Goal: Transaction & Acquisition: Purchase product/service

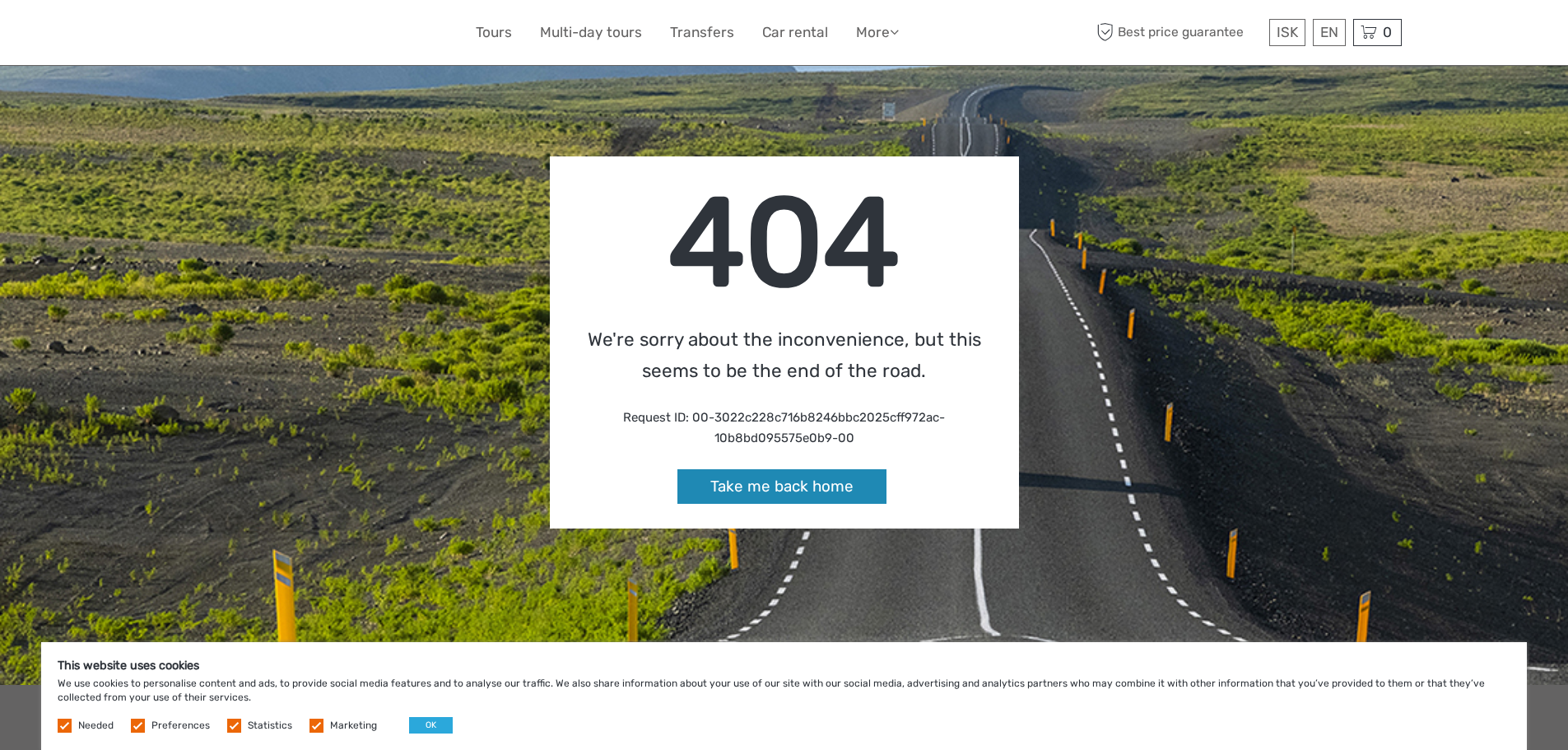
click at [845, 488] on link "Take me back home" at bounding box center [782, 487] width 209 height 35
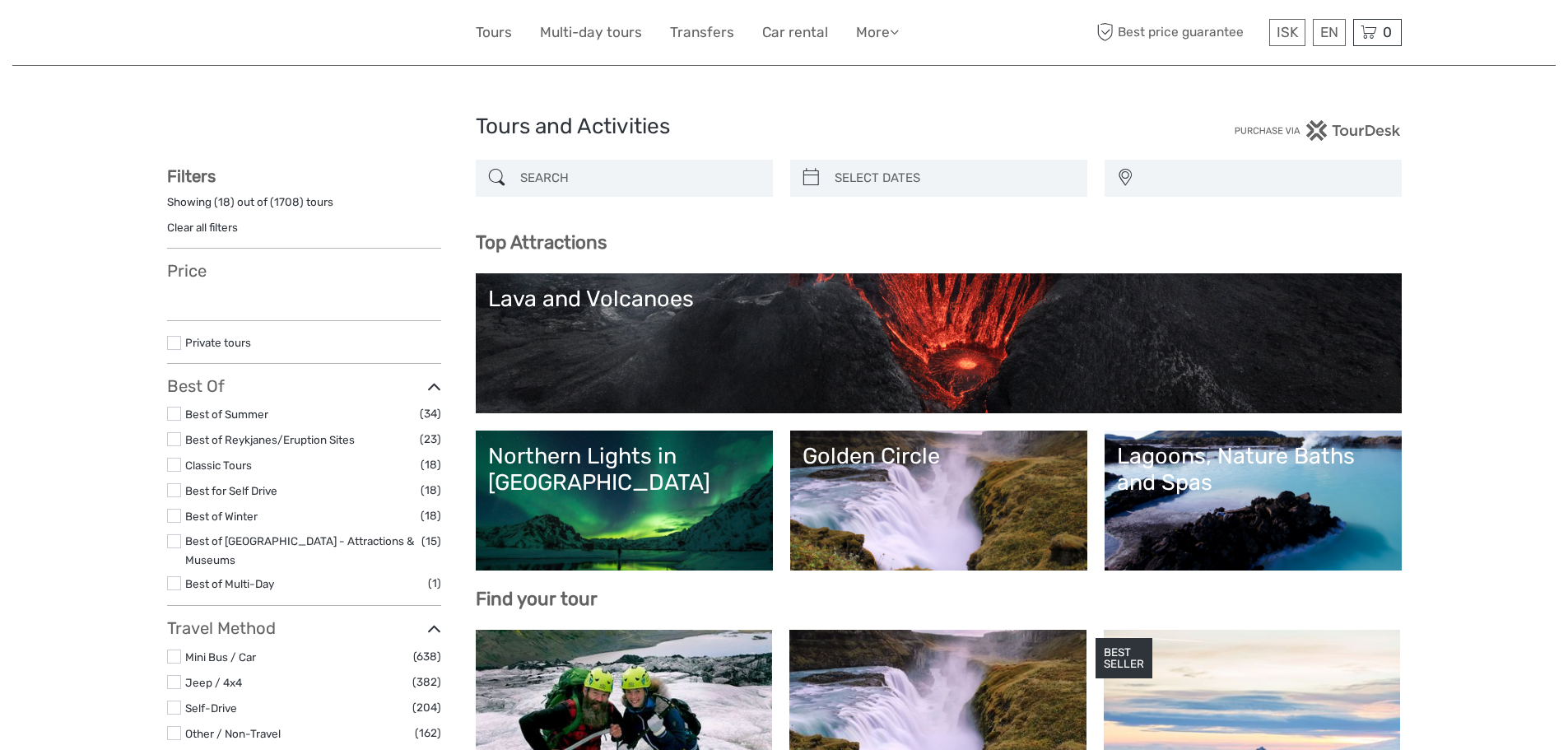
select select
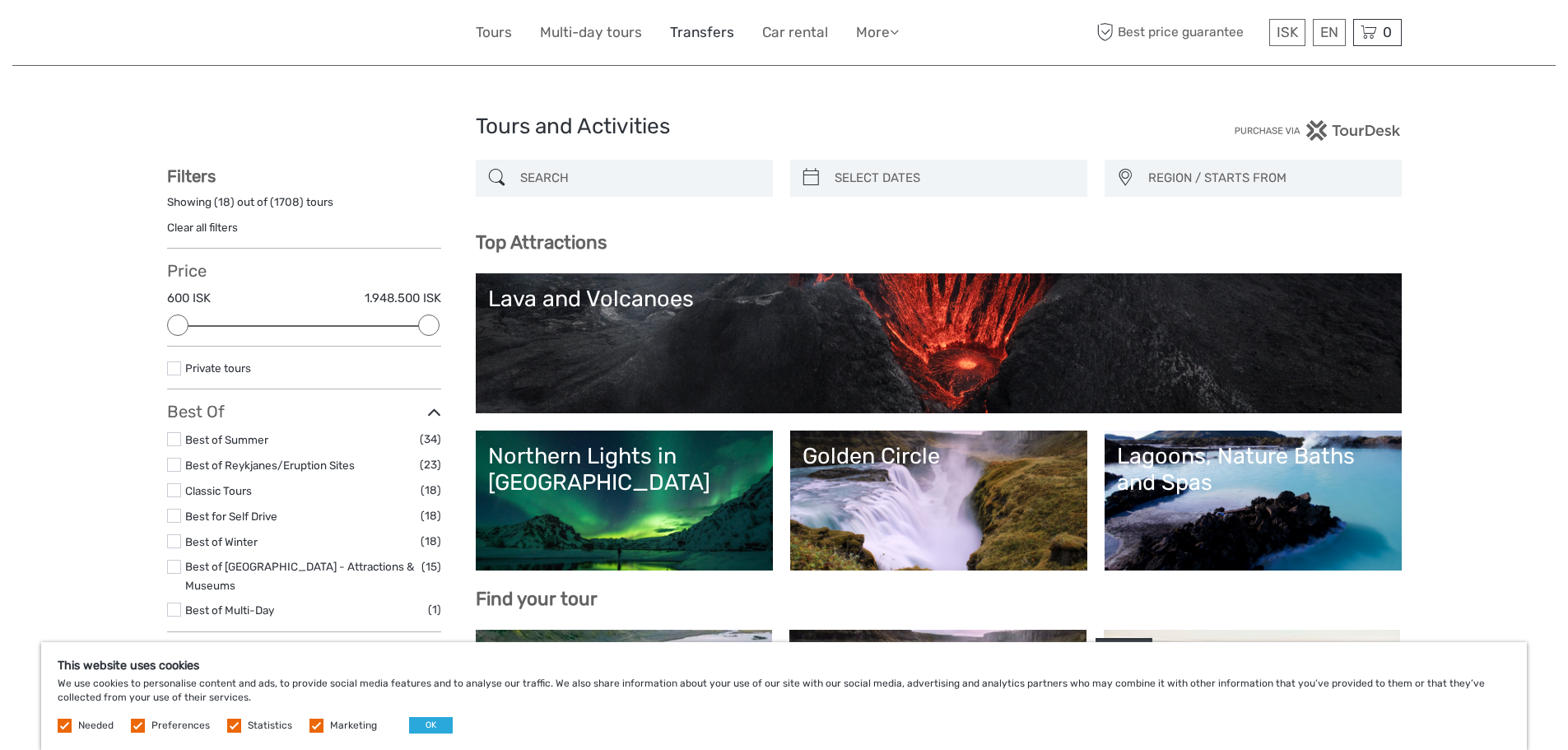
click at [710, 36] on link "Transfers" at bounding box center [701, 32] width 64 height 24
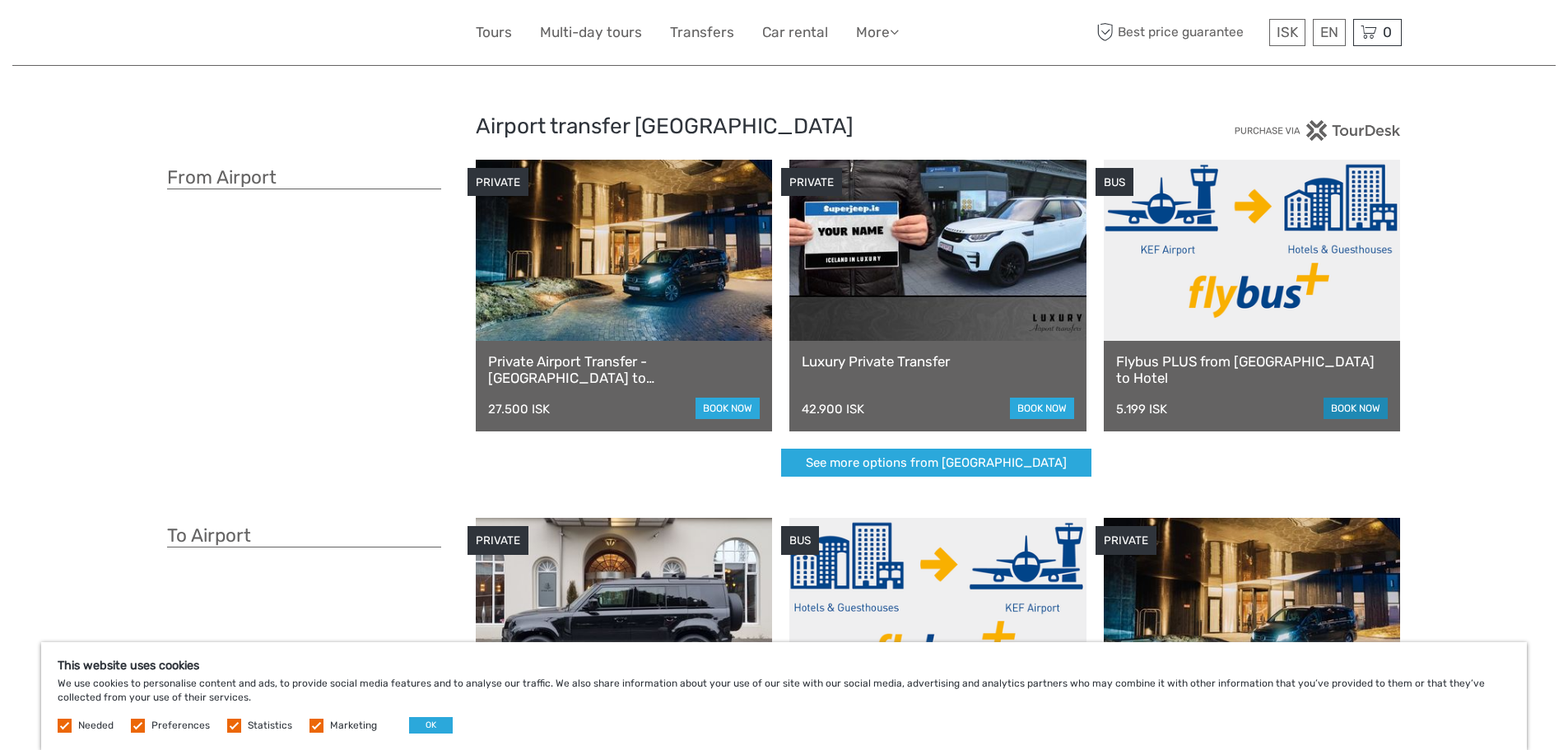
click at [1364, 409] on link "book now" at bounding box center [1355, 407] width 64 height 21
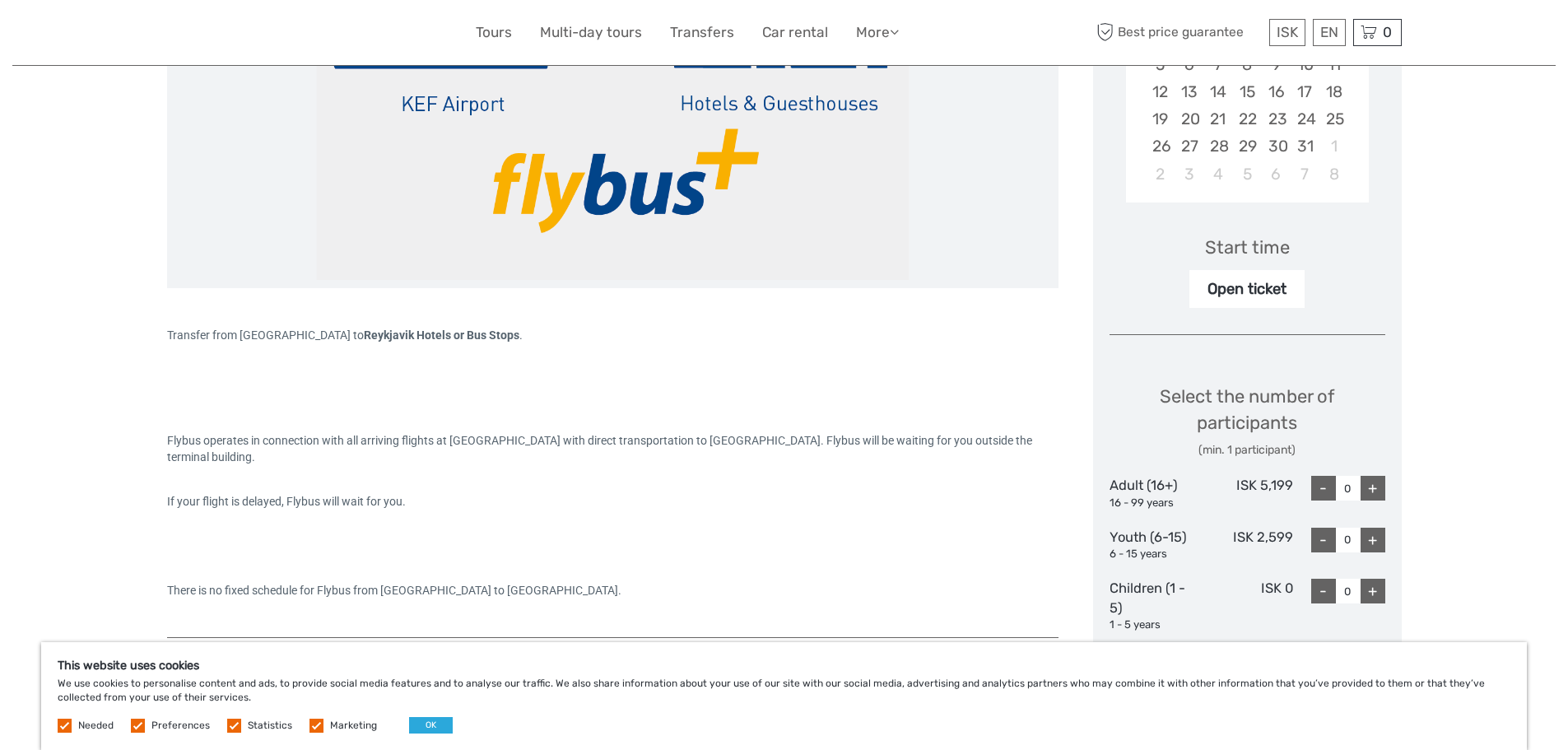
scroll to position [411, 0]
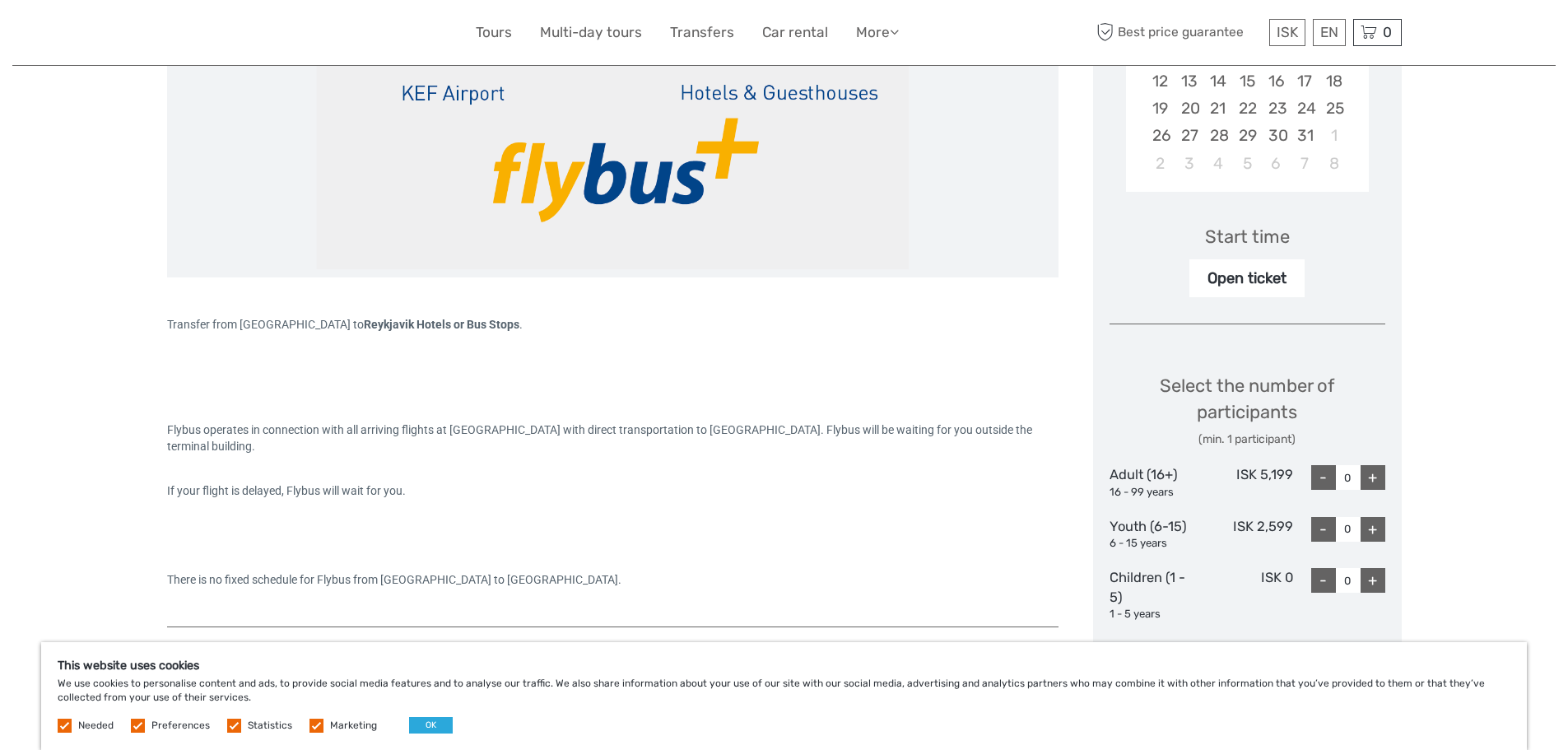
click at [1376, 481] on div "+" at bounding box center [1373, 477] width 25 height 25
type input "2"
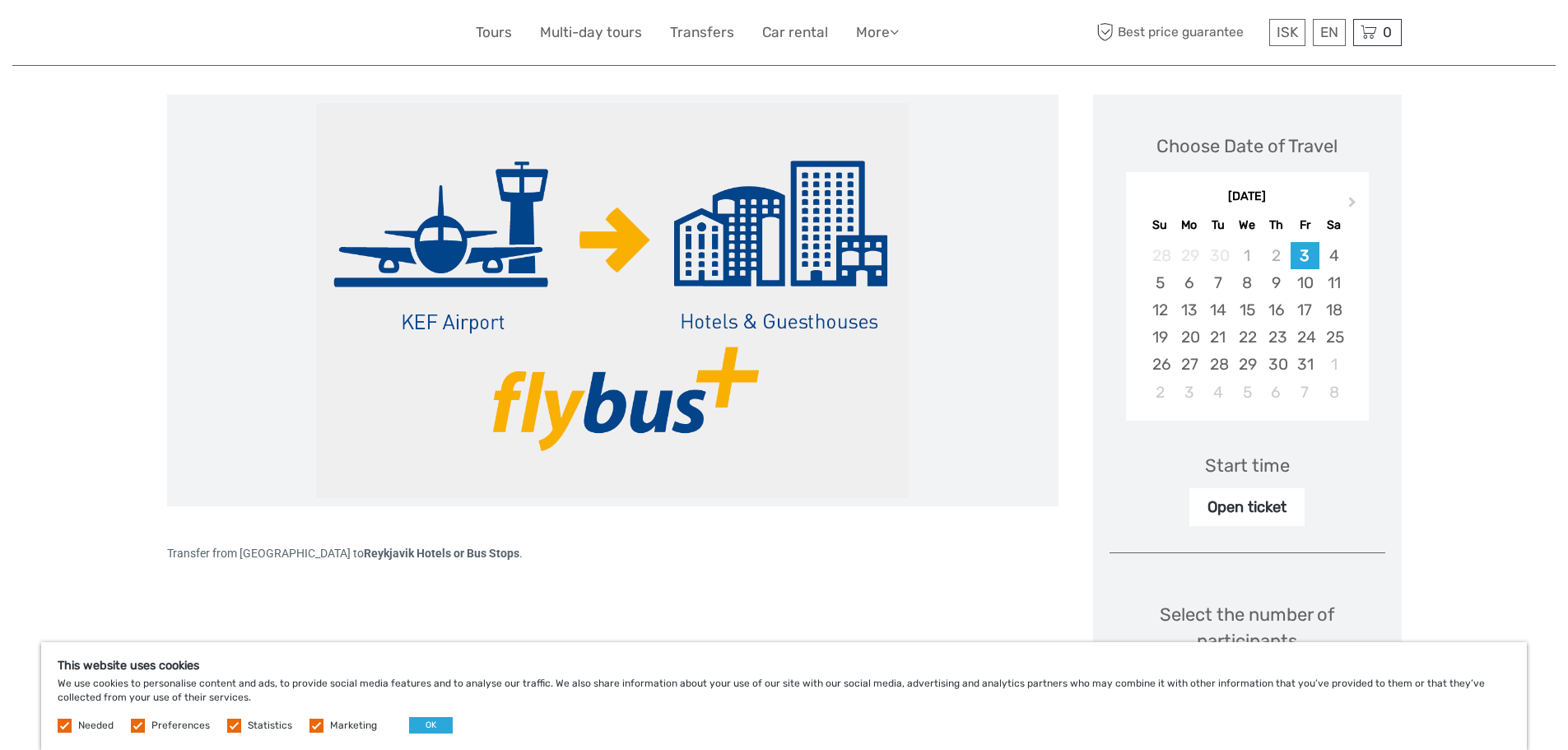
scroll to position [164, 0]
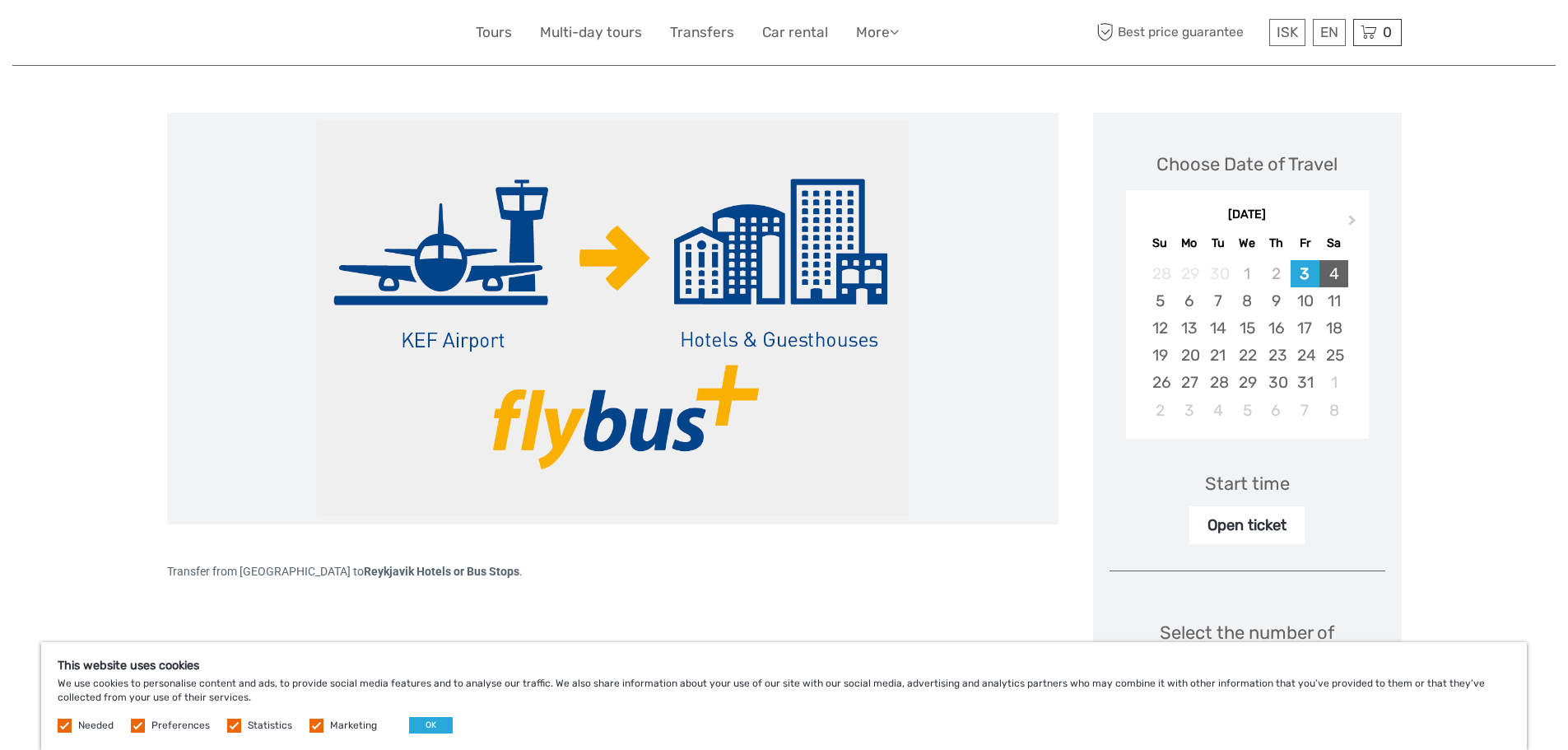
click at [1331, 278] on div "4" at bounding box center [1333, 272] width 29 height 27
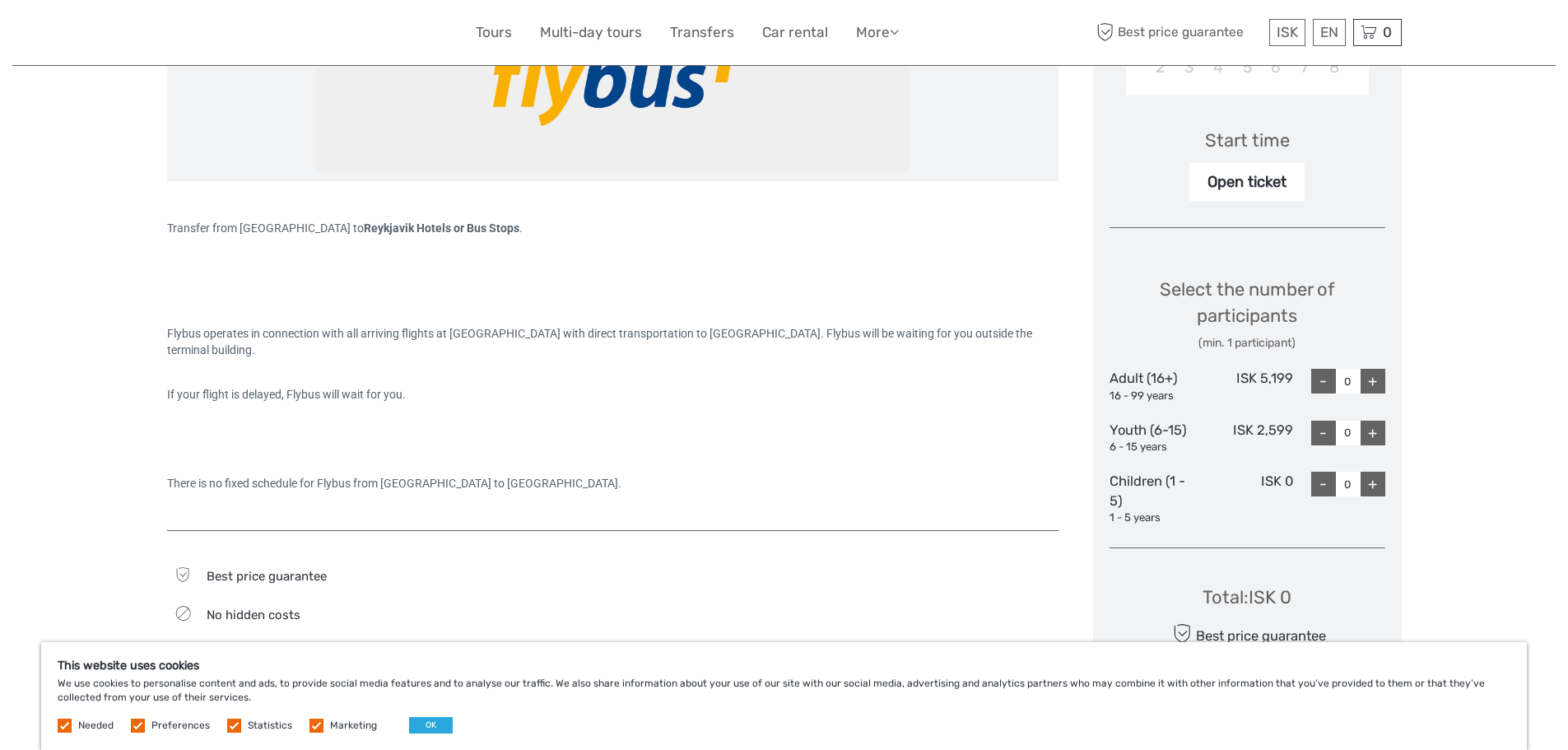
scroll to position [493, 0]
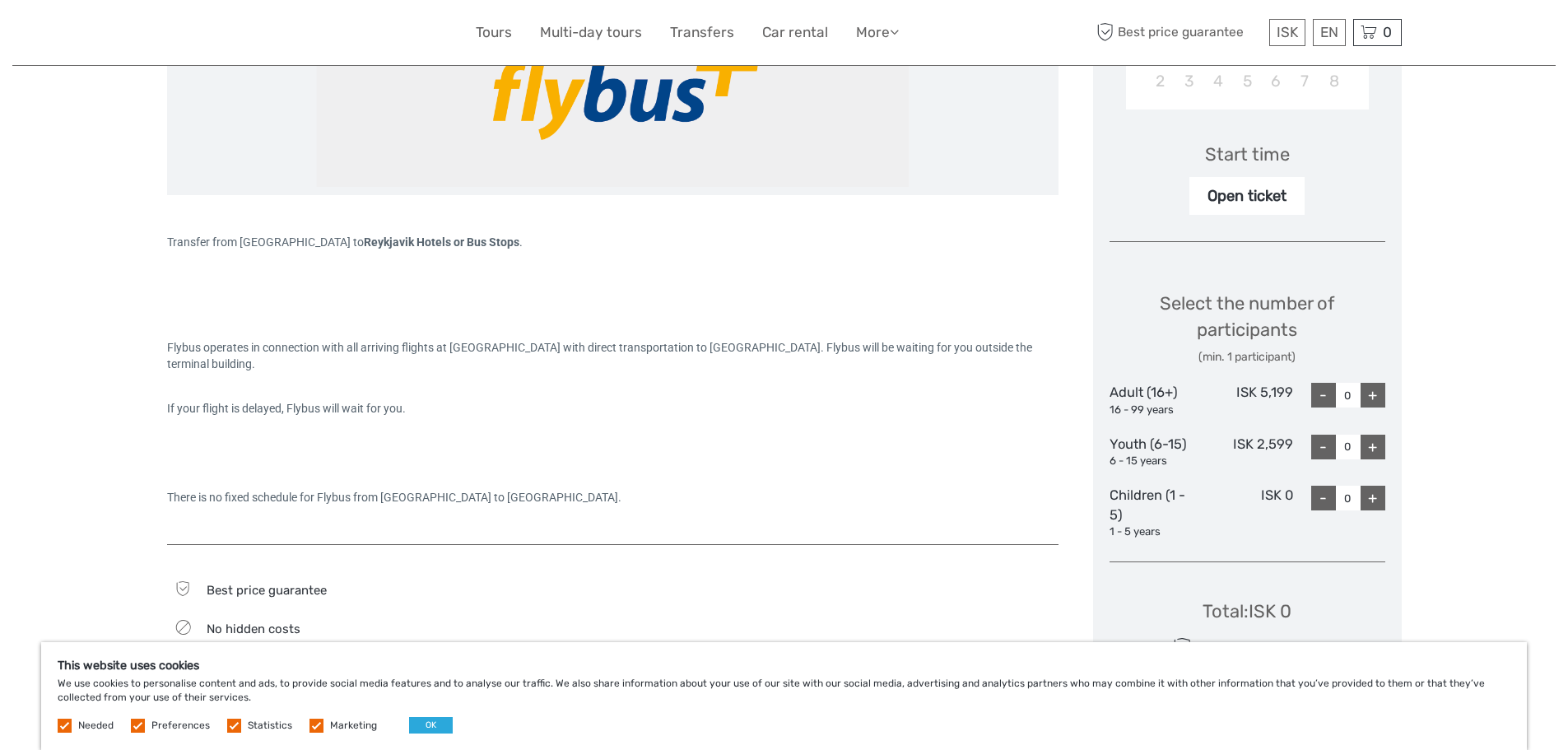
click at [1379, 391] on div "+" at bounding box center [1373, 394] width 25 height 25
type input "2"
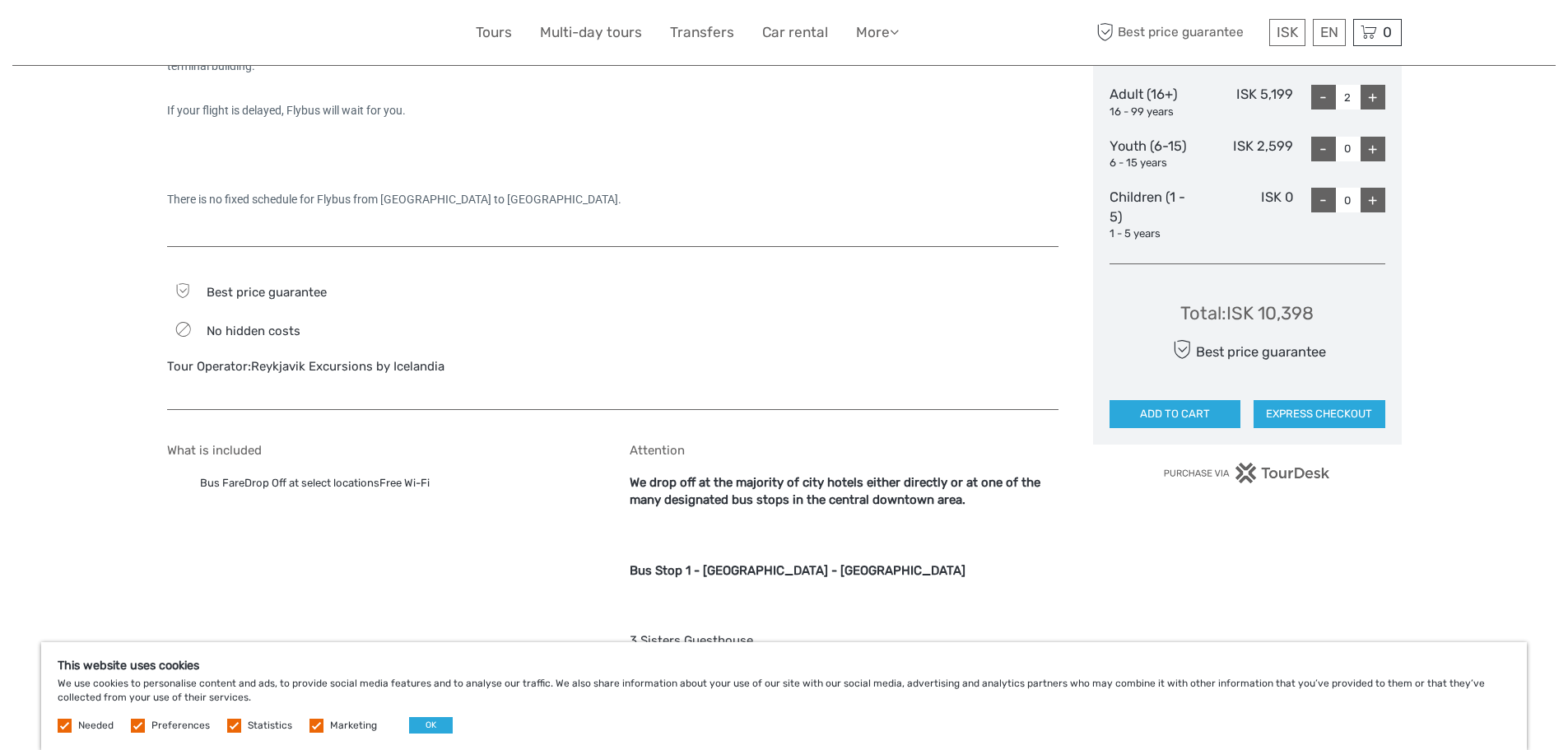
scroll to position [659, 0]
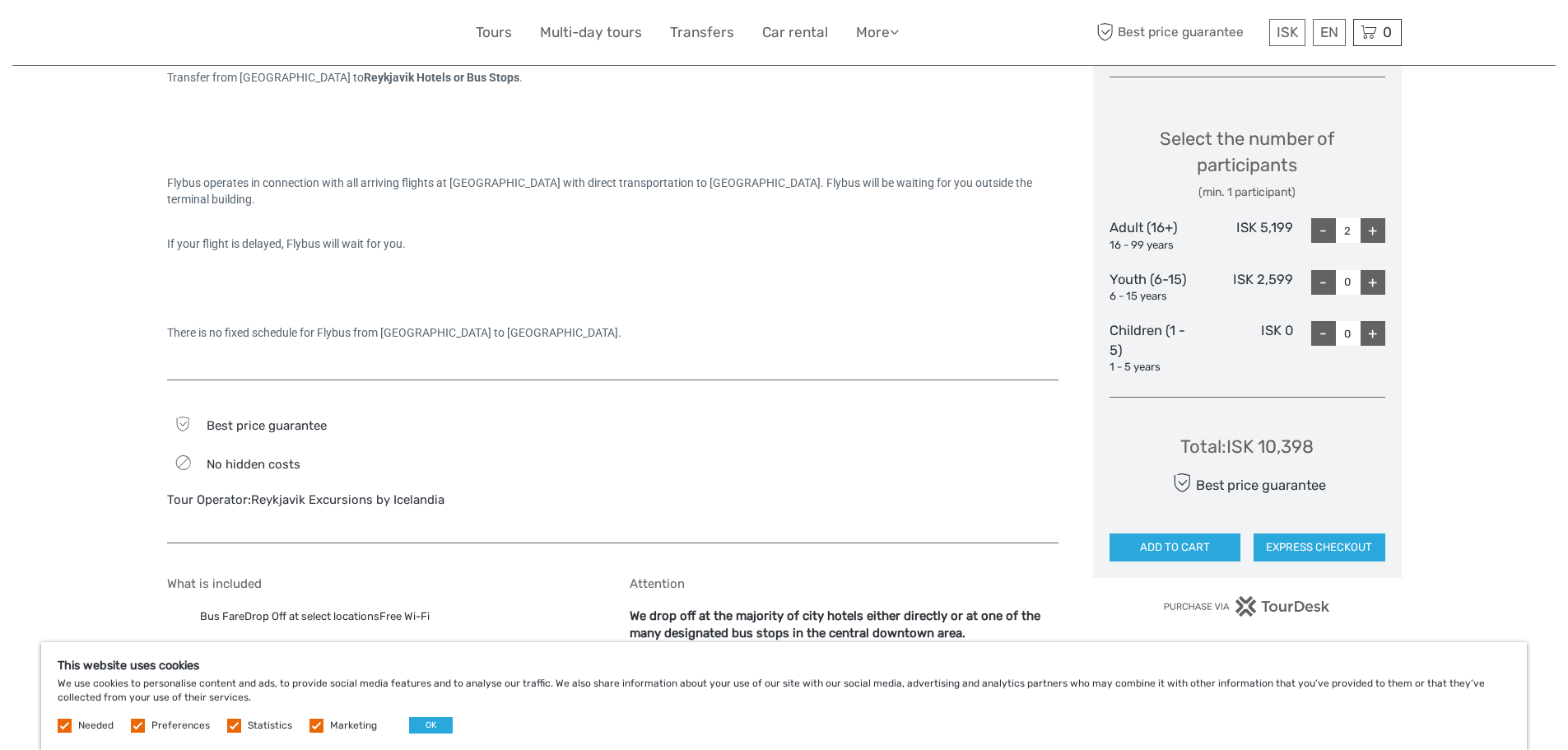
drag, startPoint x: 1343, startPoint y: 550, endPoint x: 1486, endPoint y: 534, distance: 143.9
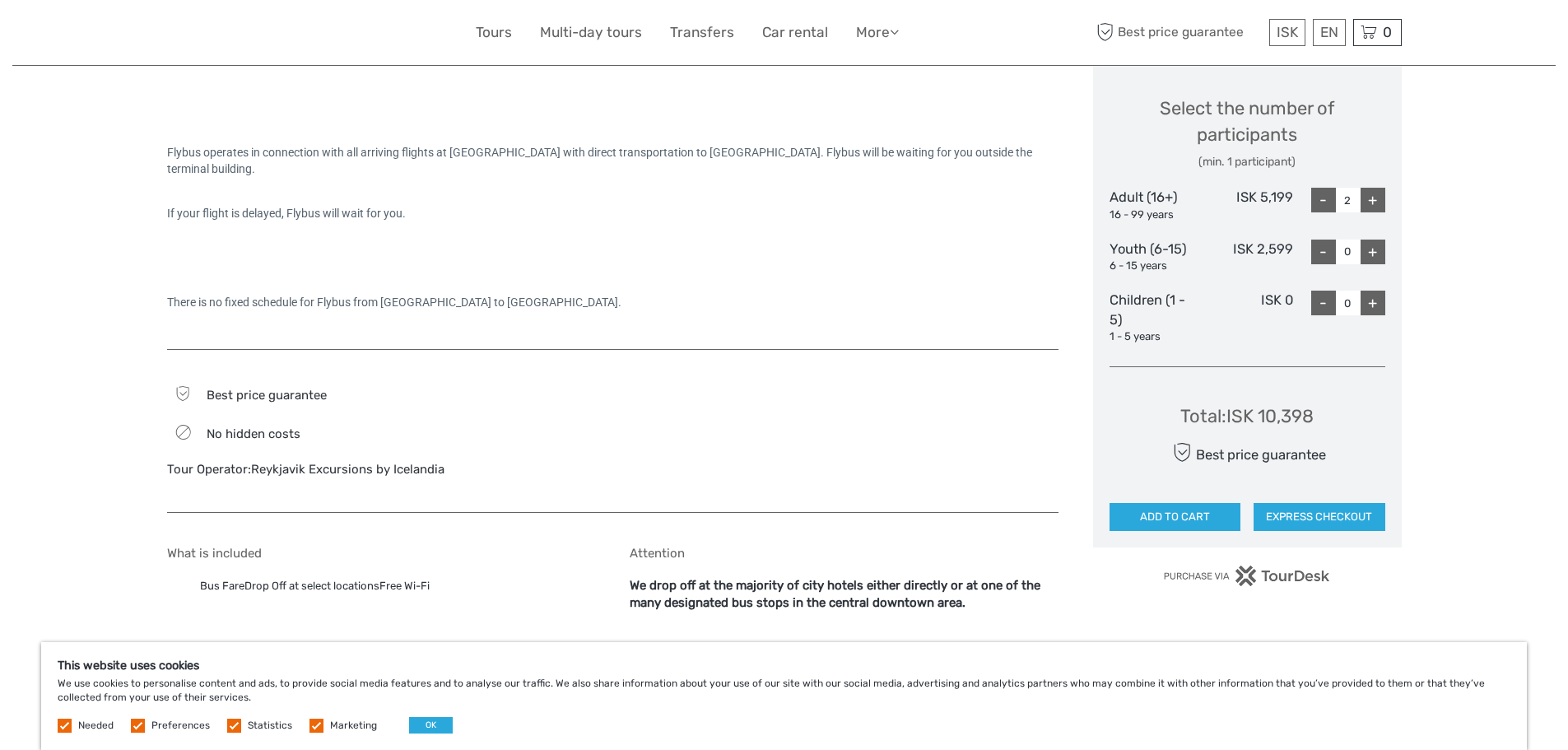
scroll to position [741, 0]
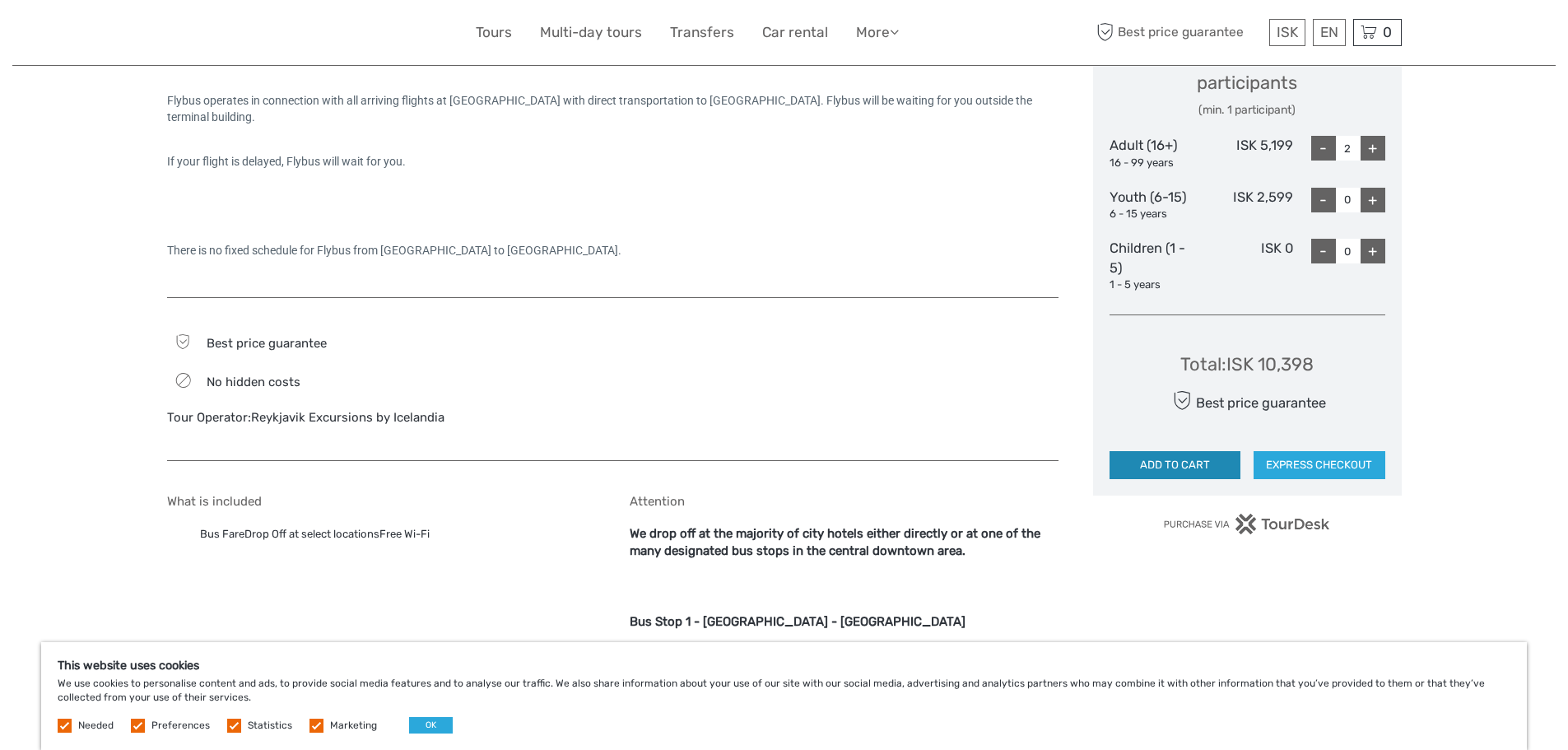
click at [1188, 467] on button "ADD TO CART" at bounding box center [1175, 465] width 132 height 28
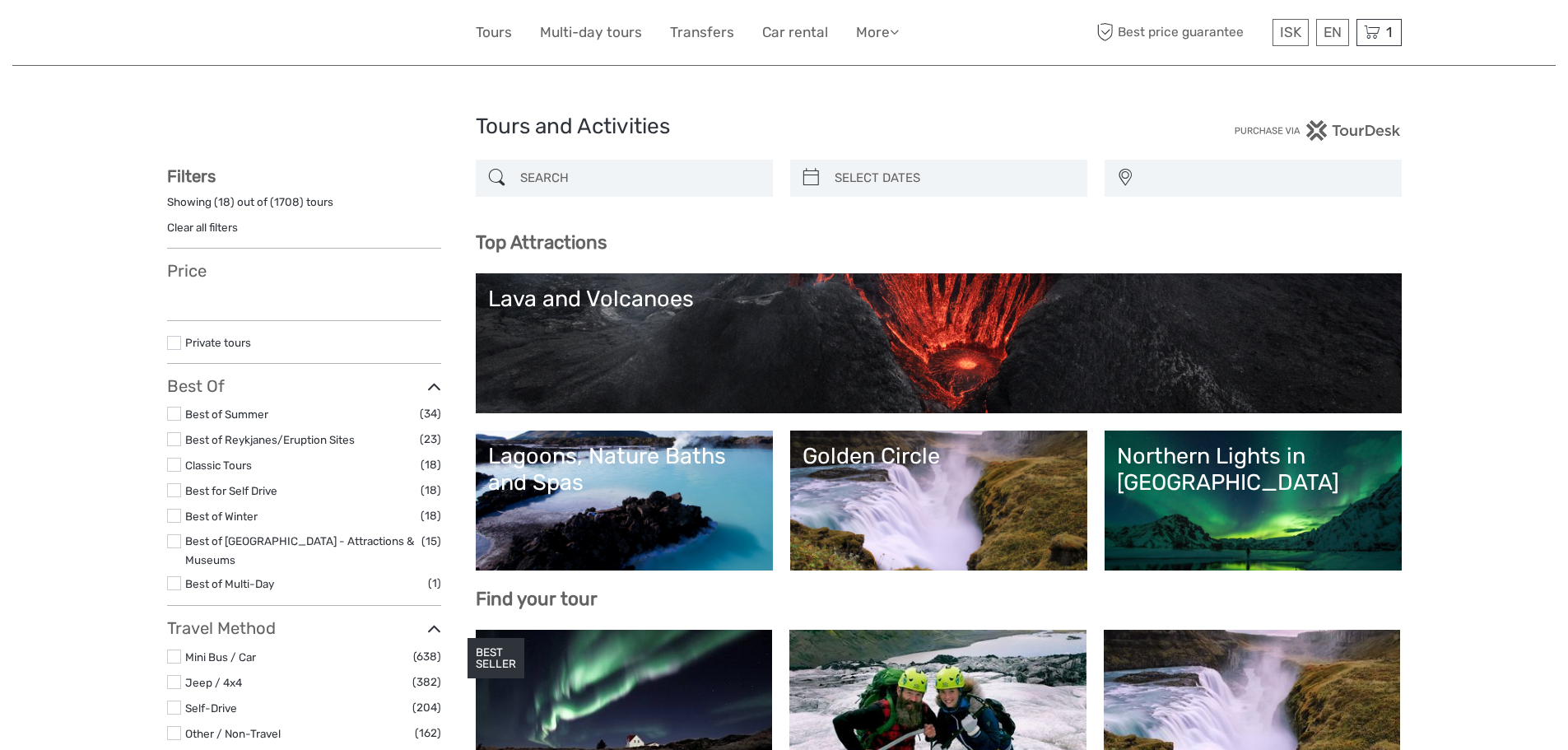
select select
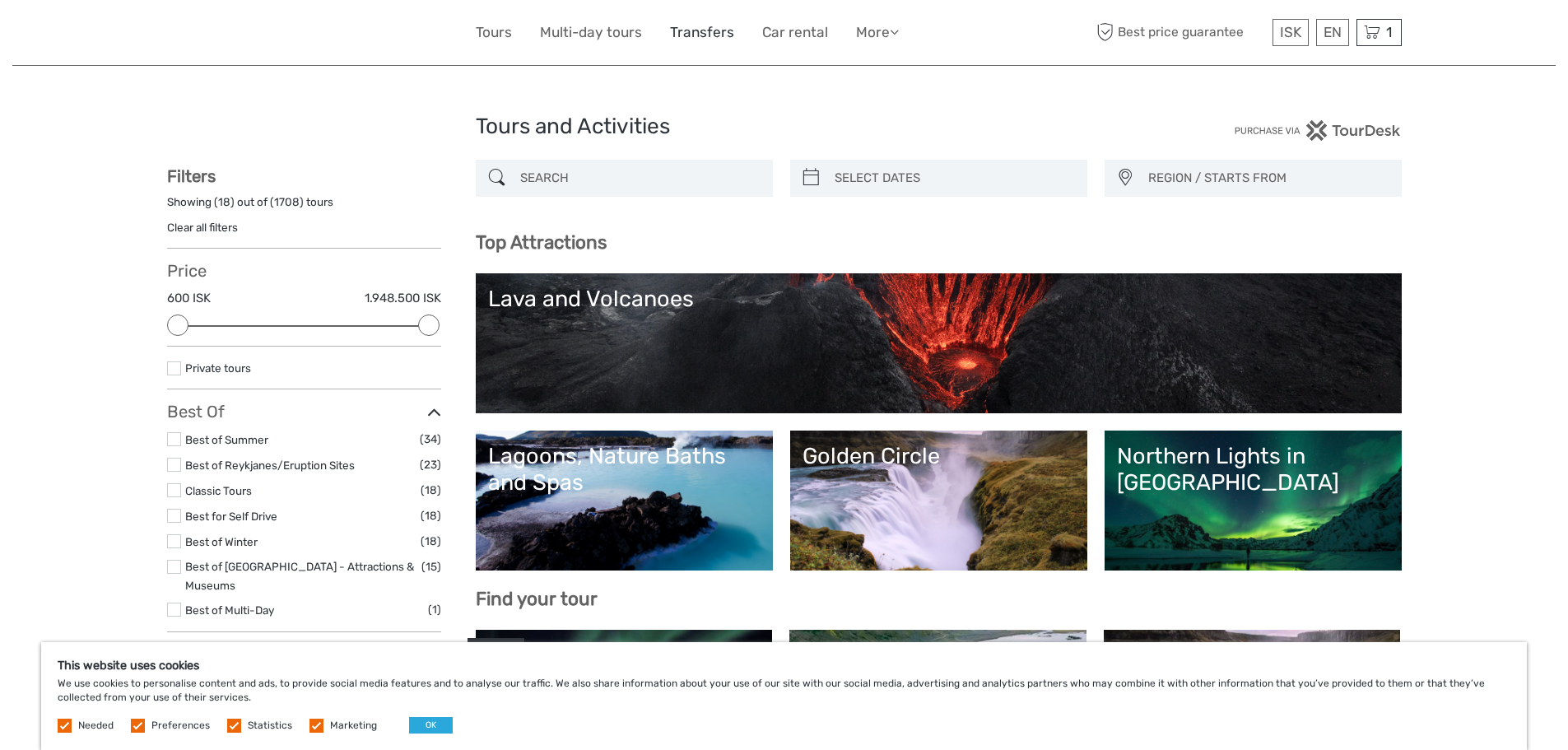
click at [706, 38] on link "Transfers" at bounding box center [701, 32] width 64 height 24
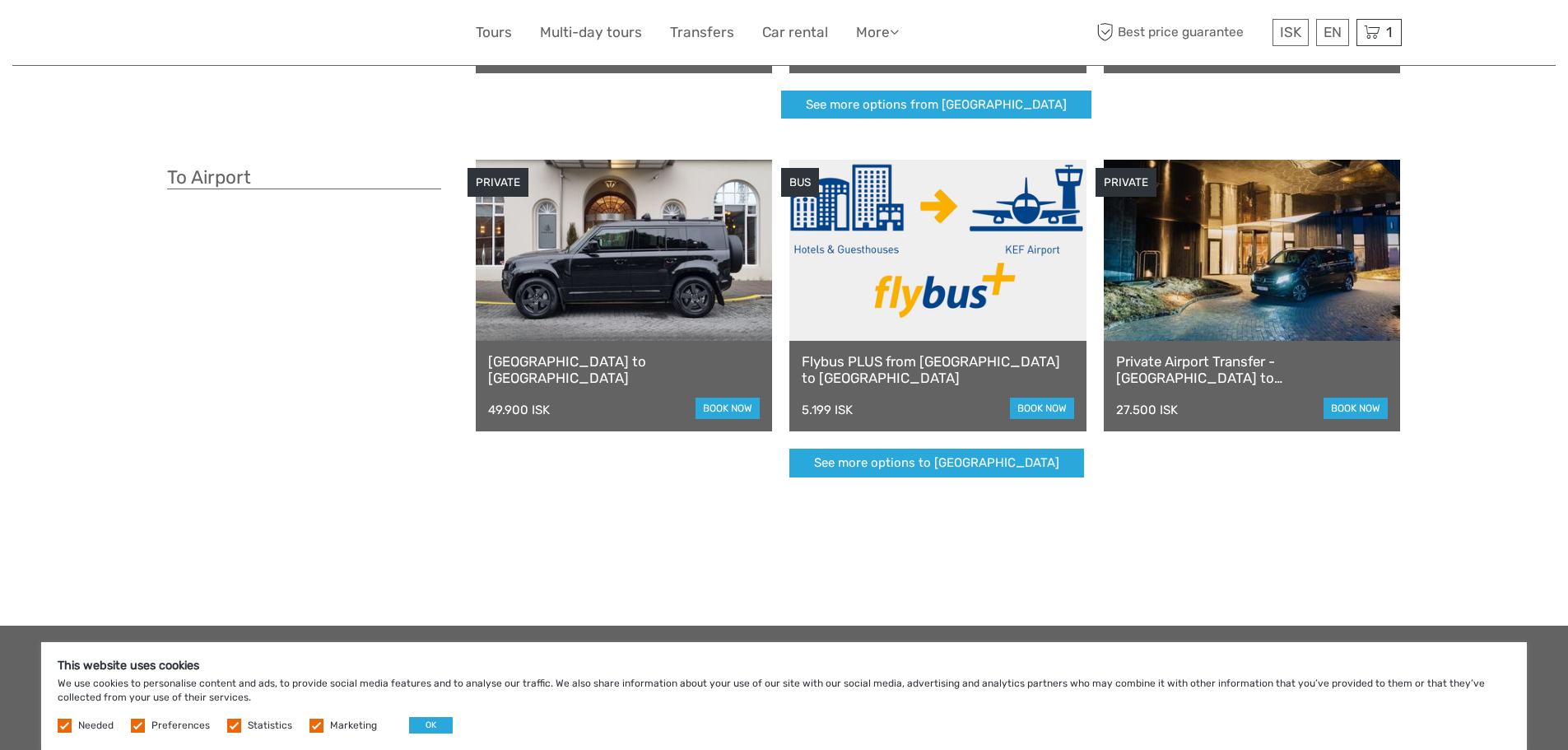
scroll to position [329, 0]
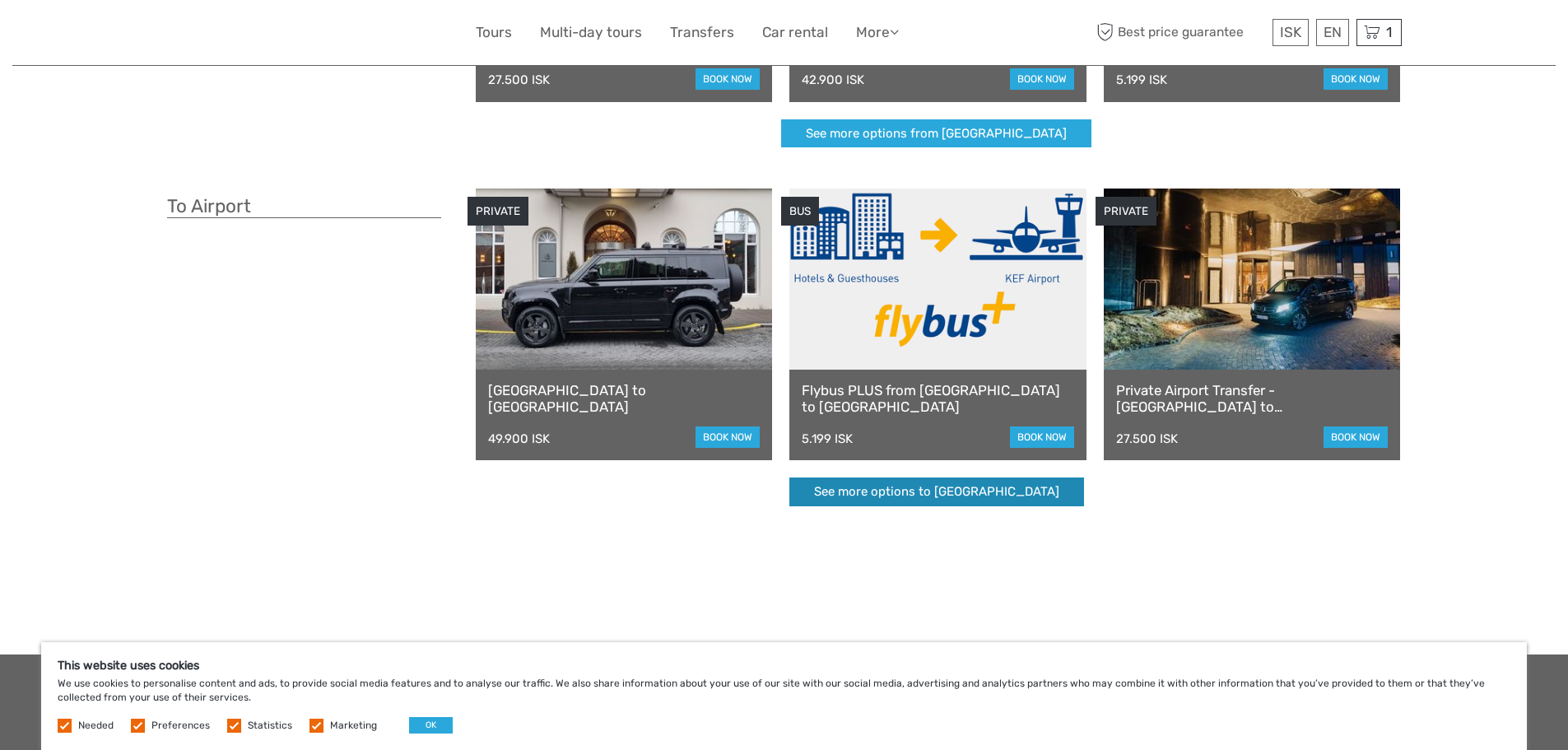
click at [991, 493] on link "See more options to [GEOGRAPHIC_DATA]" at bounding box center [936, 491] width 295 height 29
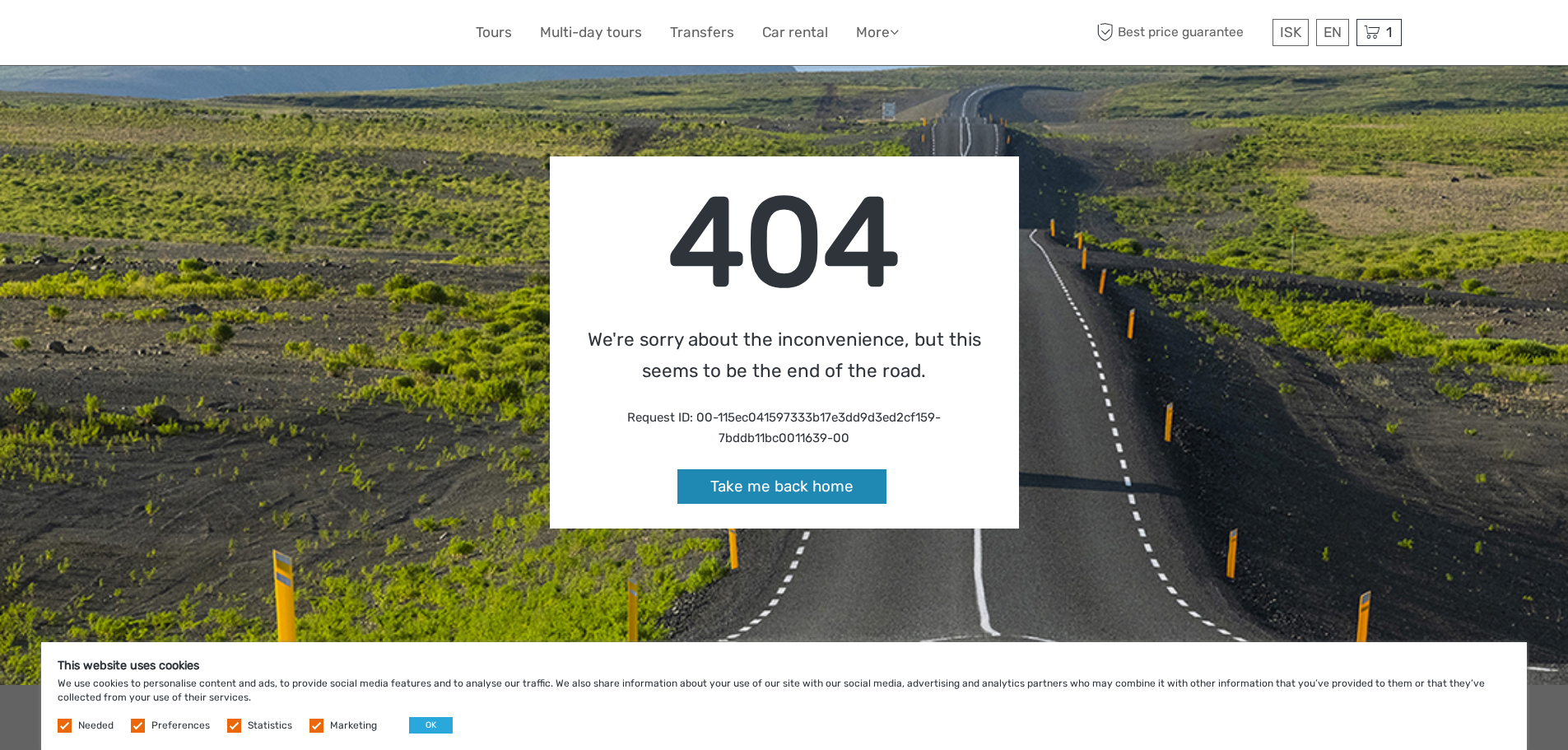
click at [837, 486] on link "Take me back home" at bounding box center [782, 487] width 209 height 35
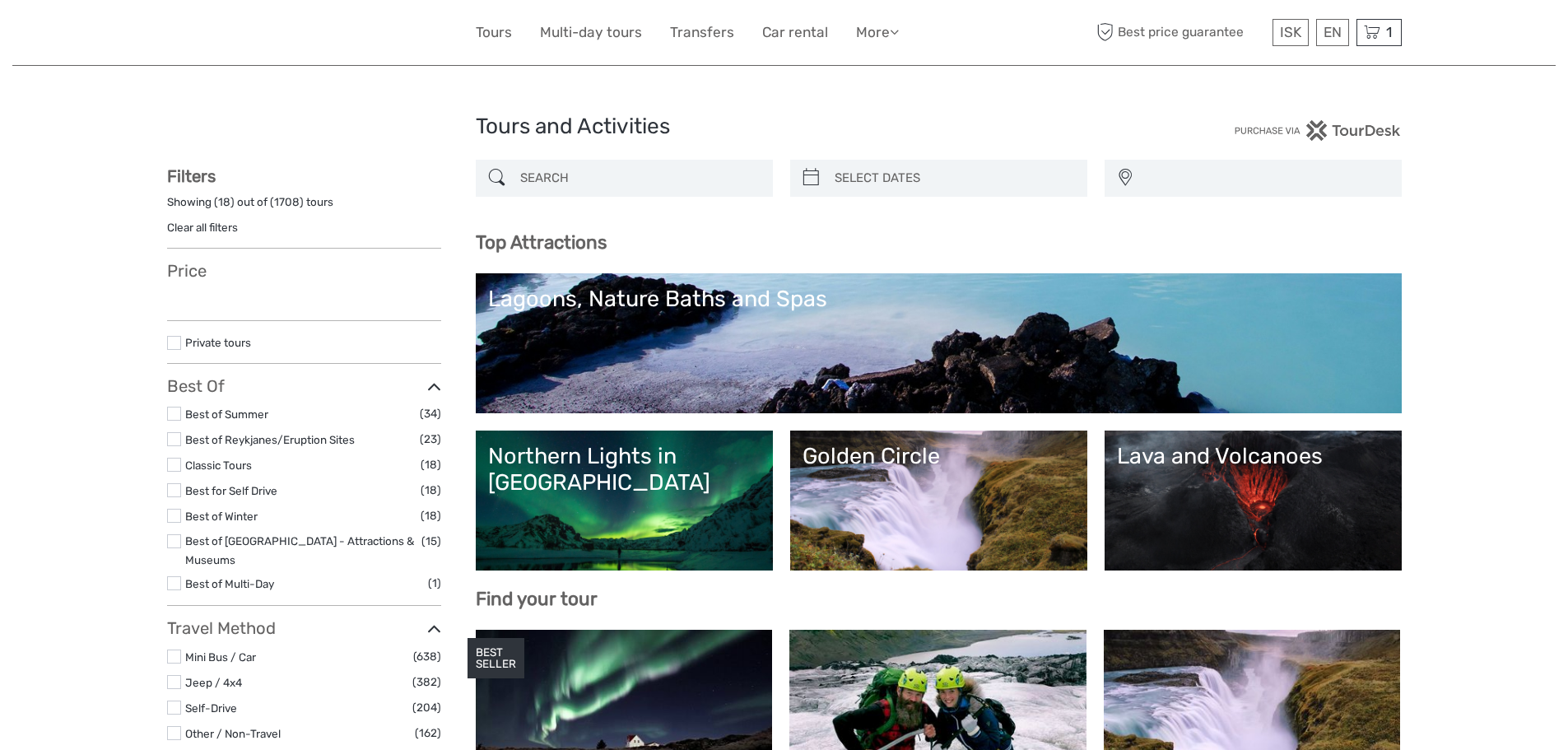
select select
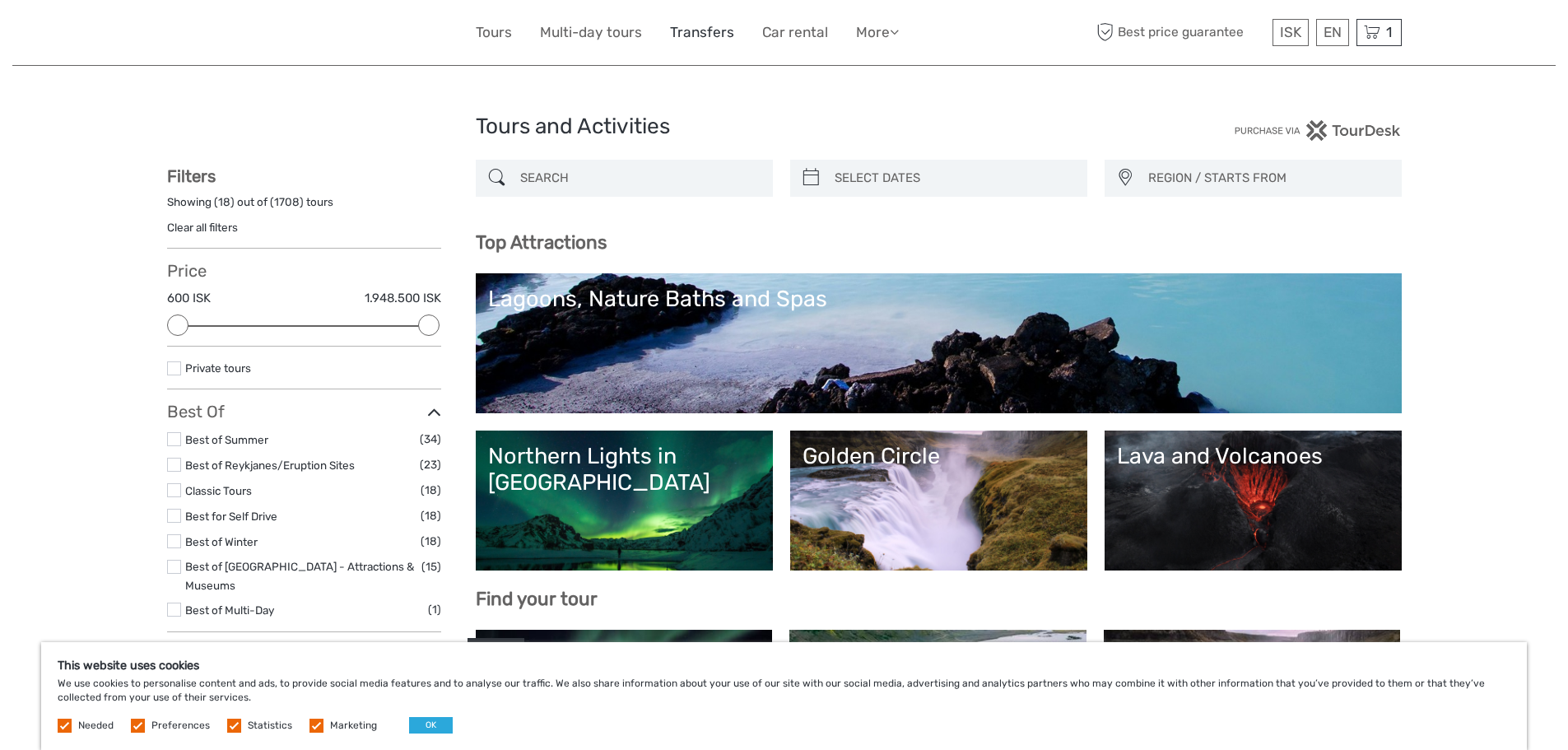
click at [701, 29] on link "Transfers" at bounding box center [701, 32] width 64 height 24
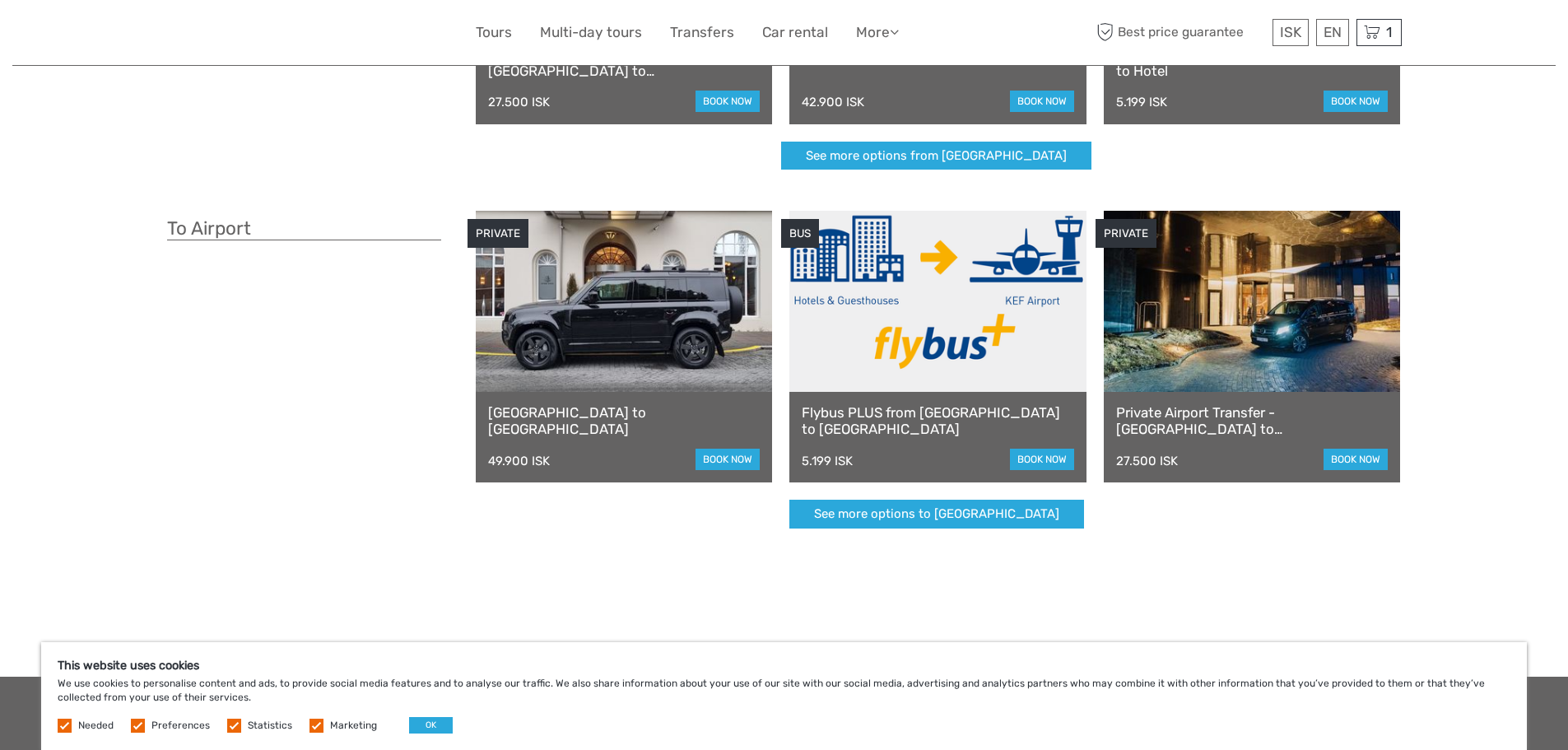
scroll to position [411, 0]
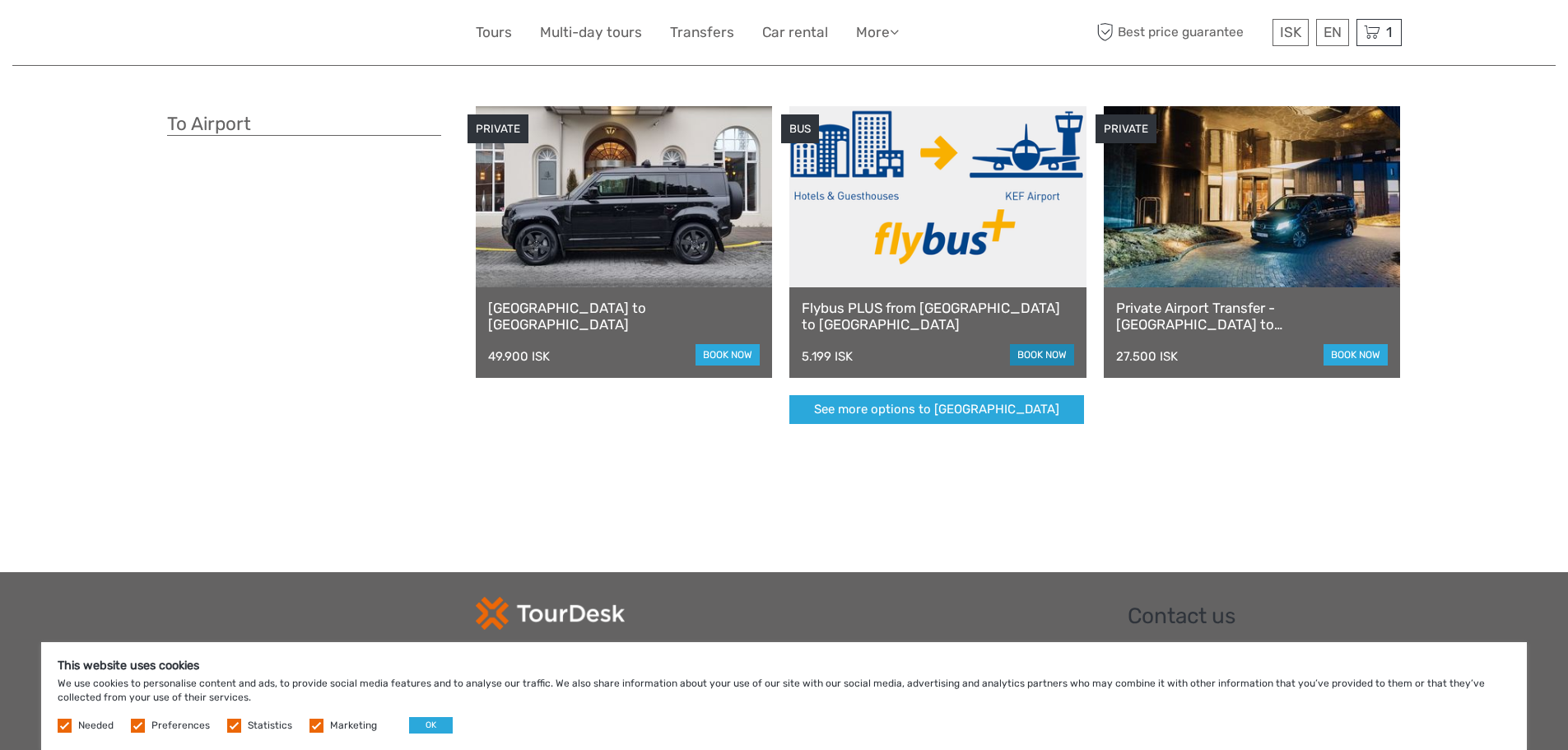
click at [1044, 359] on link "book now" at bounding box center [1041, 354] width 64 height 21
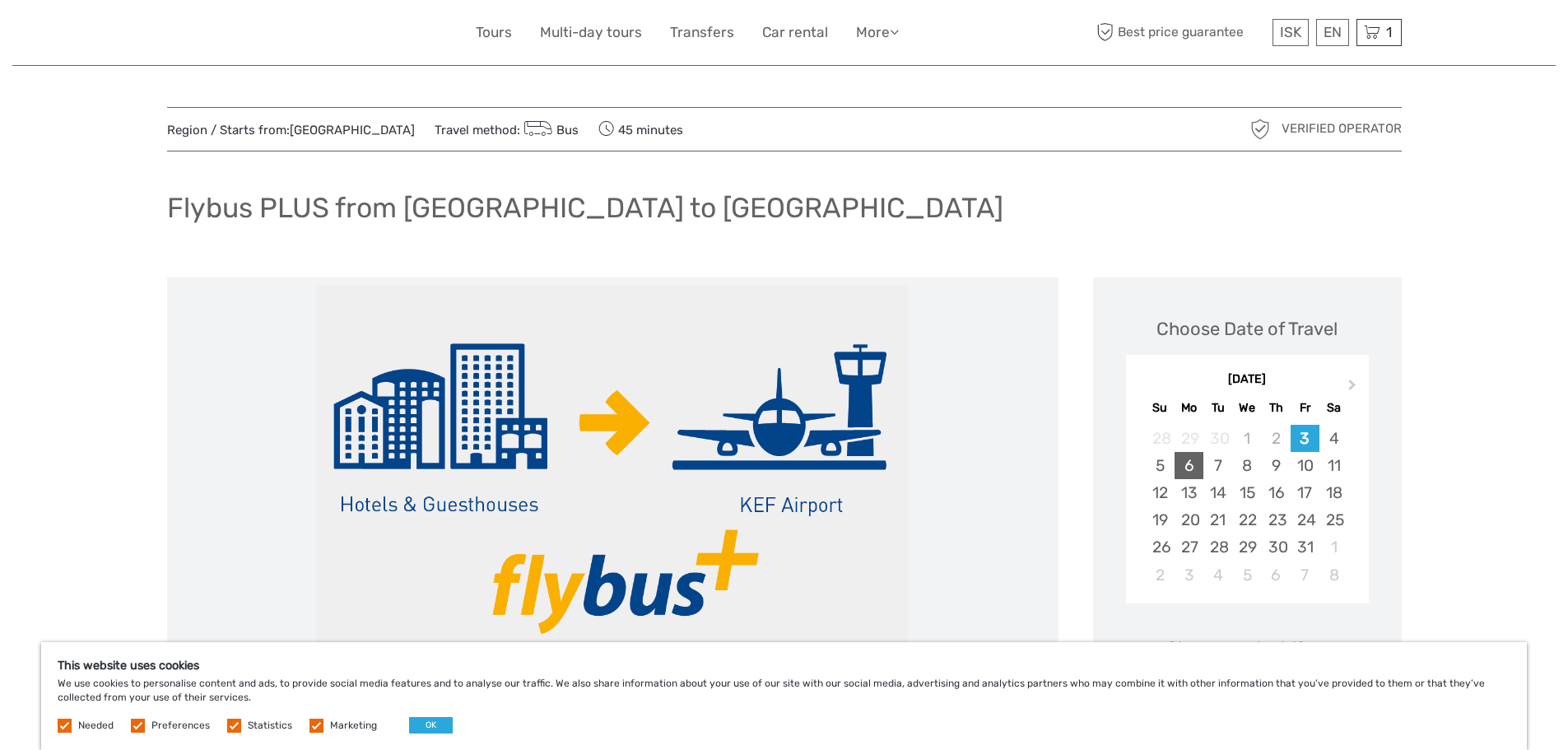
click at [1197, 463] on div "6" at bounding box center [1188, 465] width 29 height 27
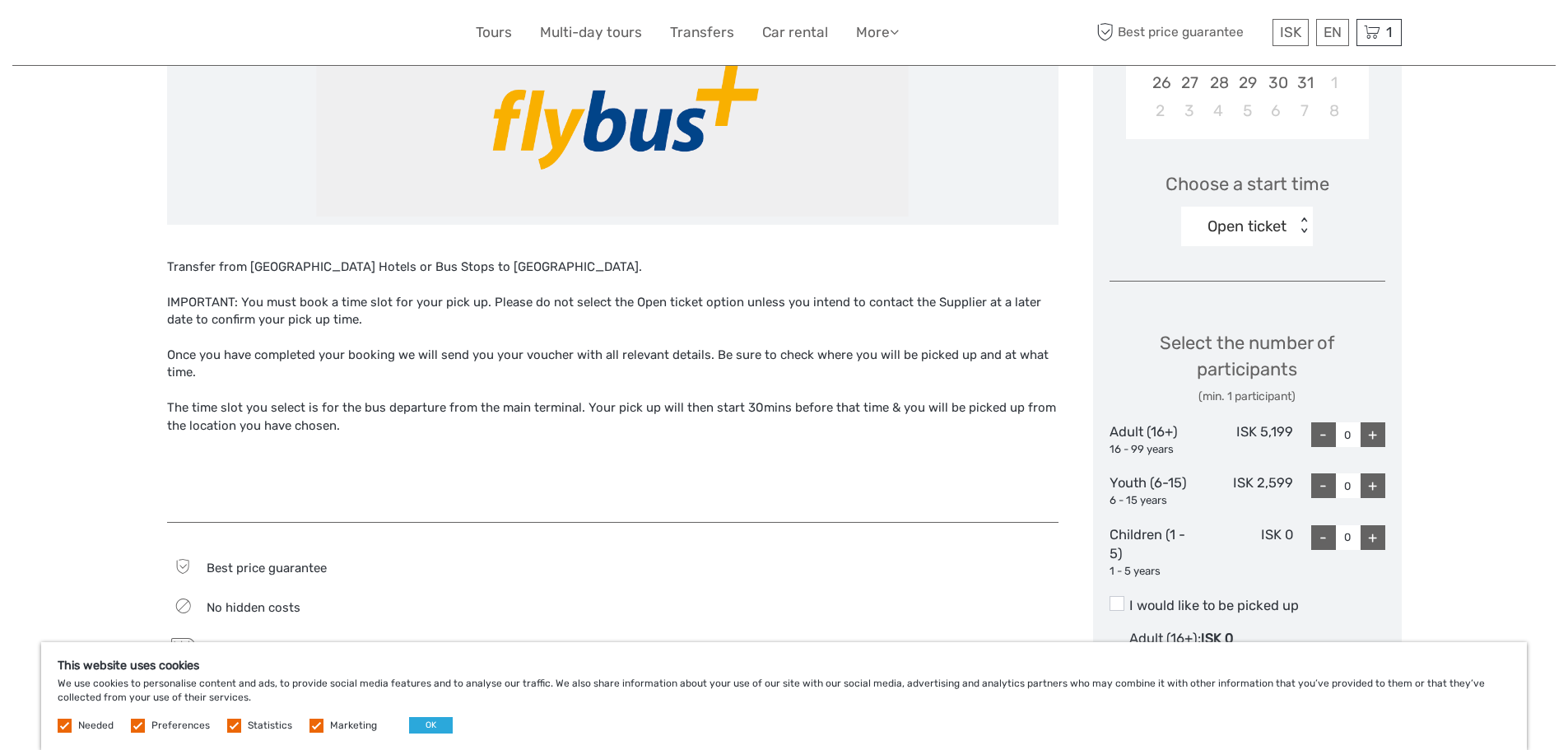
scroll to position [493, 0]
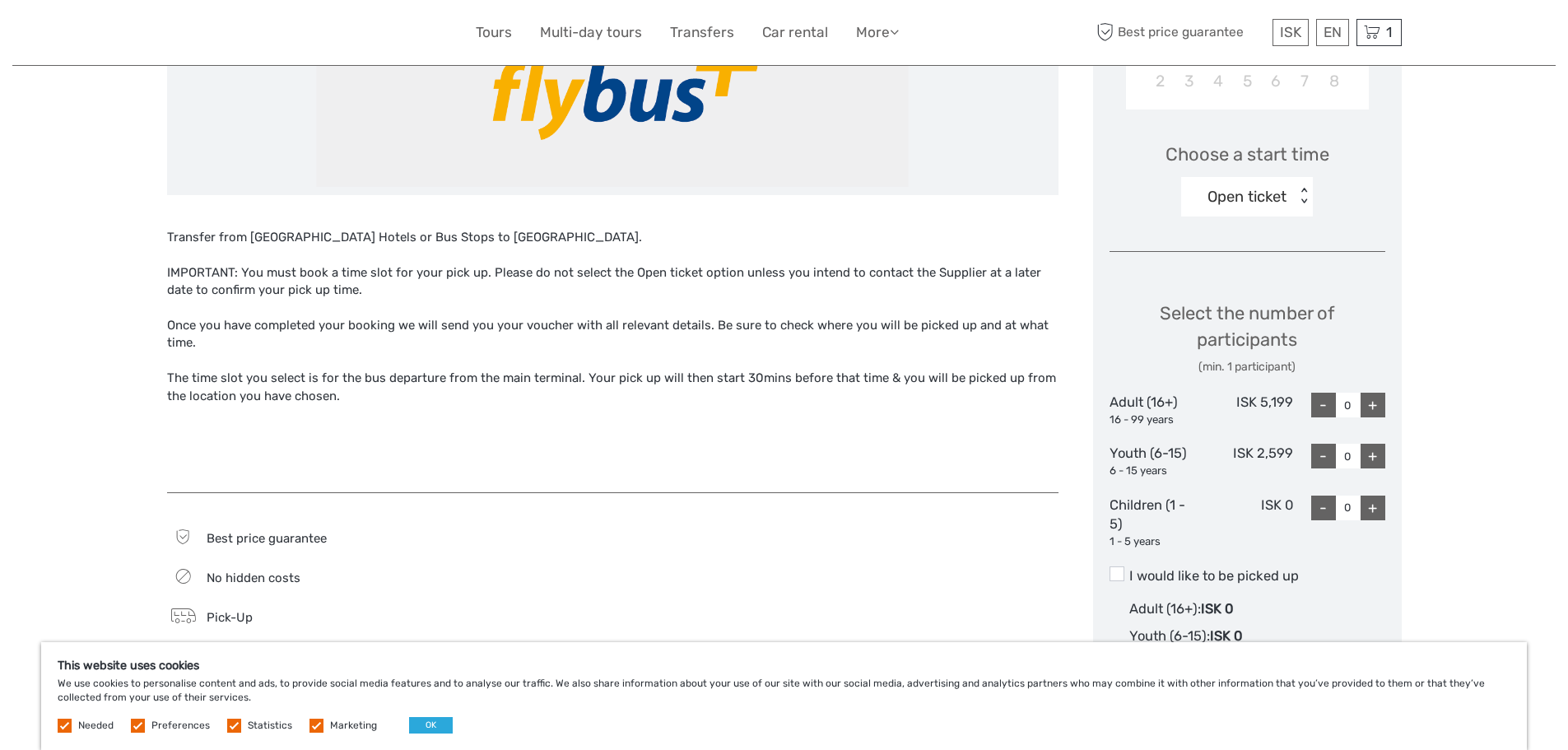
click at [1373, 409] on div "+" at bounding box center [1373, 405] width 25 height 25
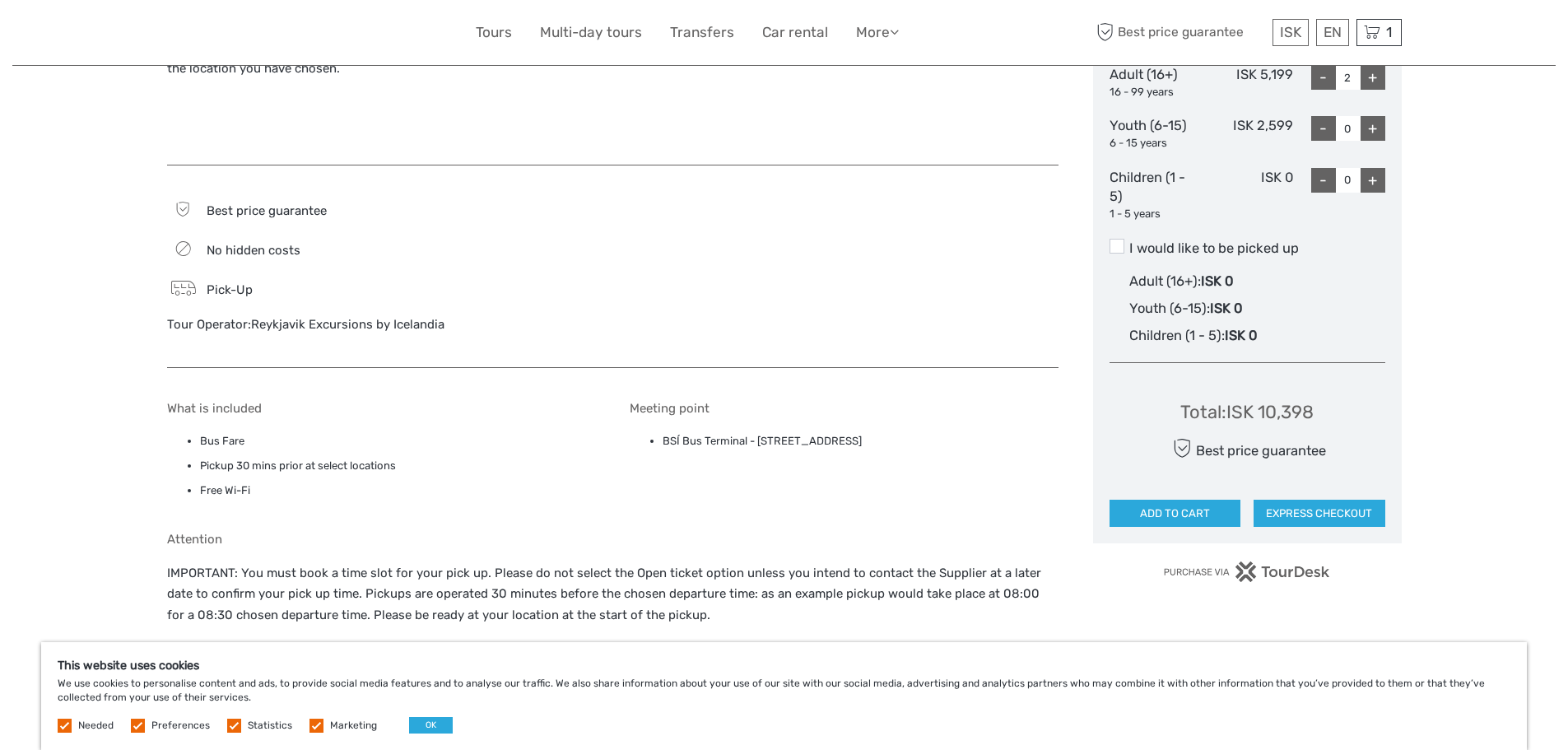
scroll to position [823, 0]
click at [1112, 248] on span at bounding box center [1117, 245] width 15 height 15
click at [1129, 240] on input "I would like to be picked up" at bounding box center [1129, 240] width 0 height 0
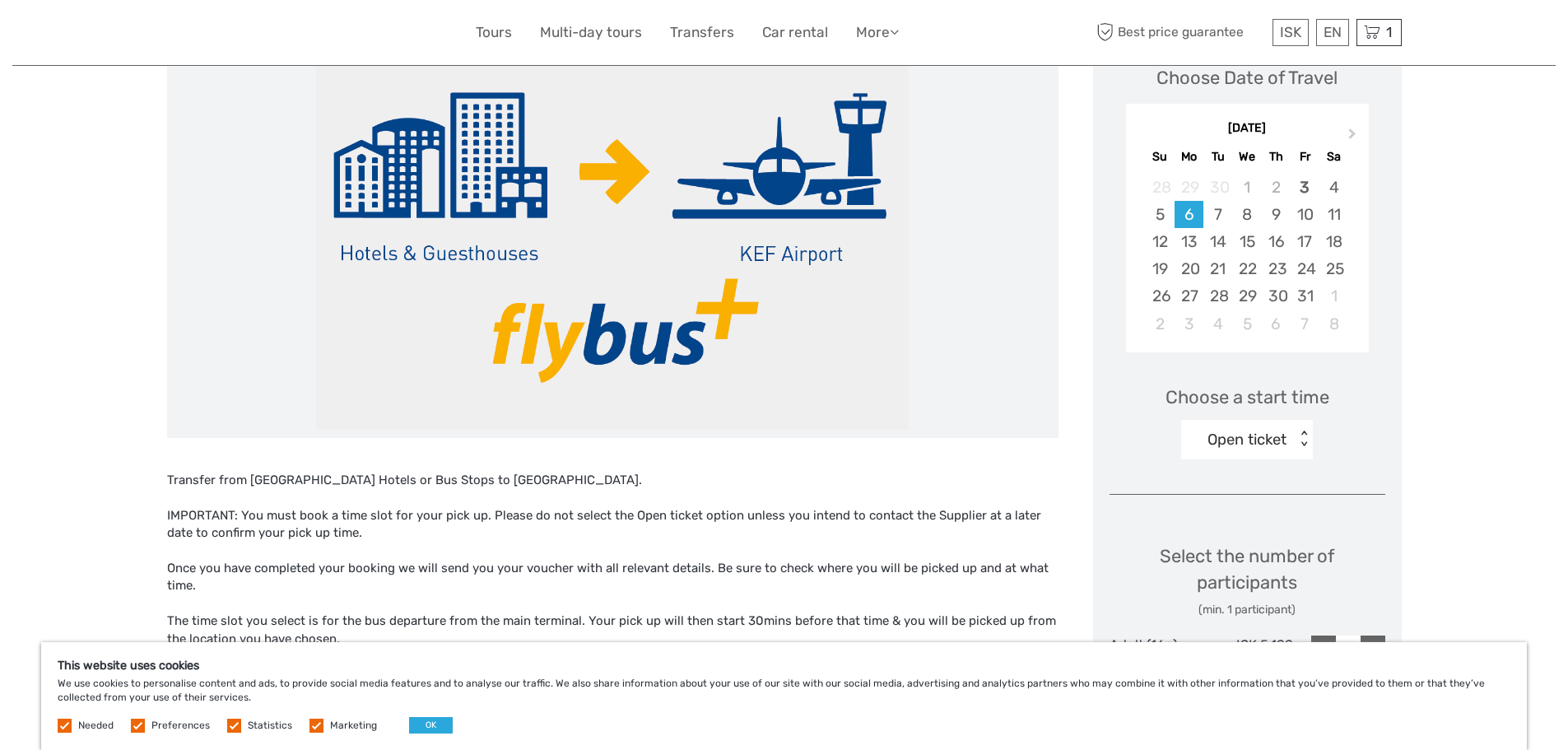
scroll to position [247, 0]
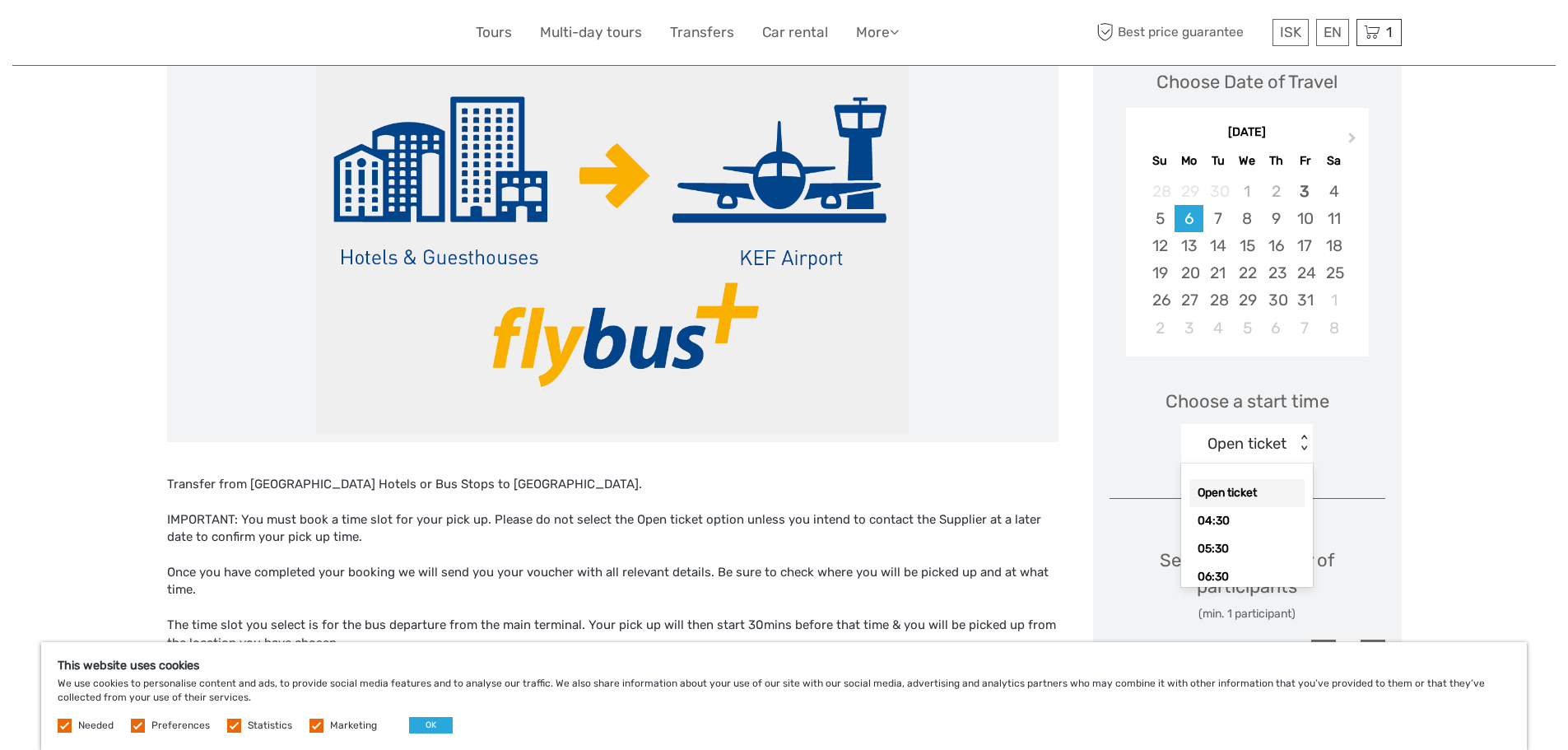
click at [1295, 452] on div "Open ticket" at bounding box center [1238, 443] width 115 height 25
click at [1284, 439] on div "Open ticket" at bounding box center [1247, 443] width 79 height 21
click at [1275, 445] on div "Open ticket" at bounding box center [1247, 443] width 79 height 21
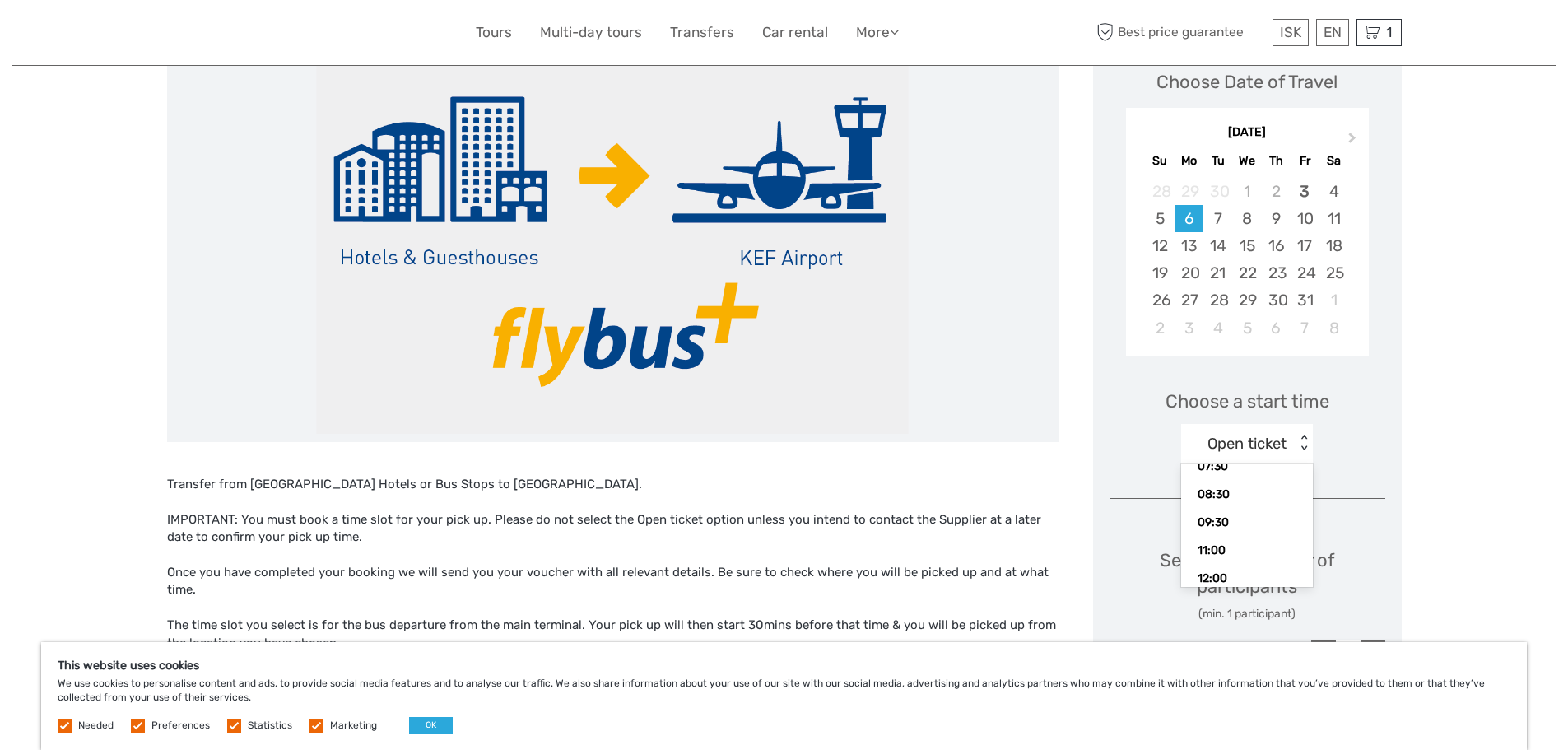
scroll to position [147, 0]
click at [1222, 515] on div "09:30" at bounding box center [1246, 514] width 115 height 28
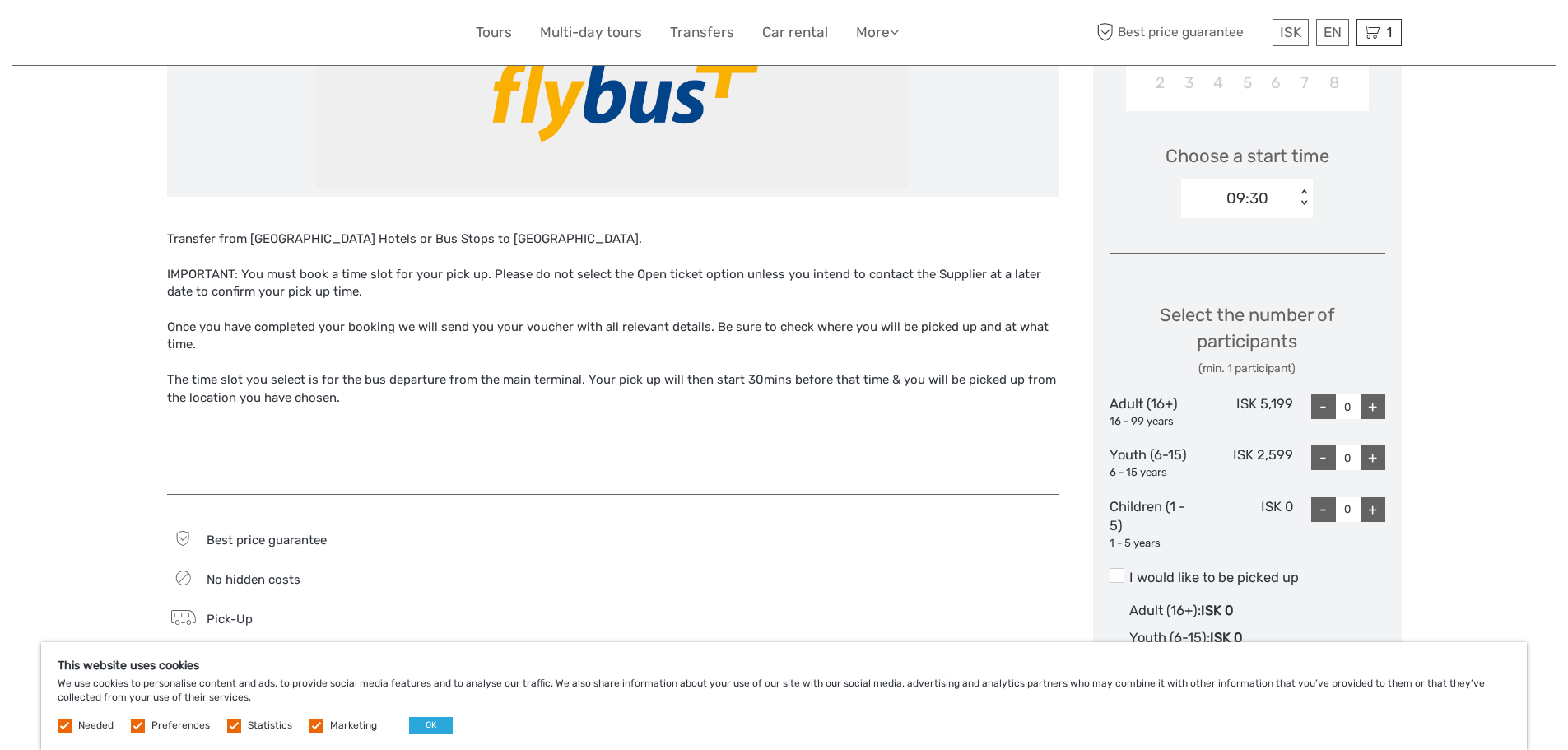
scroll to position [659, 0]
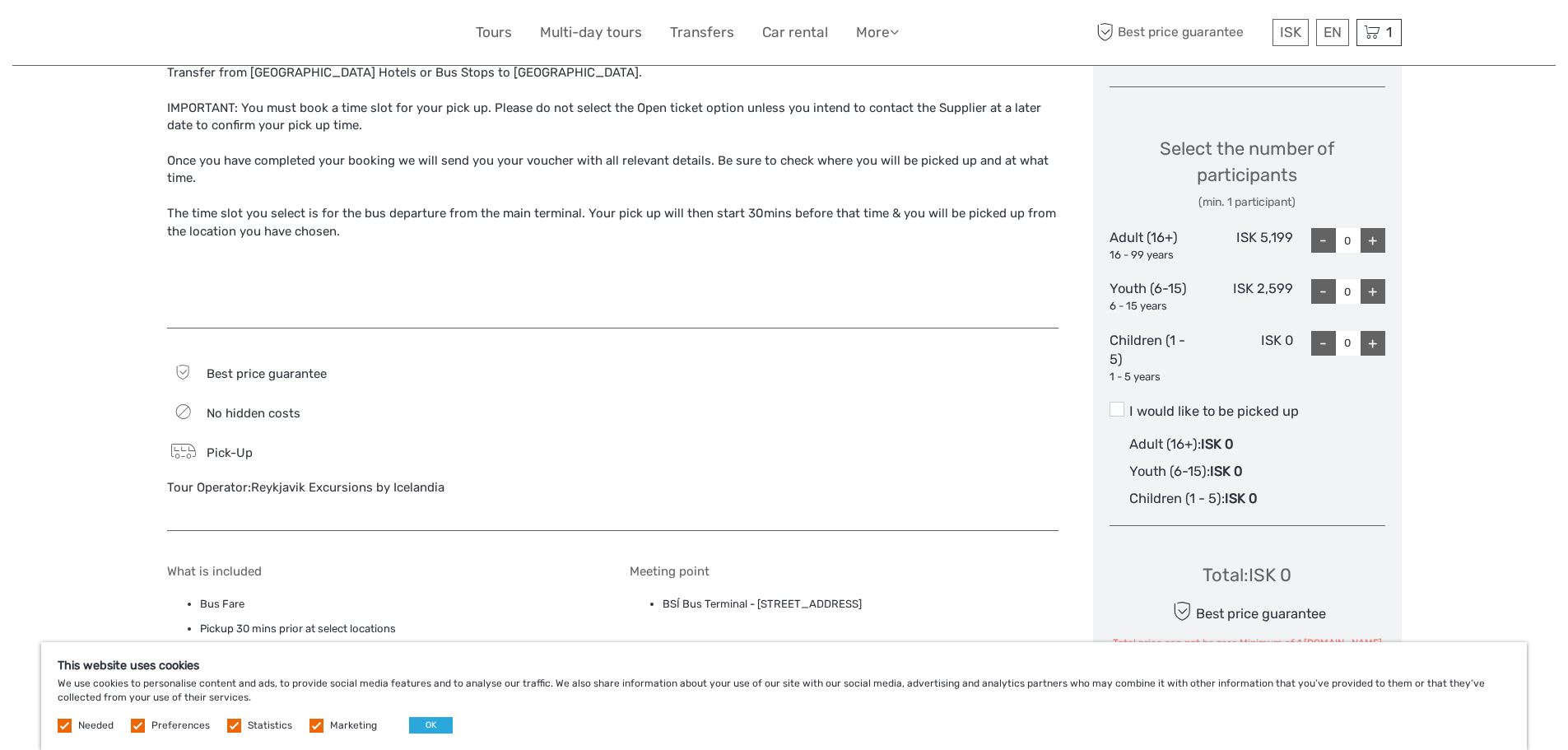
click at [1373, 243] on div "+" at bounding box center [1373, 240] width 25 height 25
type input "2"
click at [1120, 412] on span at bounding box center [1117, 409] width 15 height 15
click at [1129, 405] on input "I would like to be picked up" at bounding box center [1129, 405] width 0 height 0
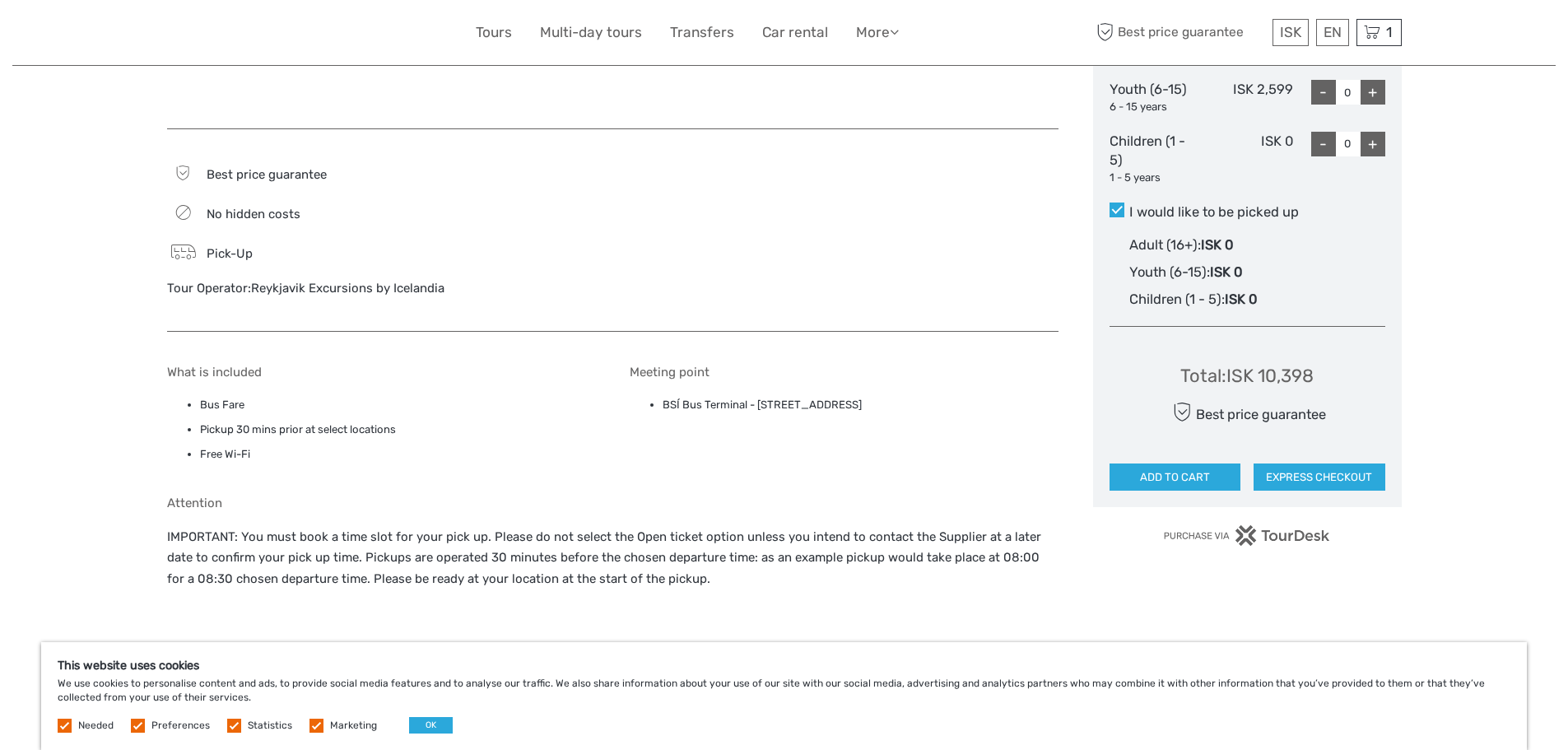
scroll to position [987, 0]
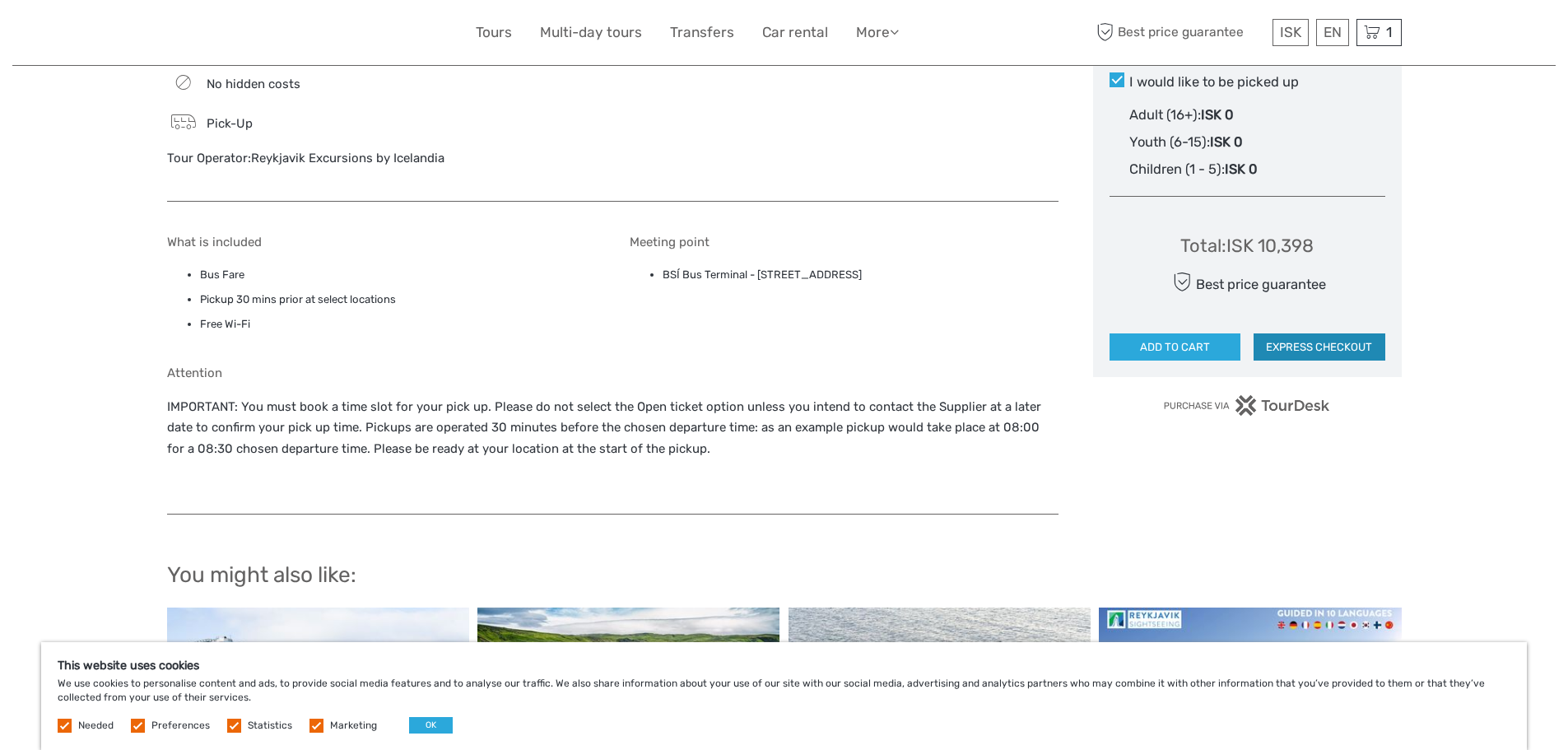
click at [1337, 350] on button "EXPRESS CHECKOUT" at bounding box center [1319, 347] width 132 height 28
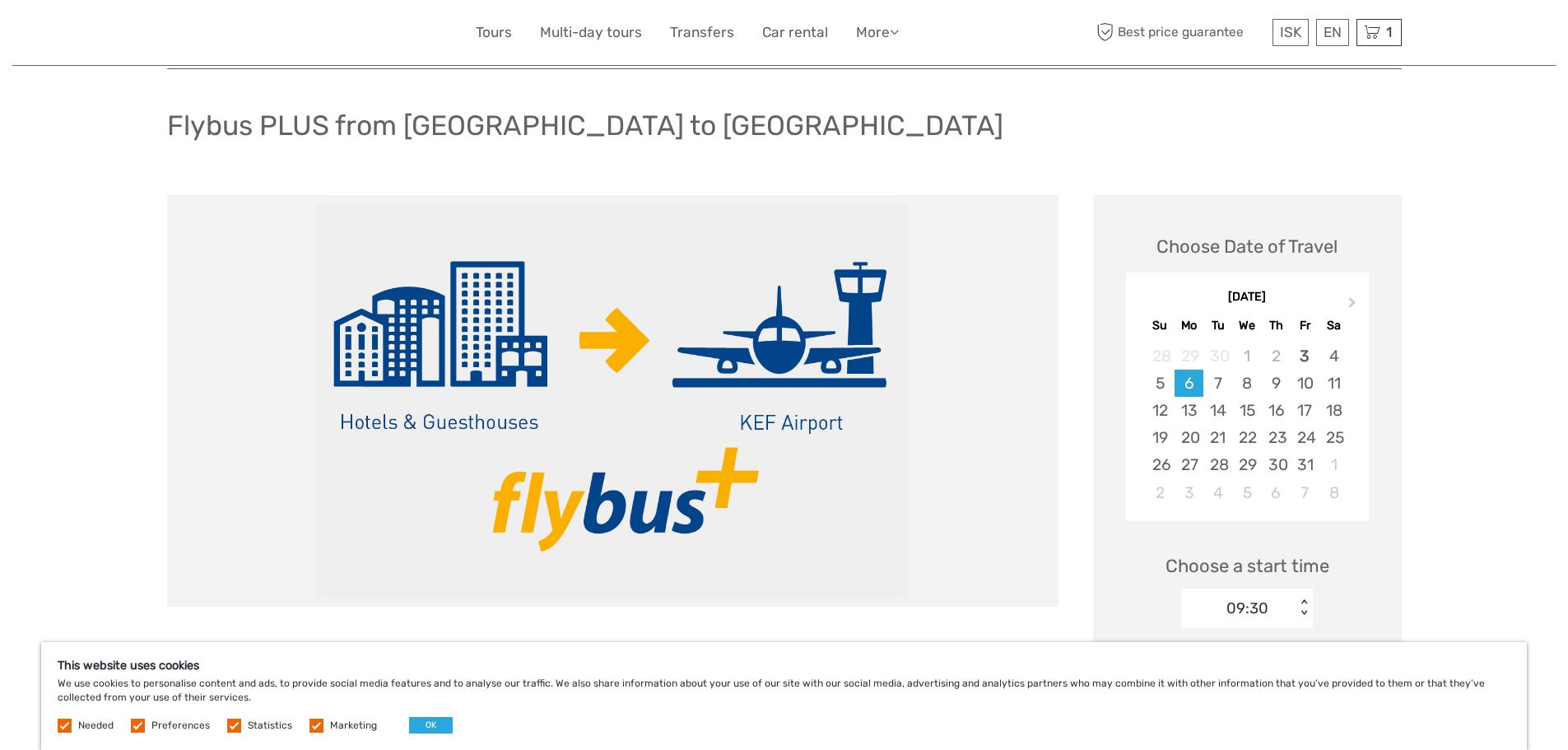
scroll to position [0, 0]
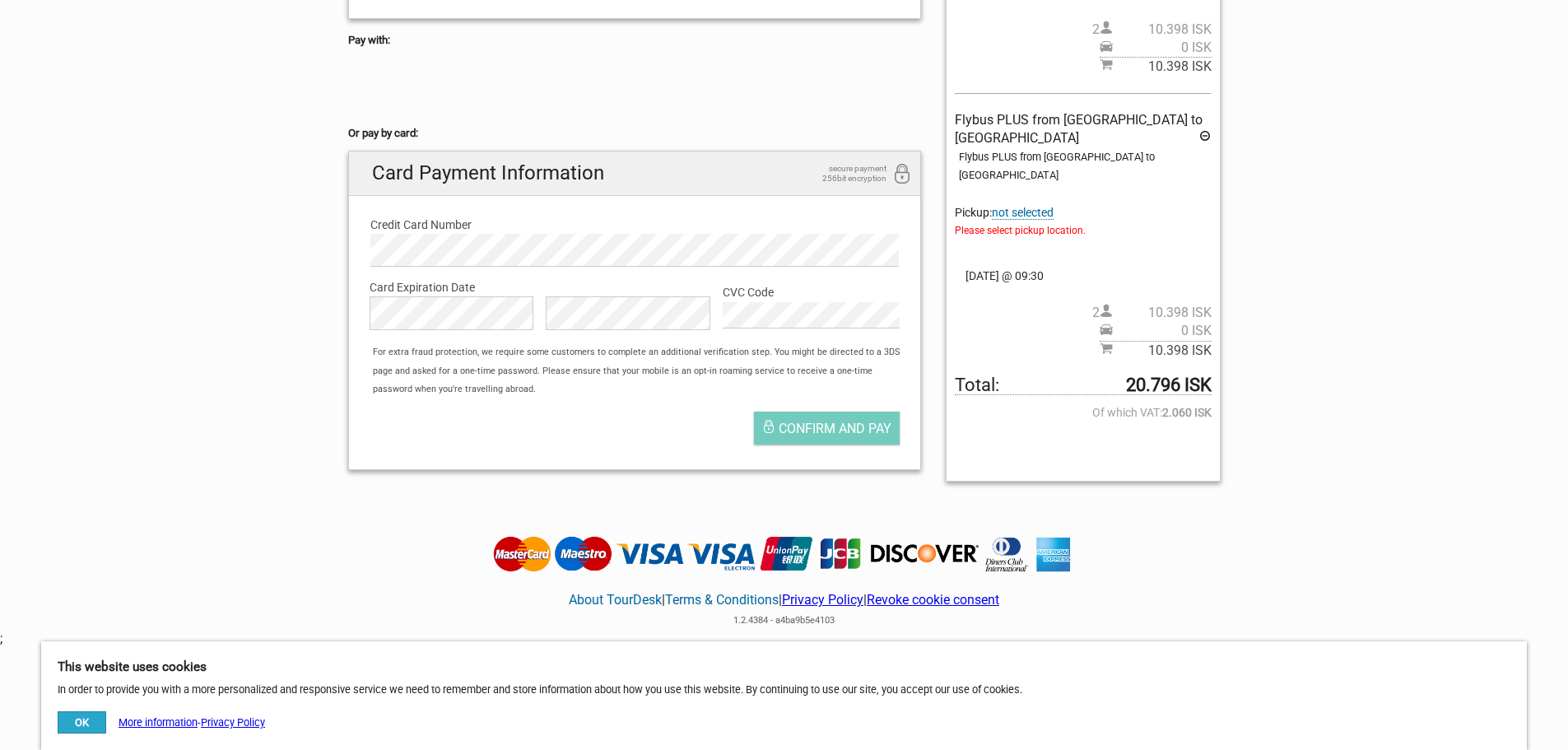
scroll to position [411, 0]
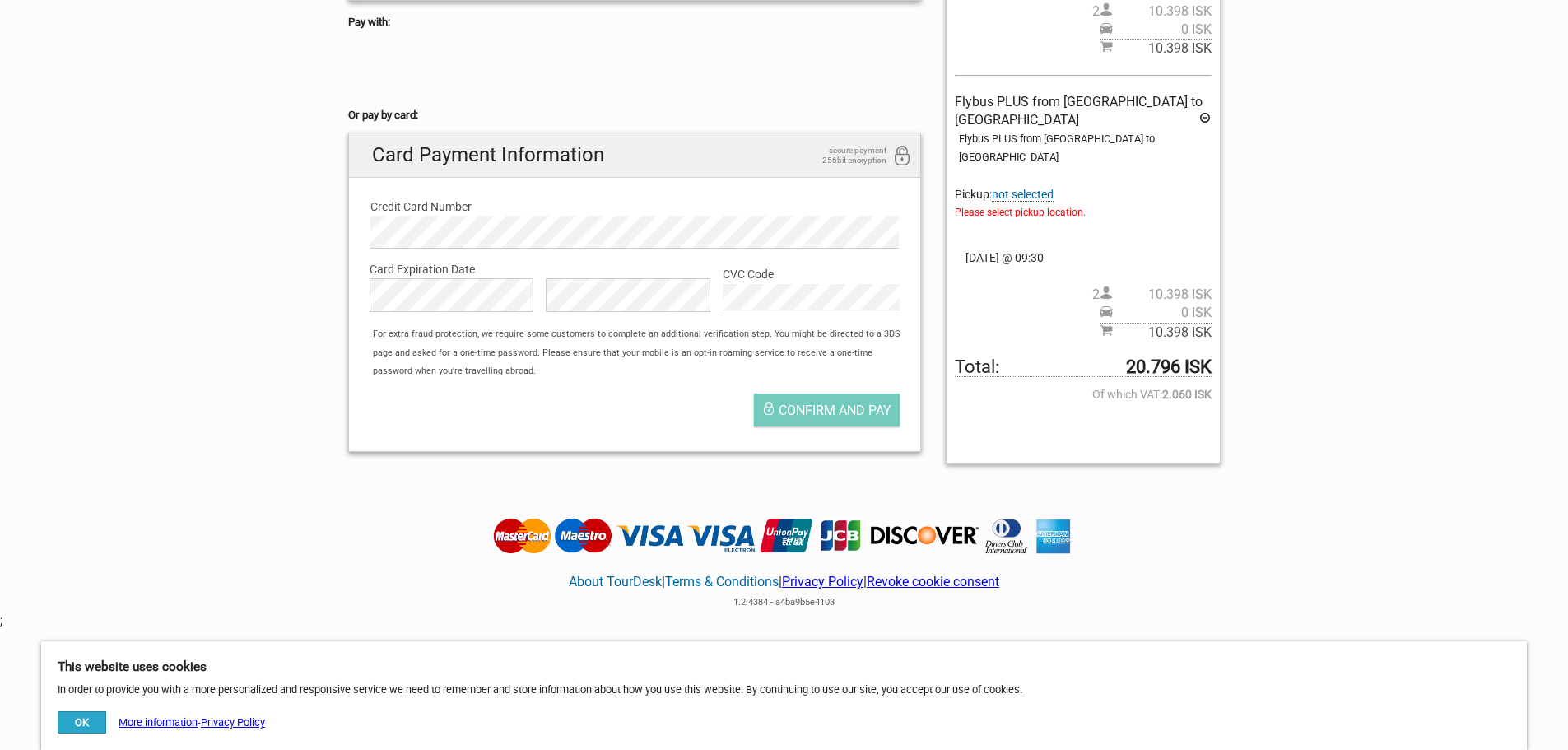
click at [1029, 188] on span "not selected" at bounding box center [1022, 194] width 62 height 14
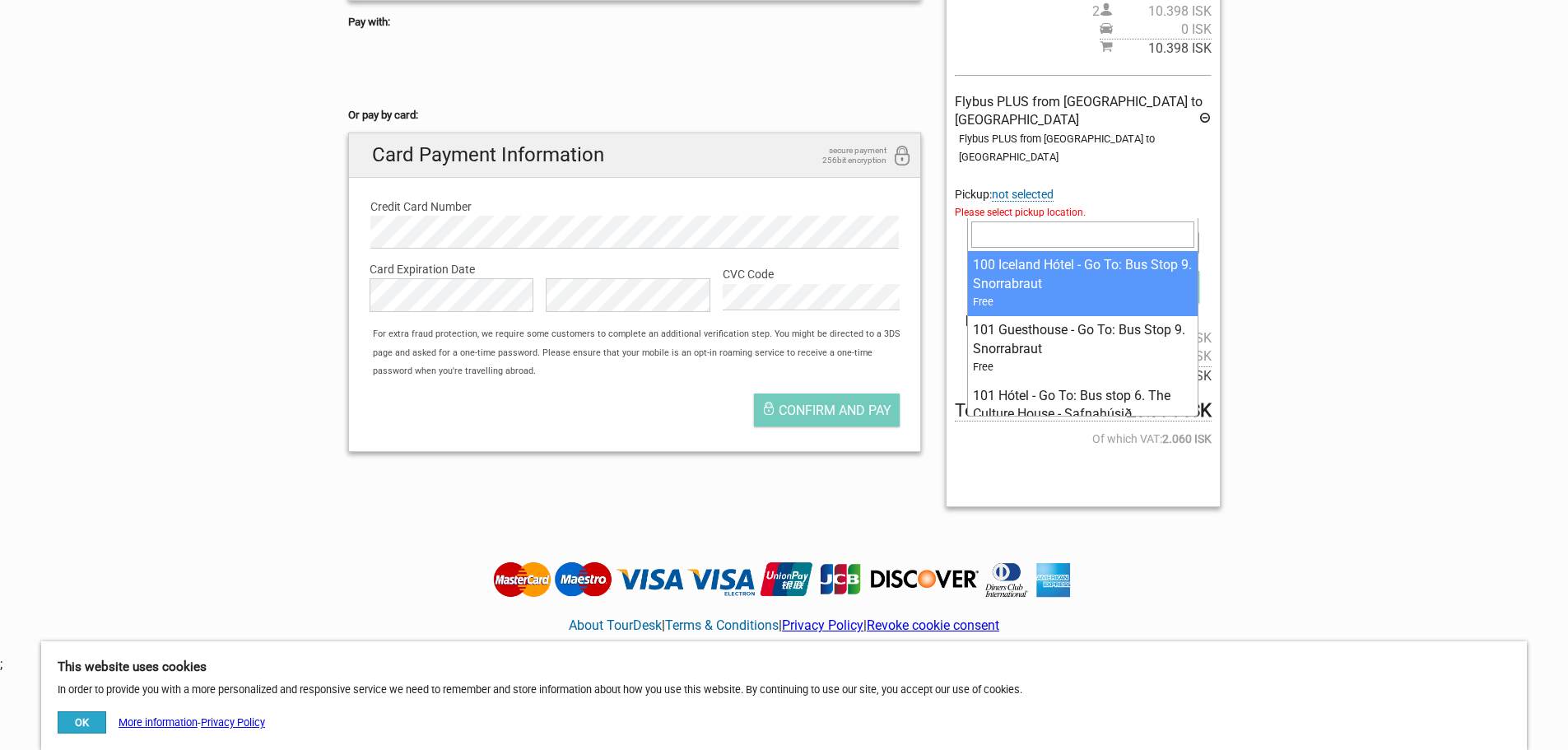
click at [1045, 230] on span at bounding box center [1083, 241] width 231 height 23
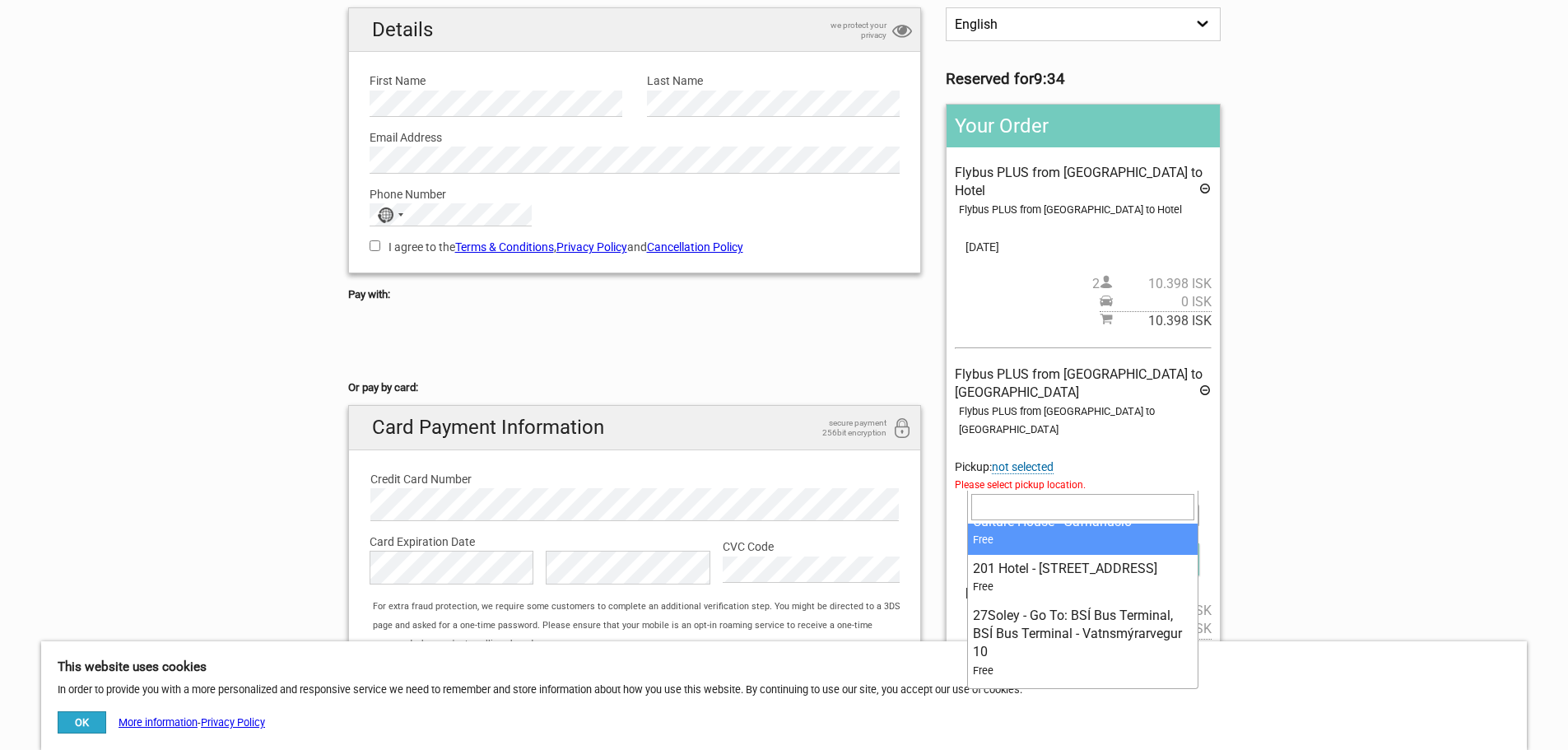
scroll to position [0, 0]
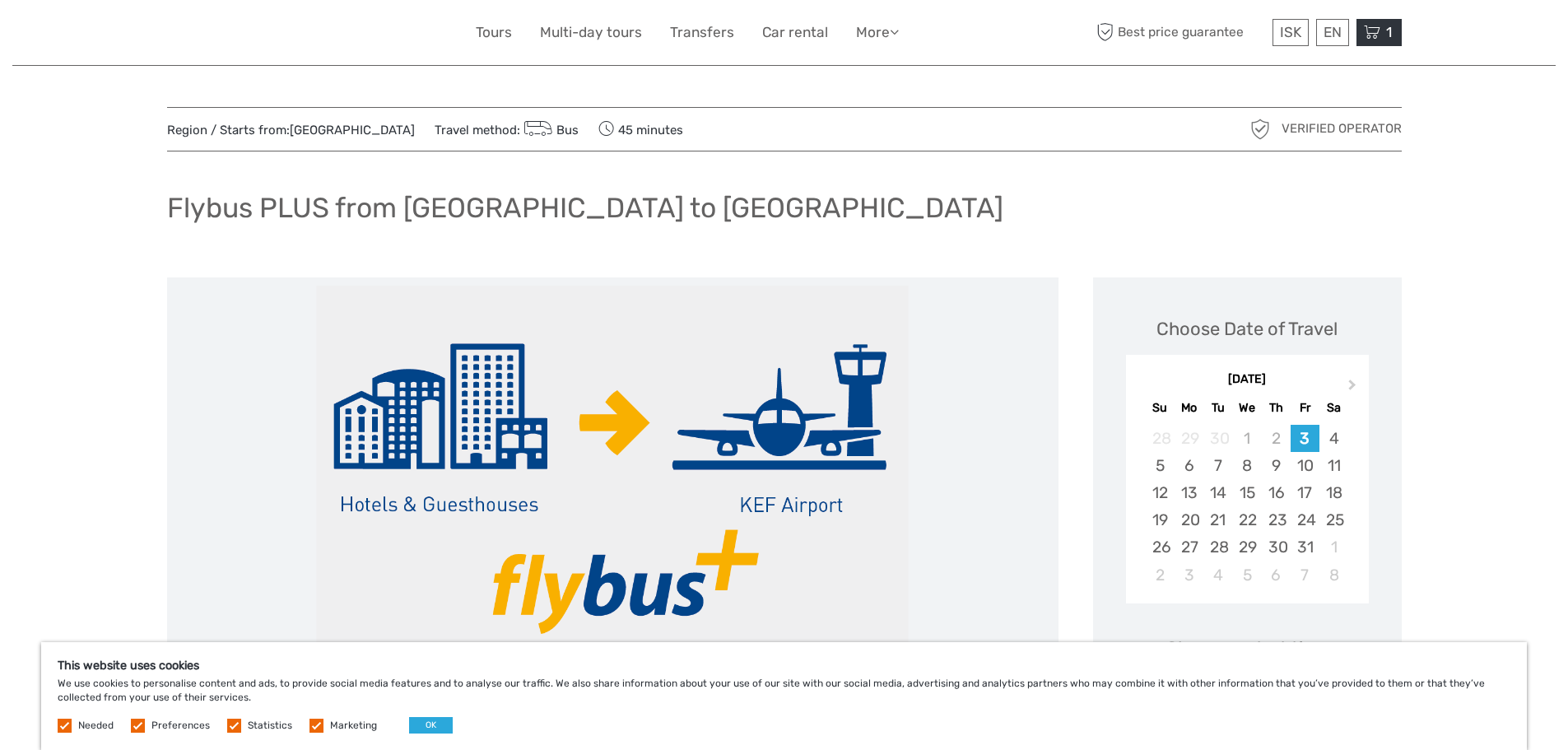
click at [1375, 39] on icon at bounding box center [1372, 32] width 17 height 20
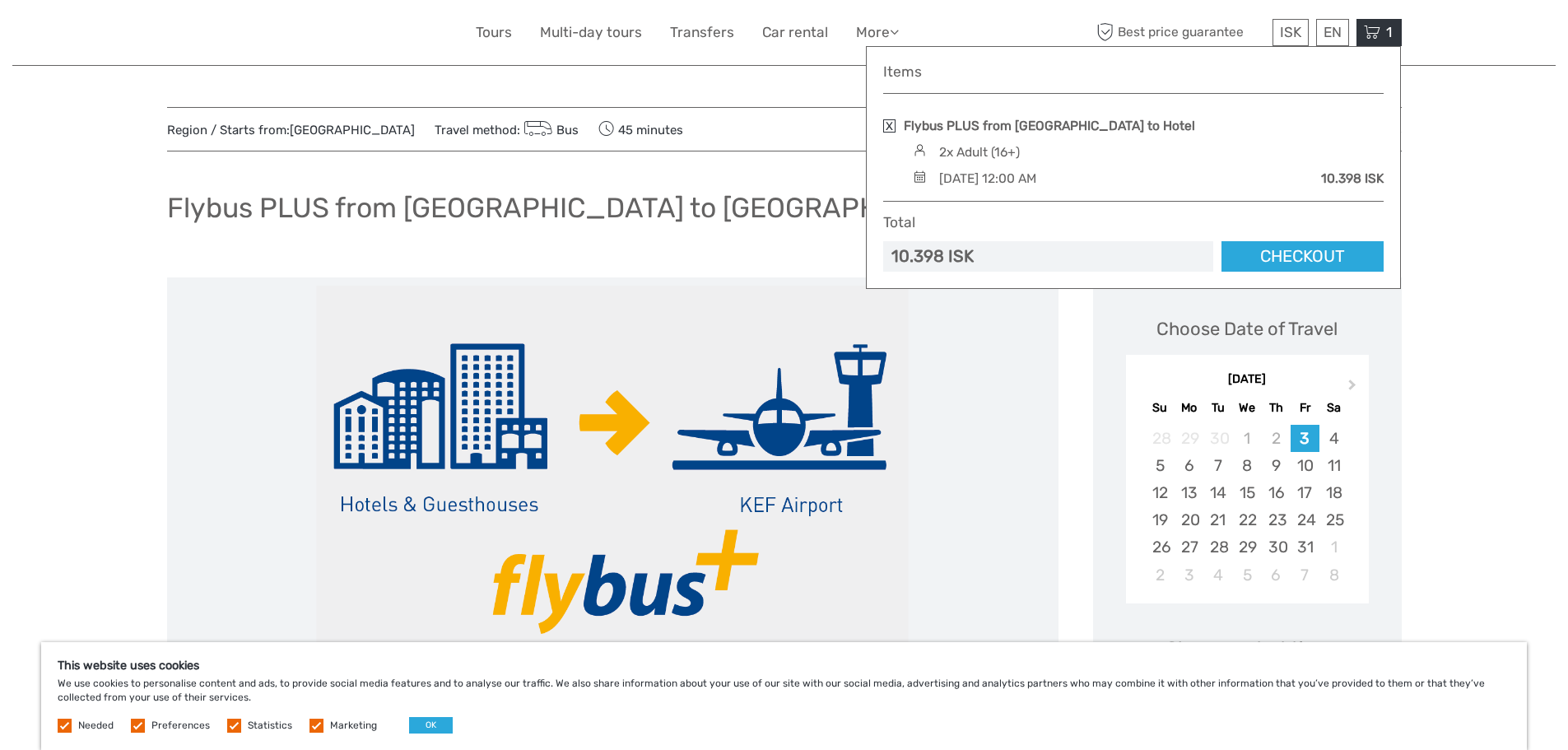
click at [990, 159] on div "2x Adult (16+)" at bounding box center [978, 152] width 80 height 18
click at [893, 126] on link at bounding box center [889, 126] width 12 height 13
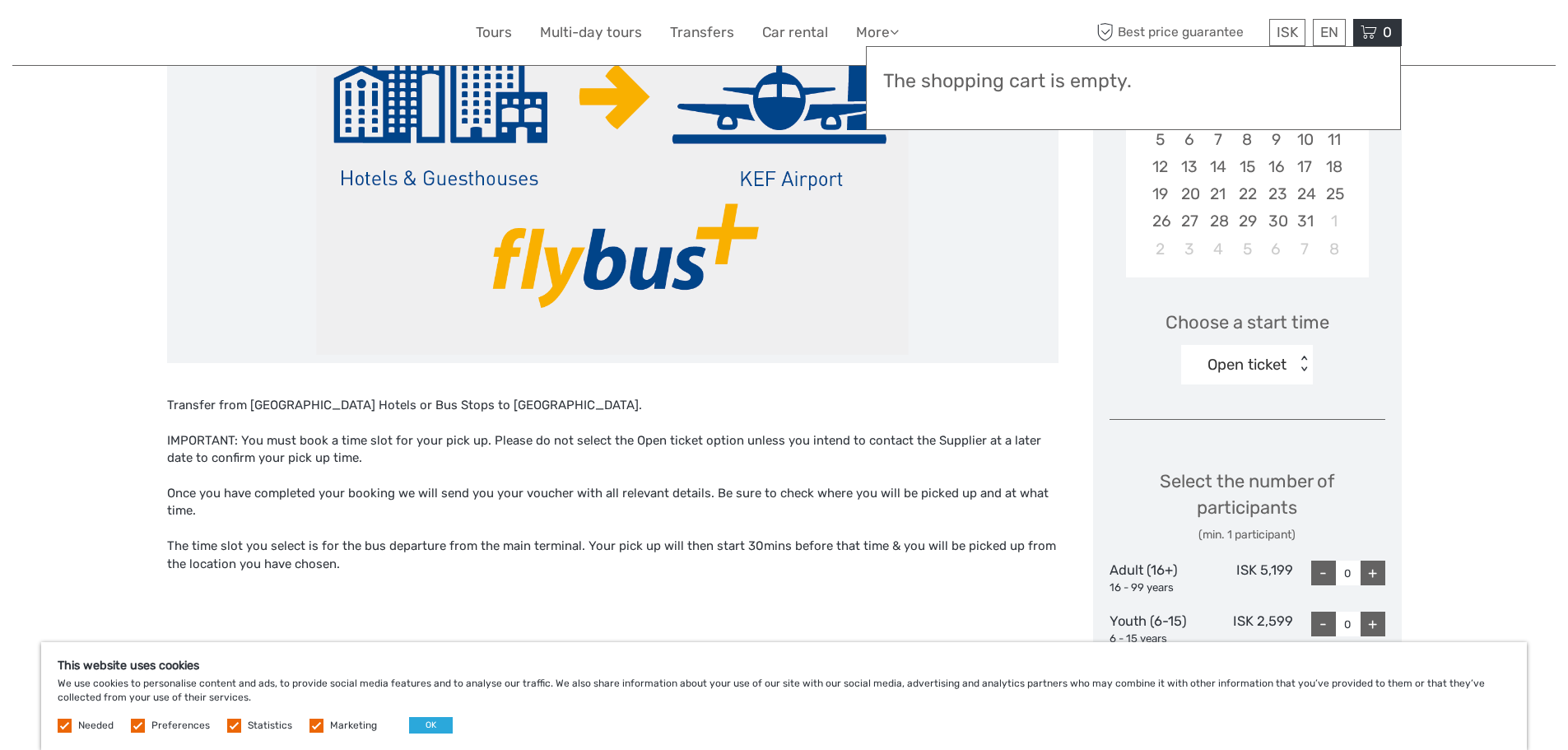
scroll to position [329, 0]
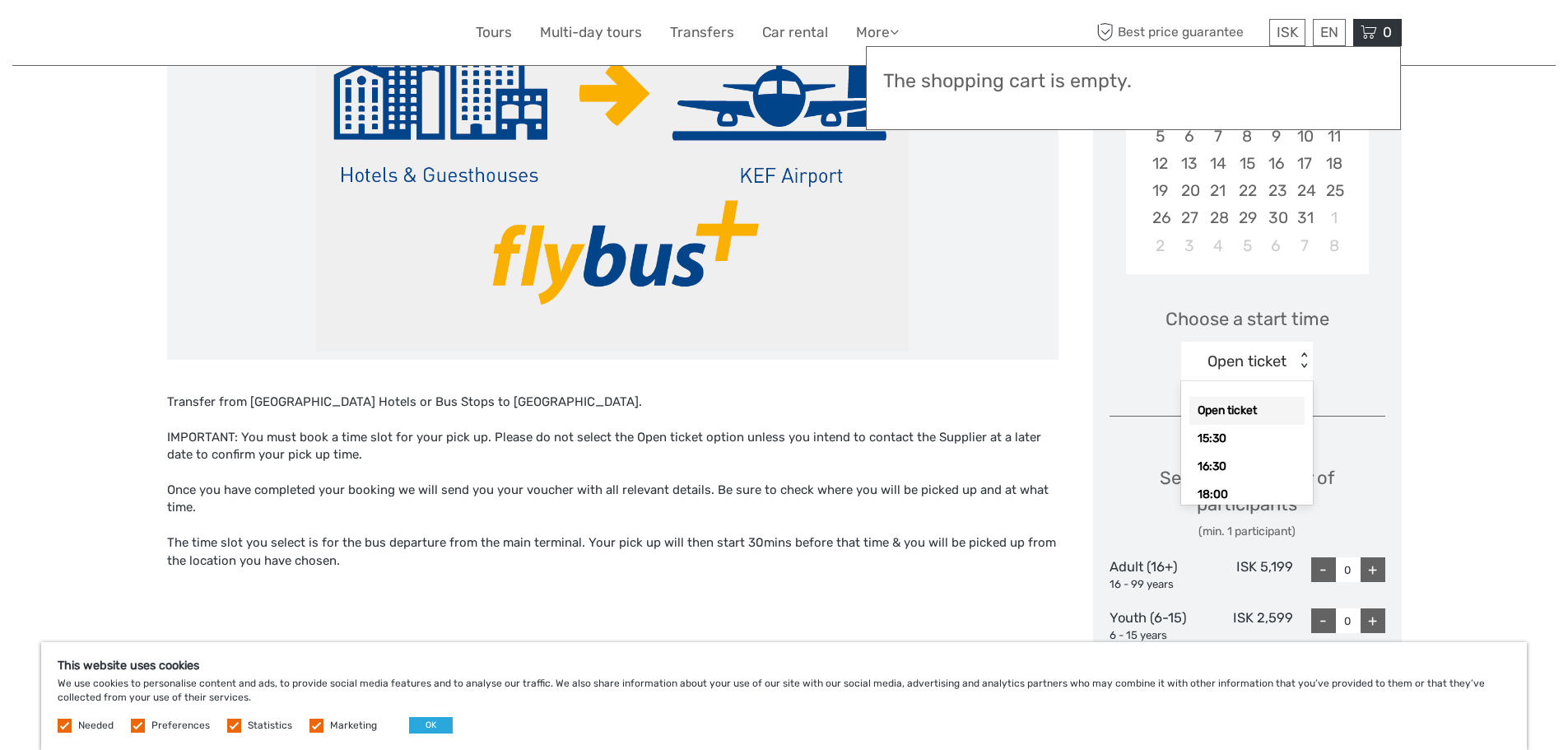
click at [1270, 357] on div "Open ticket" at bounding box center [1247, 360] width 79 height 21
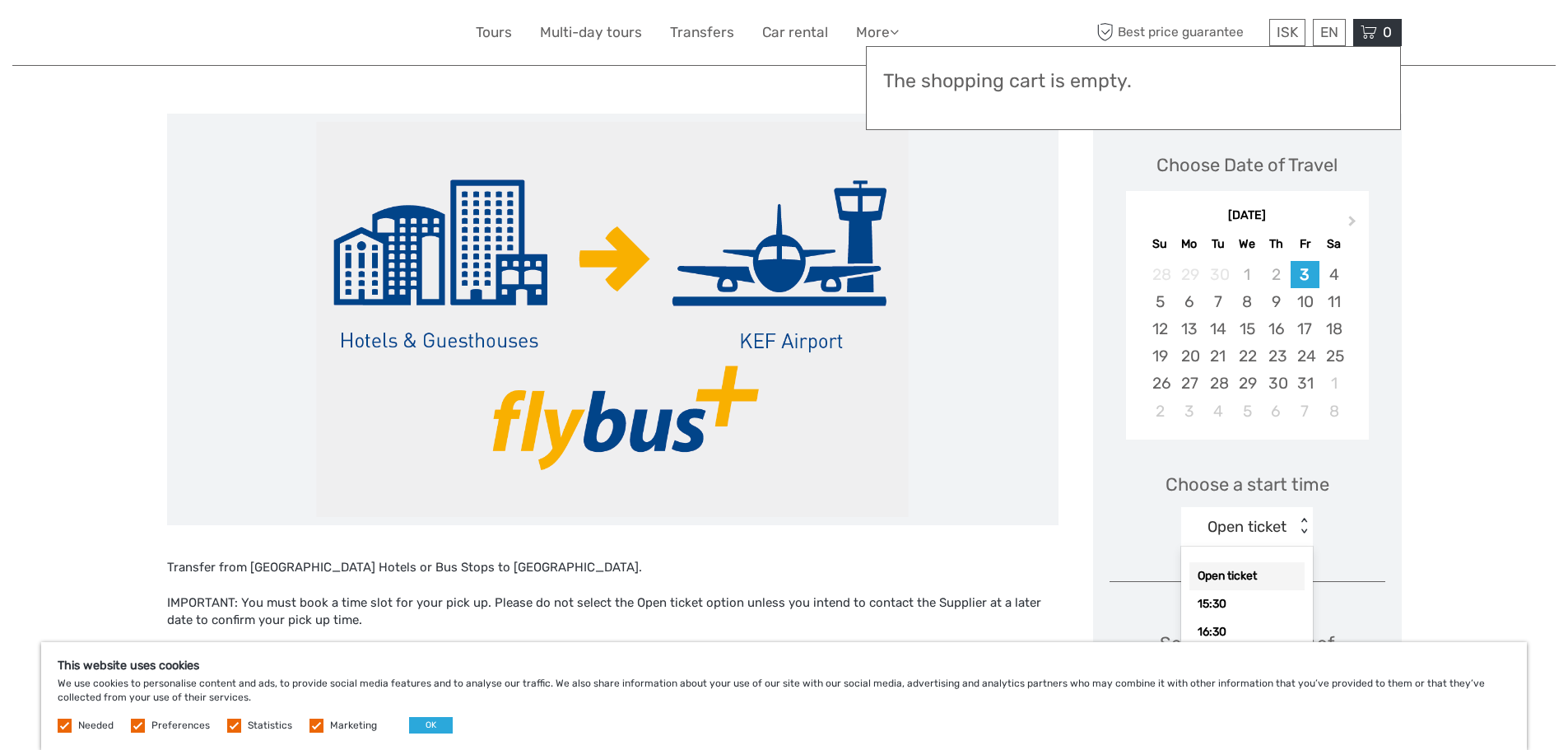
scroll to position [164, 0]
click at [1343, 277] on div "4" at bounding box center [1333, 272] width 29 height 27
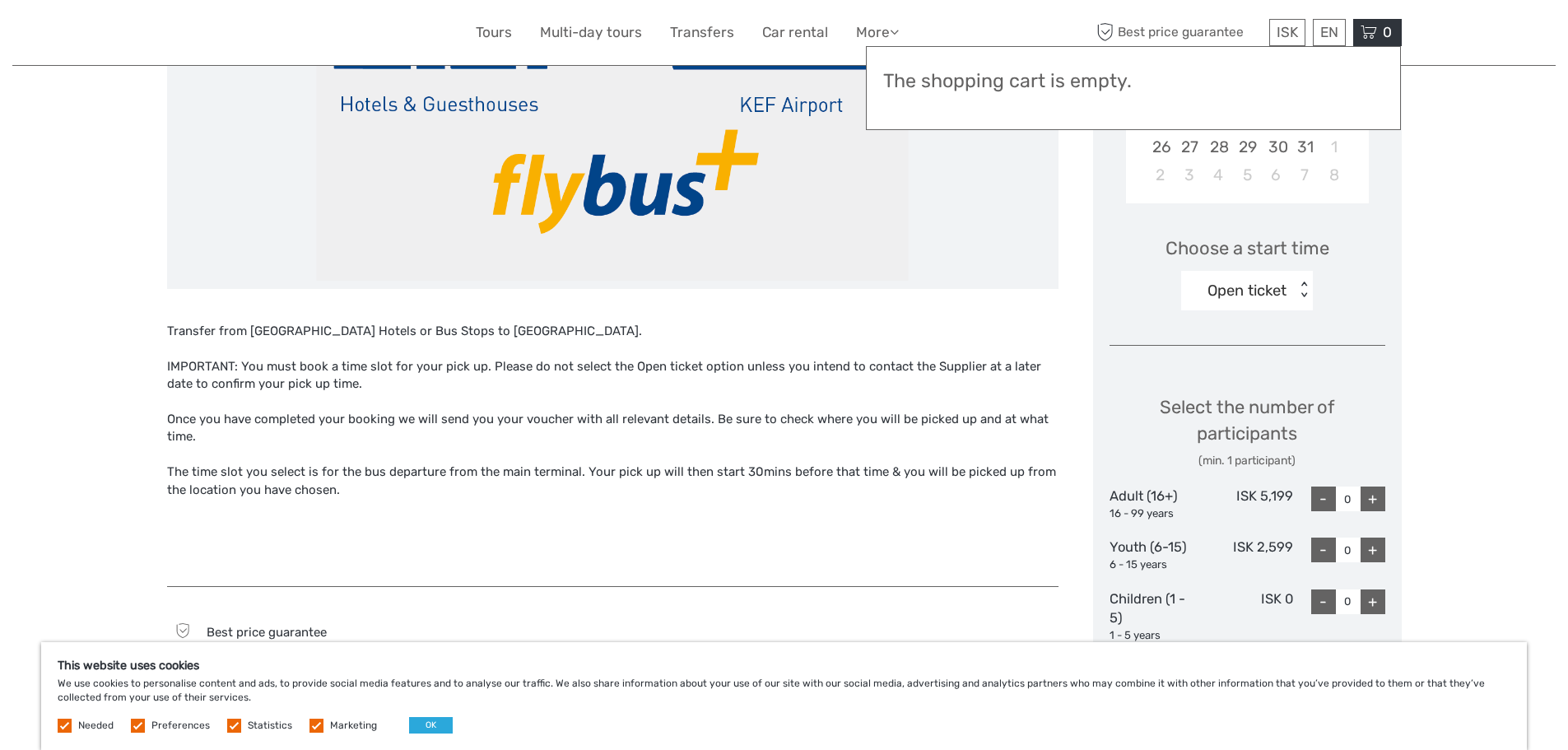
scroll to position [411, 0]
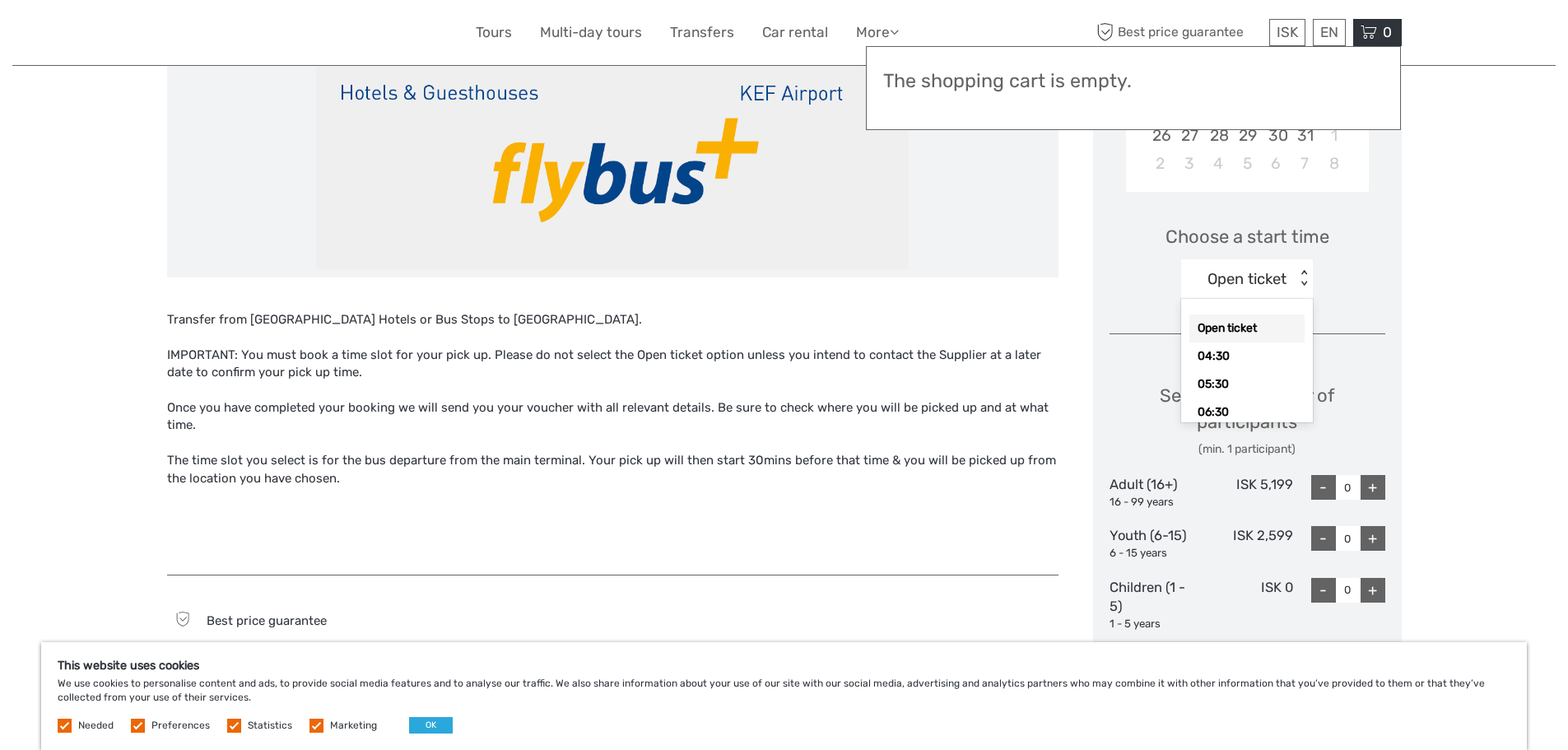
click at [1254, 276] on div "Open ticket" at bounding box center [1247, 278] width 79 height 21
click at [1243, 336] on div "09:30" at bounding box center [1246, 332] width 115 height 28
click at [1379, 487] on div "+" at bounding box center [1373, 487] width 25 height 25
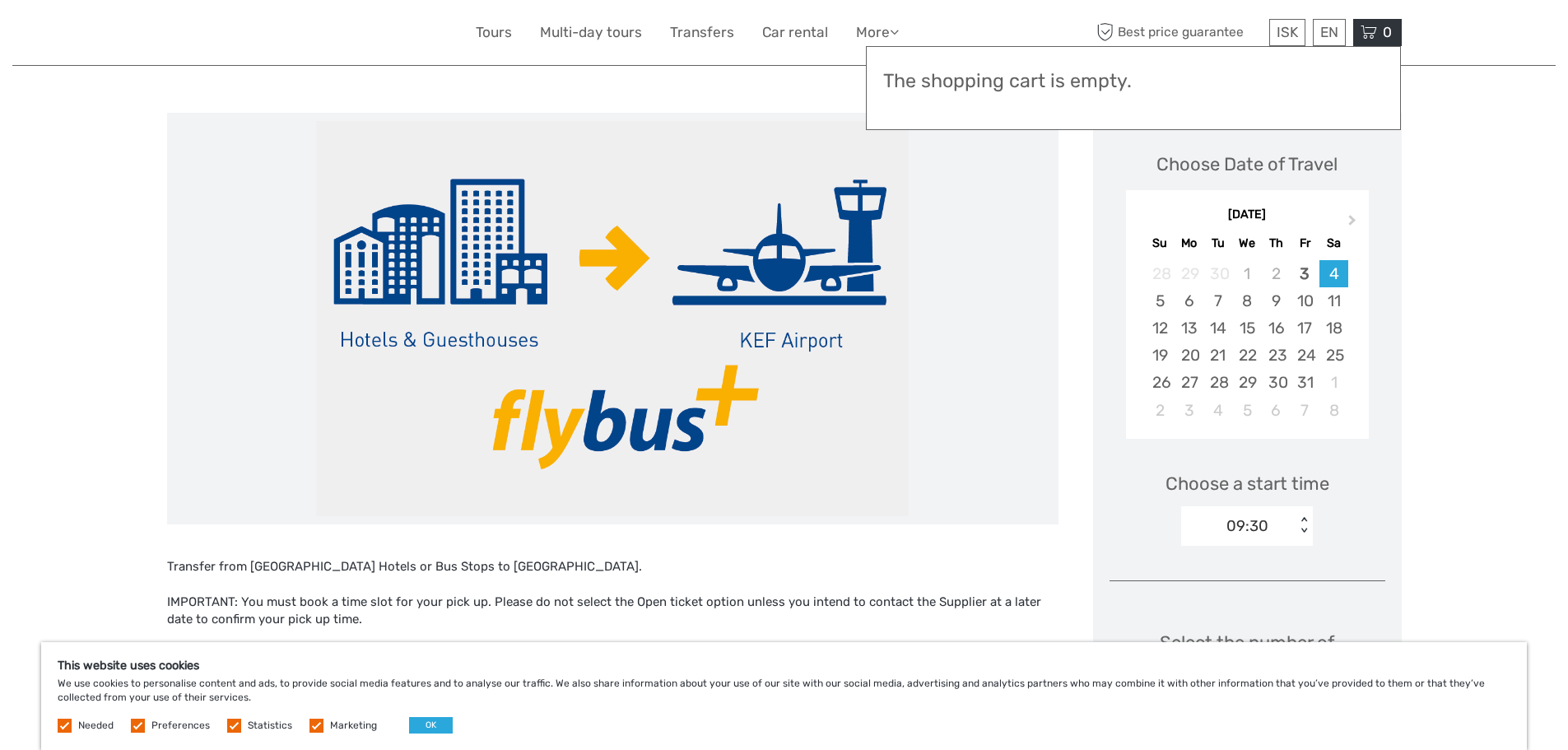
click at [1301, 525] on div "< >" at bounding box center [1304, 525] width 14 height 18
click at [1262, 592] on div "11:00" at bounding box center [1246, 593] width 115 height 28
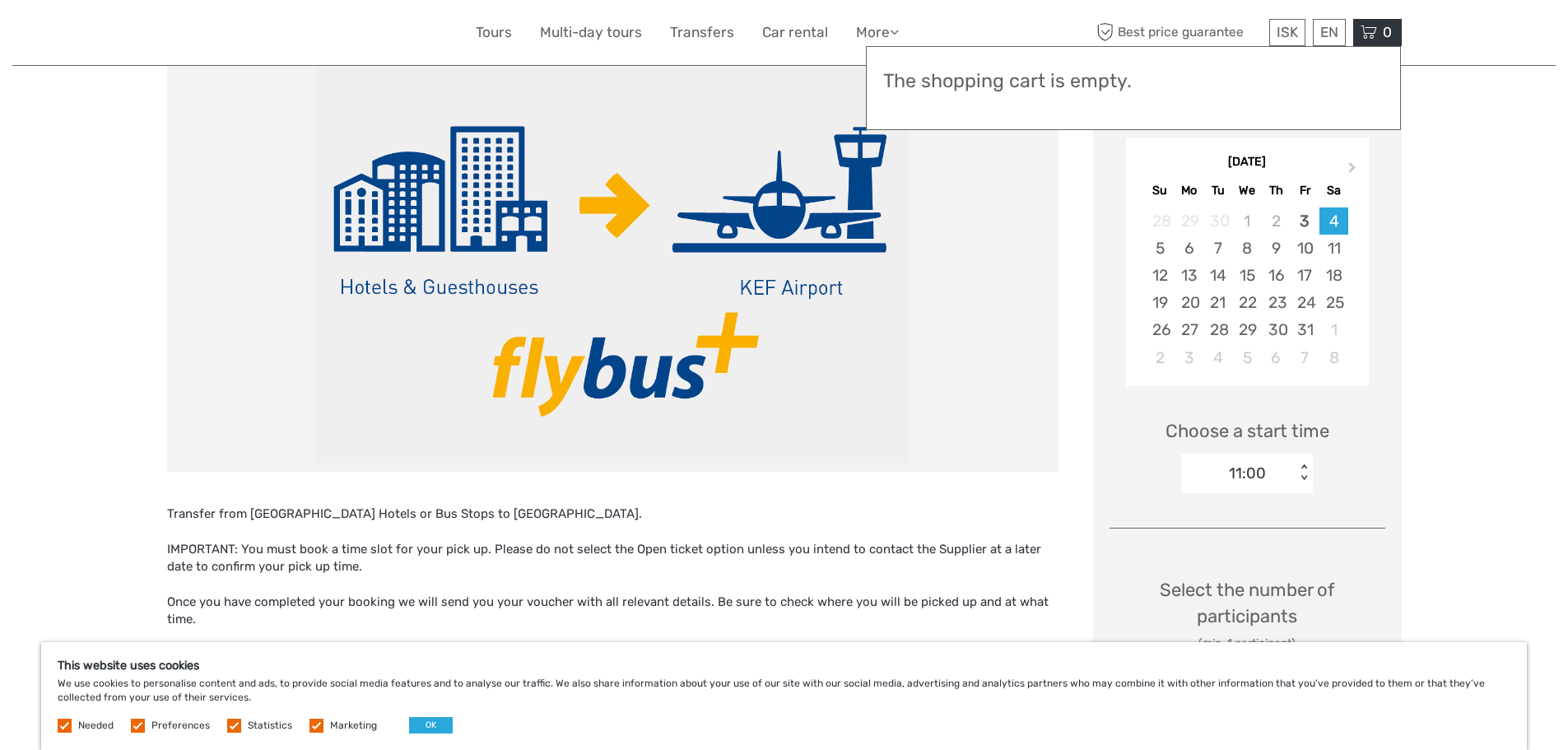
scroll to position [247, 0]
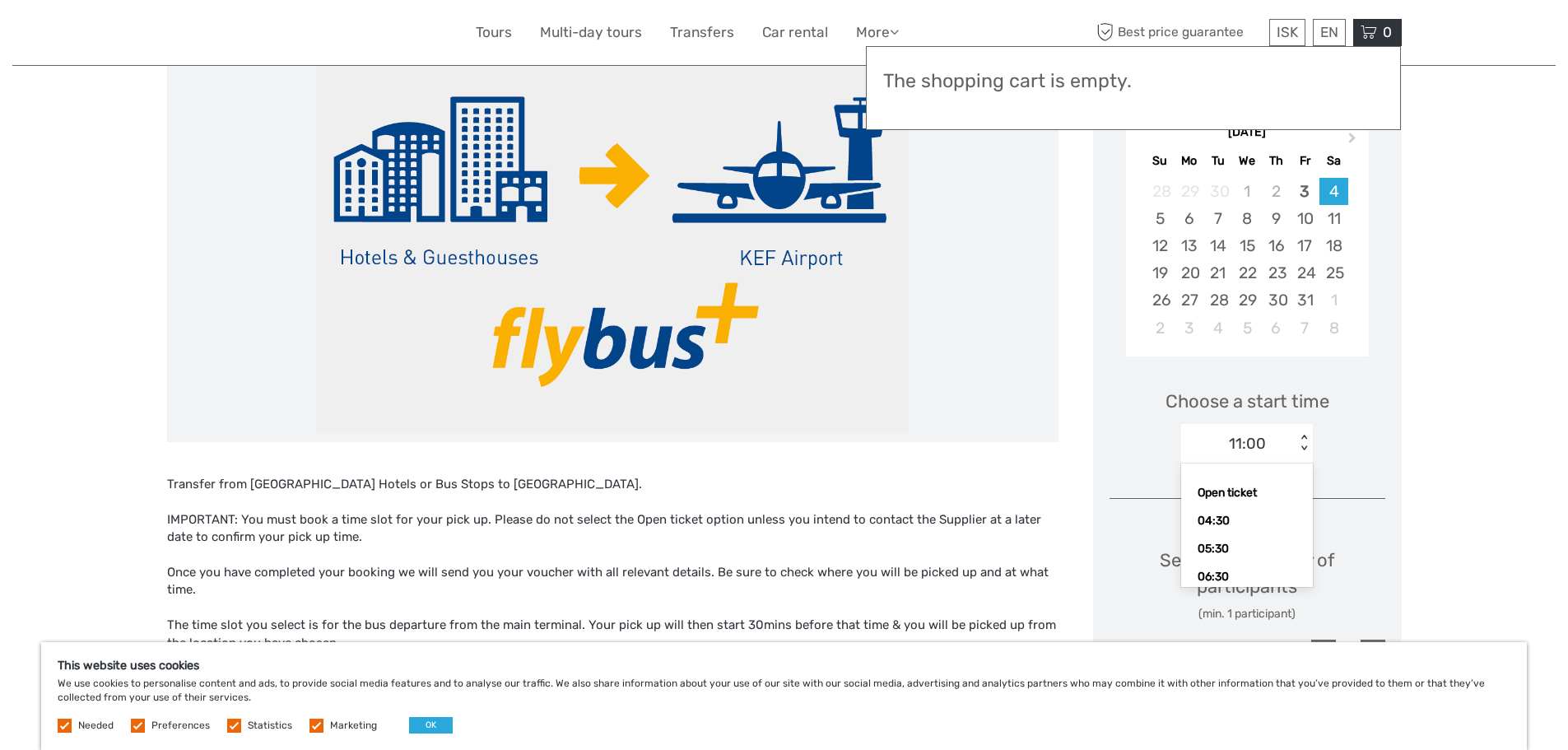
click at [1299, 440] on div "< >" at bounding box center [1304, 442] width 14 height 18
click at [1225, 538] on div "09:30" at bounding box center [1246, 535] width 115 height 28
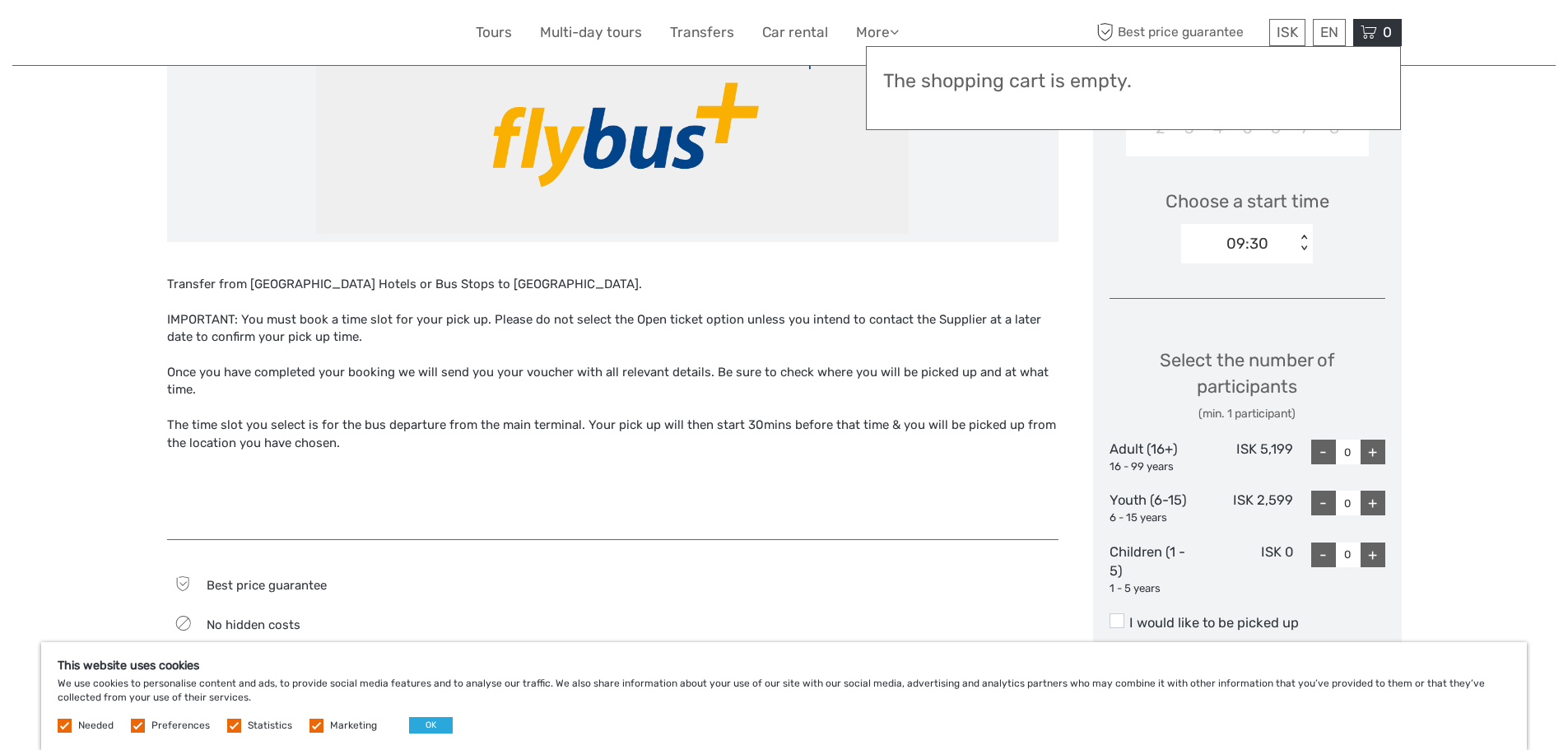
scroll to position [493, 0]
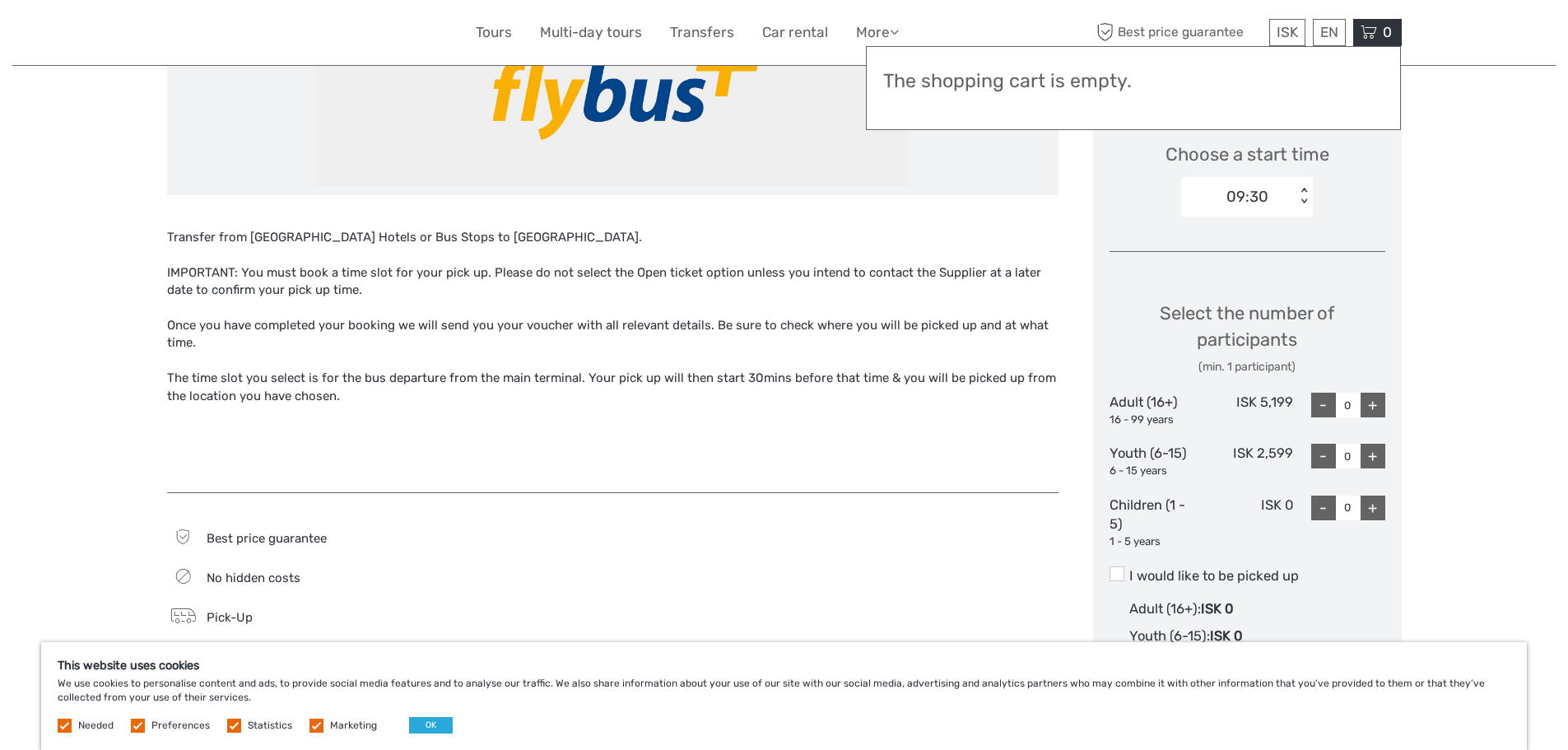
click at [1378, 408] on div "+" at bounding box center [1373, 405] width 25 height 25
type input "2"
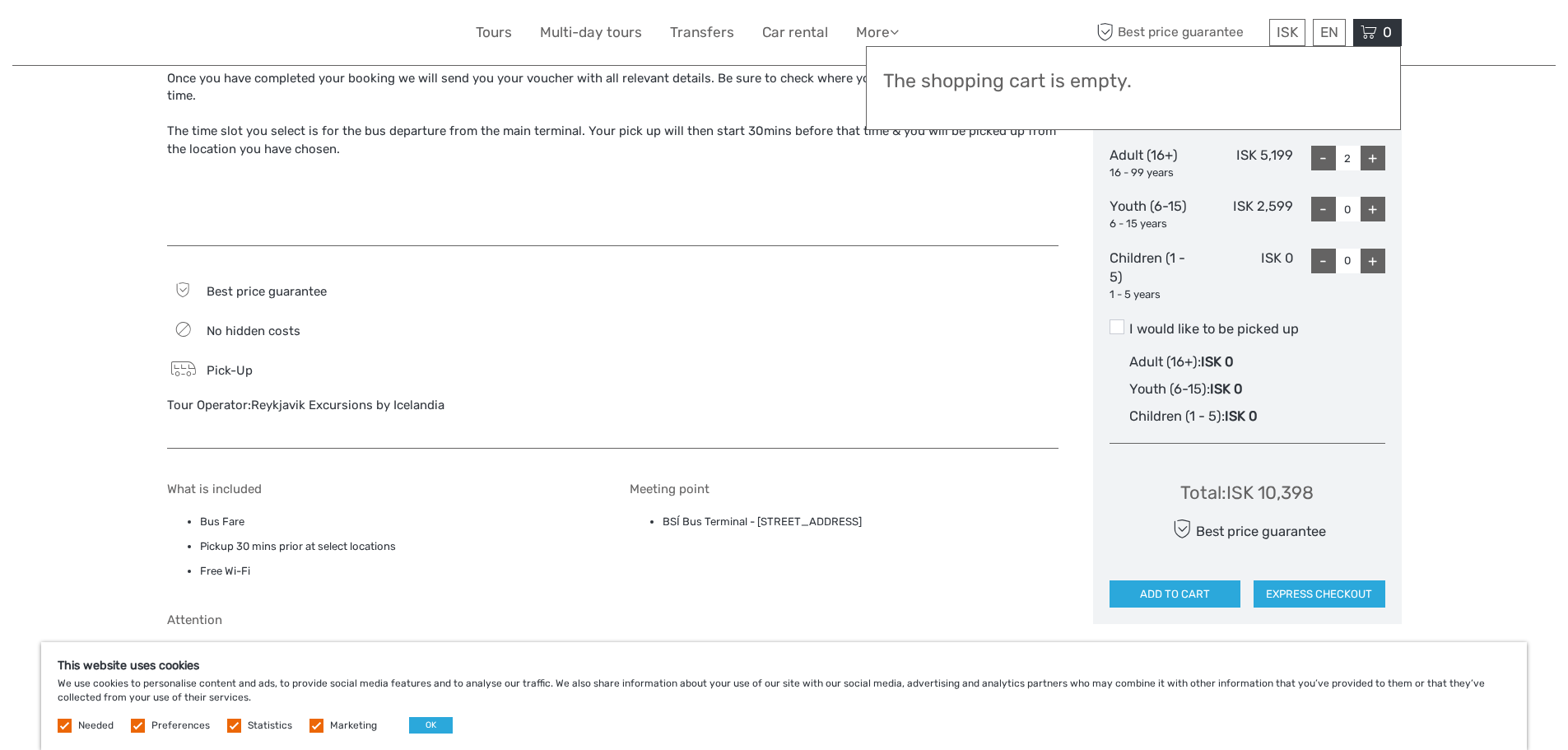
scroll to position [823, 0]
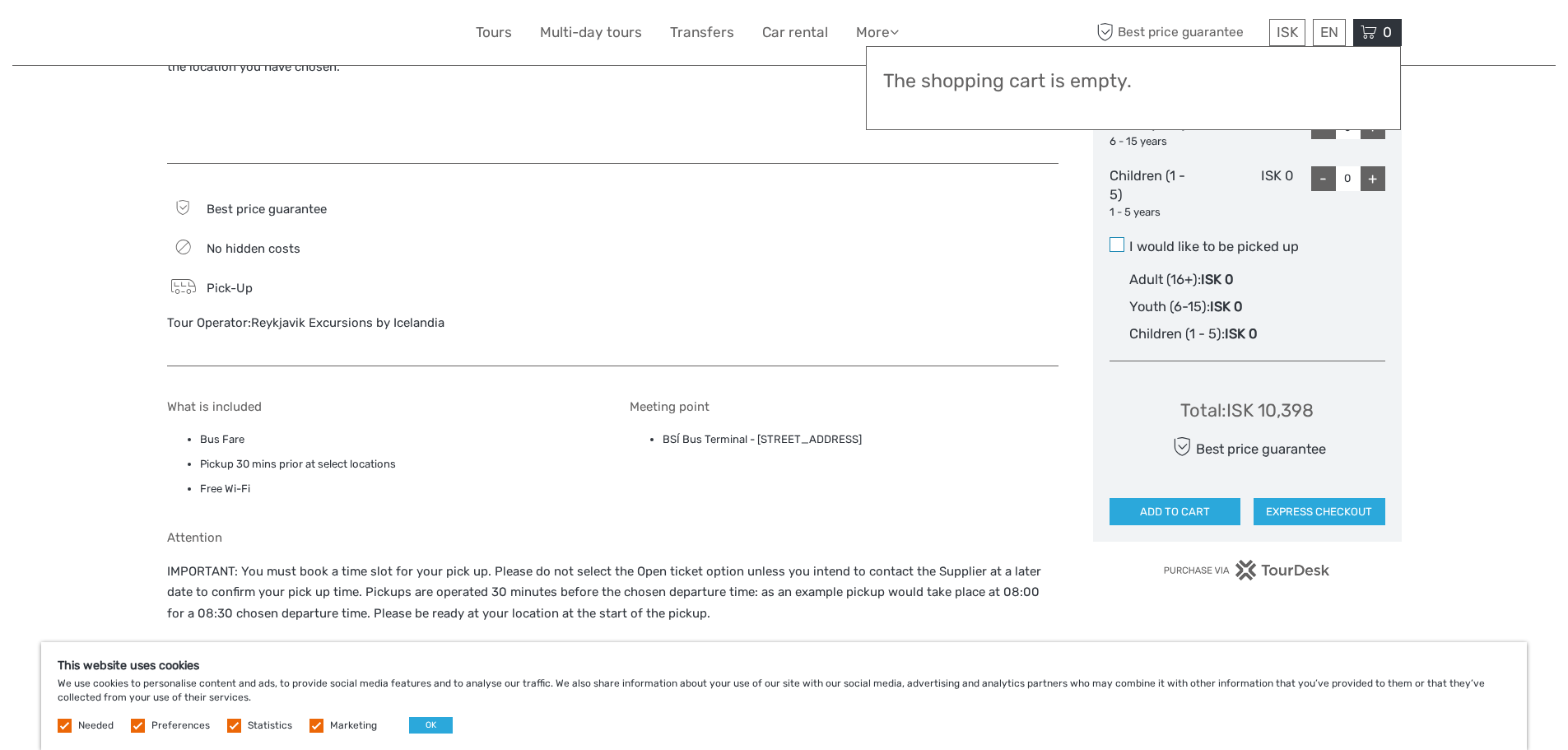
click at [1116, 246] on span at bounding box center [1117, 245] width 15 height 15
click at [1129, 240] on input "I would like to be picked up" at bounding box center [1129, 240] width 0 height 0
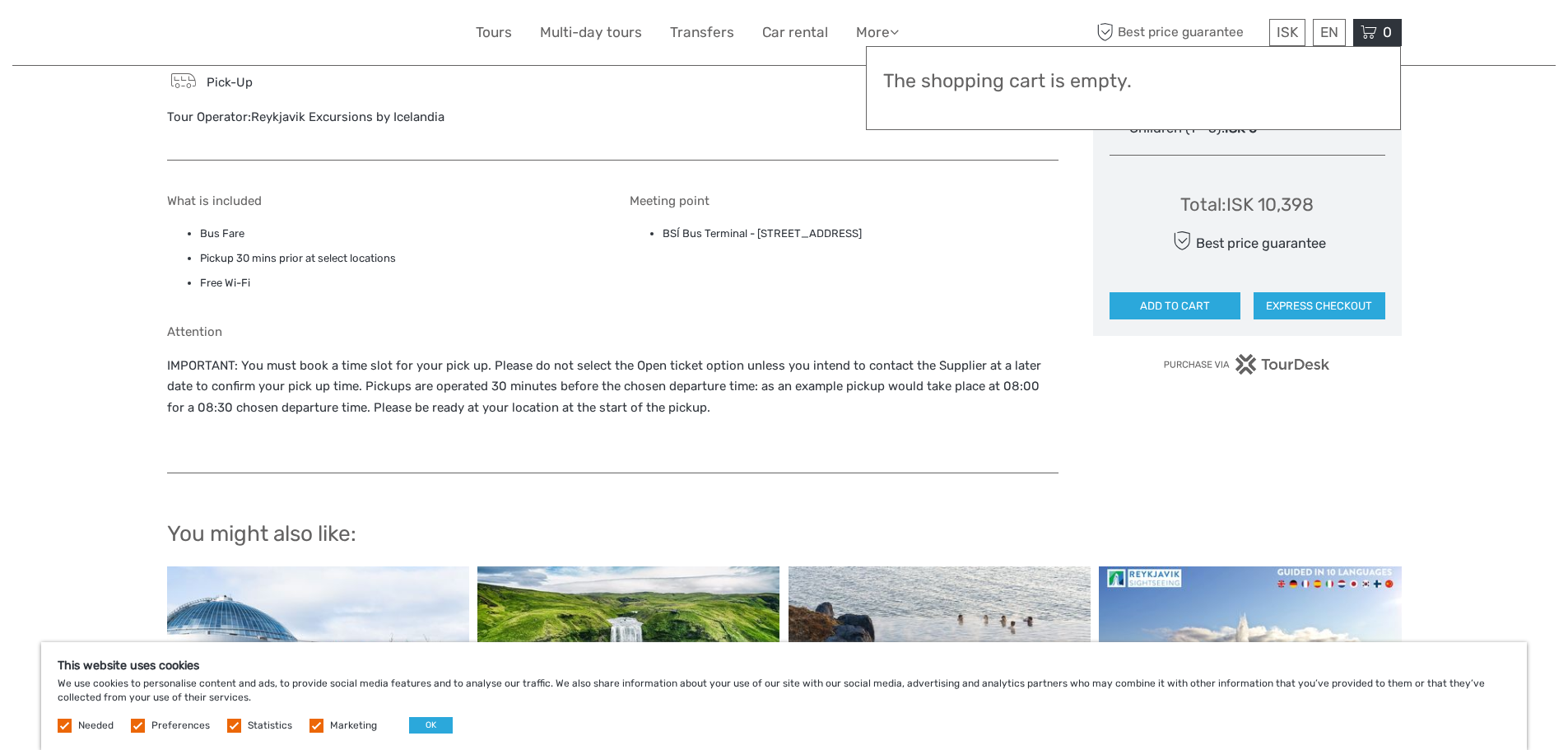
scroll to position [1070, 0]
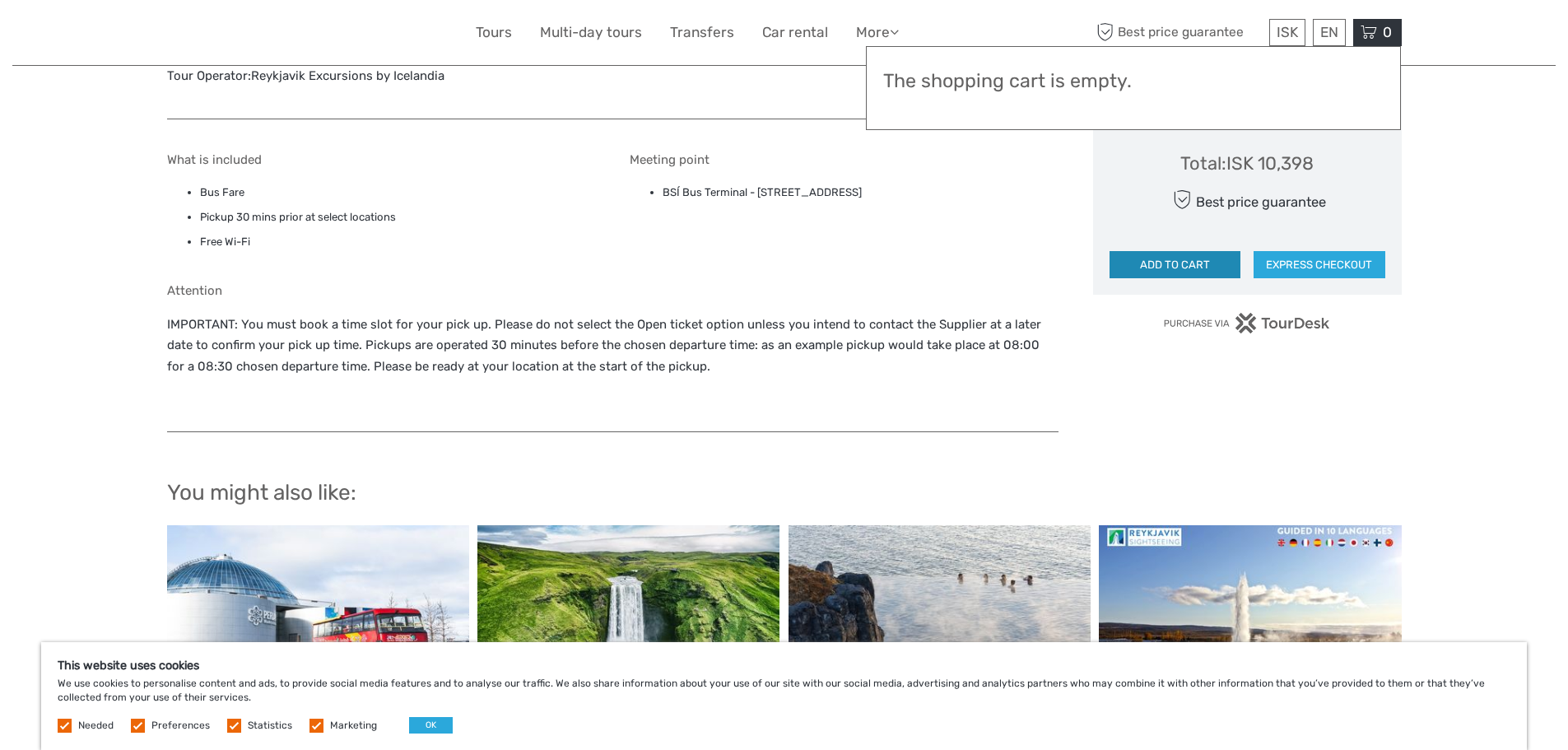
click at [1201, 265] on button "ADD TO CART" at bounding box center [1175, 265] width 132 height 28
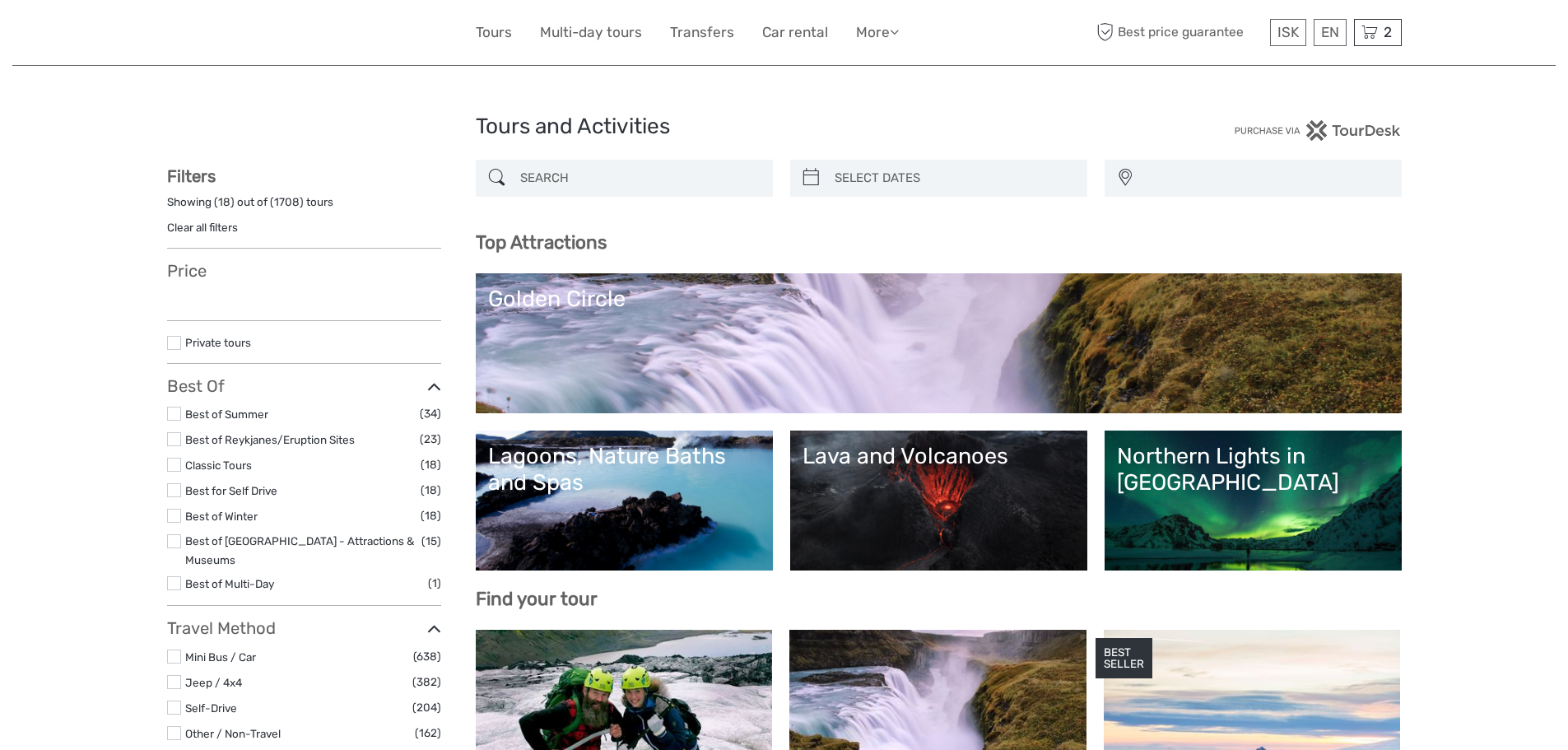
select select
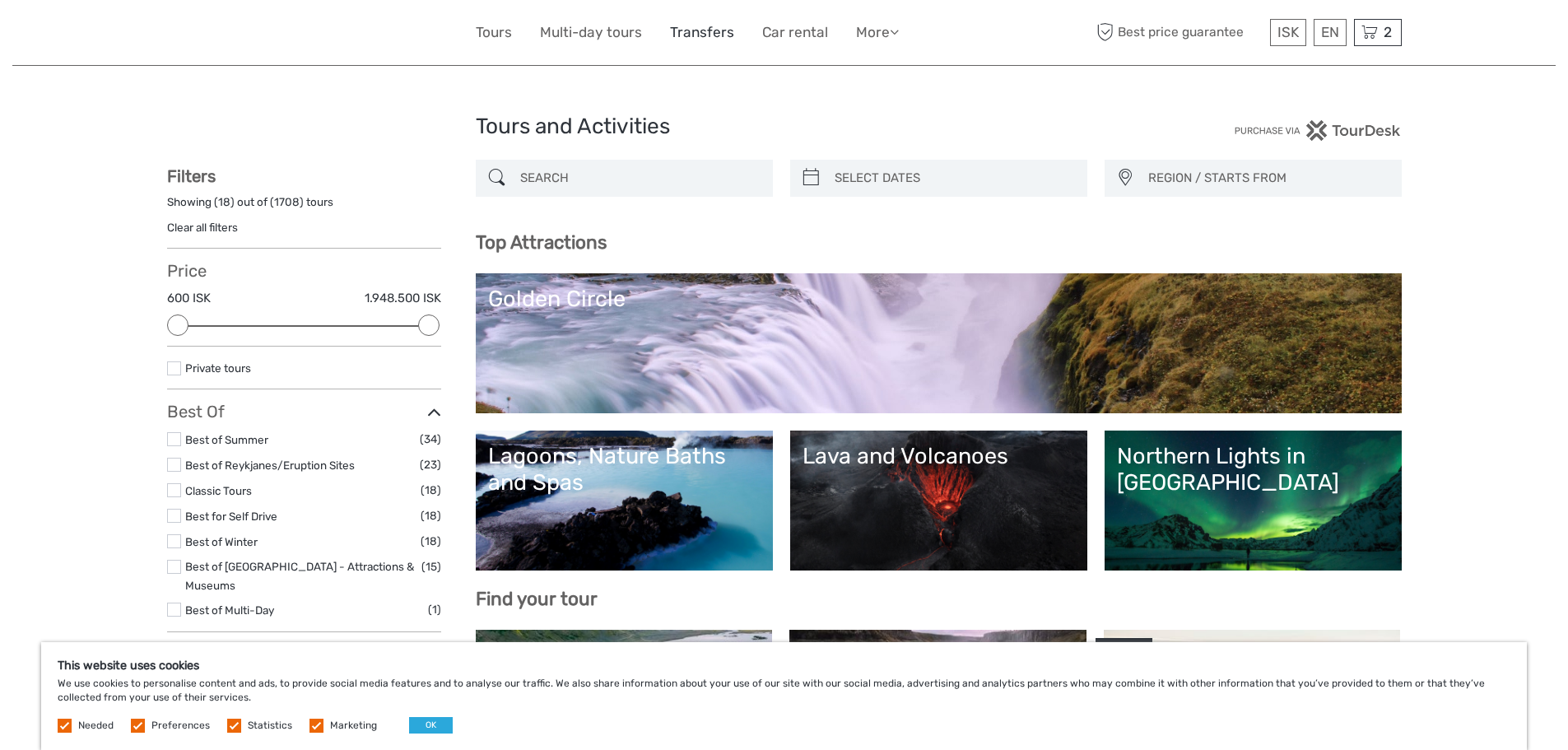
click at [698, 36] on link "Transfers" at bounding box center [701, 32] width 64 height 24
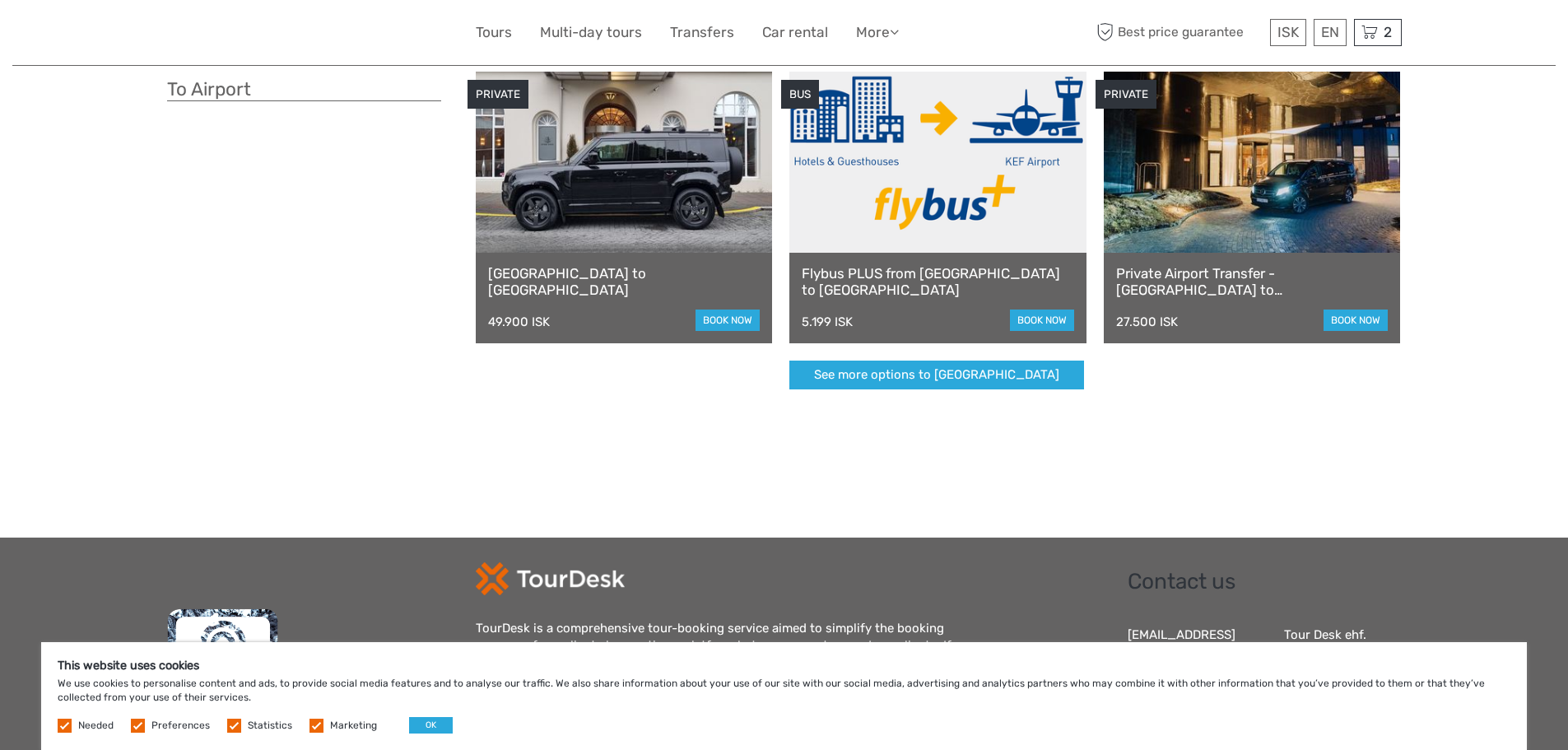
scroll to position [493, 0]
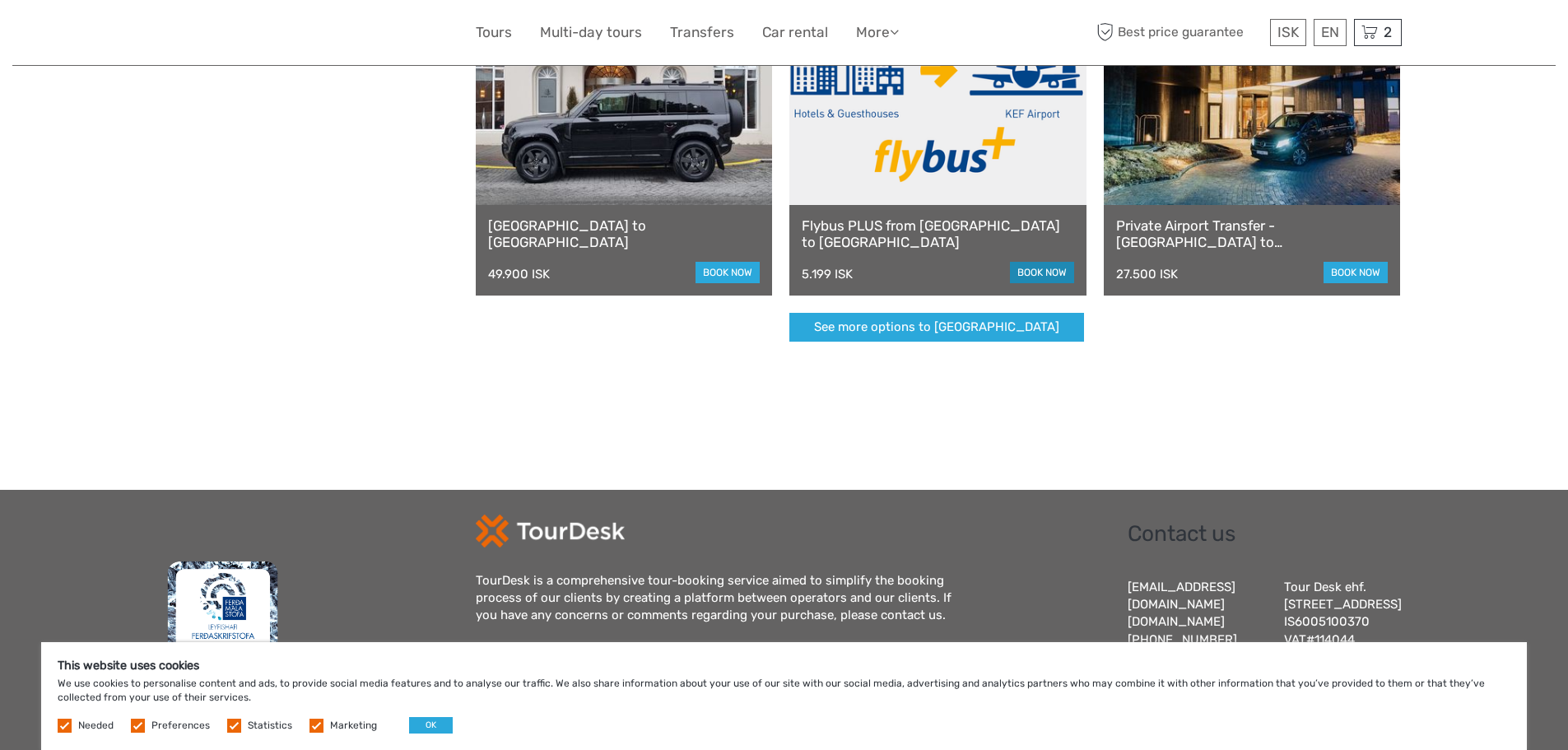
click at [1034, 272] on link "book now" at bounding box center [1041, 272] width 64 height 21
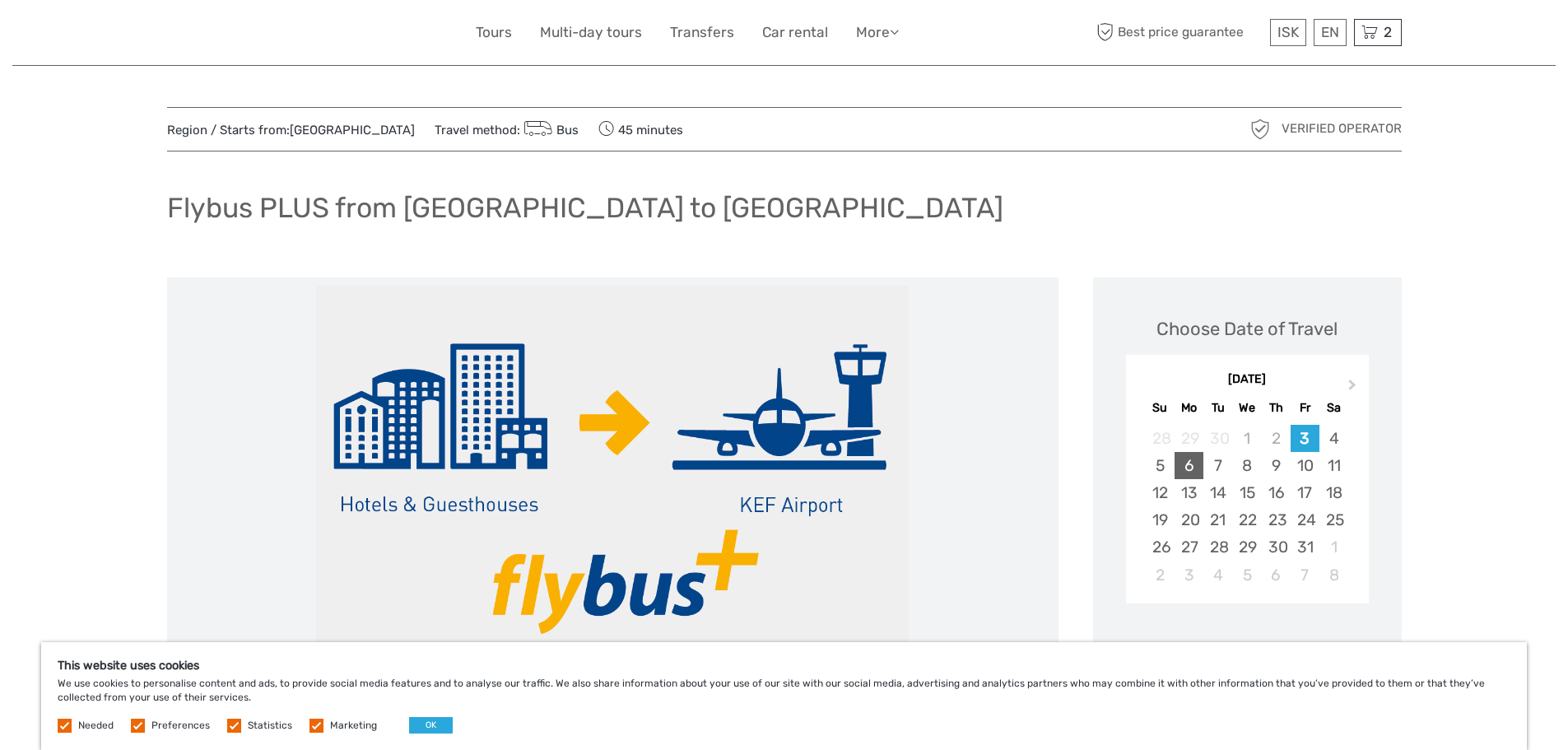
click at [1195, 463] on div "6" at bounding box center [1188, 465] width 29 height 27
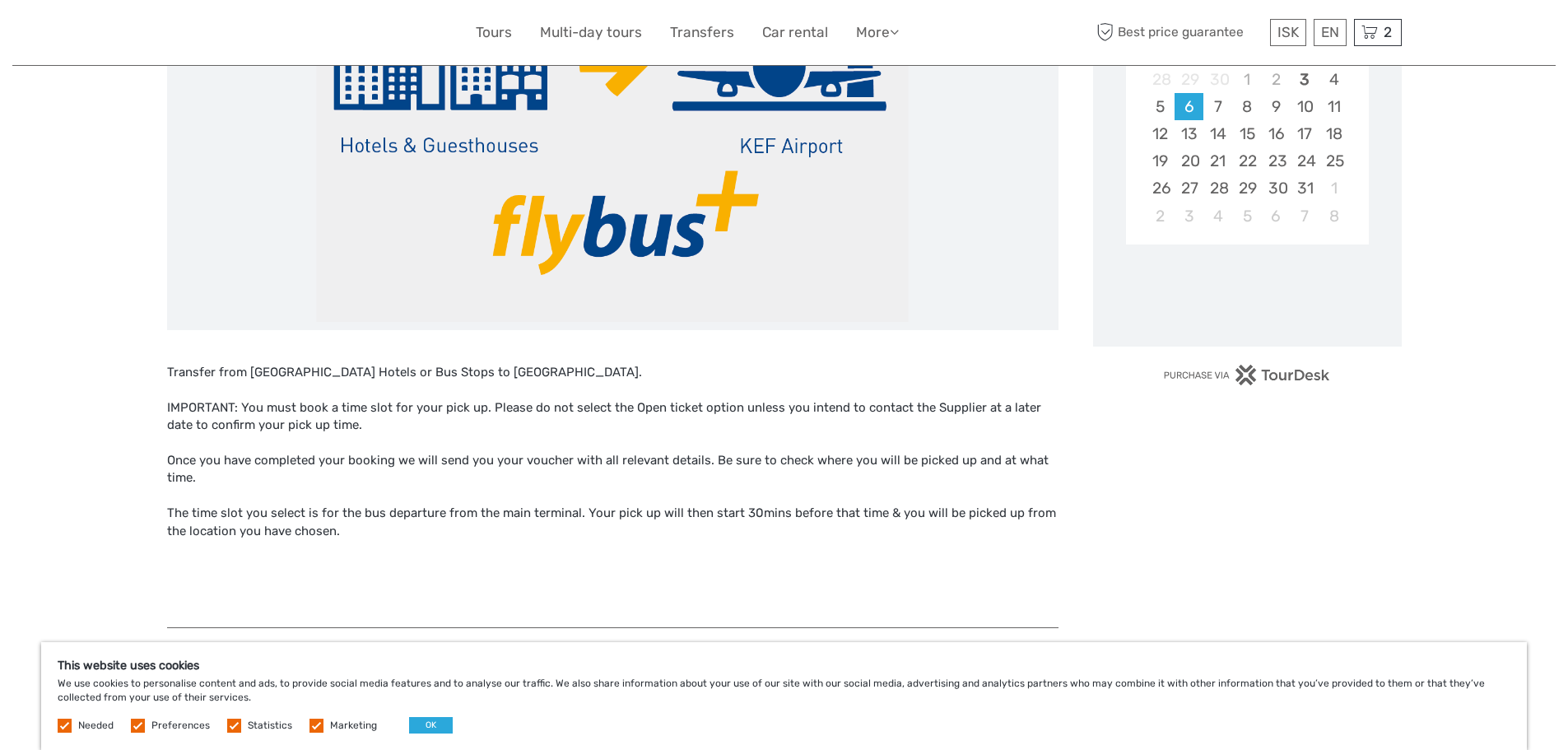
scroll to position [411, 0]
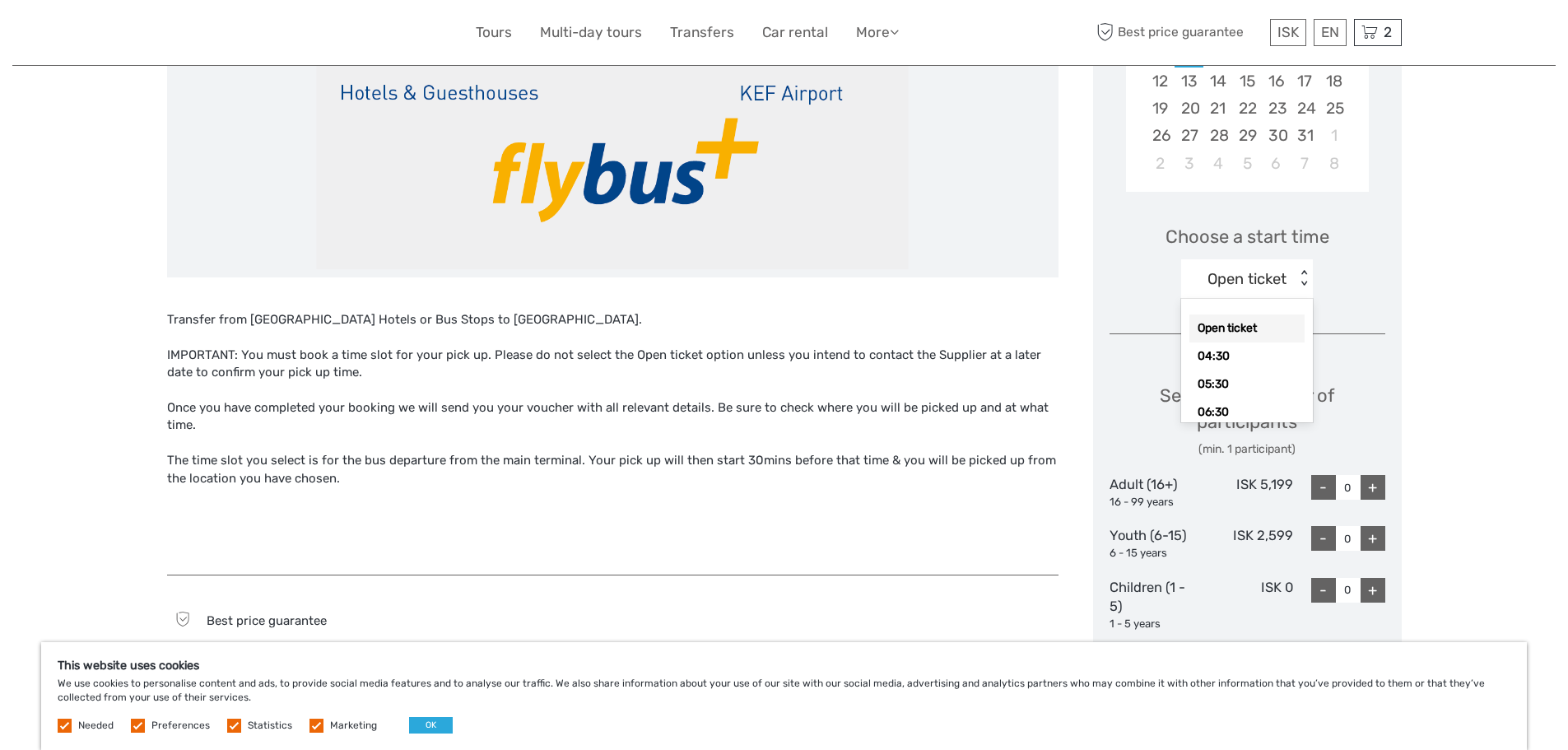
click at [1279, 281] on div "Open ticket" at bounding box center [1247, 278] width 79 height 21
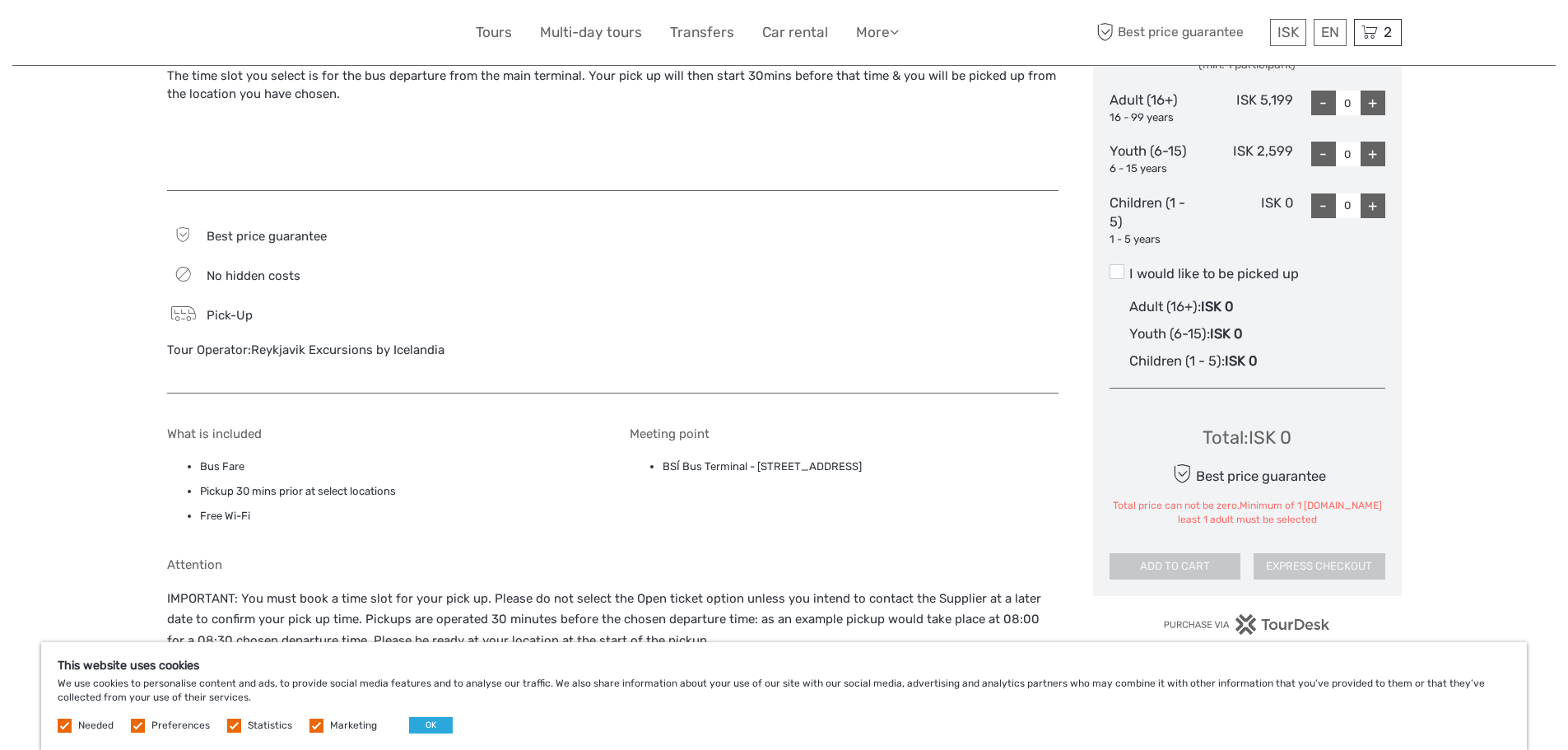
scroll to position [823, 0]
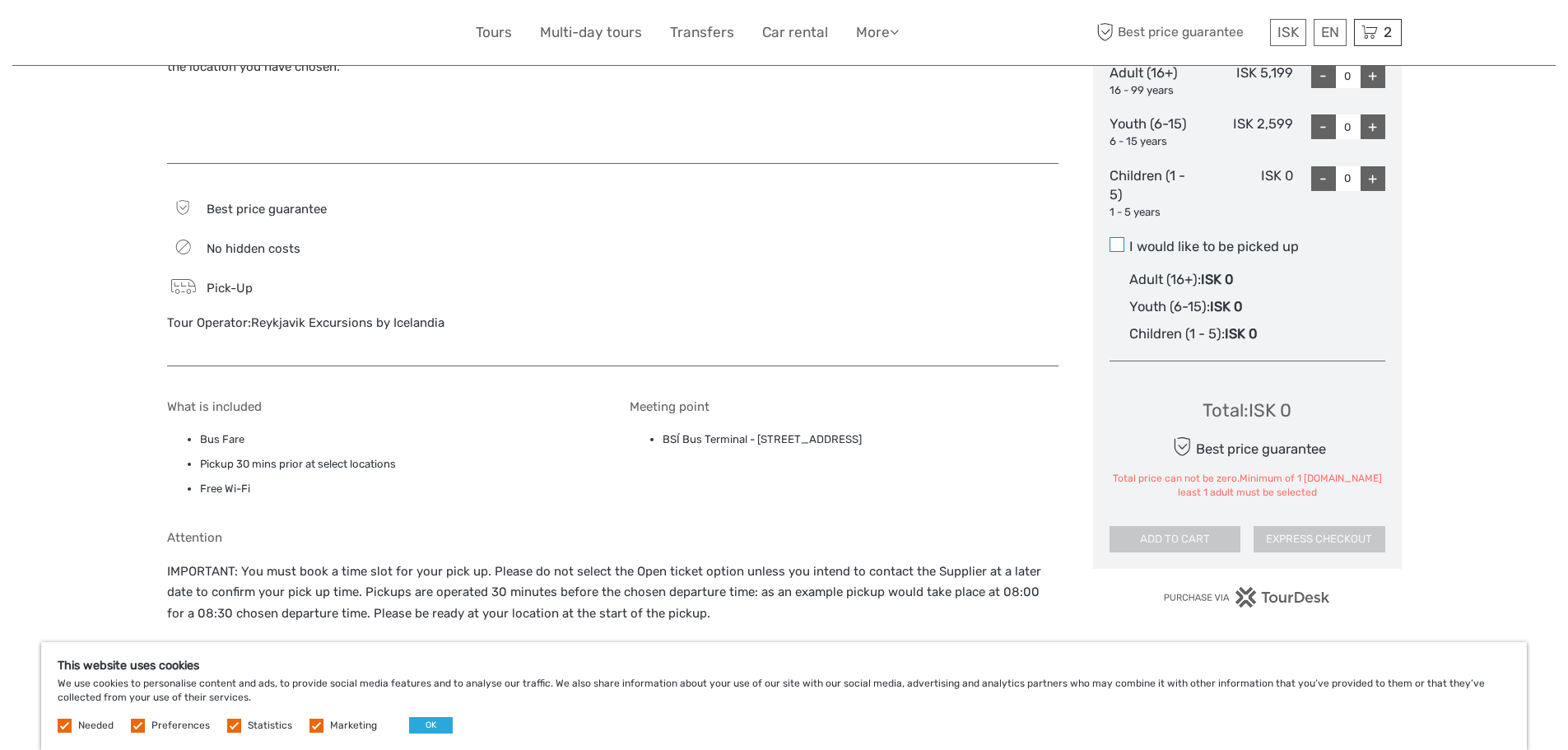
click at [1119, 244] on span at bounding box center [1117, 245] width 15 height 15
click at [1129, 240] on input "I would like to be picked up" at bounding box center [1129, 240] width 0 height 0
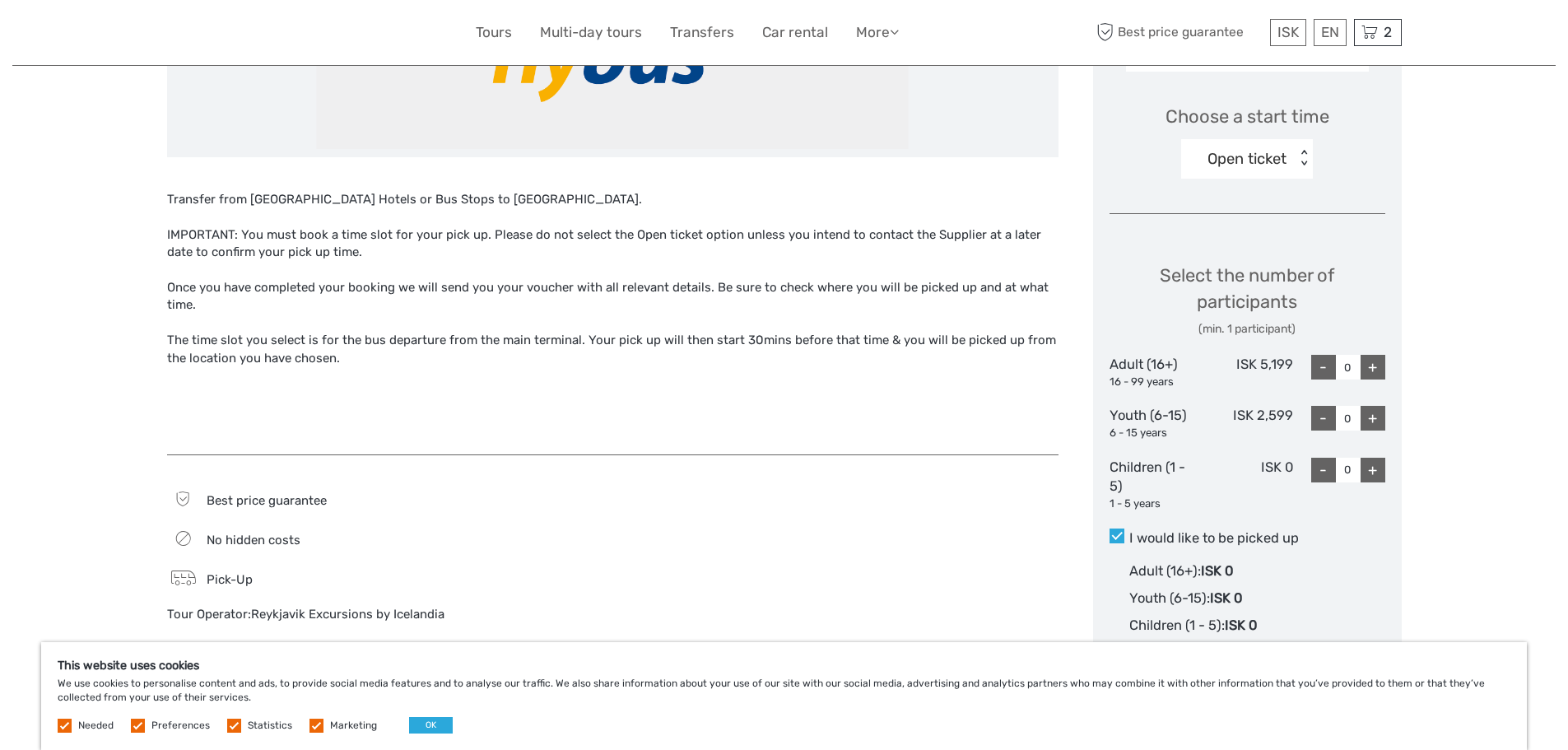
scroll to position [493, 0]
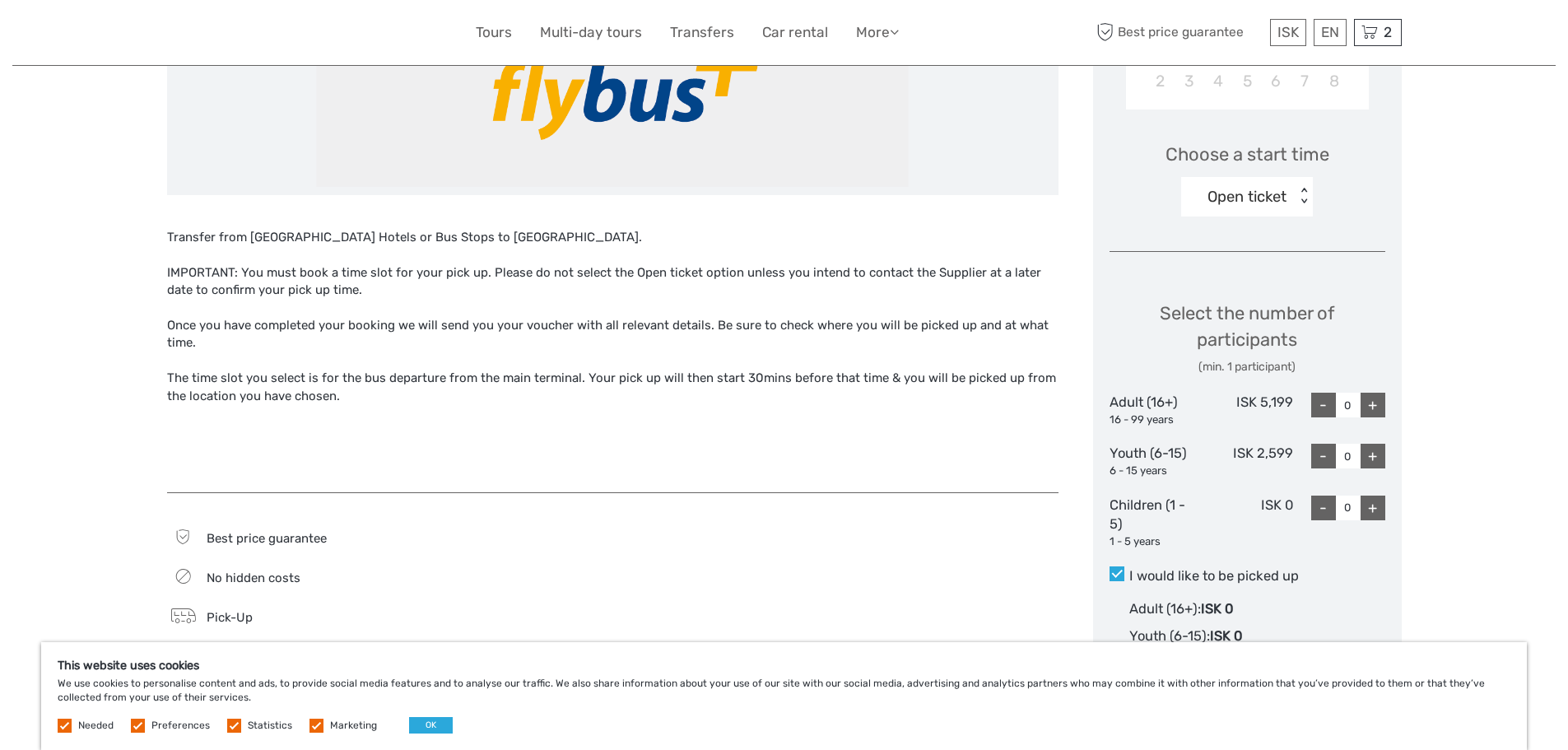
click at [1293, 192] on div "Open ticket" at bounding box center [1238, 197] width 115 height 25
click at [1236, 272] on div "08:30" at bounding box center [1246, 273] width 115 height 28
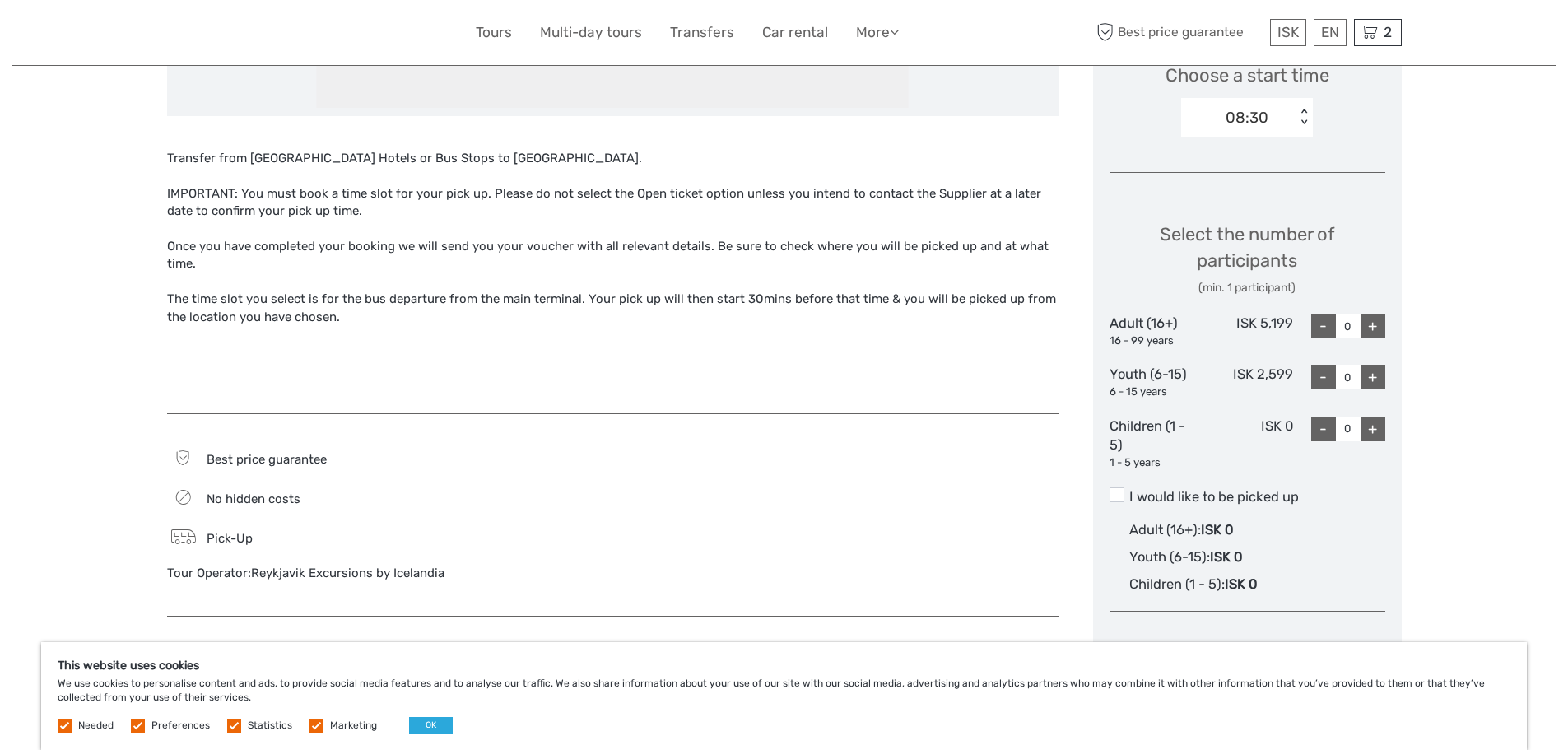
scroll to position [576, 0]
click at [1378, 323] on div "+" at bounding box center [1373, 322] width 25 height 25
type input "2"
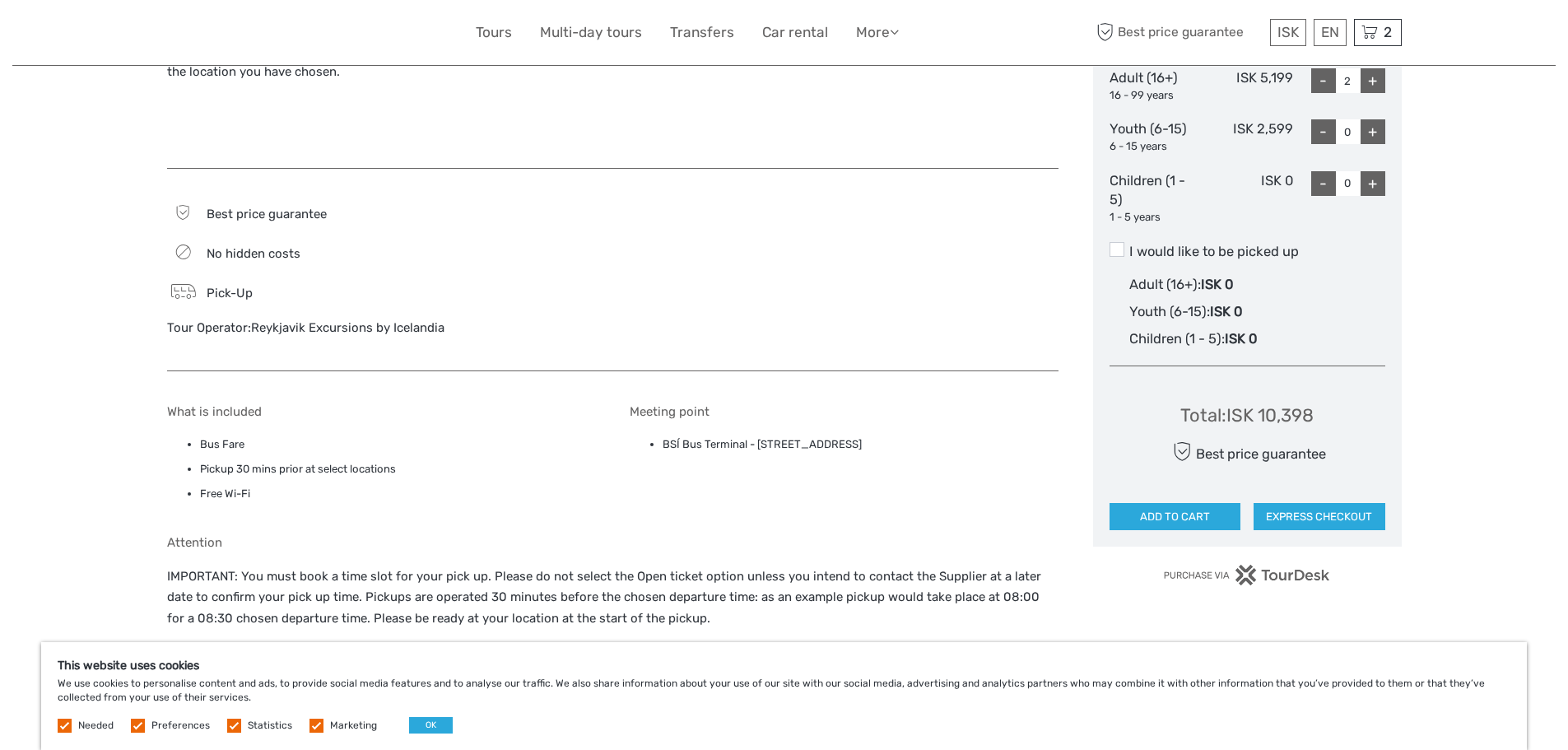
scroll to position [823, 0]
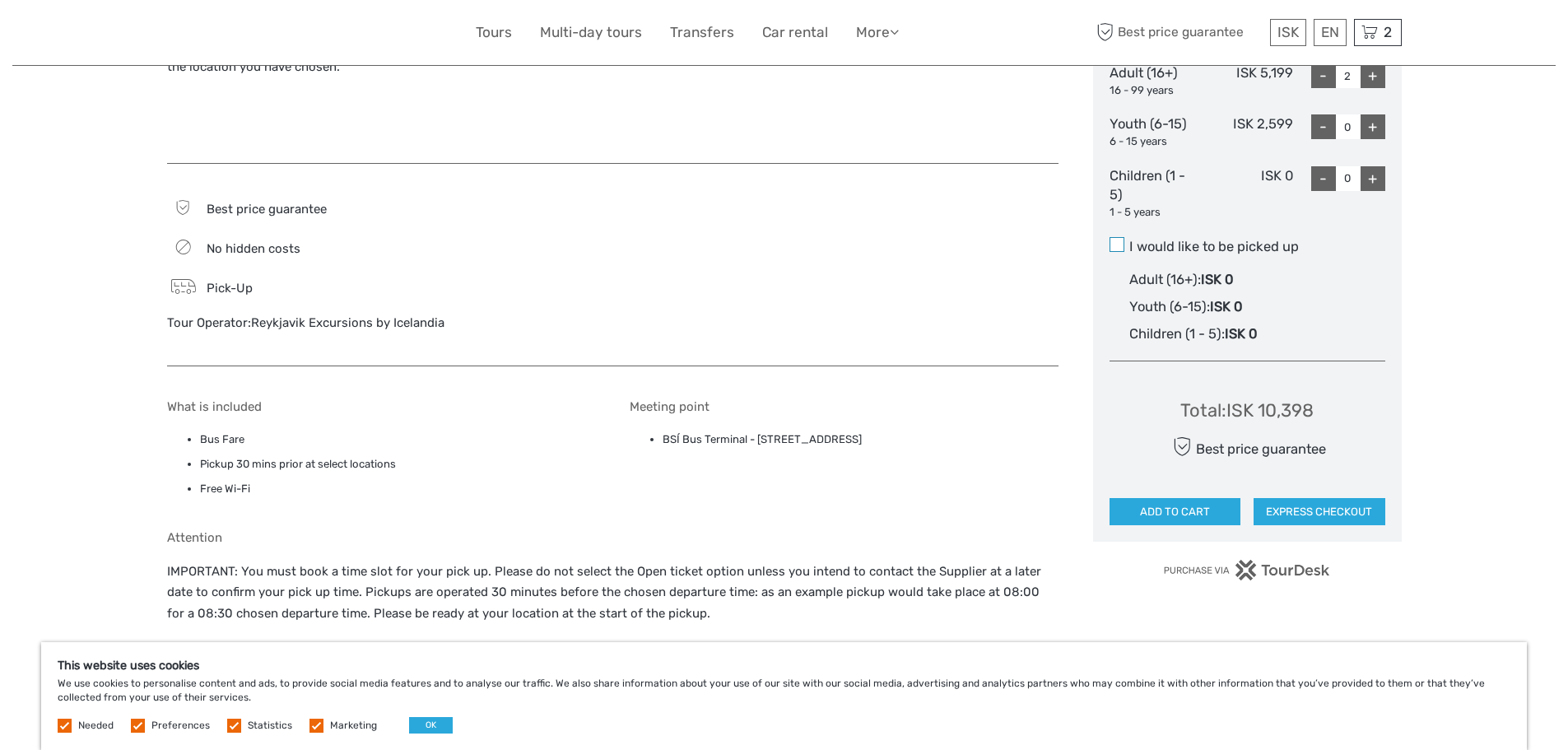
click at [1113, 246] on span at bounding box center [1117, 245] width 15 height 15
click at [1129, 240] on input "I would like to be picked up" at bounding box center [1129, 240] width 0 height 0
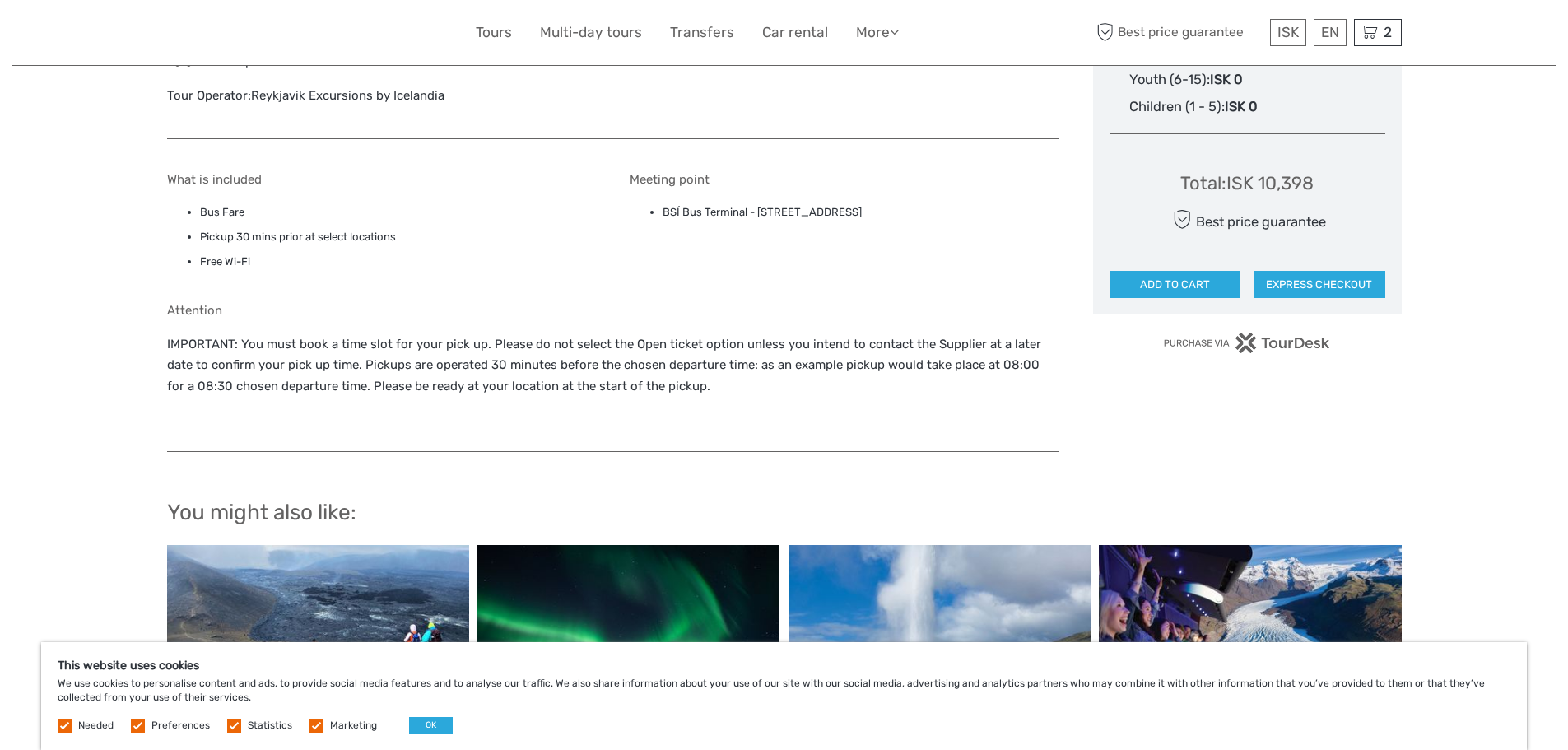
scroll to position [1070, 0]
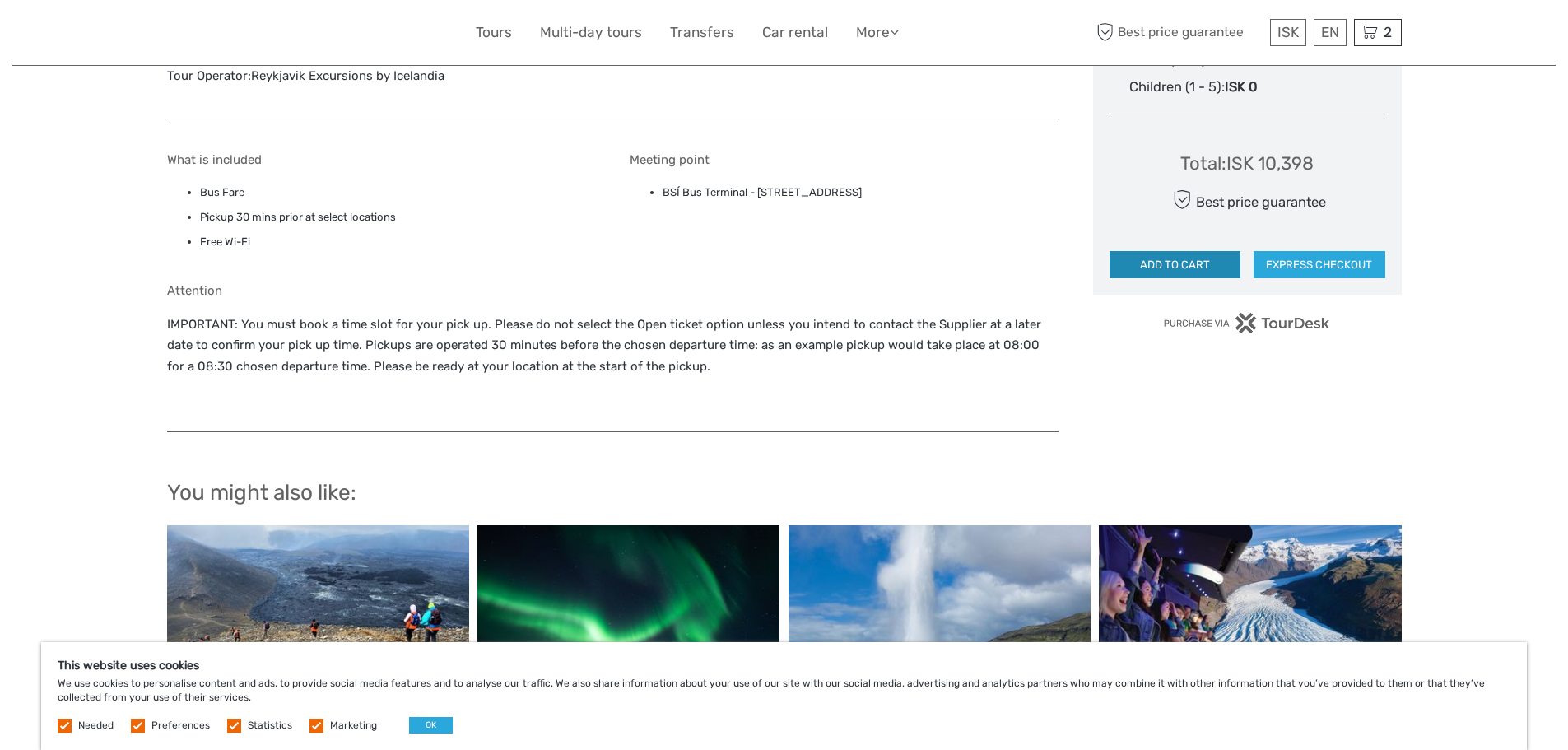
click at [1180, 265] on button "ADD TO CART" at bounding box center [1175, 265] width 132 height 28
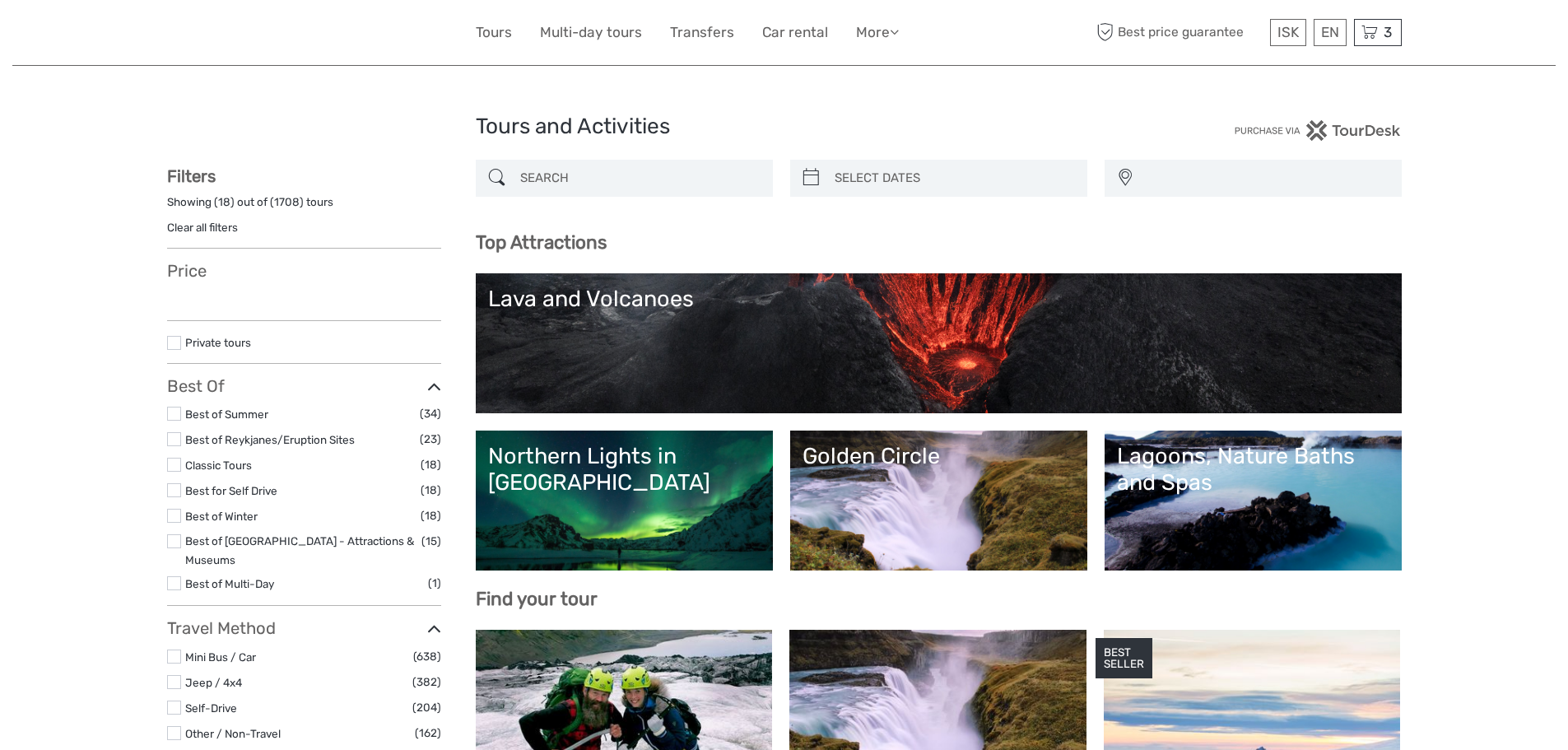
select select
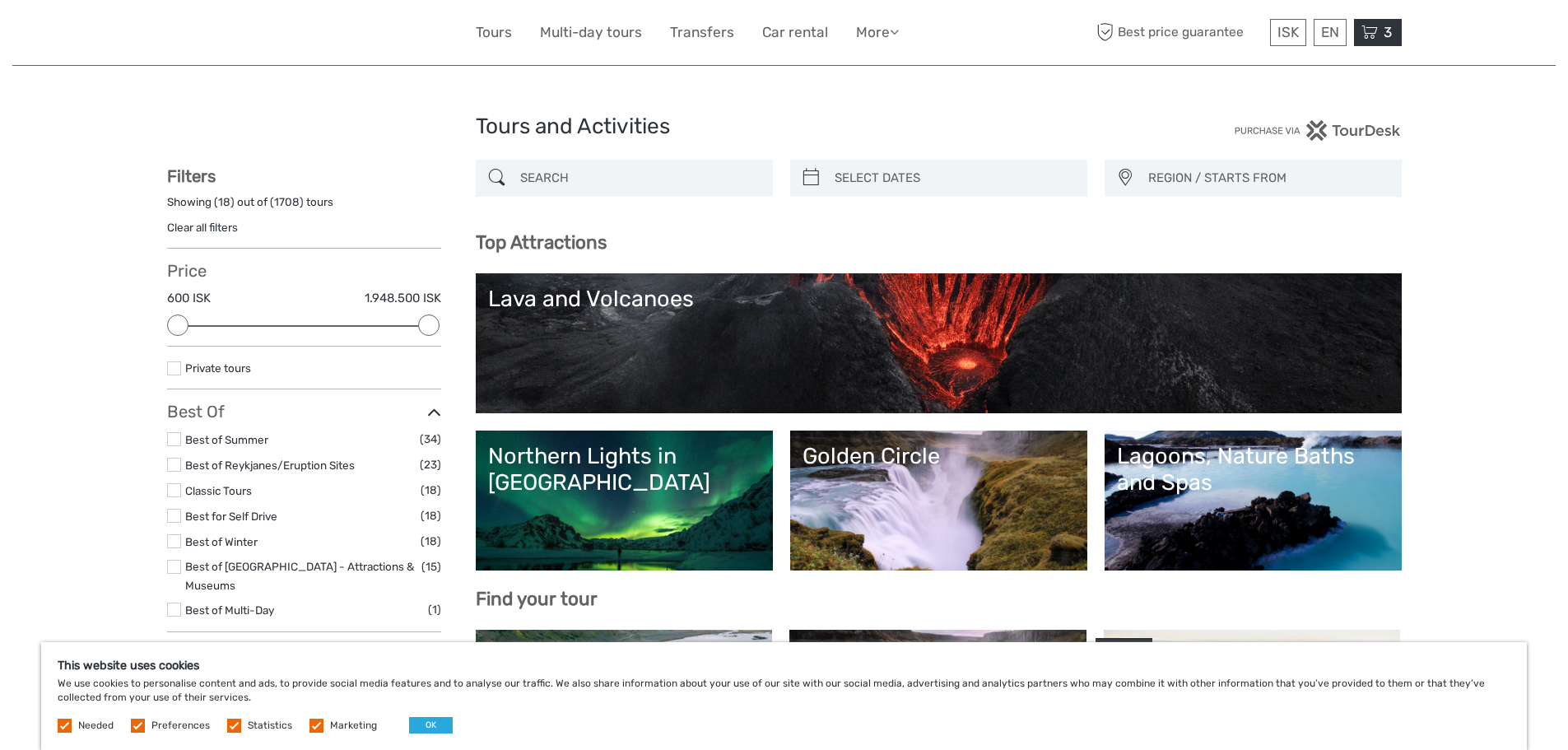
click at [1387, 37] on span "3" at bounding box center [1388, 32] width 13 height 17
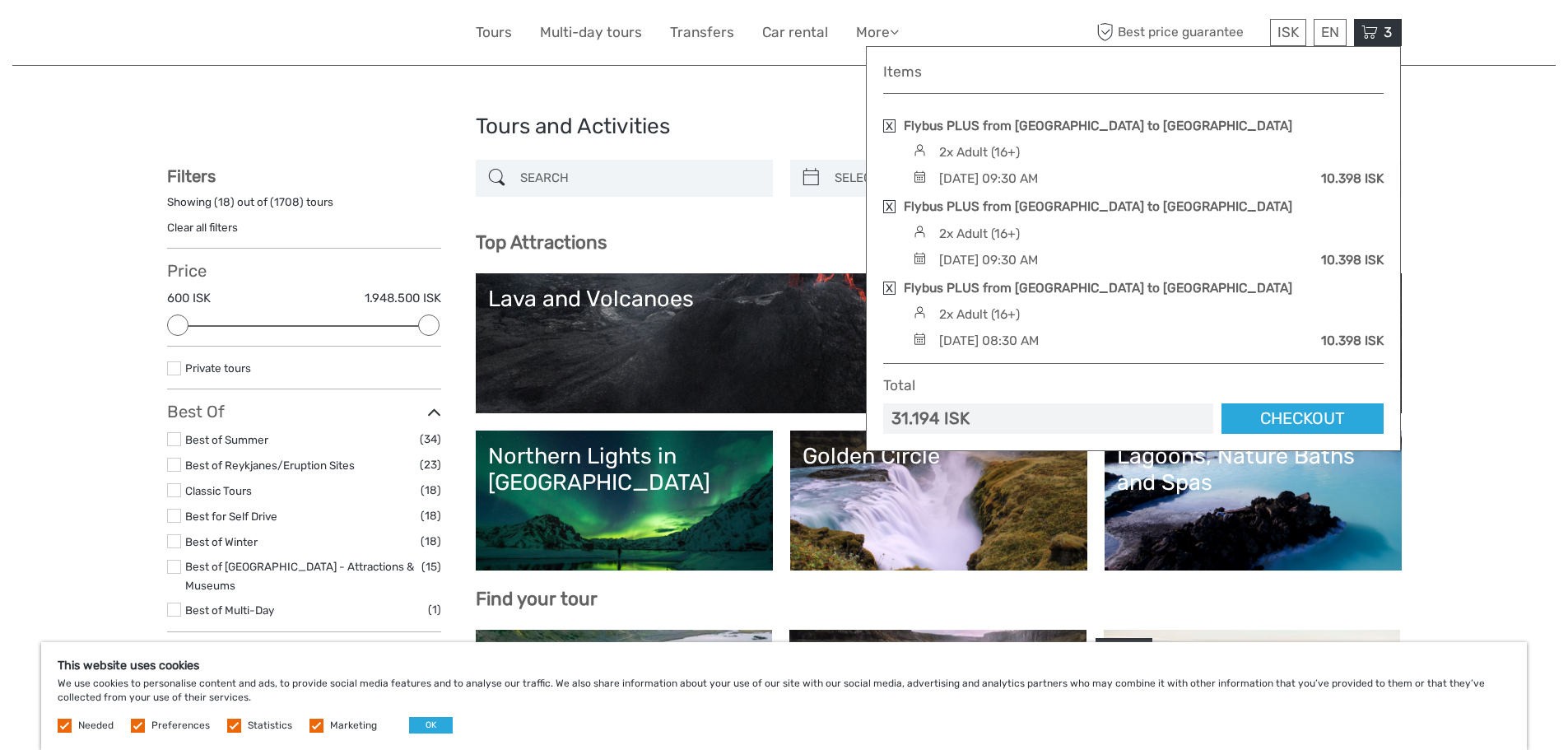
click at [887, 125] on link at bounding box center [889, 126] width 12 height 13
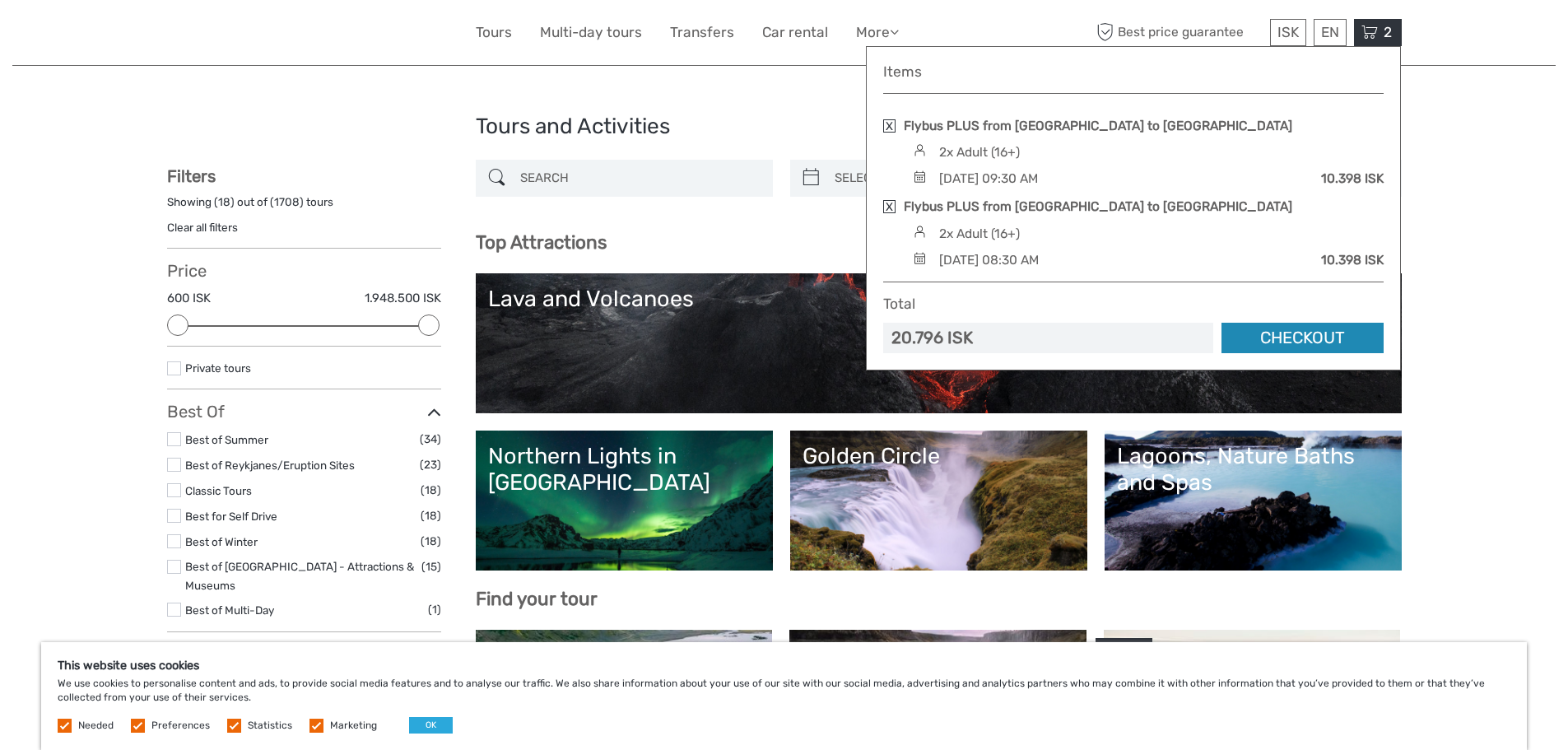
click at [1296, 342] on link "Checkout" at bounding box center [1302, 337] width 162 height 30
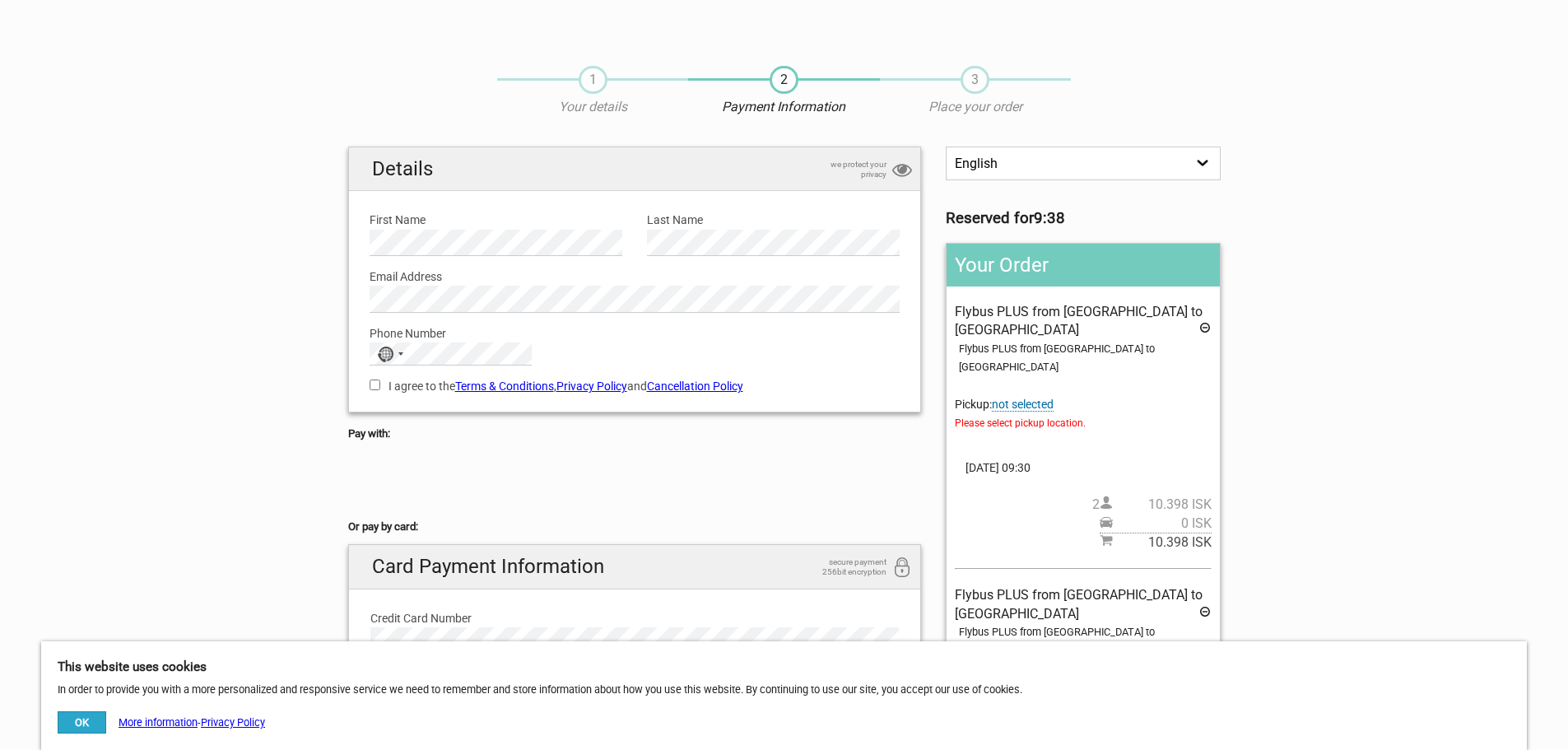
click at [699, 386] on link "Cancellation Policy" at bounding box center [695, 386] width 96 height 13
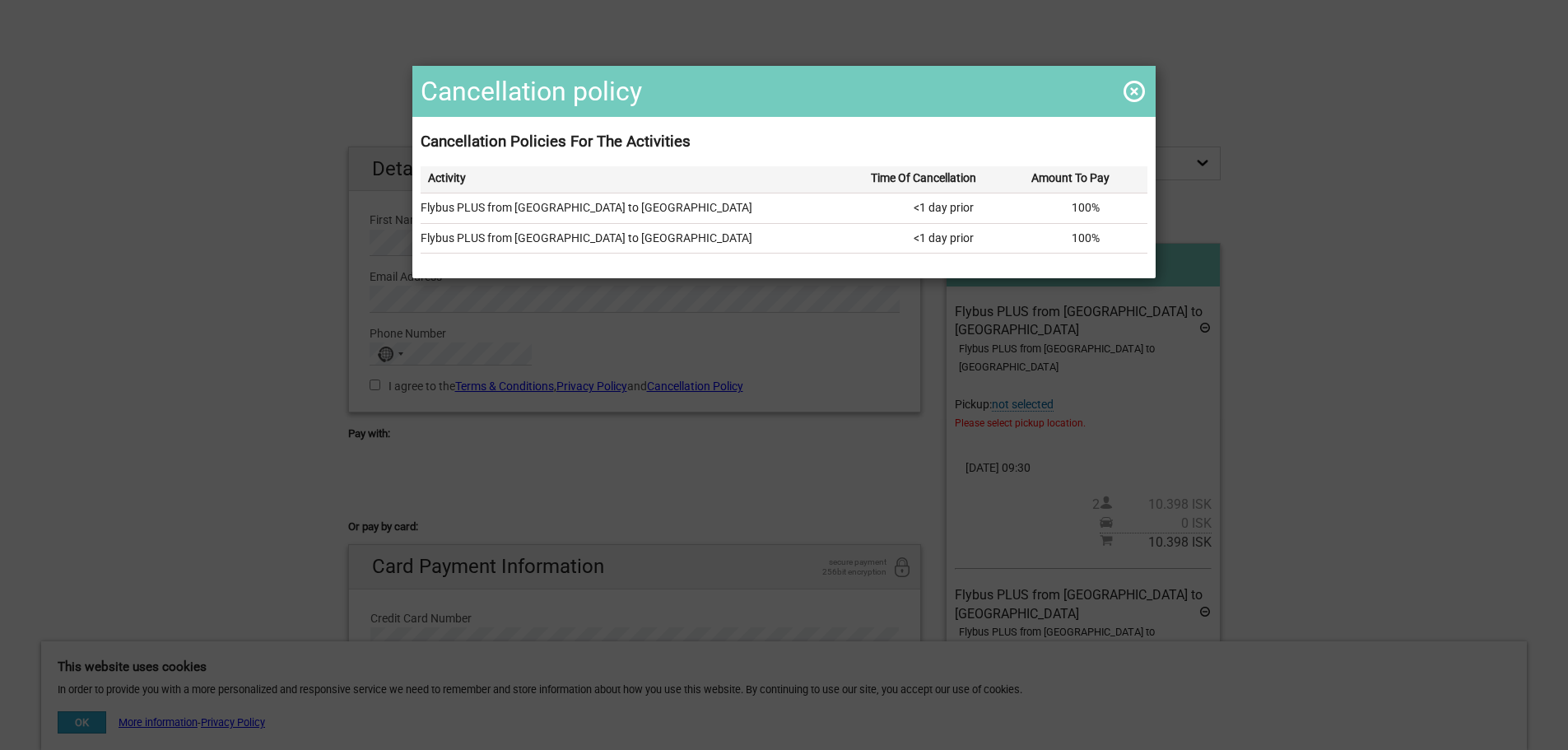
click at [1131, 91] on span at bounding box center [1134, 91] width 27 height 27
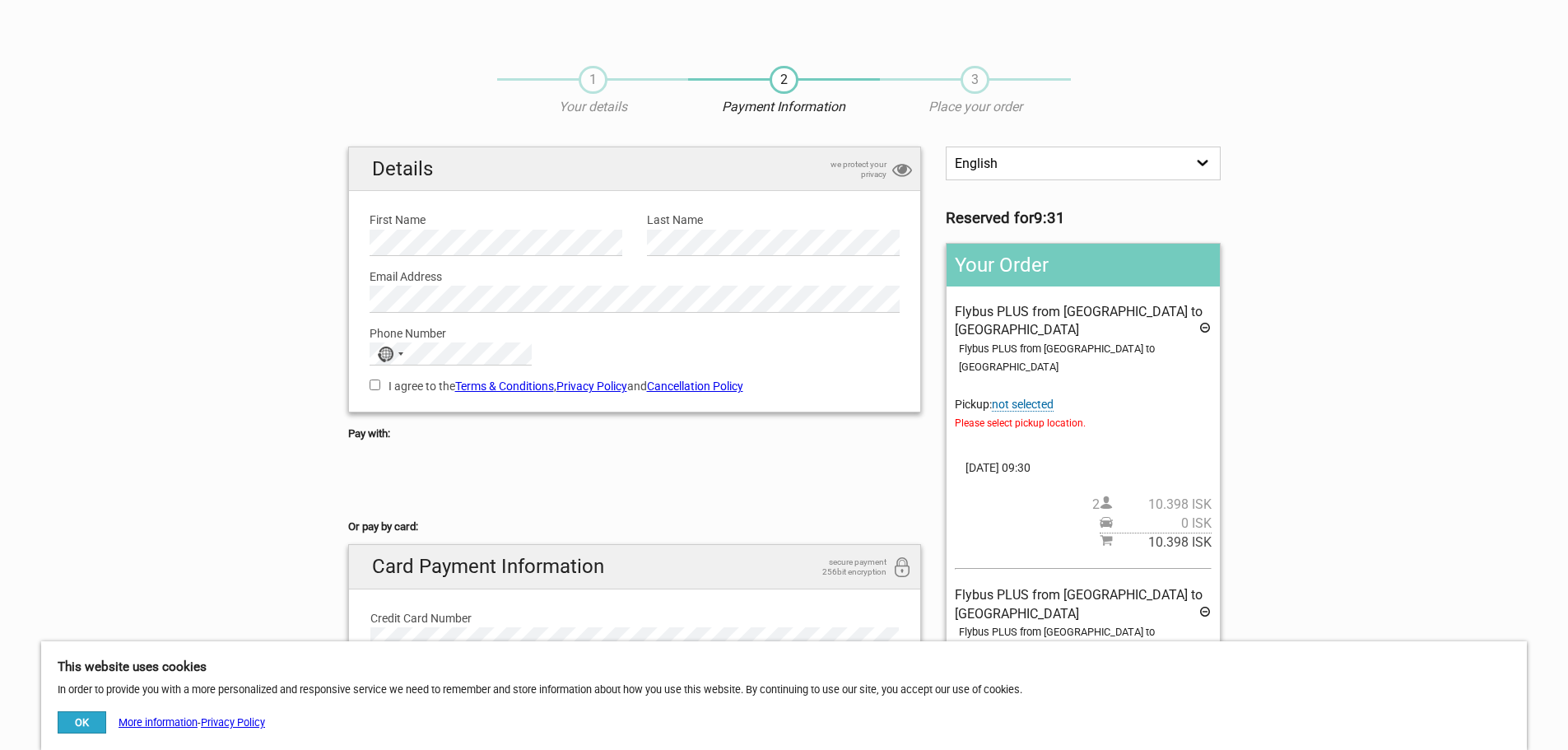
click at [378, 386] on input "I agree to the Terms & Conditions , Privacy Policy and Cancellation Policy" at bounding box center [375, 385] width 11 height 11
checkbox input "true"
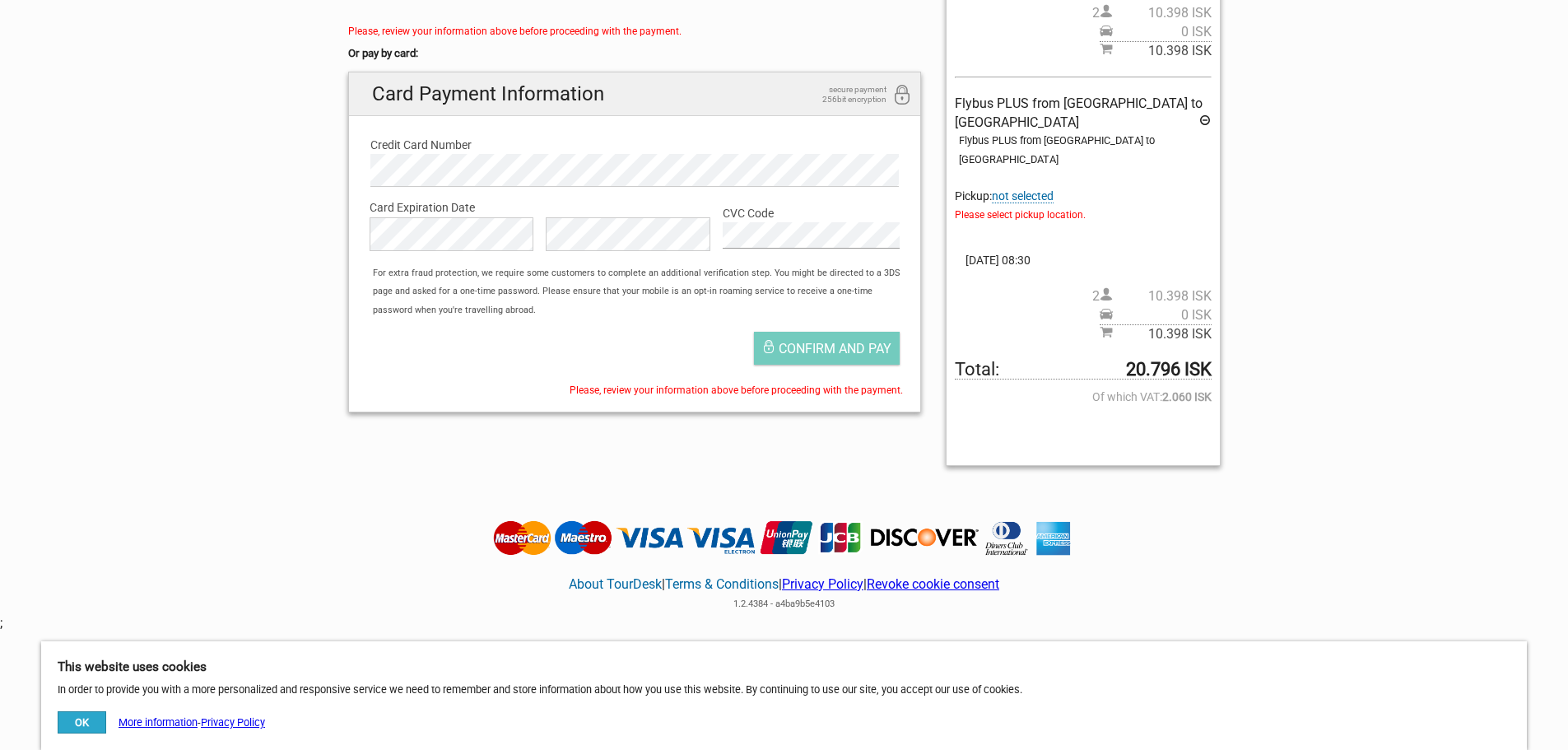
scroll to position [493, 0]
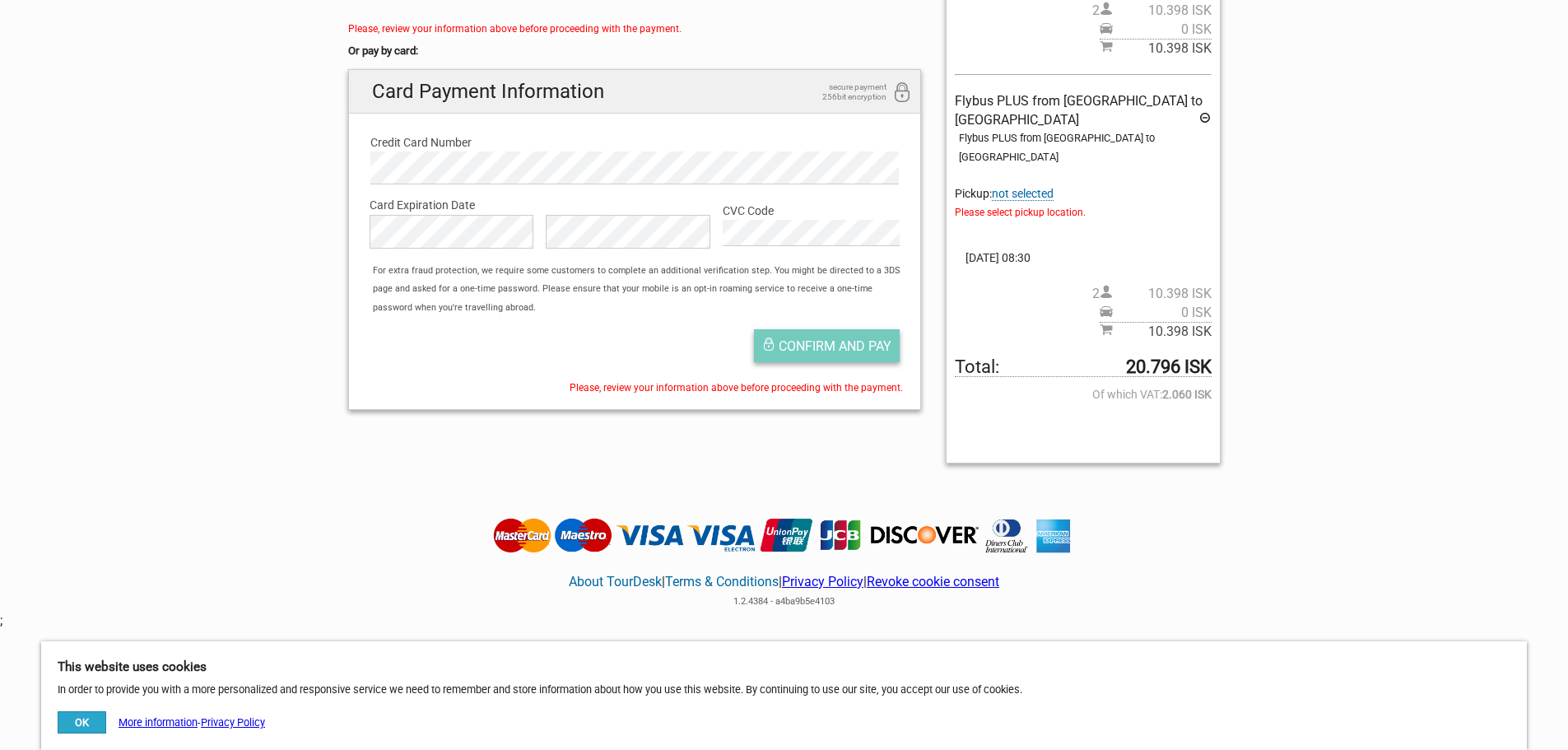
click at [846, 348] on span "Confirm and pay" at bounding box center [835, 345] width 113 height 16
click at [1041, 187] on span "not selected" at bounding box center [1022, 193] width 62 height 14
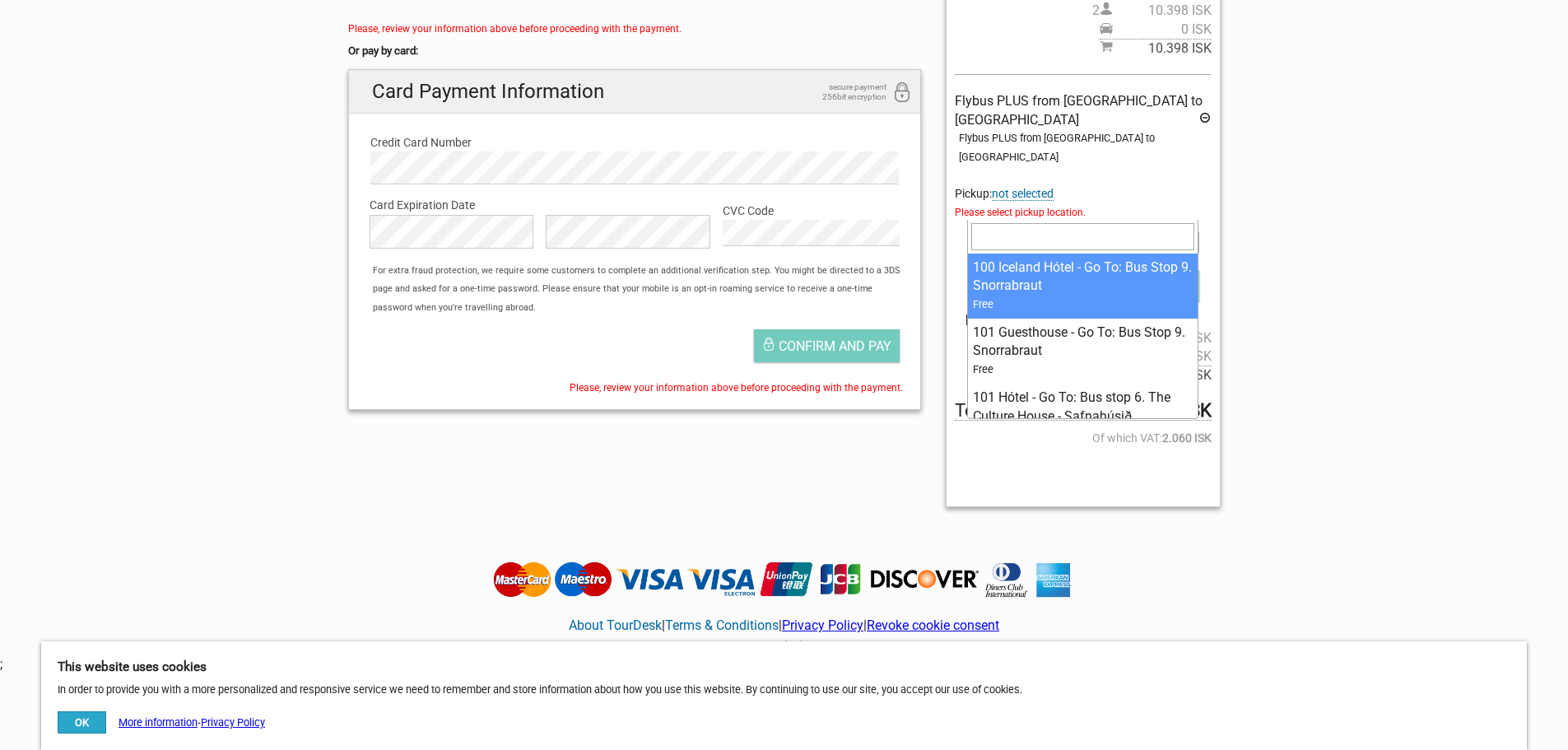
click at [1089, 230] on span at bounding box center [1083, 241] width 231 height 23
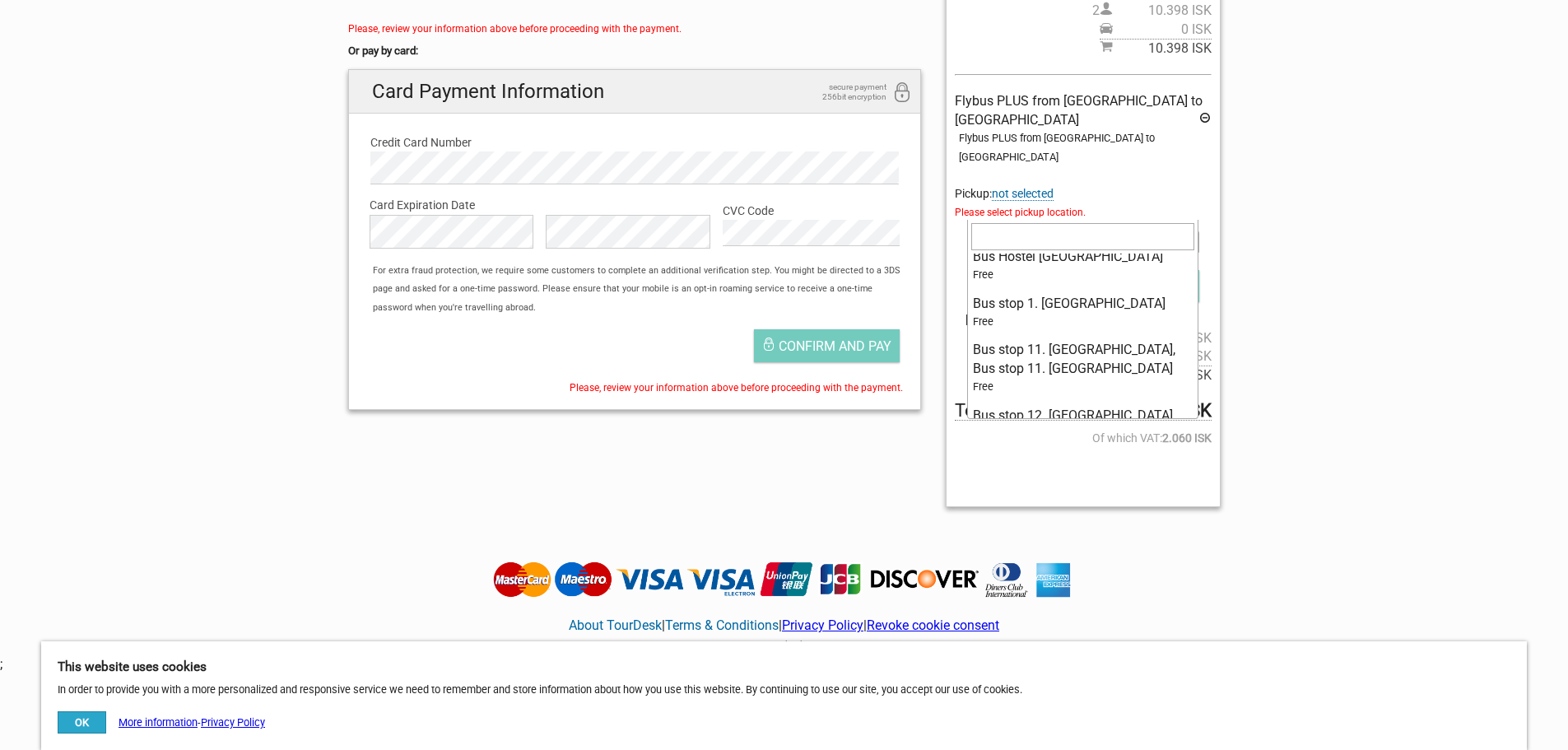
scroll to position [2550, 0]
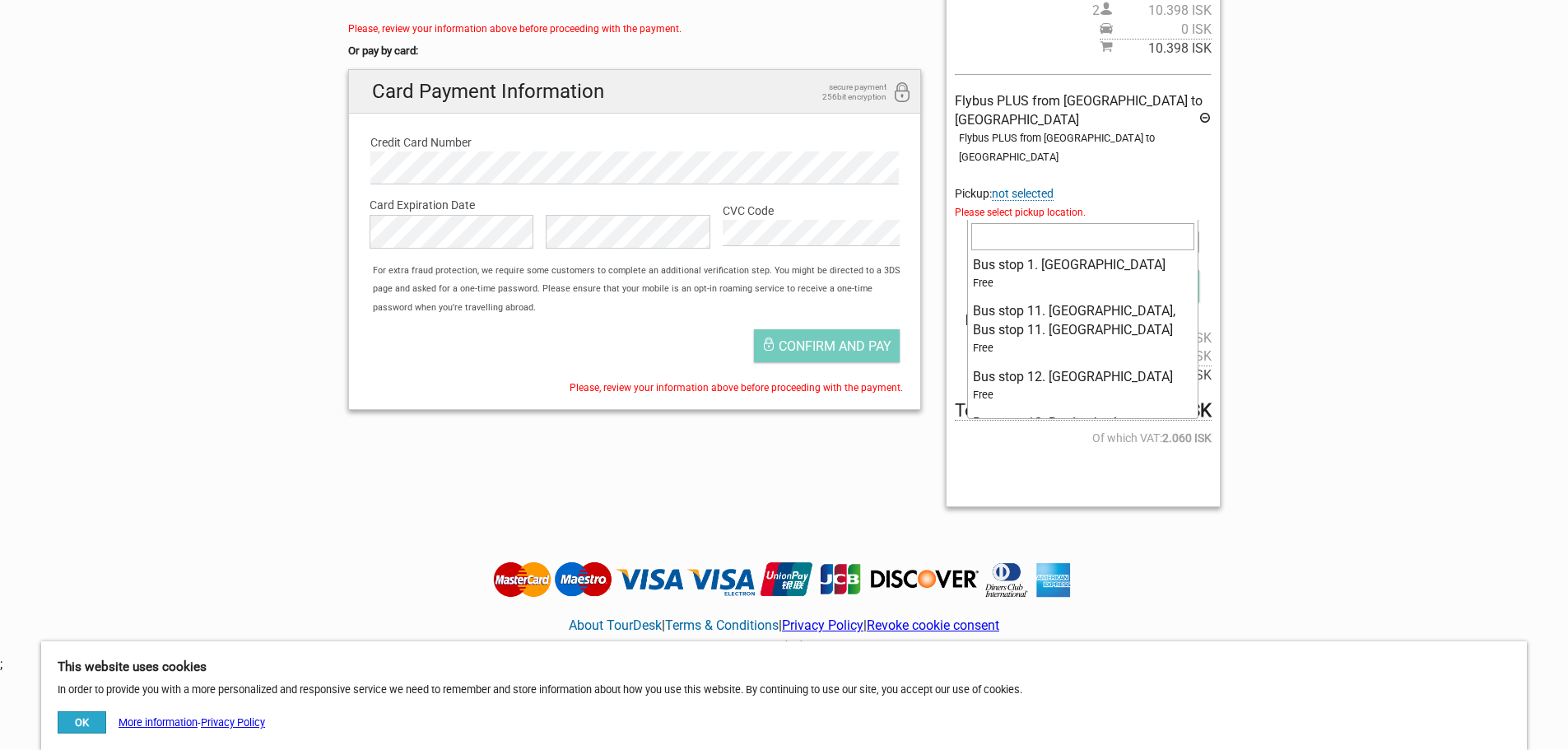
select select "1137543"
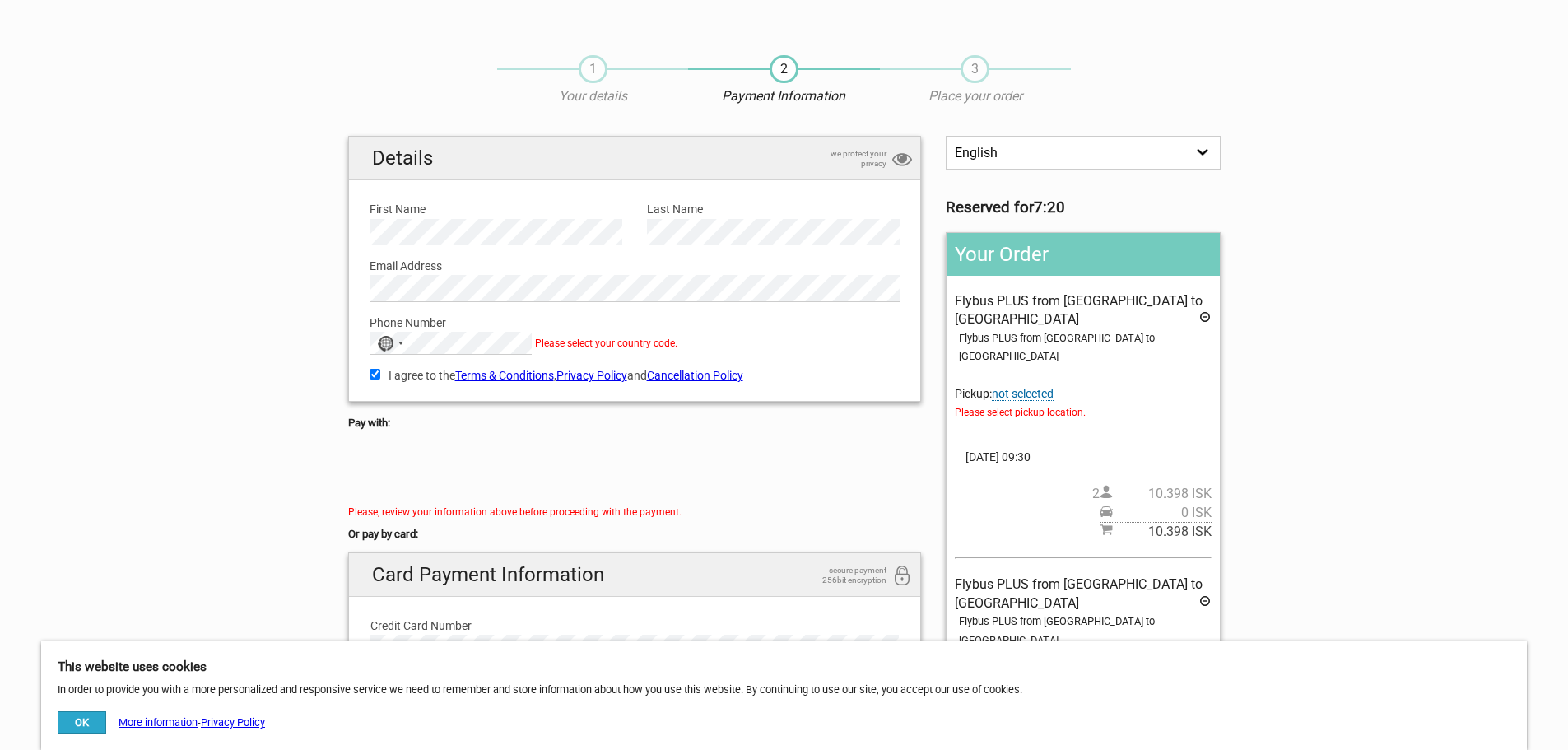
scroll to position [0, 0]
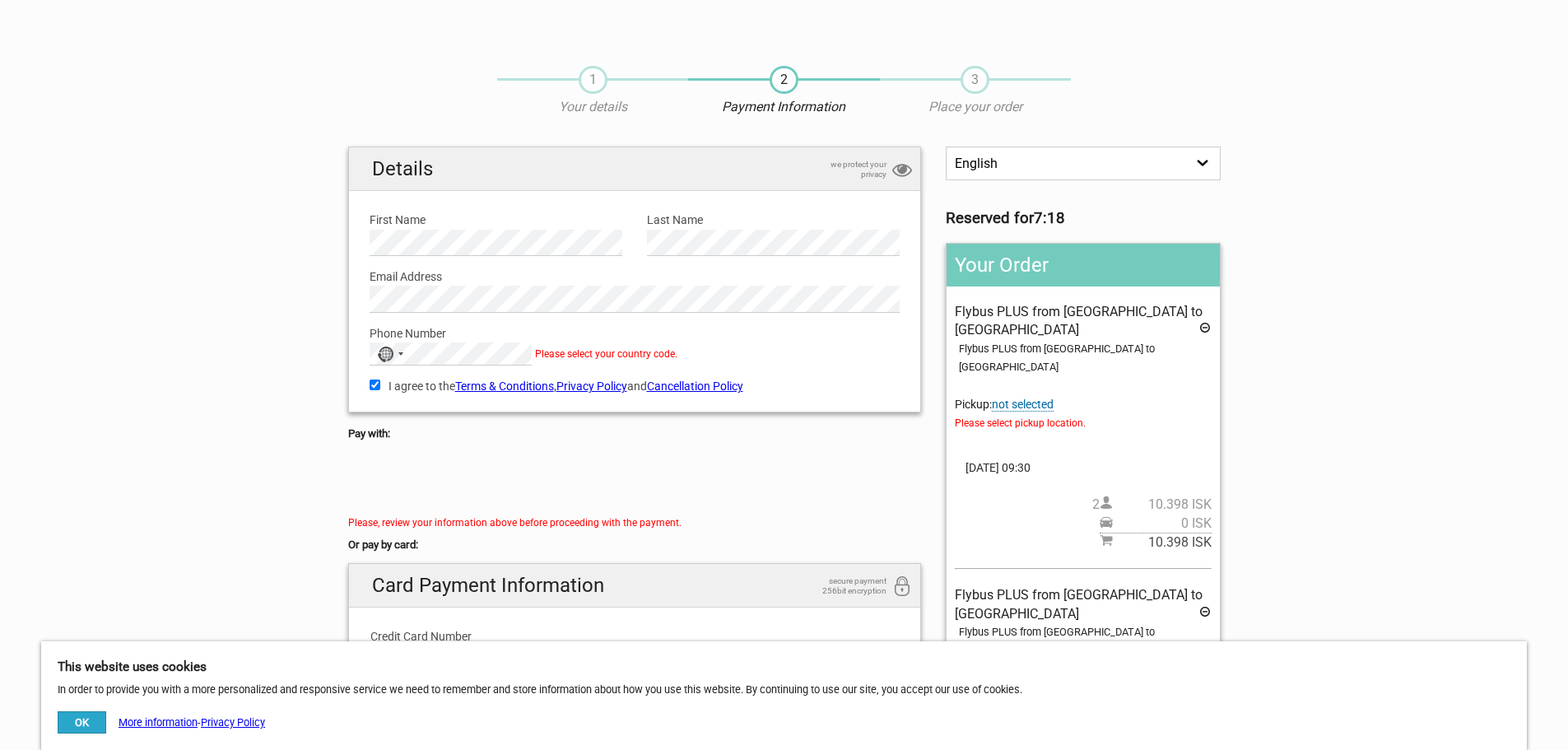
click at [1036, 397] on span "not selected" at bounding box center [1022, 404] width 62 height 14
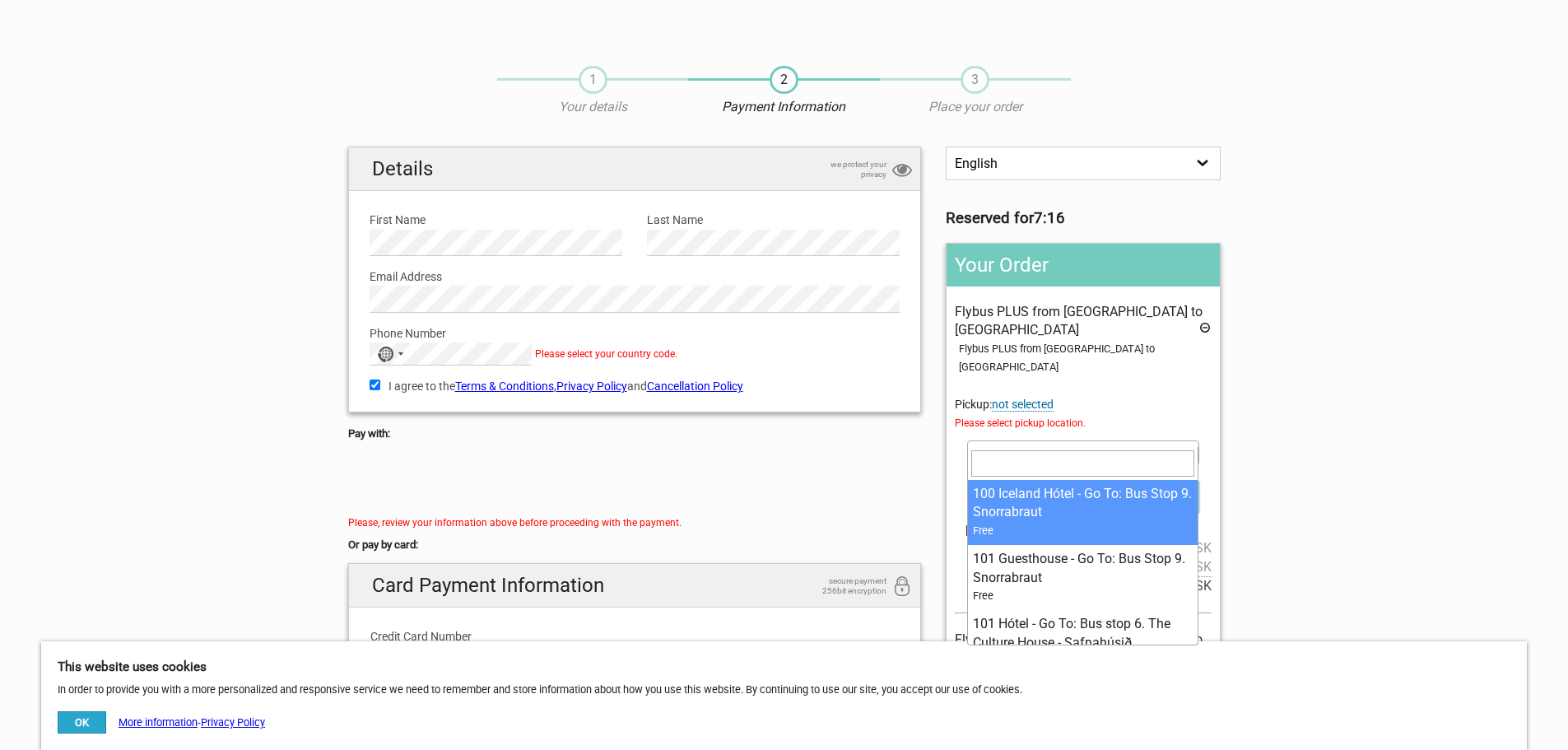
click at [1089, 441] on span at bounding box center [1083, 452] width 231 height 23
click at [1158, 368] on div "Flybus PLUS from Reykjavik Hotel to Keflavik Airport Flybus PLUS from Reykjavik…" at bounding box center [1082, 449] width 256 height 292
click at [1096, 441] on span at bounding box center [1083, 452] width 231 height 23
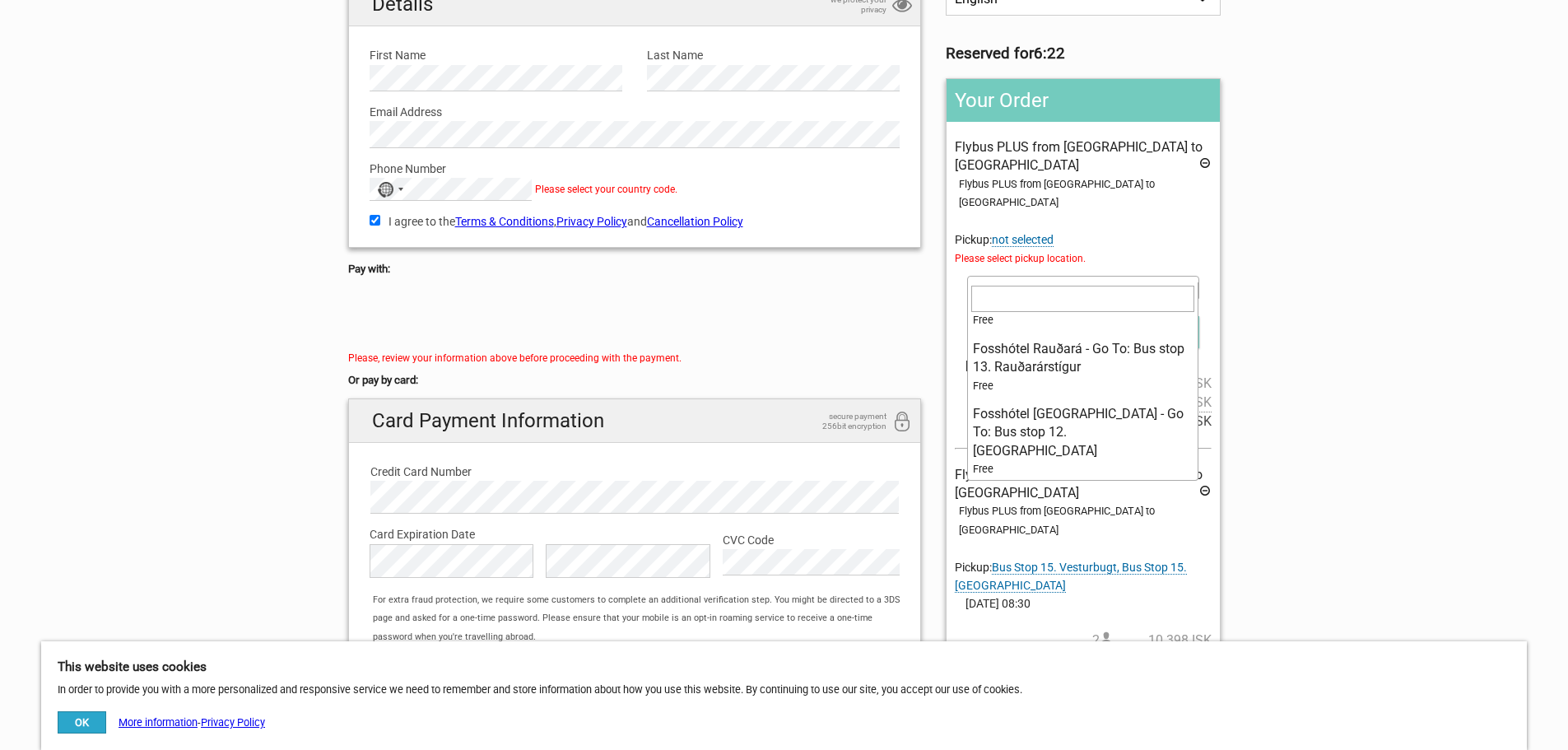
scroll to position [5512, 0]
click at [1119, 249] on span "Please select pickup location." at bounding box center [1082, 259] width 256 height 18
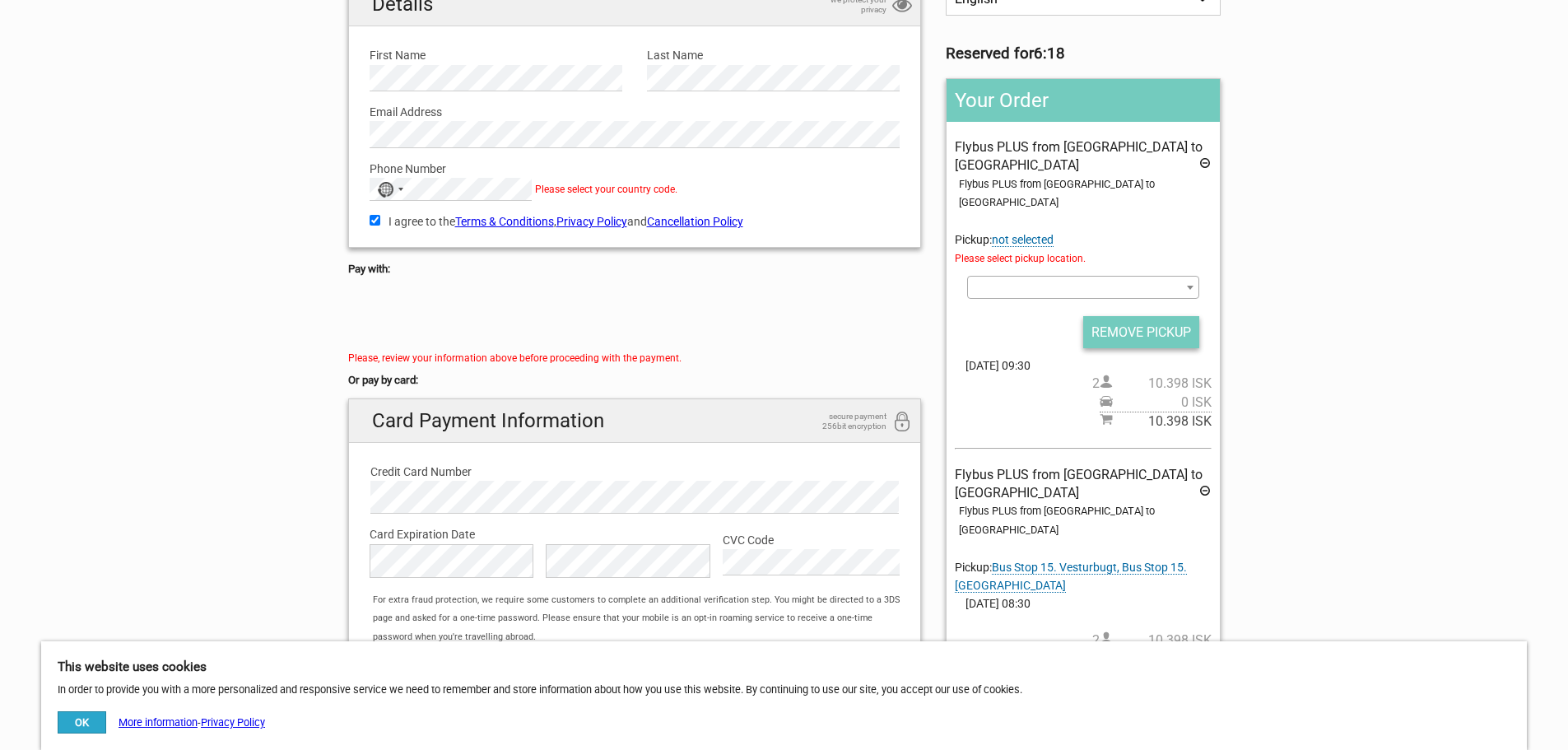
click at [1135, 316] on input "REMOVE PICKUP" at bounding box center [1141, 332] width 116 height 32
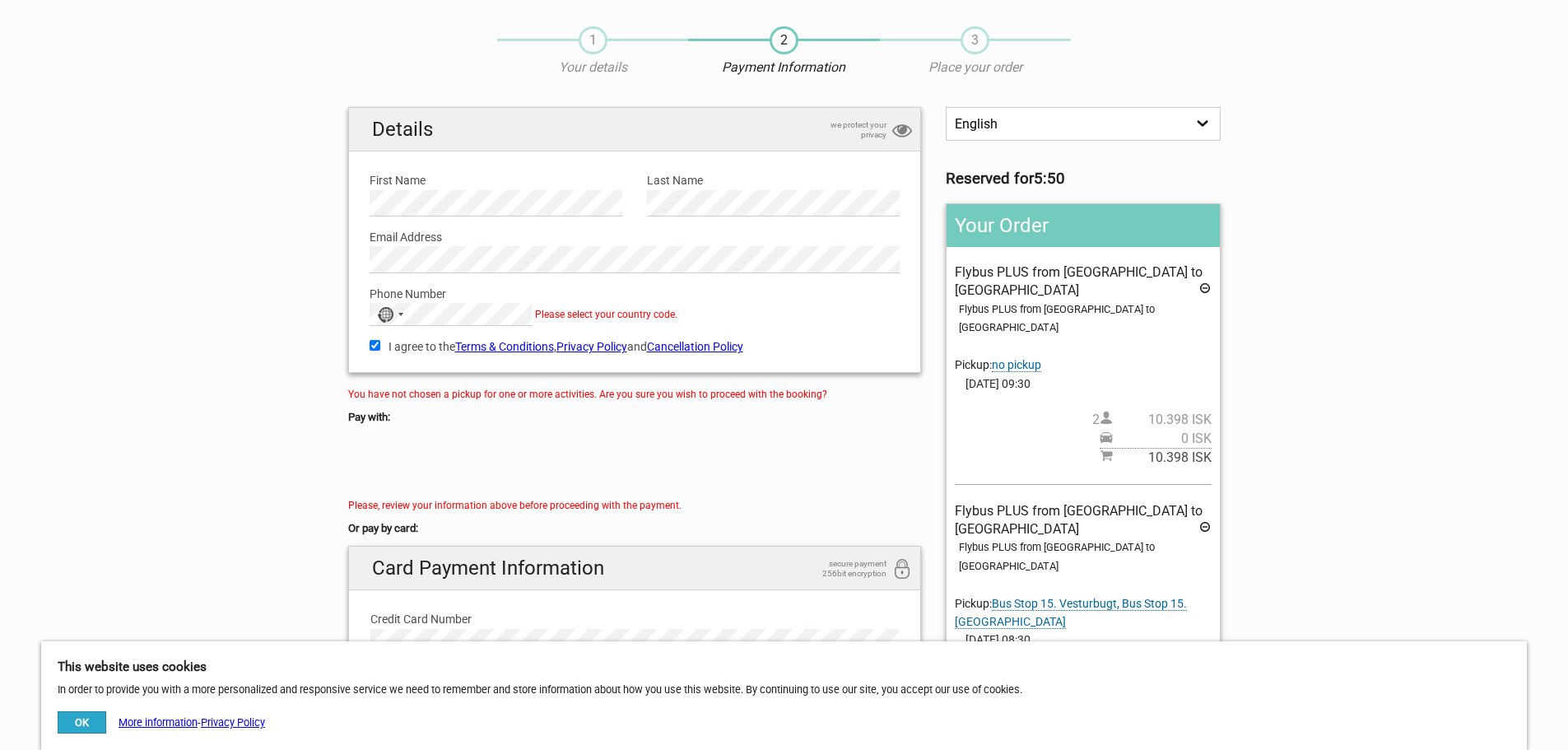
scroll to position [0, 0]
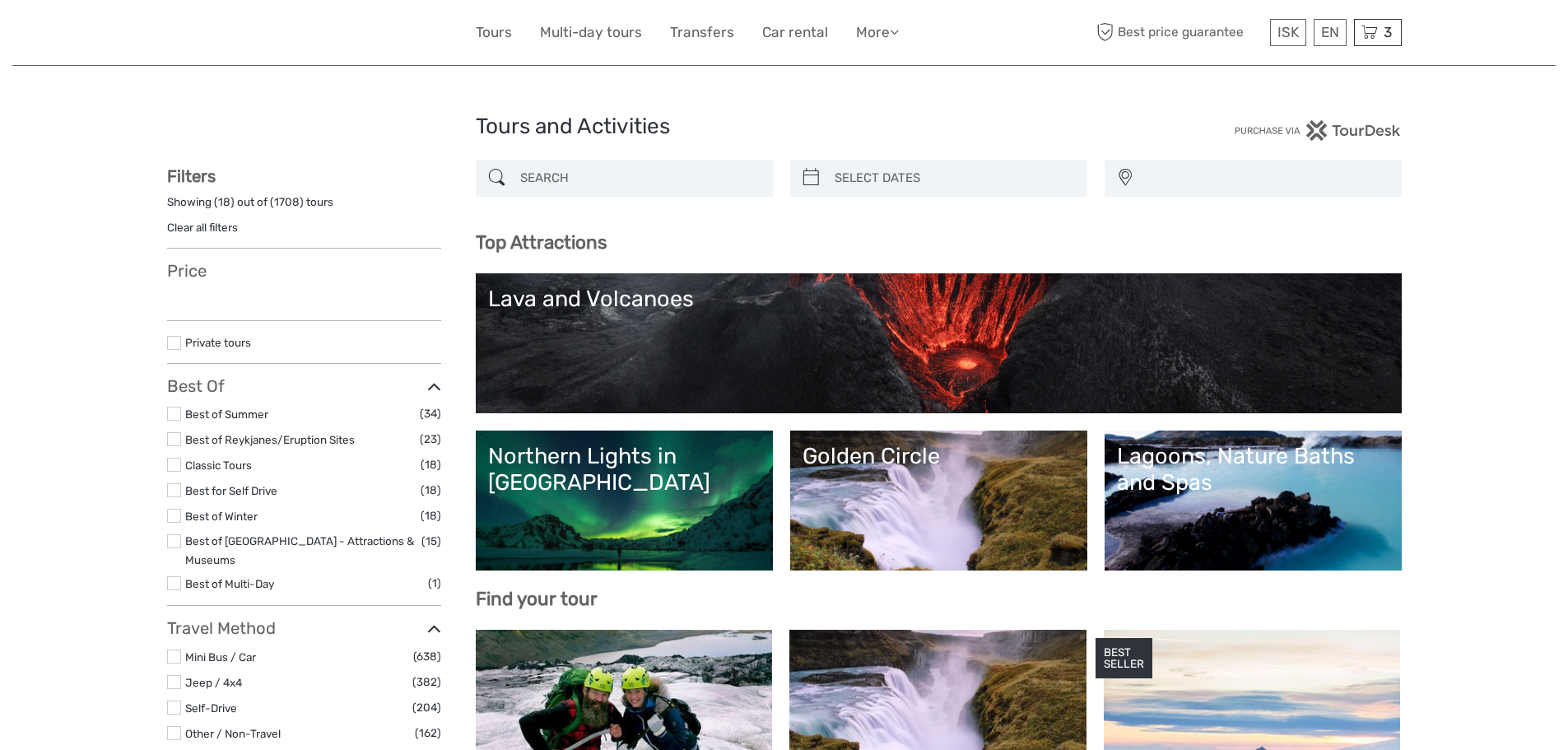
select select
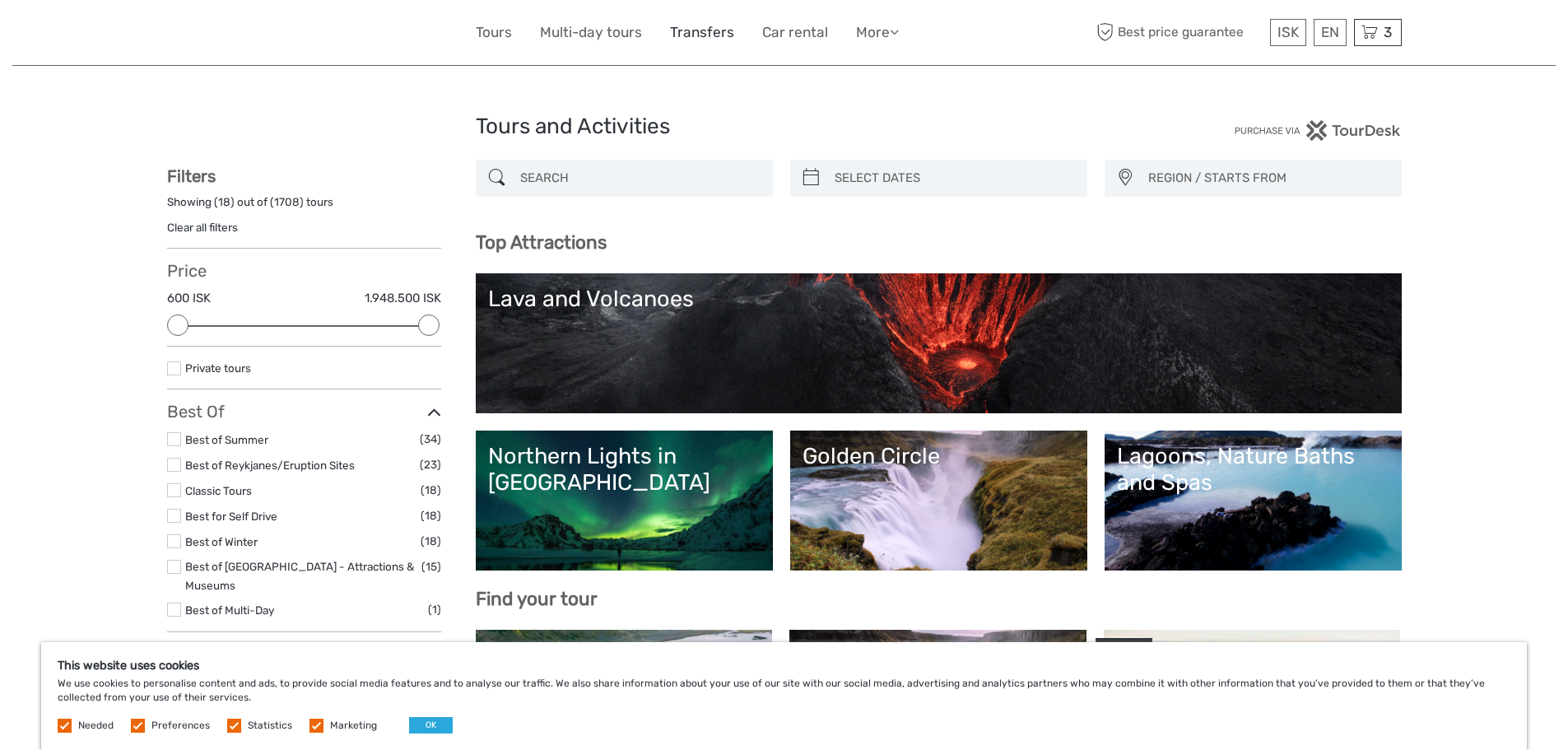
click at [708, 34] on link "Transfers" at bounding box center [701, 32] width 64 height 24
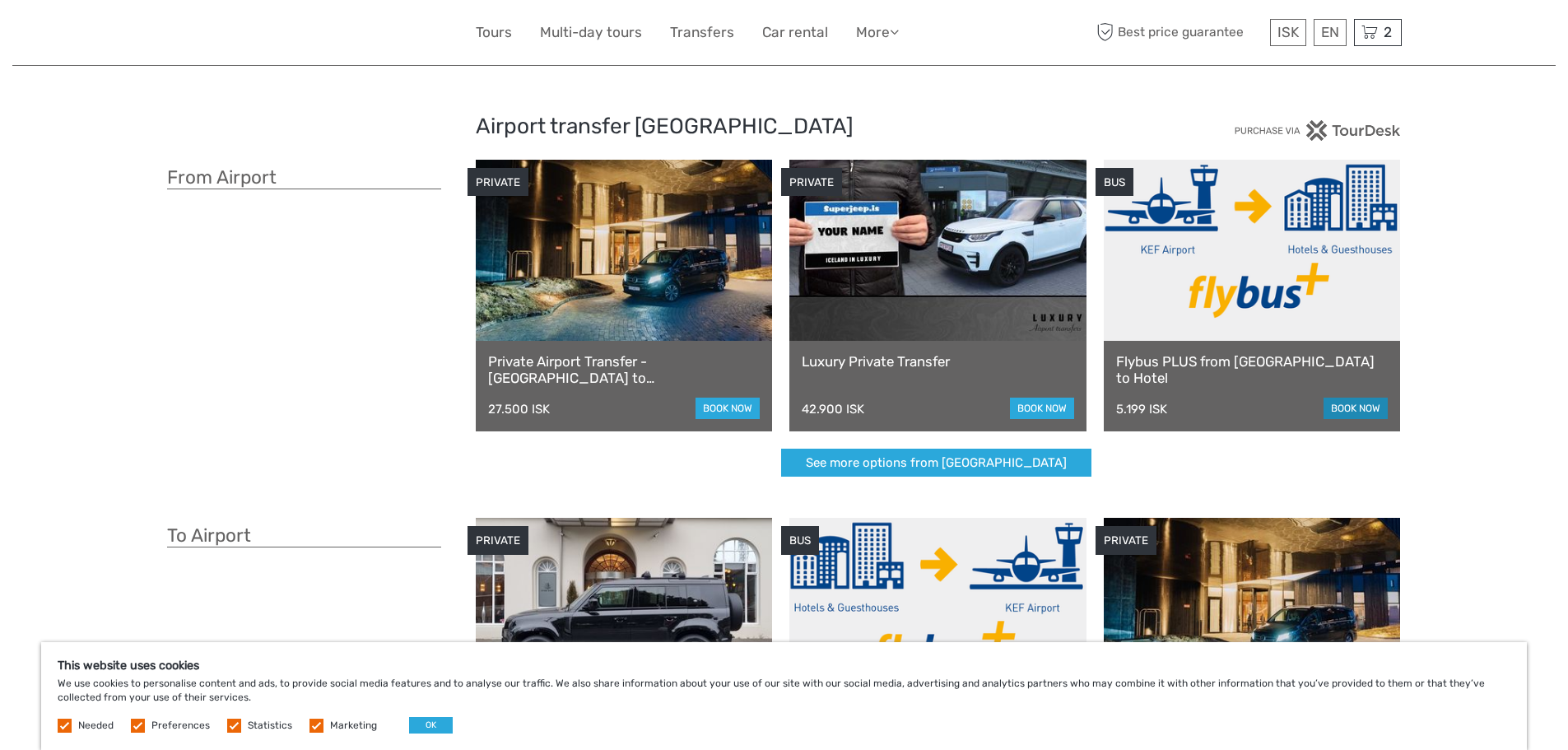
click at [1367, 405] on link "book now" at bounding box center [1355, 407] width 64 height 21
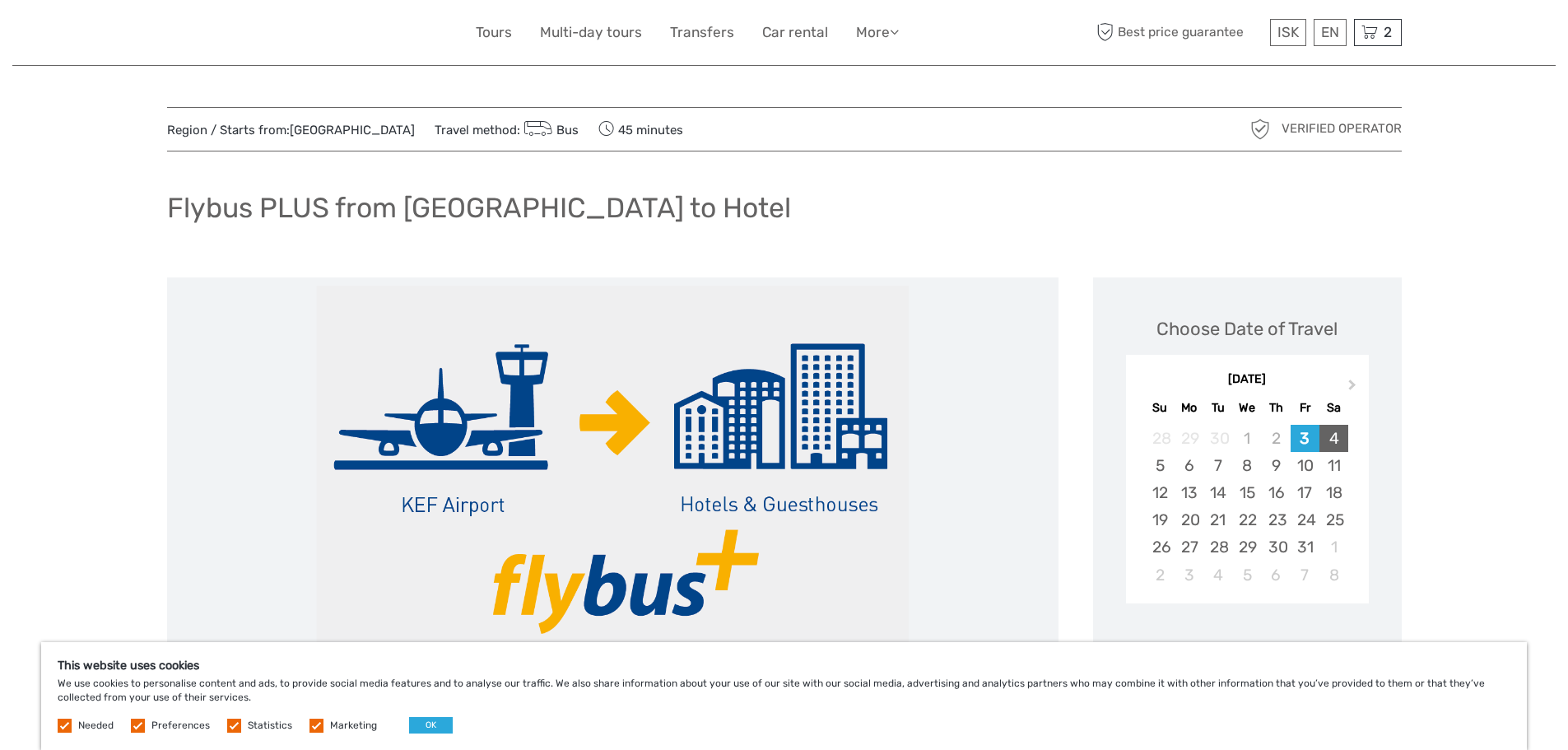
click at [1338, 437] on div "4" at bounding box center [1333, 438] width 29 height 27
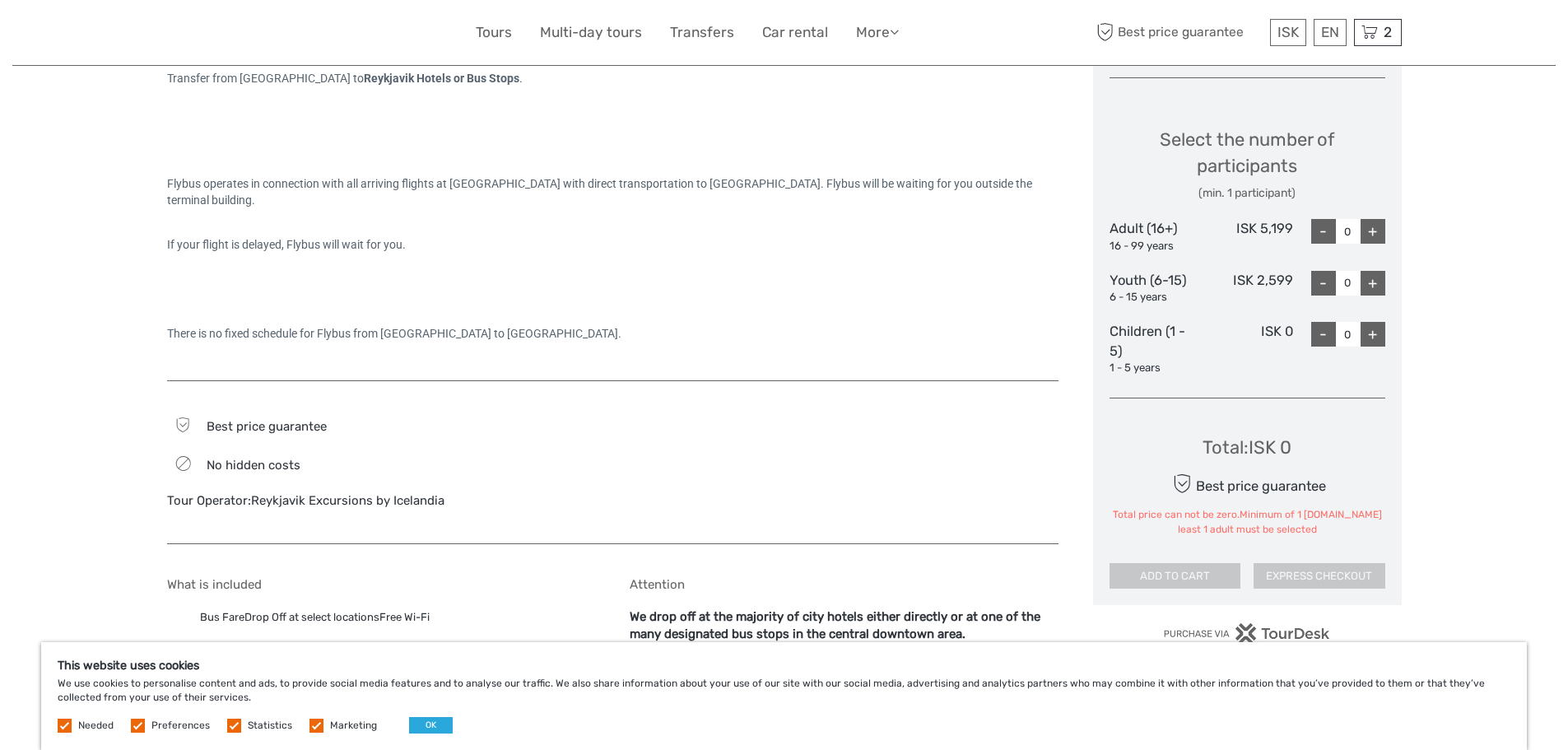
scroll to position [659, 0]
click at [1377, 233] on div "+" at bounding box center [1373, 230] width 25 height 25
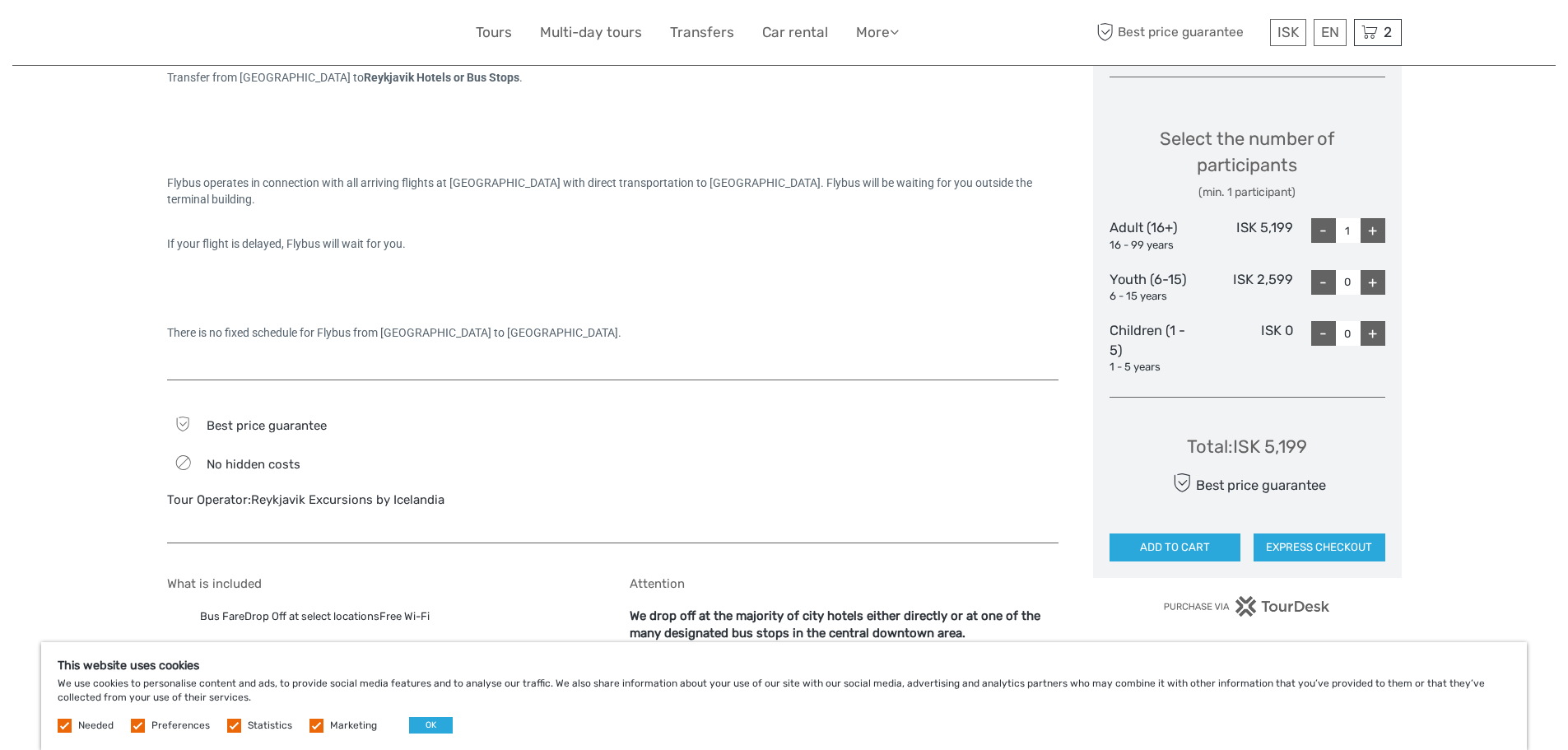
click at [1377, 233] on div "+" at bounding box center [1373, 230] width 25 height 25
type input "2"
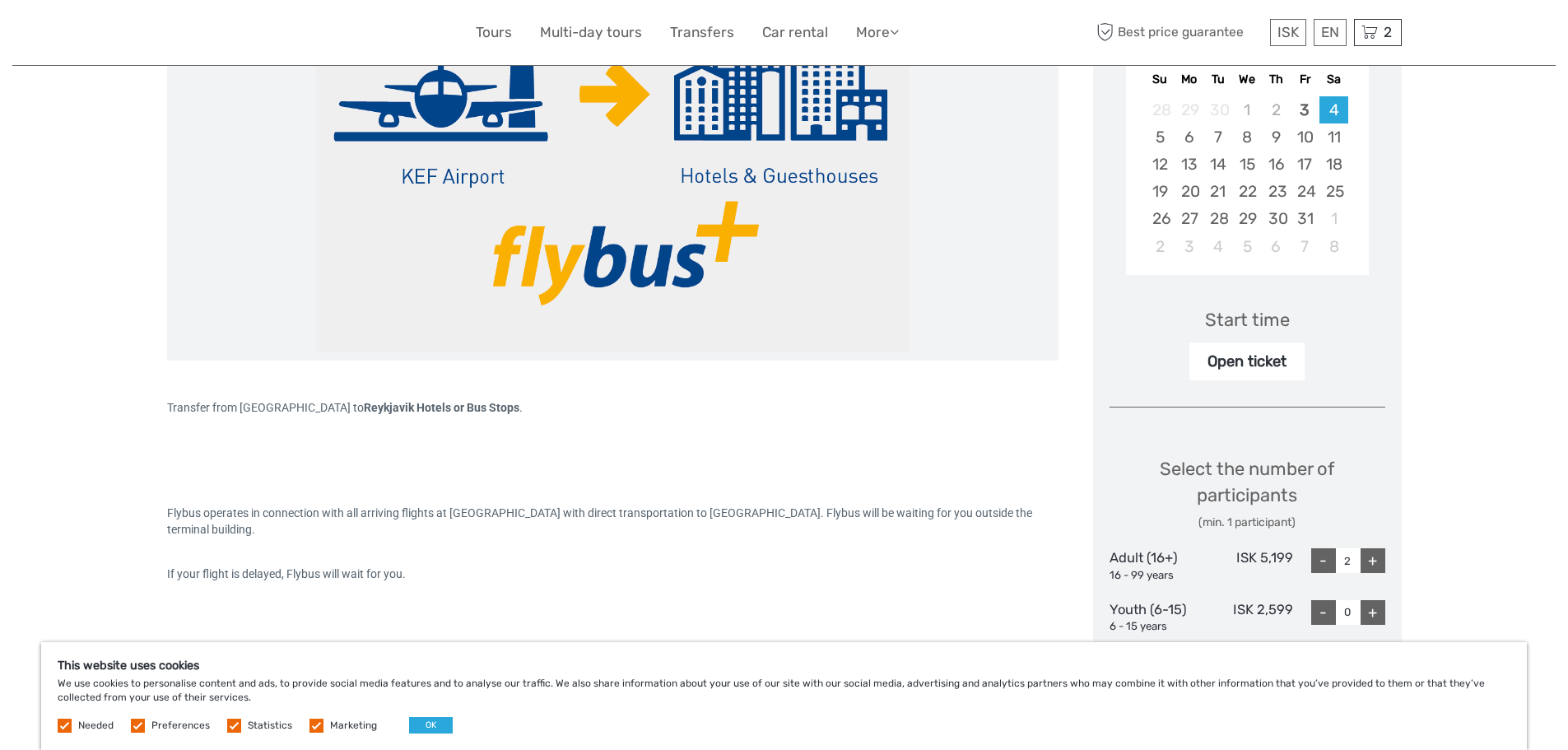
scroll to position [247, 0]
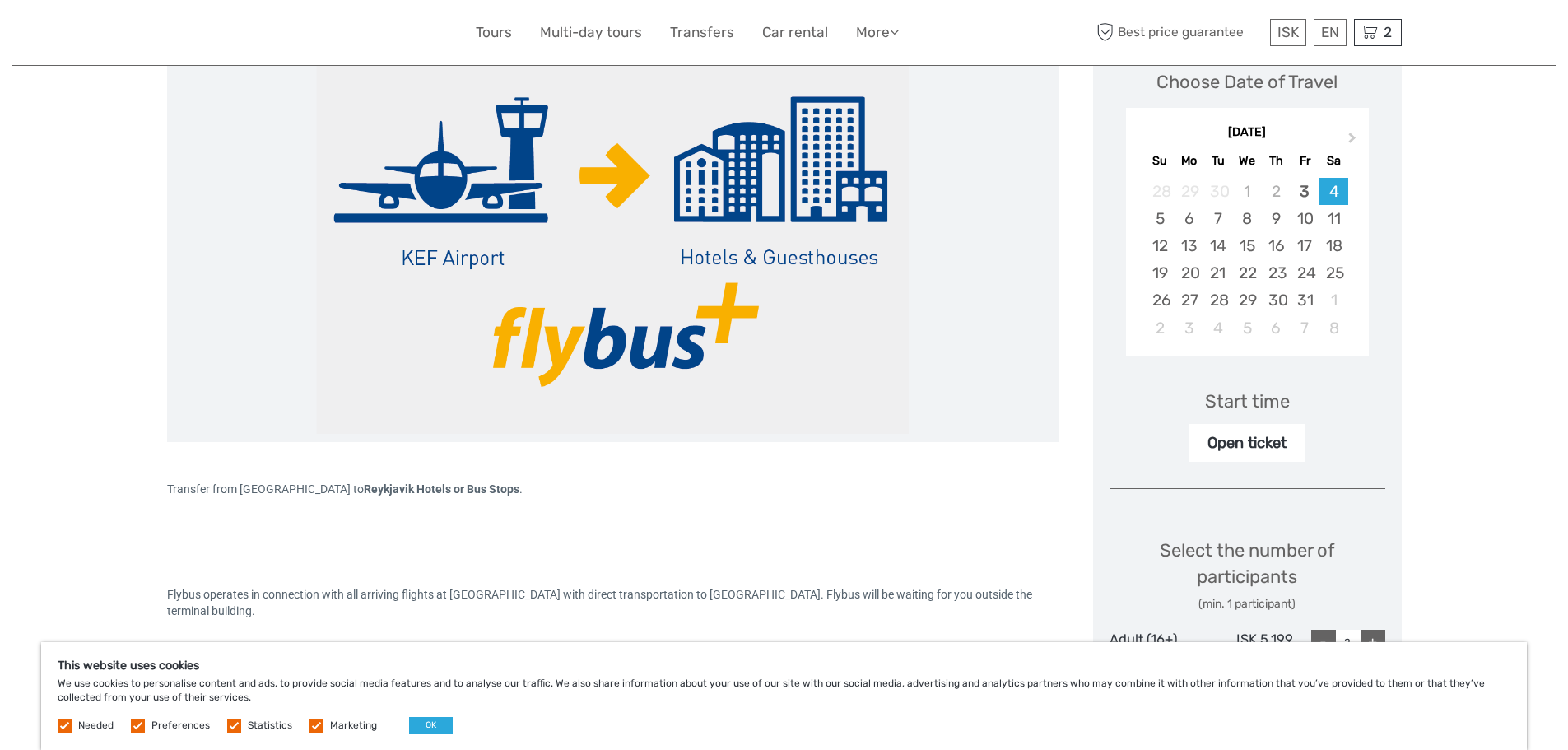
click at [1266, 441] on div "Open ticket" at bounding box center [1246, 442] width 115 height 38
click at [1274, 453] on div "Open ticket" at bounding box center [1246, 442] width 115 height 38
click at [1271, 447] on div "Open ticket" at bounding box center [1246, 442] width 115 height 38
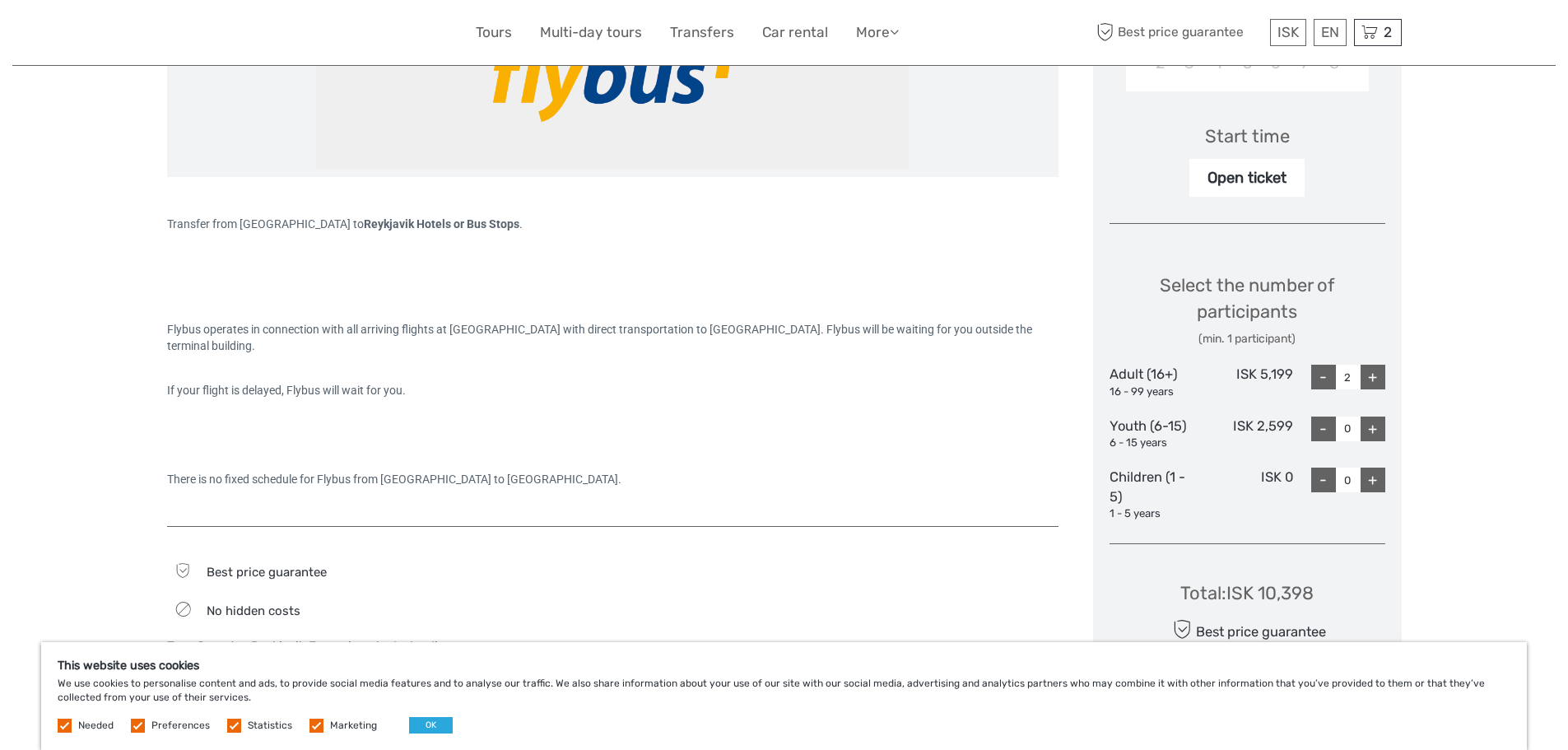
scroll to position [411, 0]
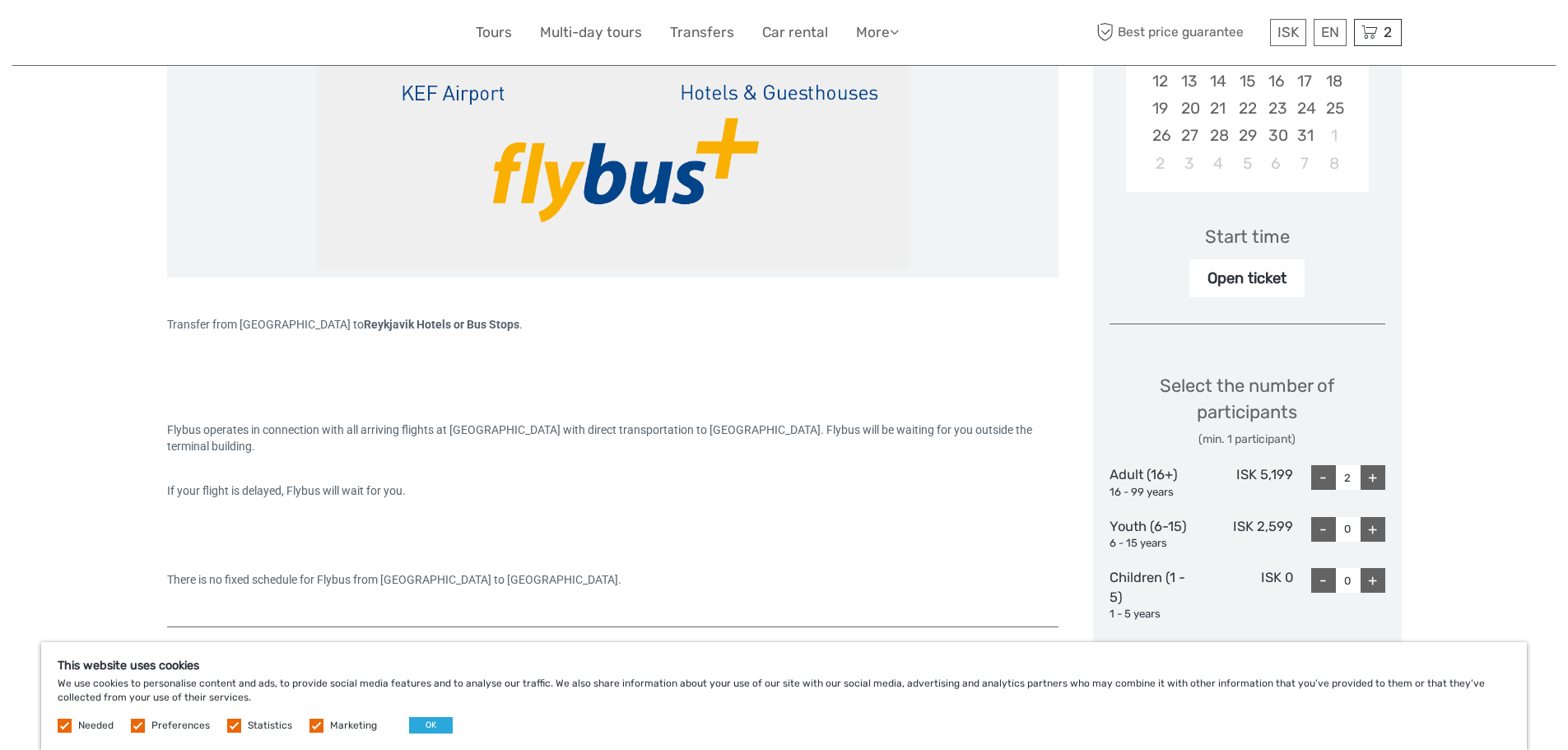
click at [1255, 281] on div "Open ticket" at bounding box center [1246, 278] width 115 height 38
click at [1252, 282] on div "Open ticket" at bounding box center [1246, 278] width 115 height 38
click at [1259, 284] on div "Open ticket" at bounding box center [1246, 278] width 115 height 38
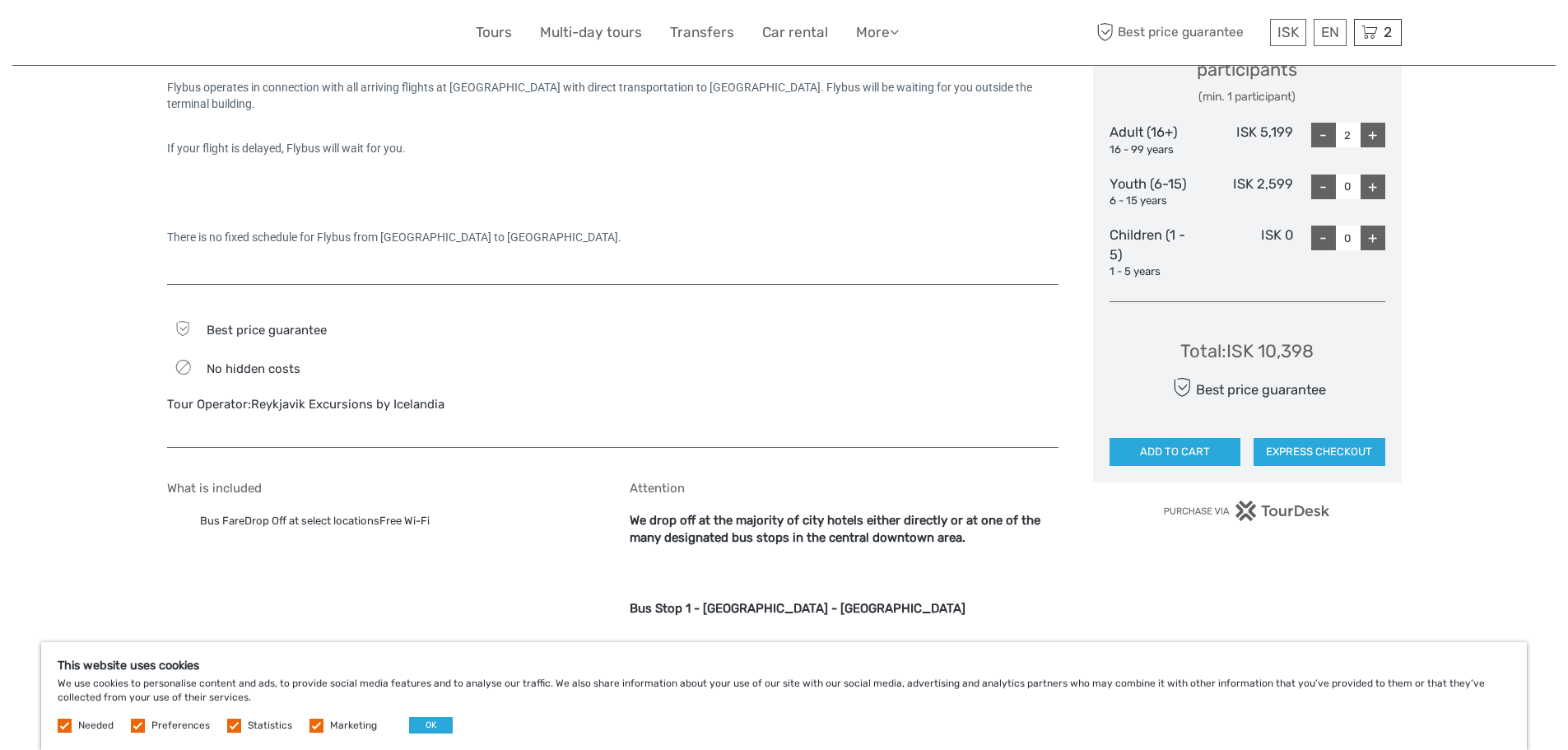
scroll to position [823, 0]
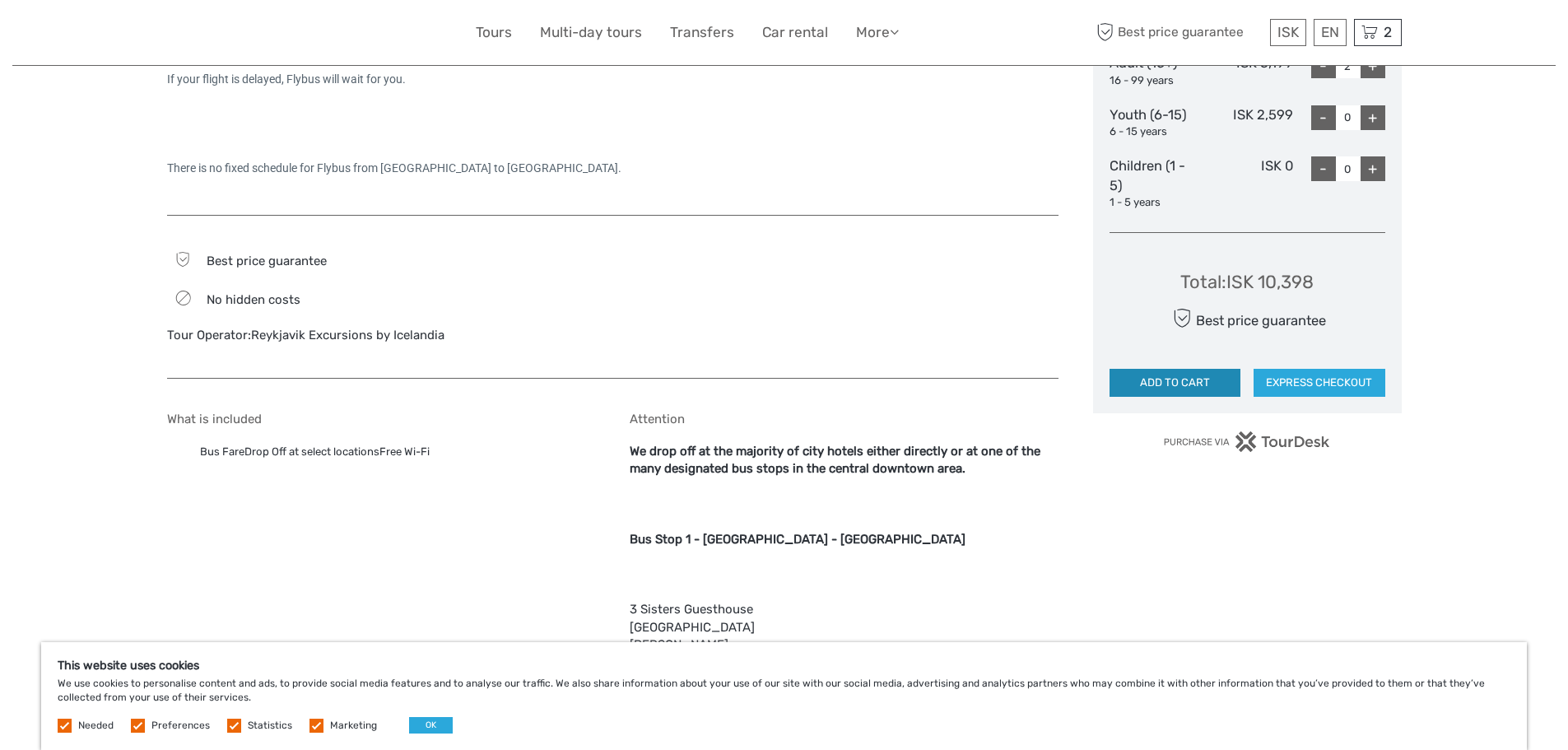
click at [1213, 382] on button "ADD TO CART" at bounding box center [1175, 382] width 132 height 28
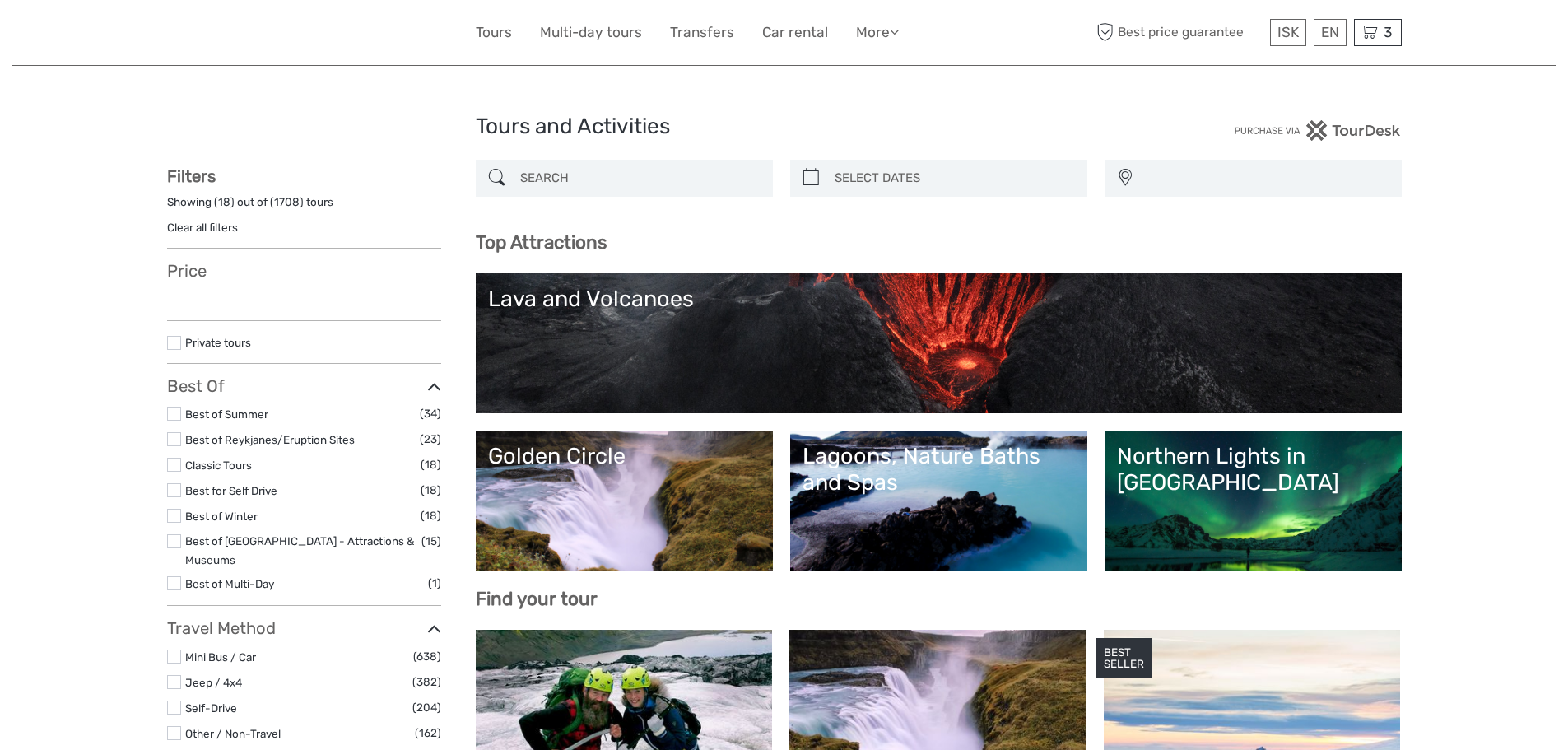
select select
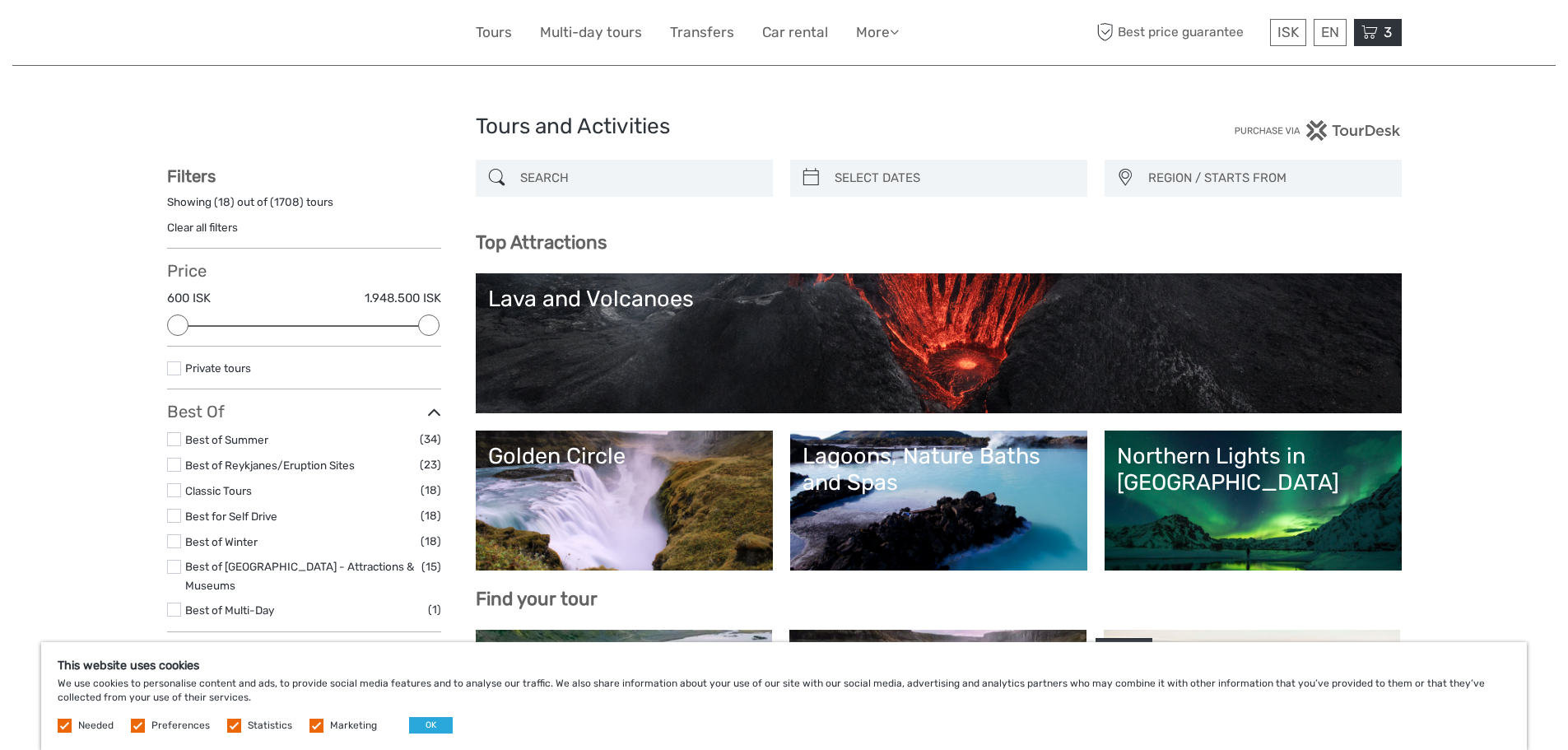
click at [1375, 36] on icon at bounding box center [1369, 32] width 17 height 20
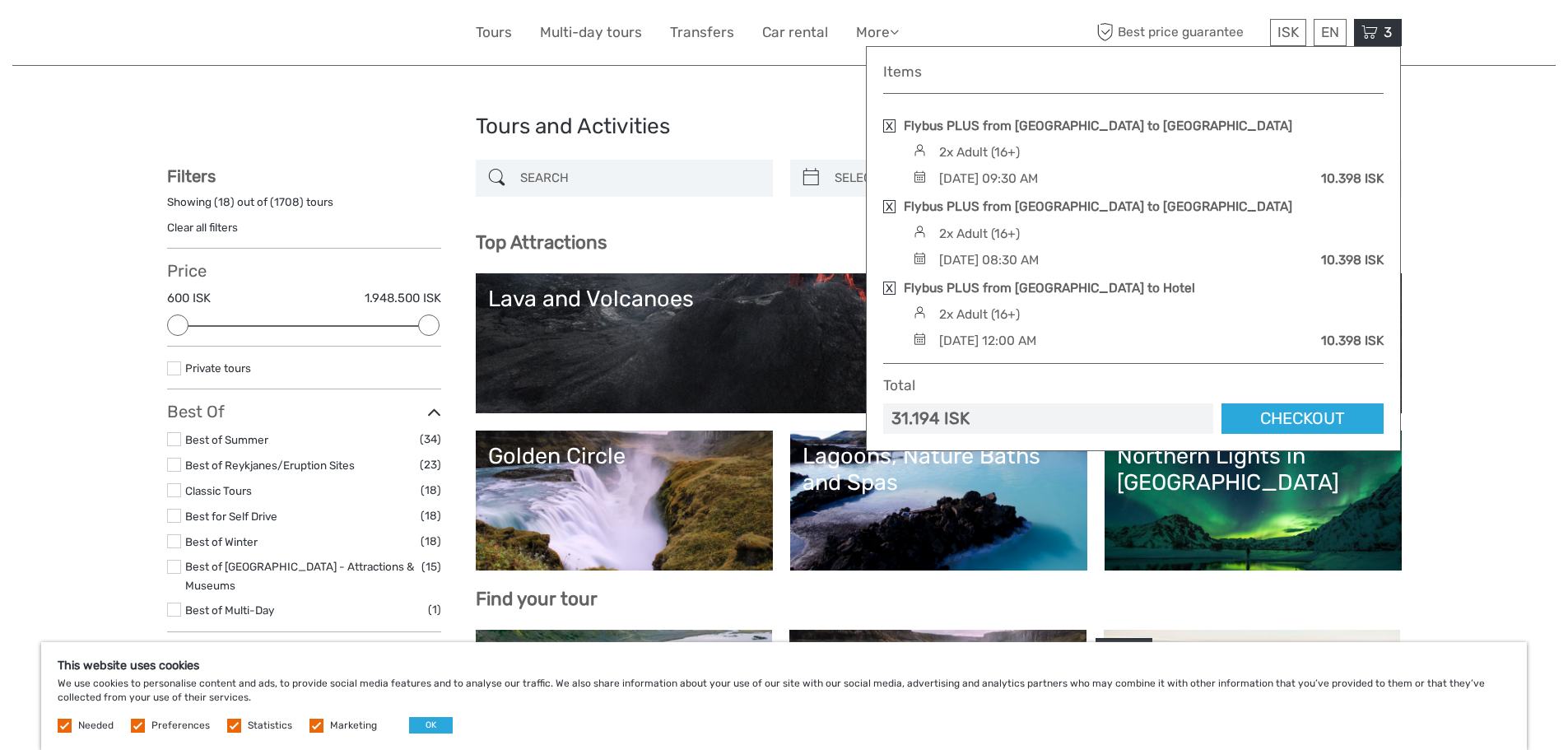
click at [893, 125] on link at bounding box center [889, 126] width 12 height 13
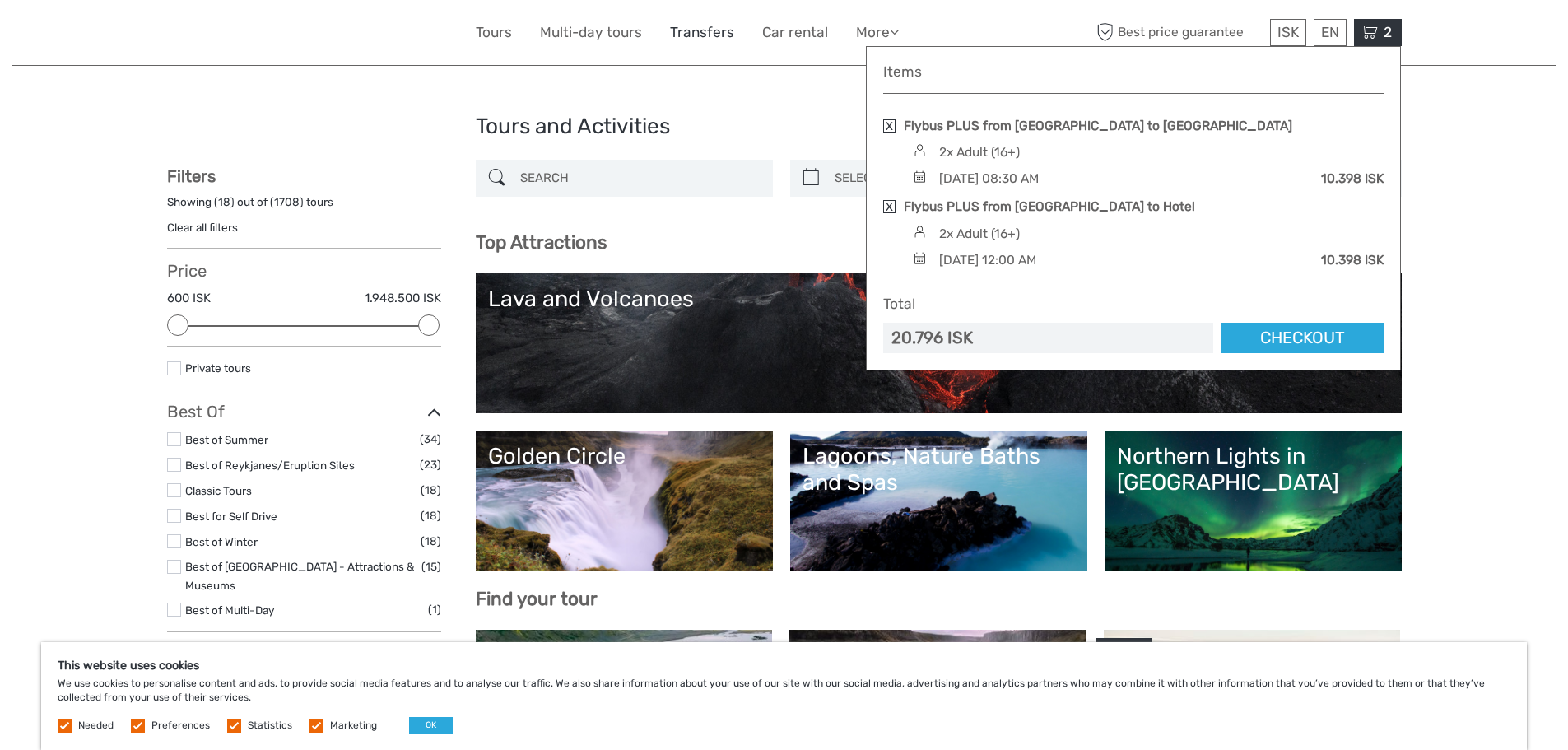
click at [708, 38] on link "Transfers" at bounding box center [701, 32] width 64 height 24
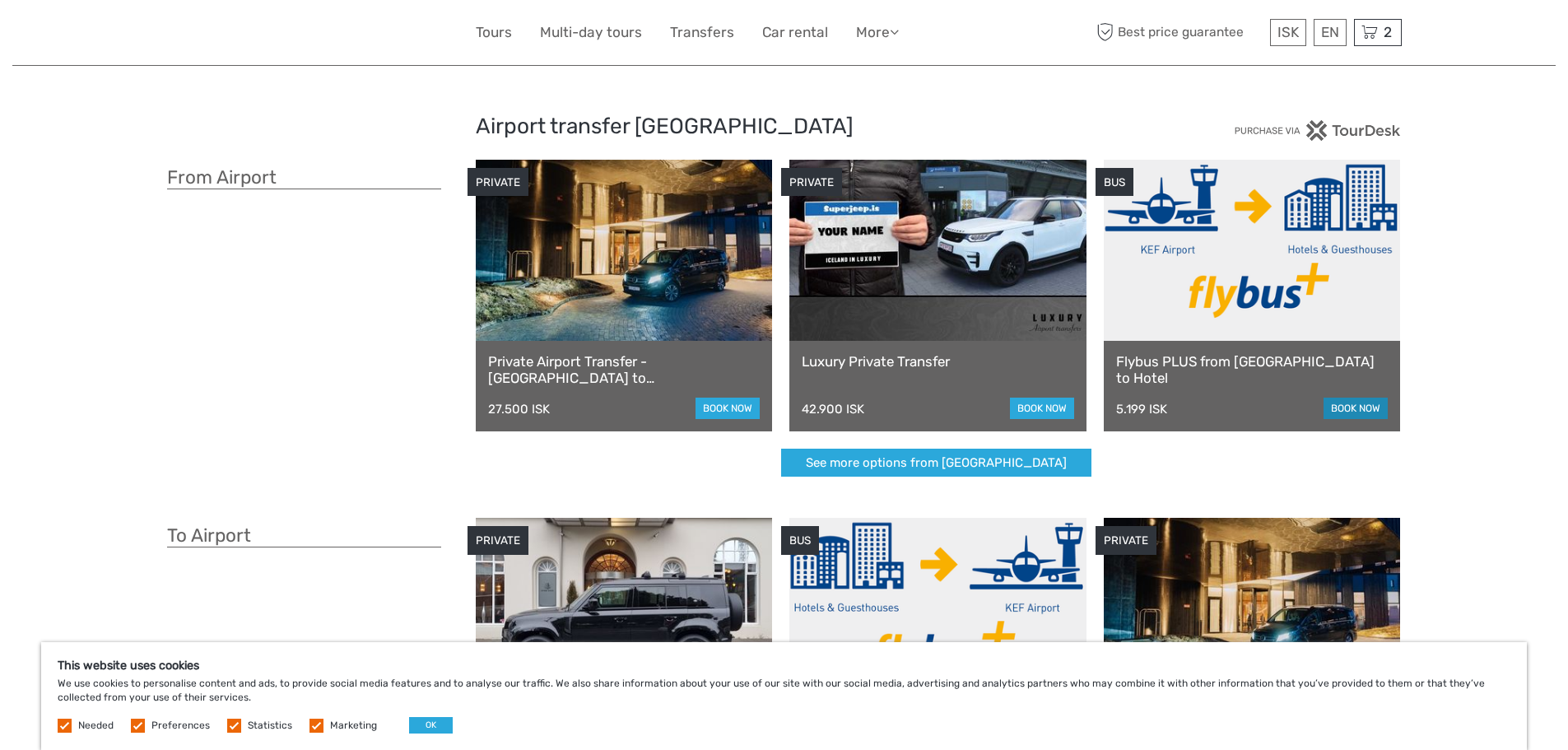
click at [1353, 413] on link "book now" at bounding box center [1355, 407] width 64 height 21
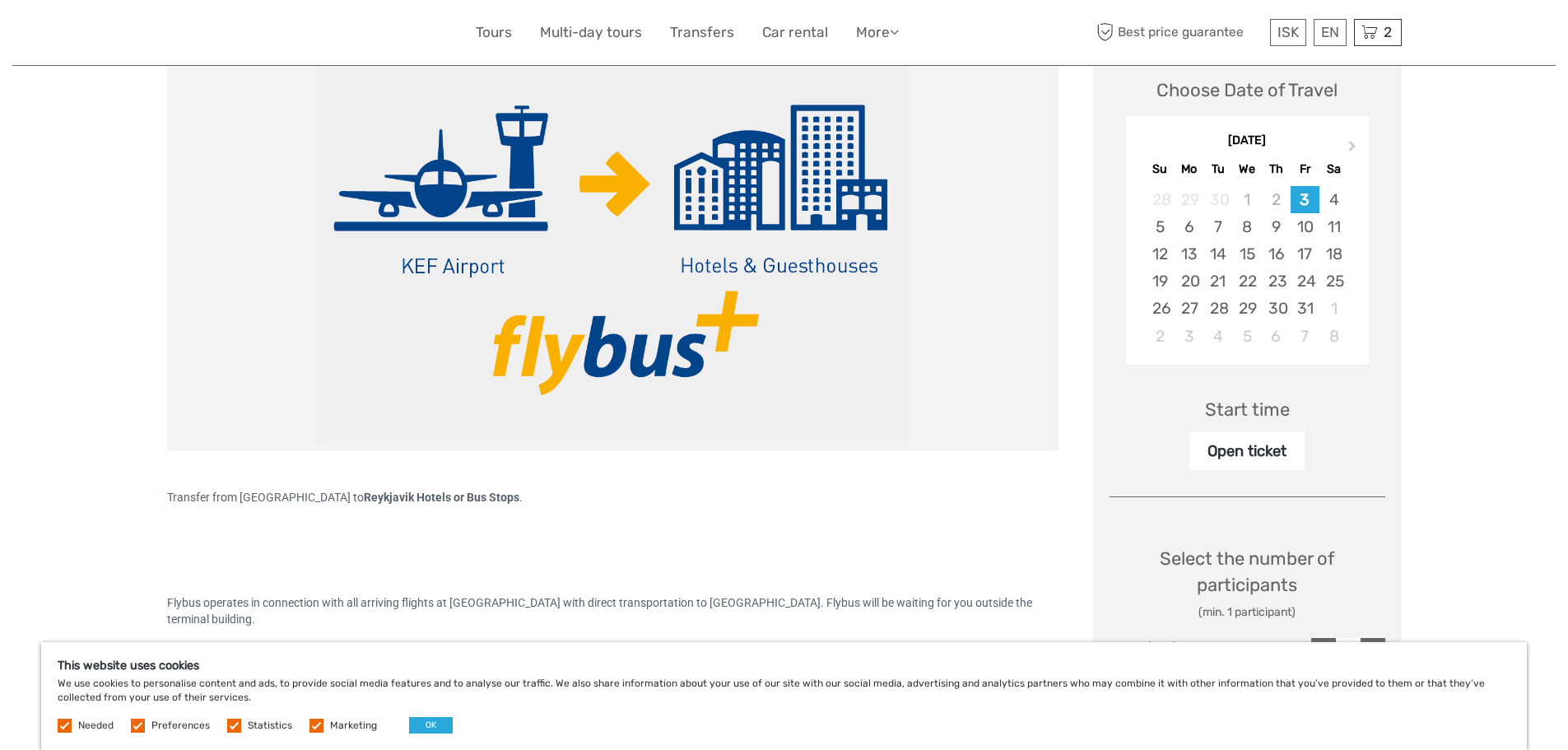
scroll to position [247, 0]
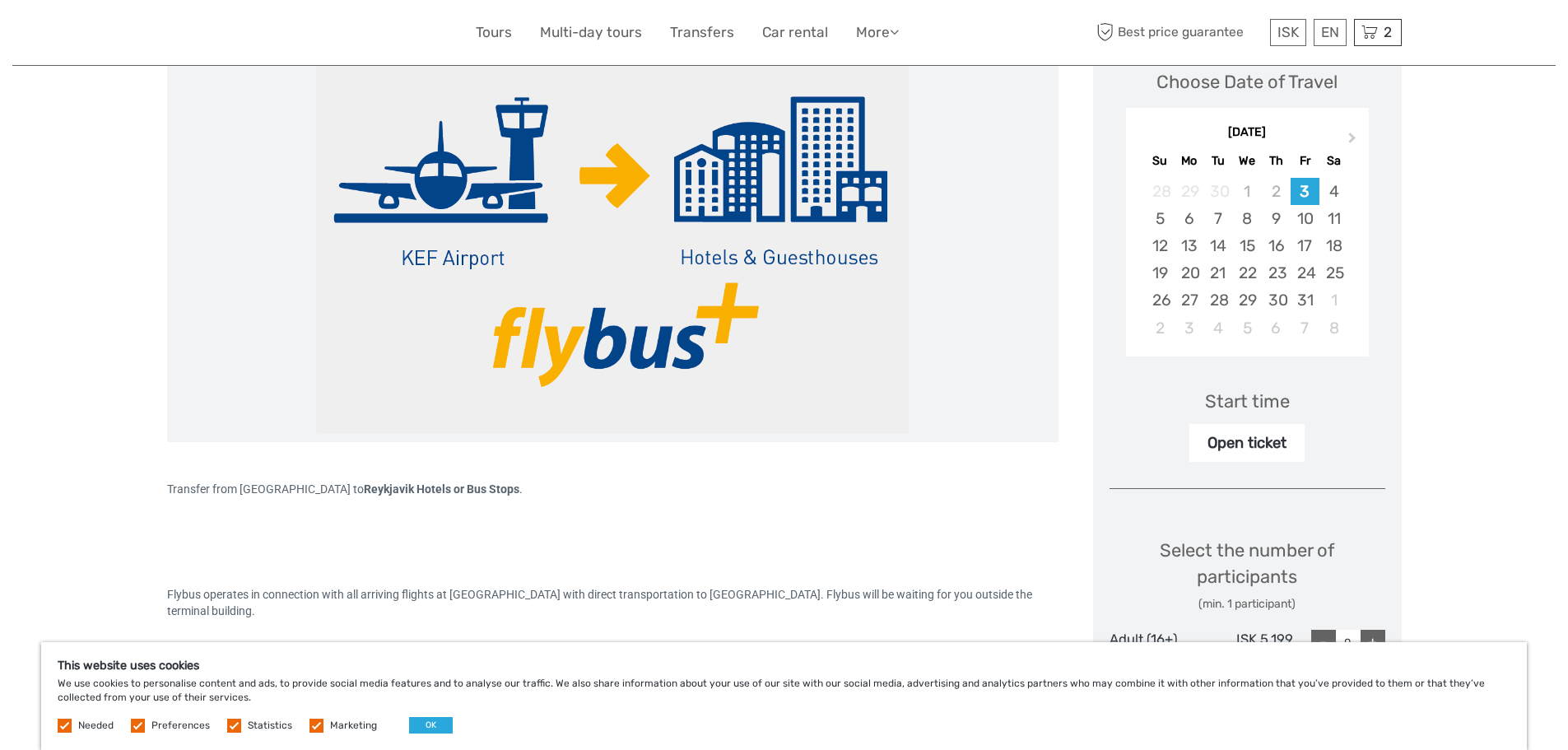
click at [1262, 448] on div "Open ticket" at bounding box center [1246, 442] width 115 height 38
click at [1334, 192] on div "4" at bounding box center [1333, 190] width 29 height 27
click at [1281, 441] on div "Open ticket" at bounding box center [1246, 442] width 115 height 38
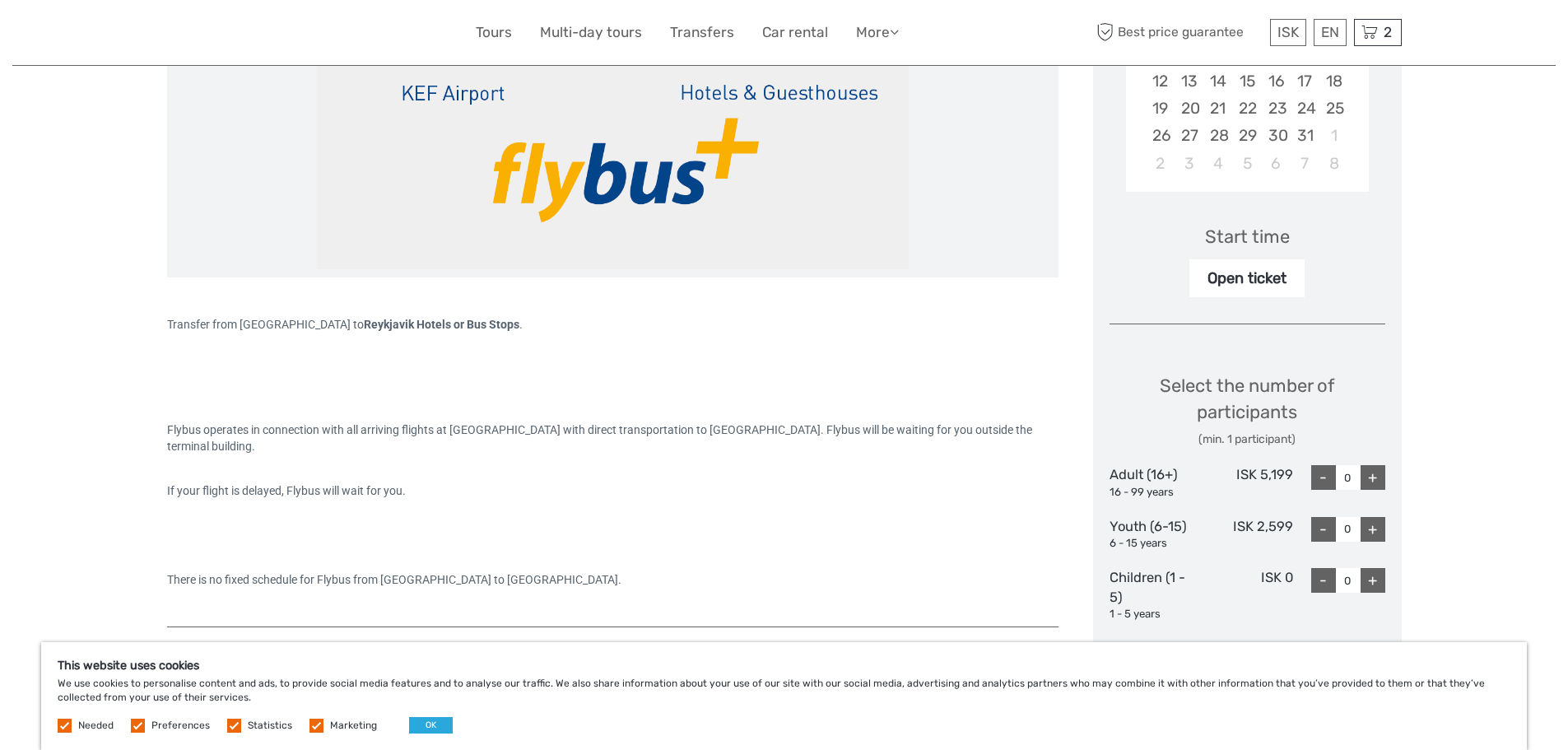
scroll to position [493, 0]
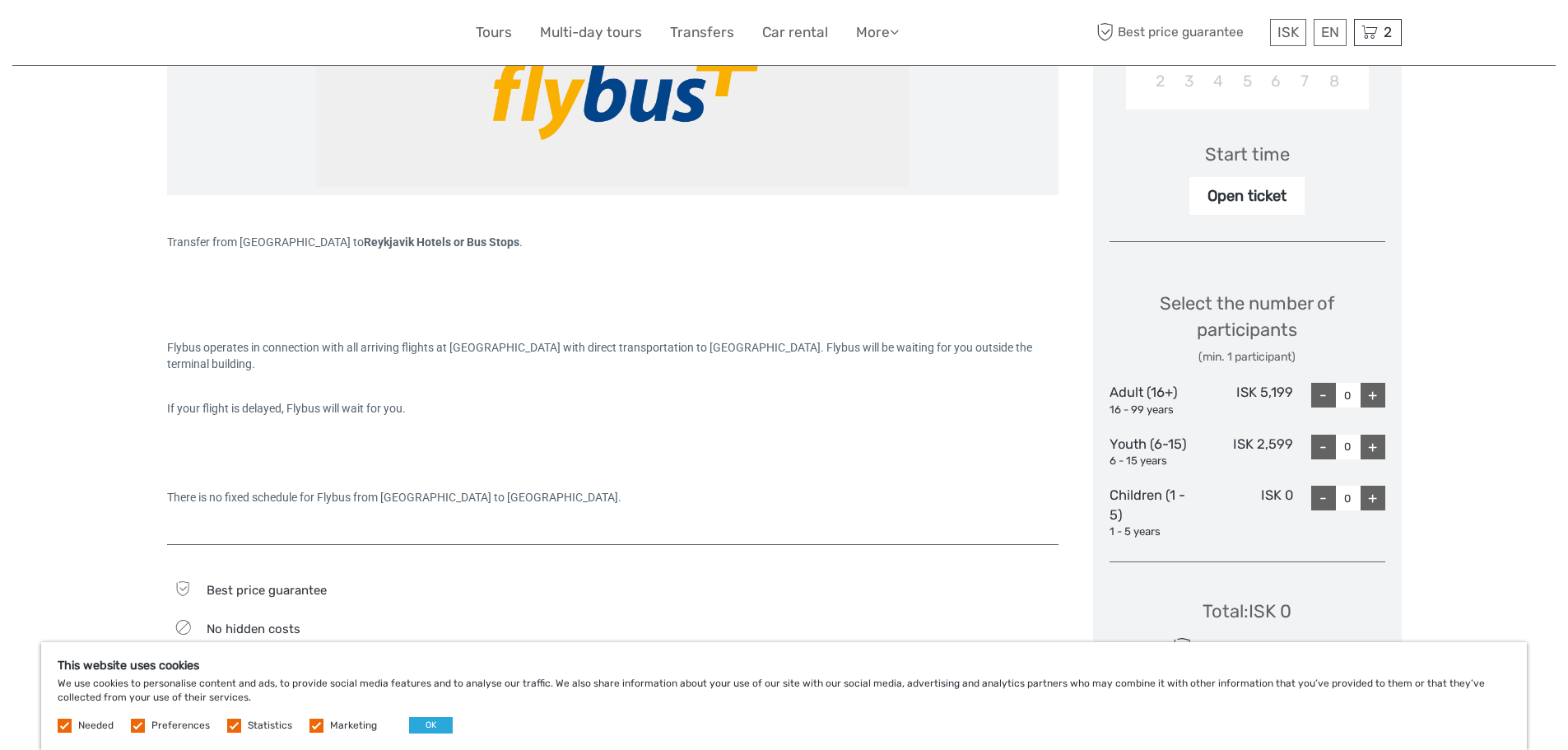
click at [1380, 395] on div "+" at bounding box center [1373, 394] width 25 height 25
type input "2"
click at [1256, 200] on div "Open ticket" at bounding box center [1246, 196] width 115 height 38
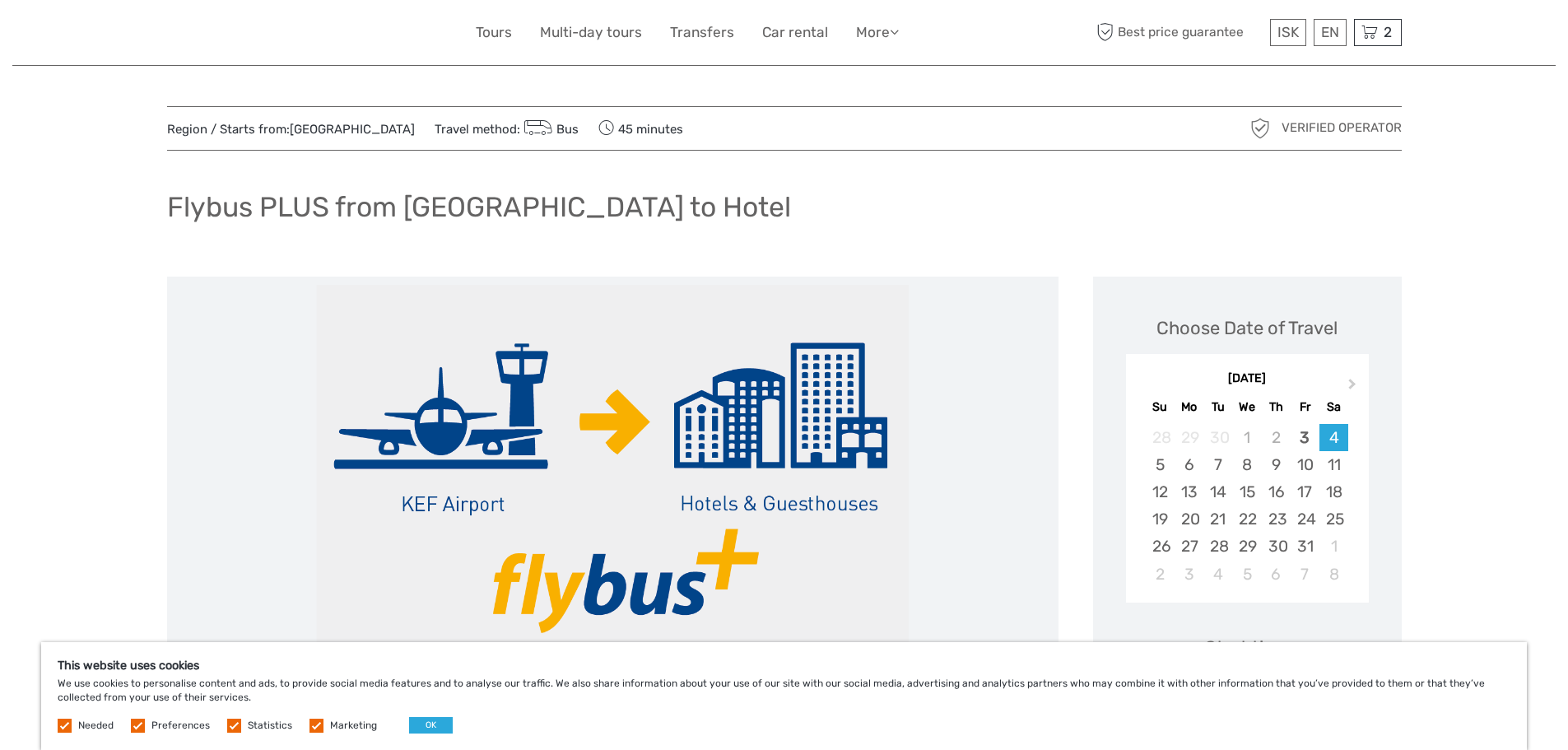
scroll to position [0, 0]
click at [1387, 38] on span "2" at bounding box center [1388, 32] width 13 height 17
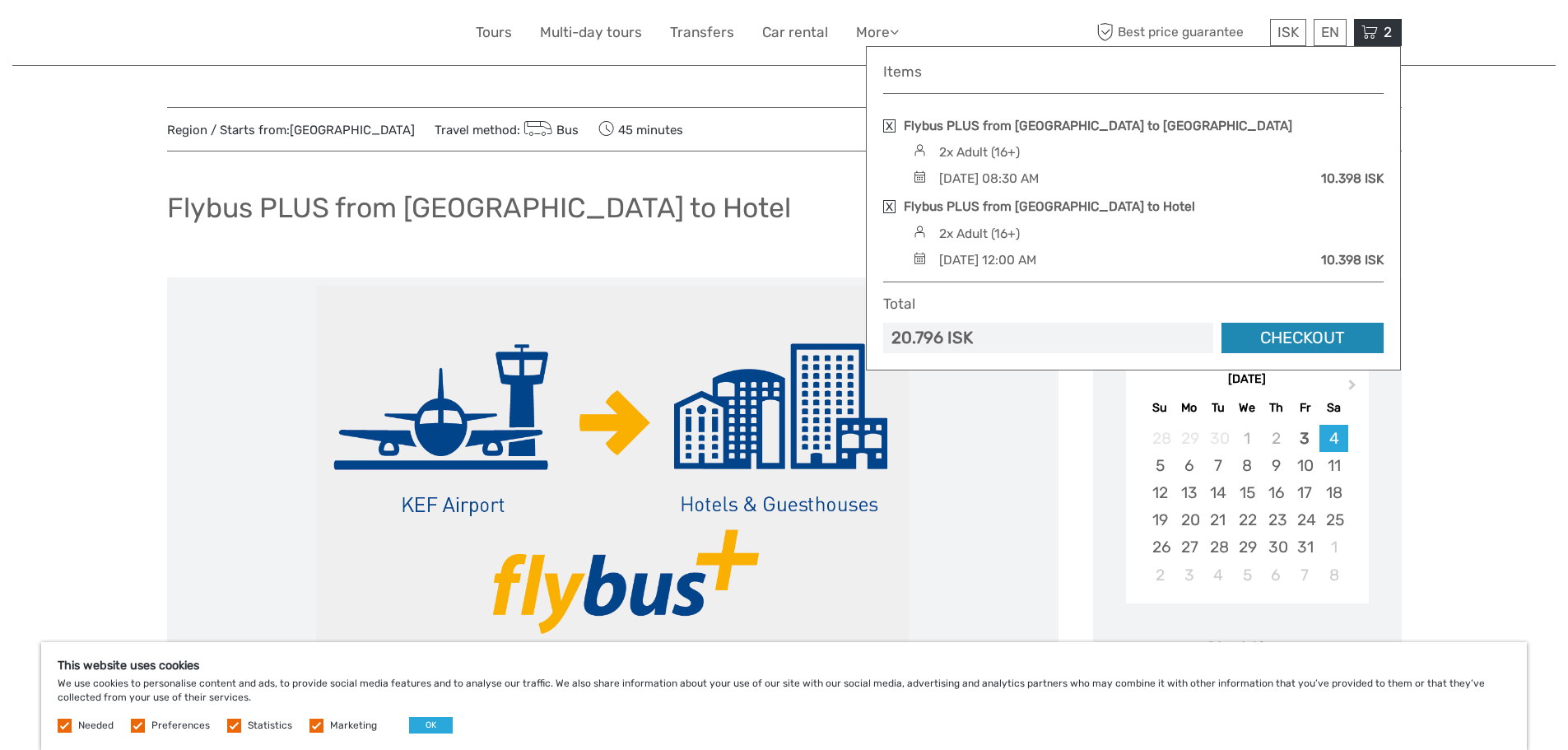
click at [1310, 337] on link "Checkout" at bounding box center [1302, 337] width 162 height 30
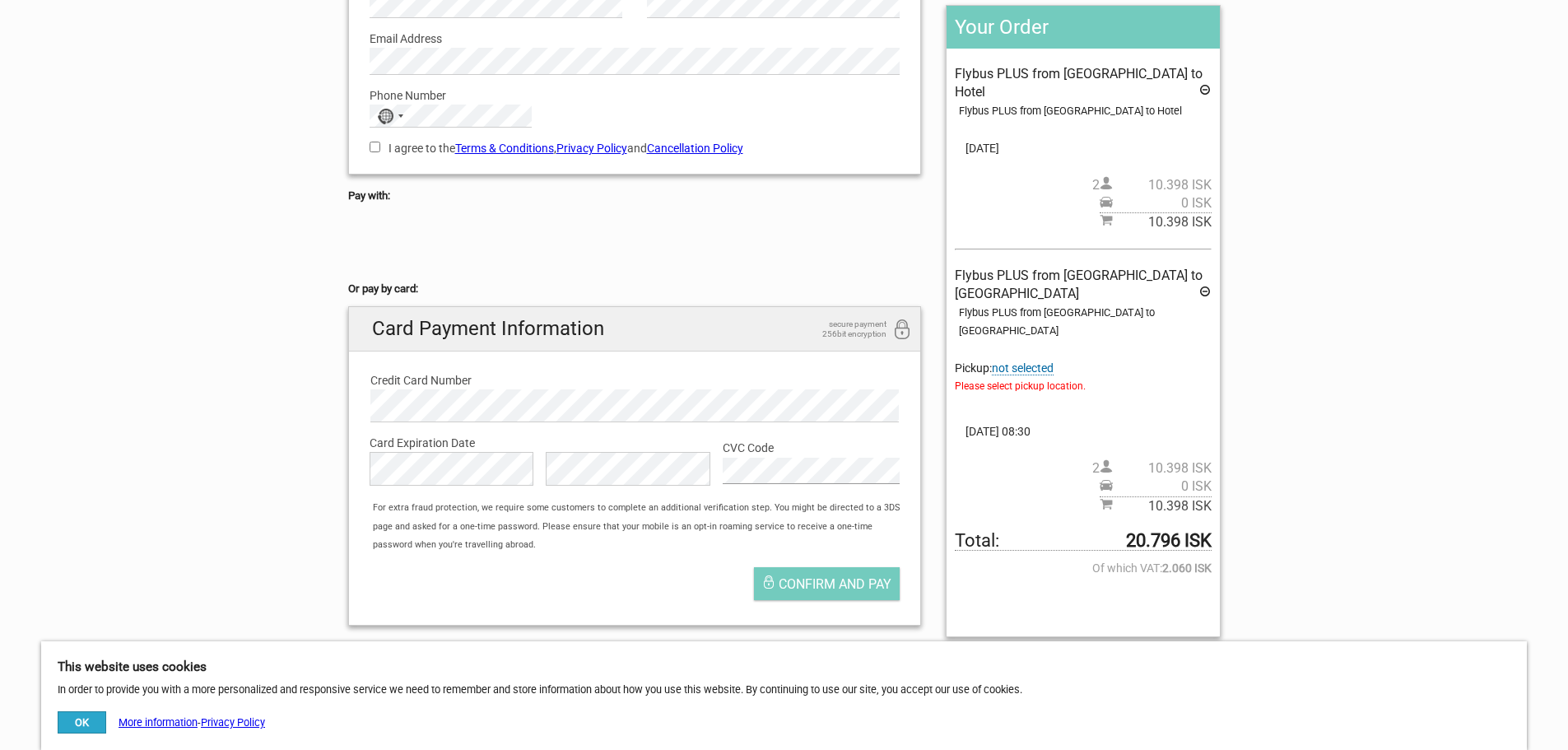
scroll to position [362, 0]
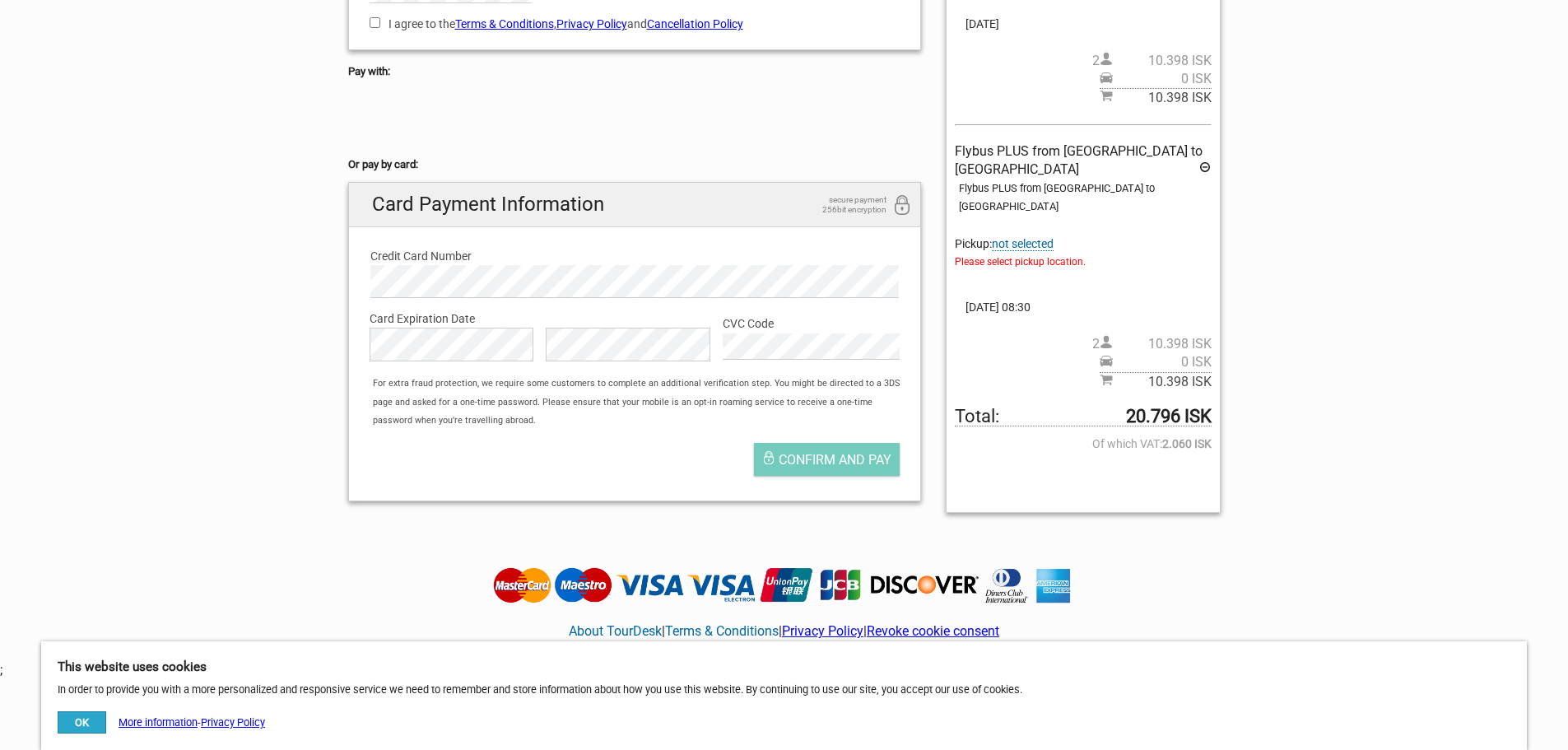
click at [1030, 237] on span "not selected" at bounding box center [1022, 244] width 62 height 14
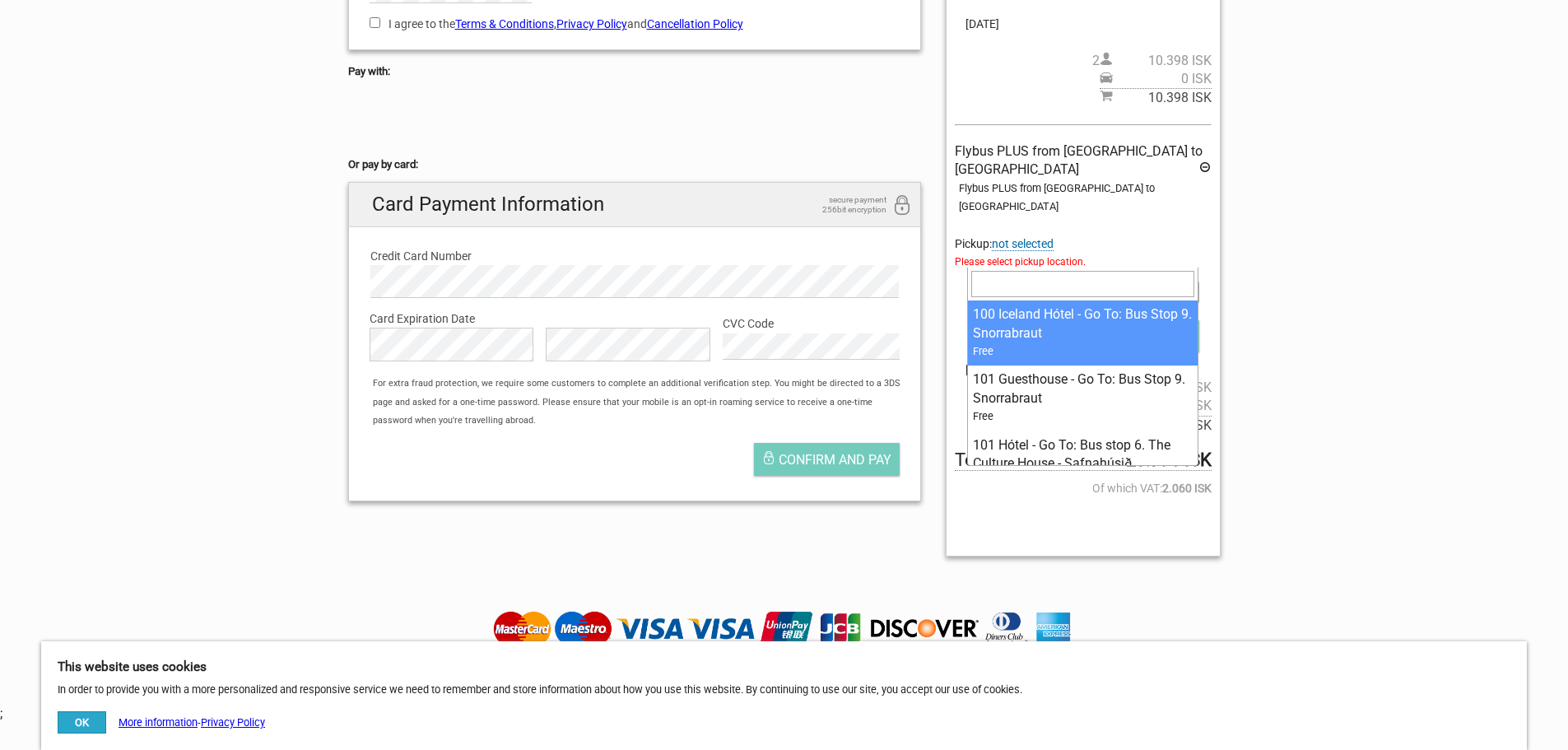
click at [1074, 280] on span at bounding box center [1083, 291] width 231 height 23
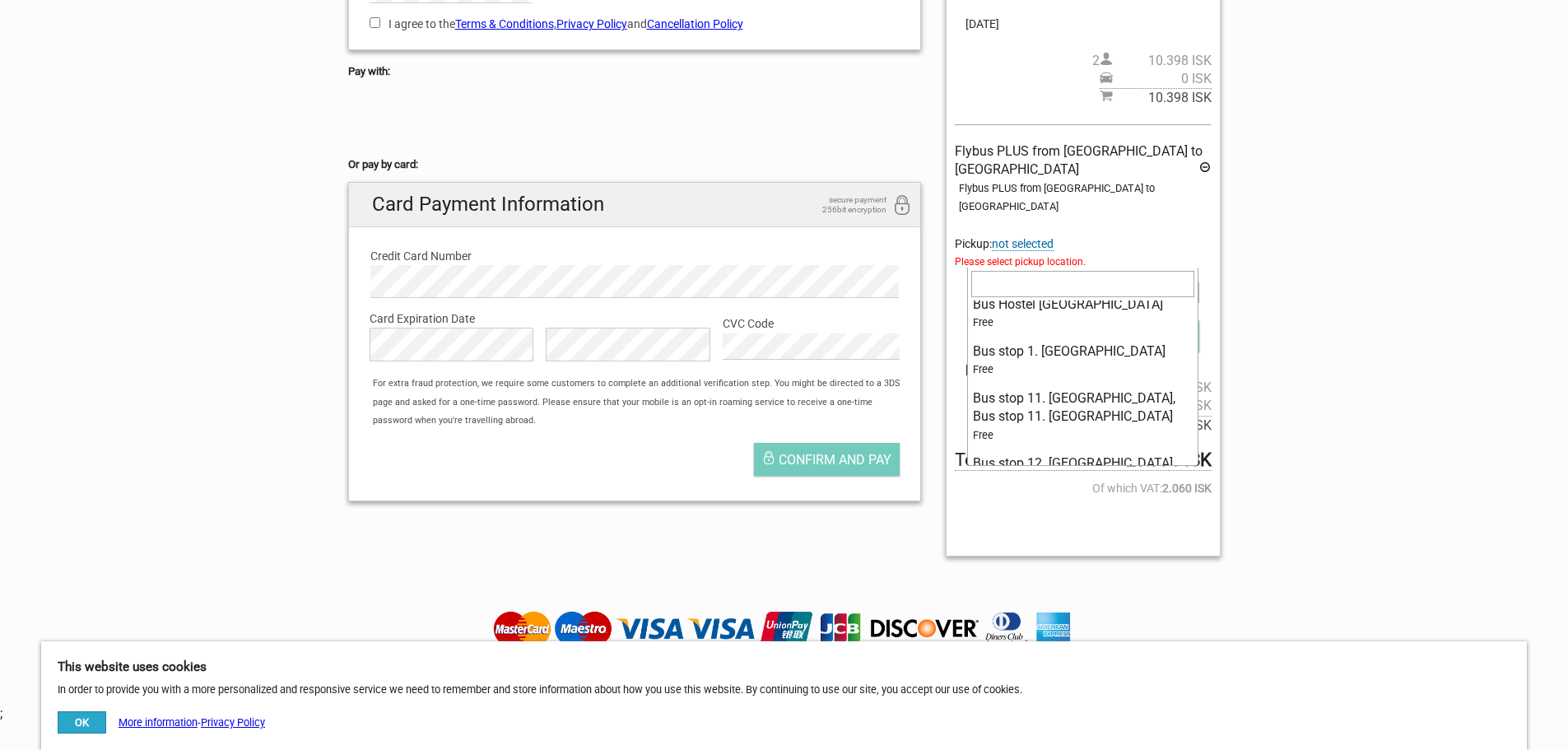
scroll to position [2550, 0]
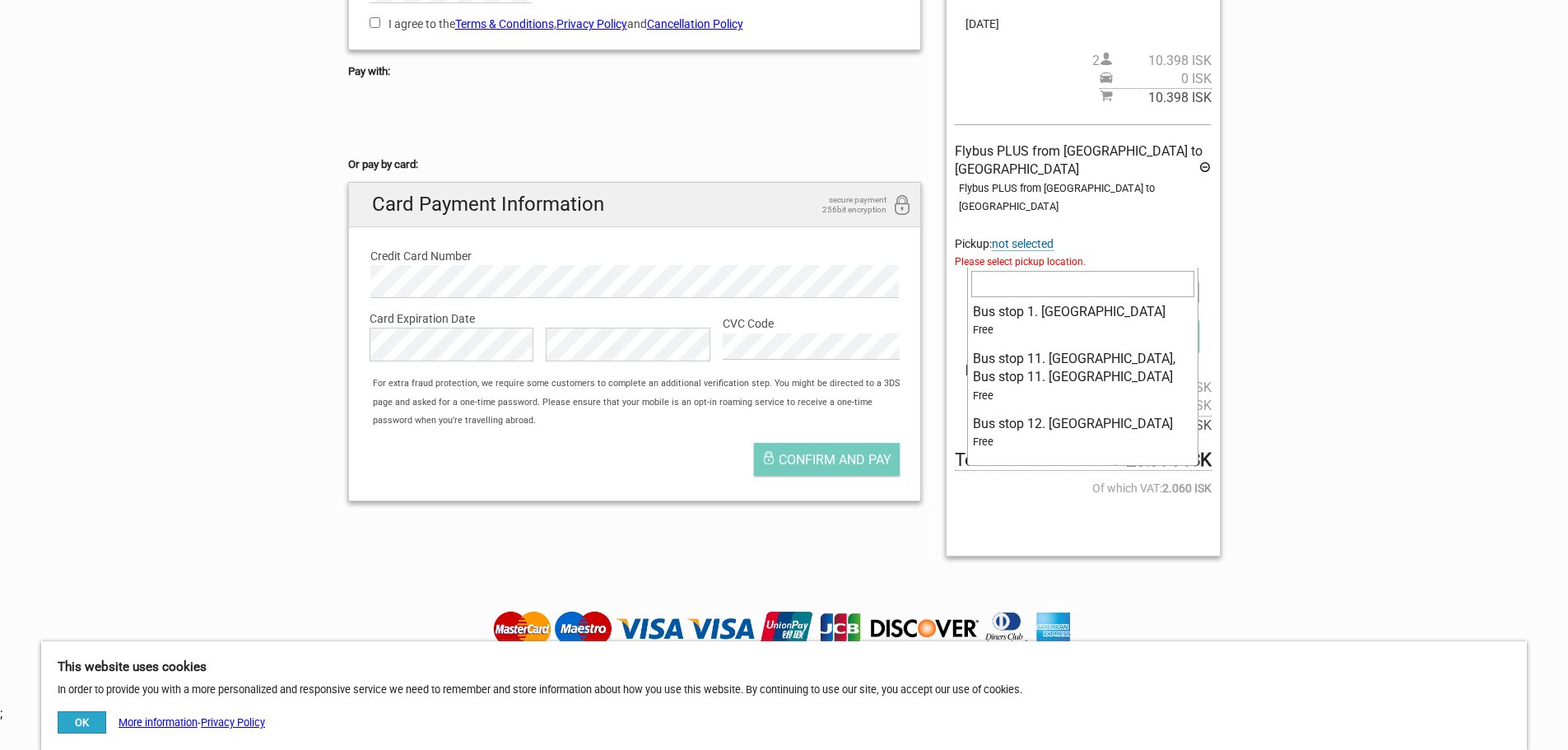
select select "1137543"
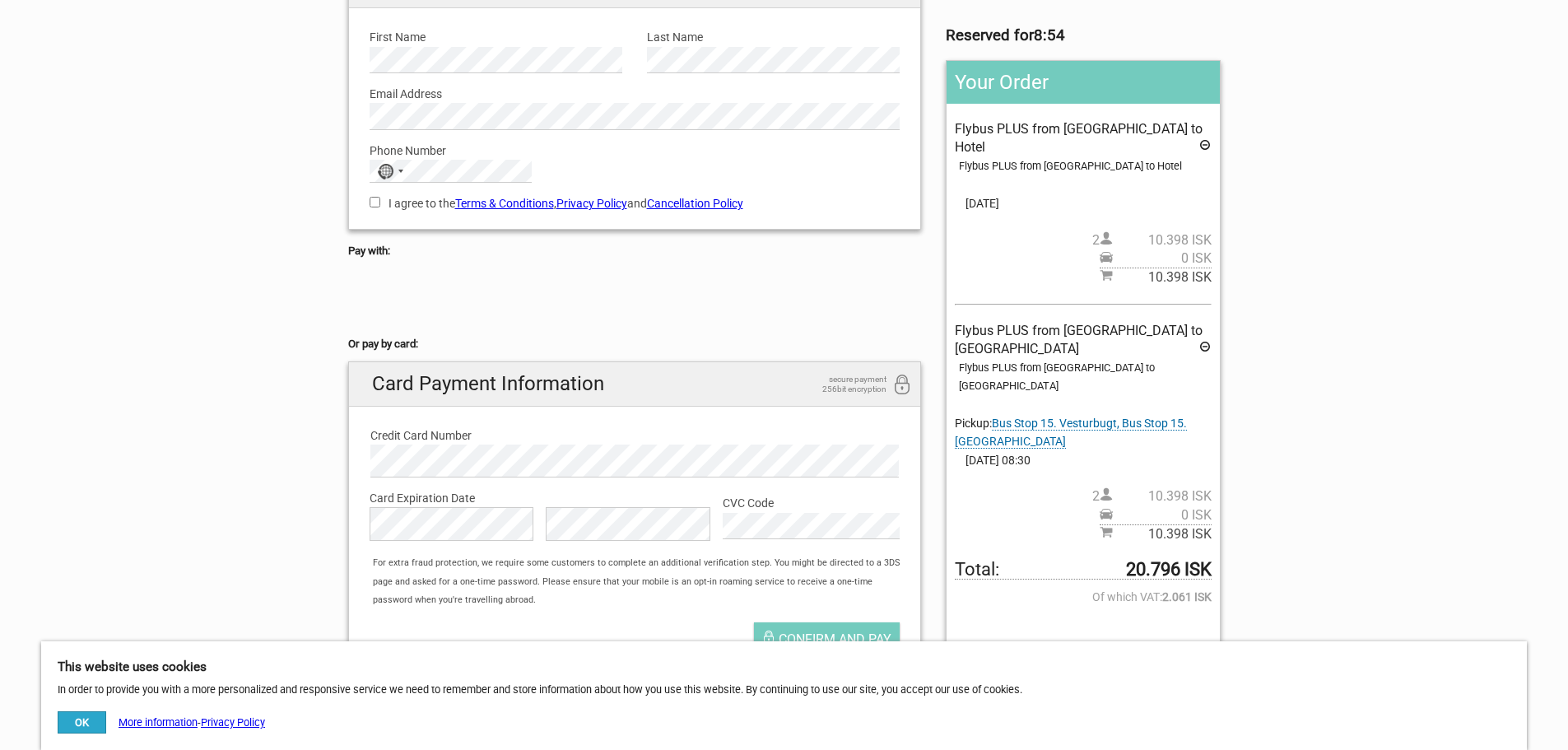
scroll to position [280, 0]
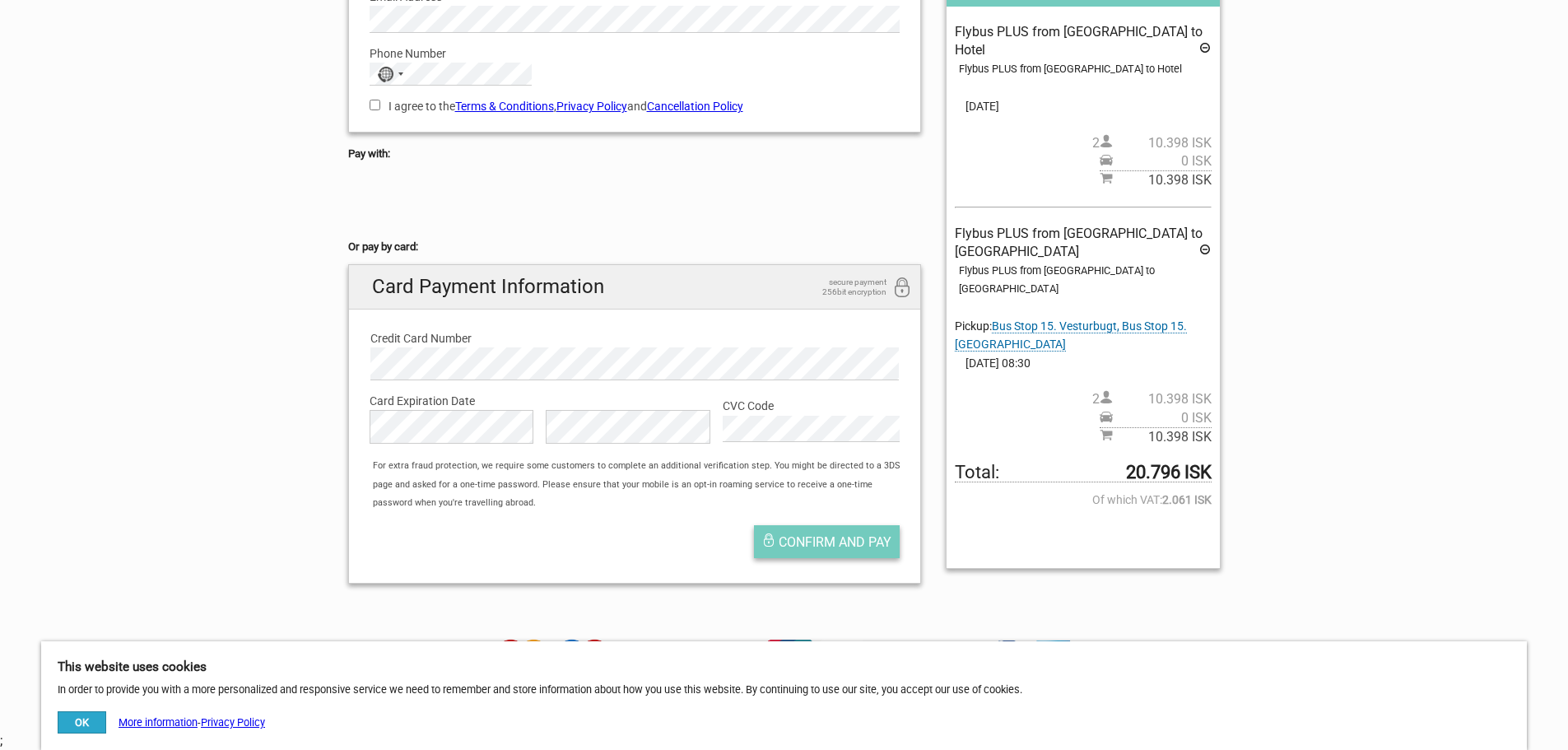
click at [867, 548] on span "Confirm and pay" at bounding box center [835, 541] width 113 height 16
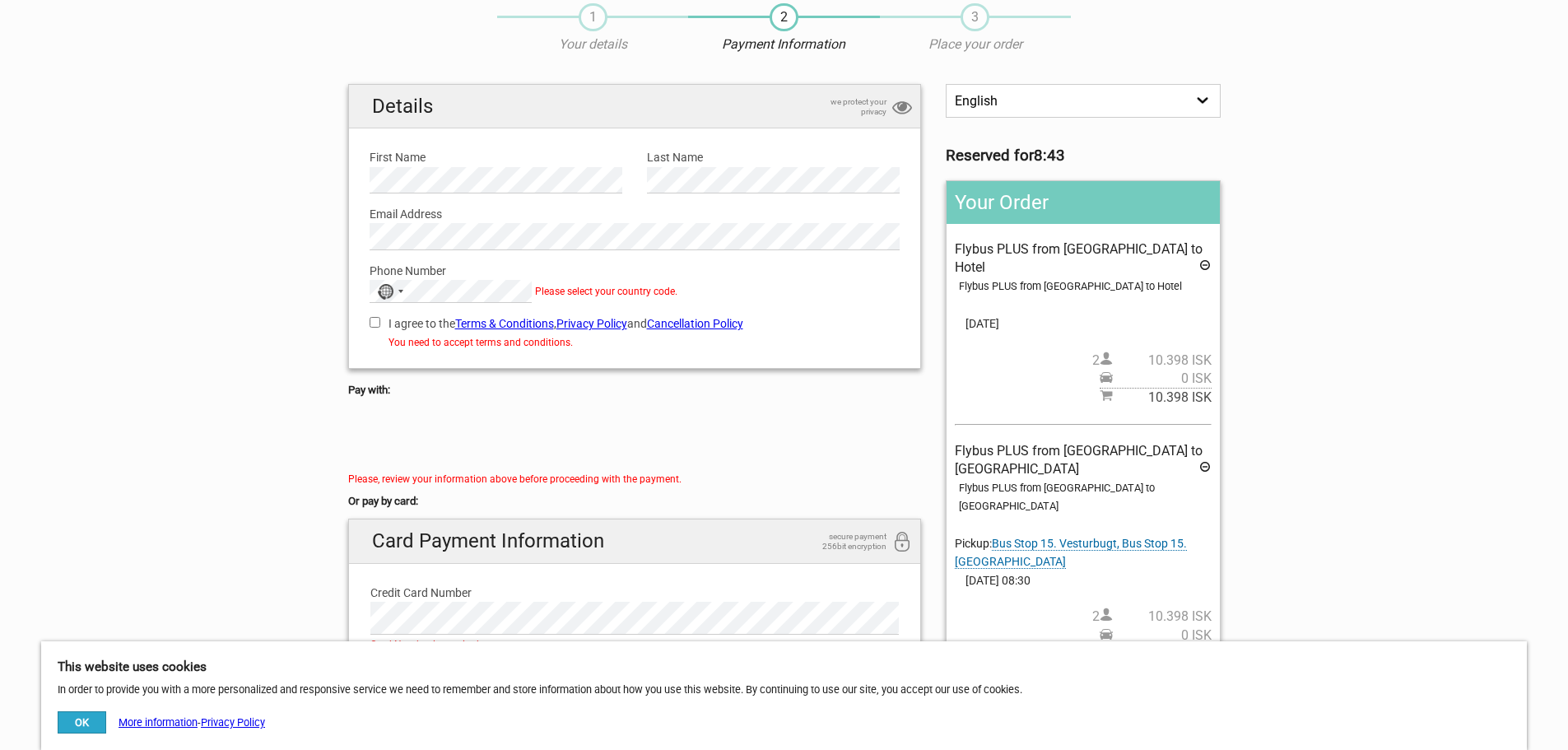
scroll to position [33, 0]
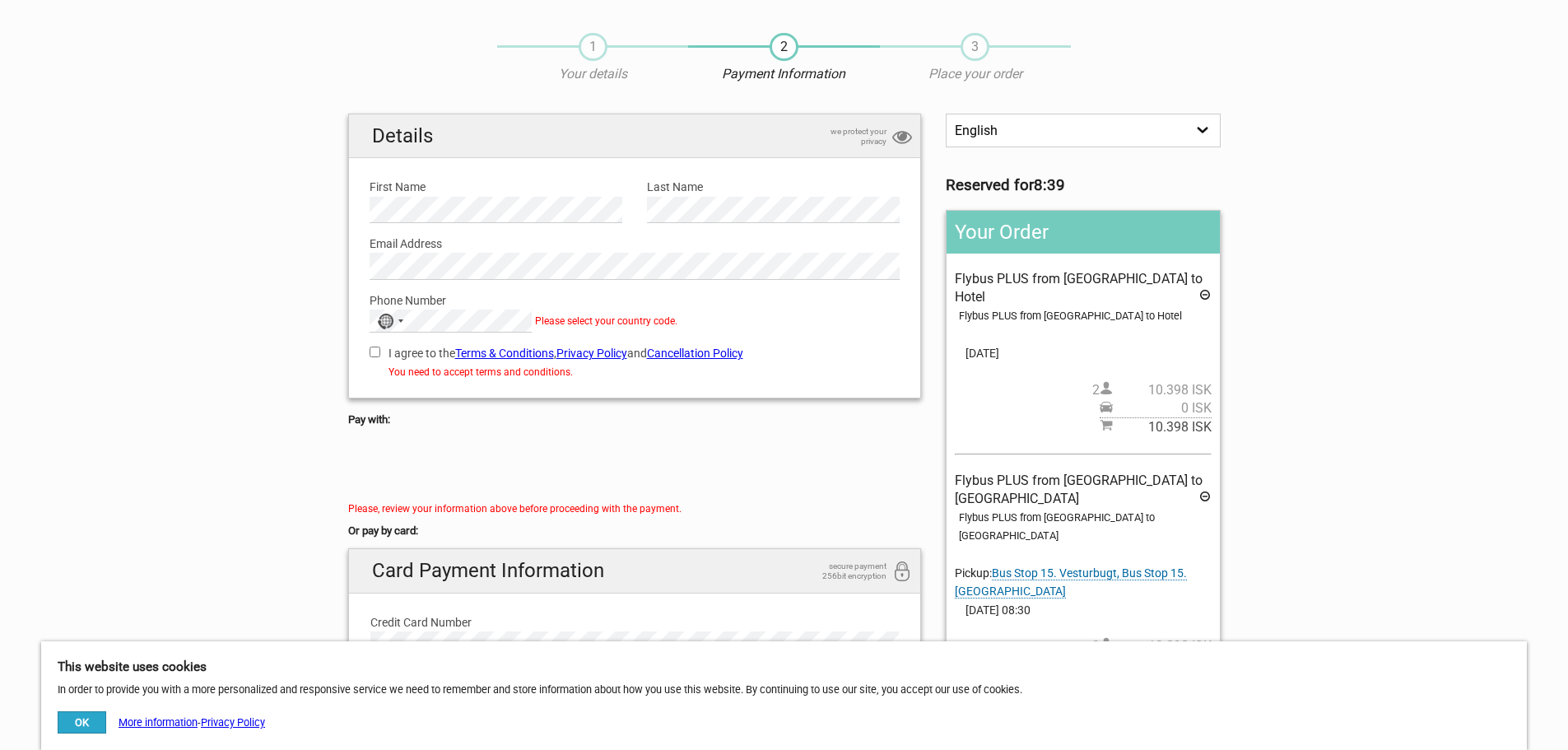
click at [609, 320] on span "Please select your country code." at bounding box center [606, 321] width 142 height 11
click at [381, 354] on label "I agree to the Terms & Conditions , Privacy Policy and Cancellation Policy" at bounding box center [635, 353] width 531 height 18
click at [381, 354] on input "I agree to the Terms & Conditions , Privacy Policy and Cancellation Policy" at bounding box center [375, 352] width 11 height 11
checkbox input "true"
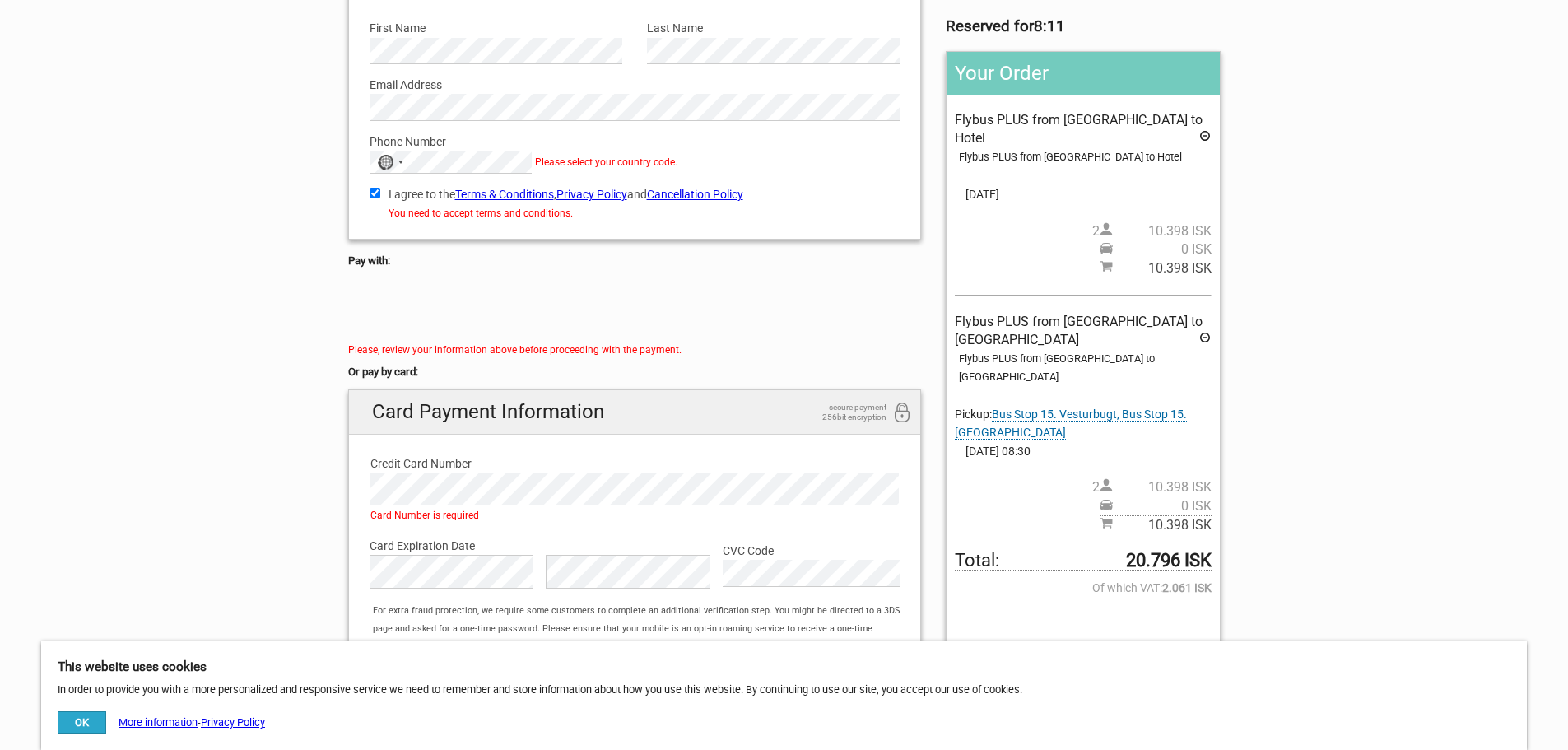
scroll to position [524, 0]
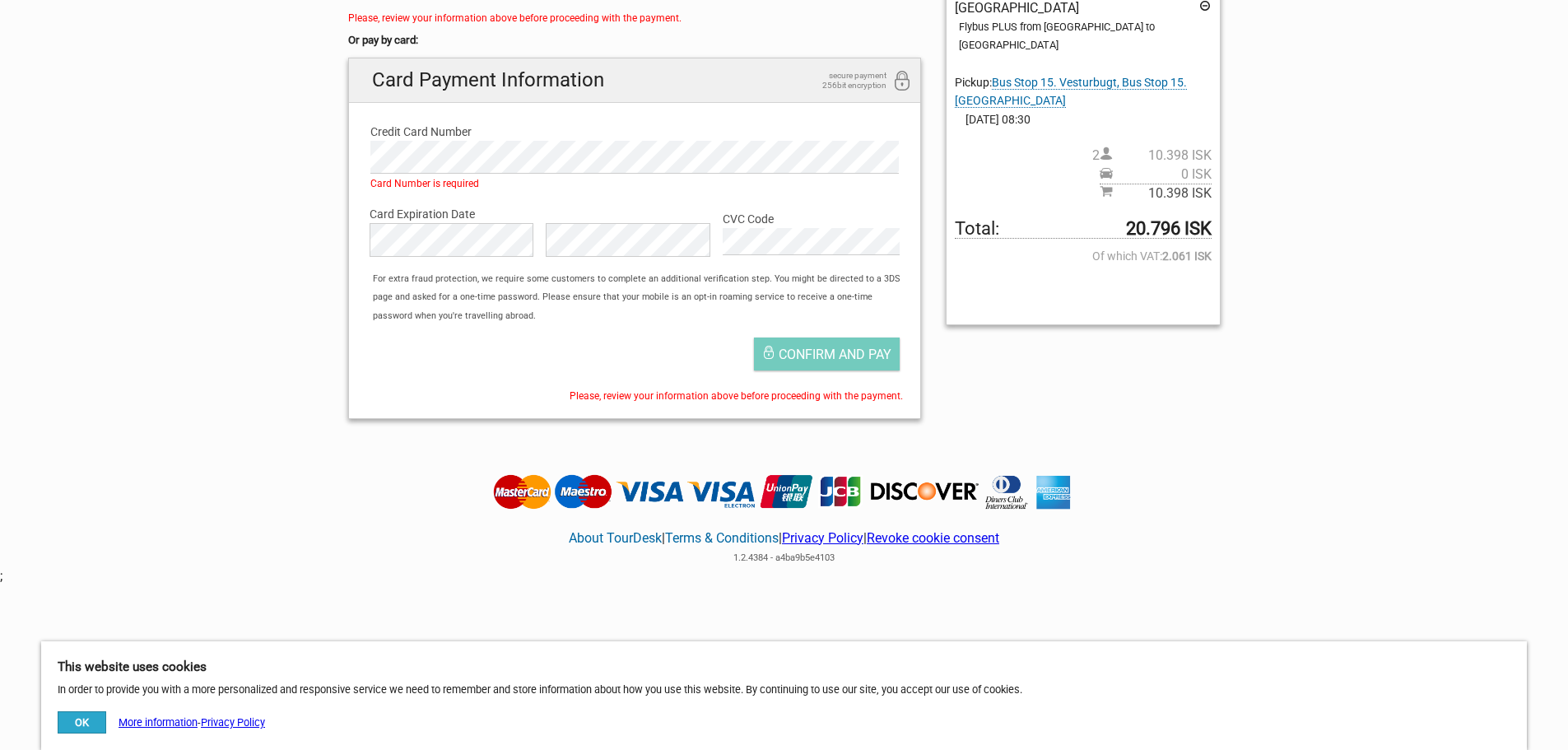
click at [446, 175] on div "Credit Card Number Card Number is required" at bounding box center [635, 151] width 555 height 82
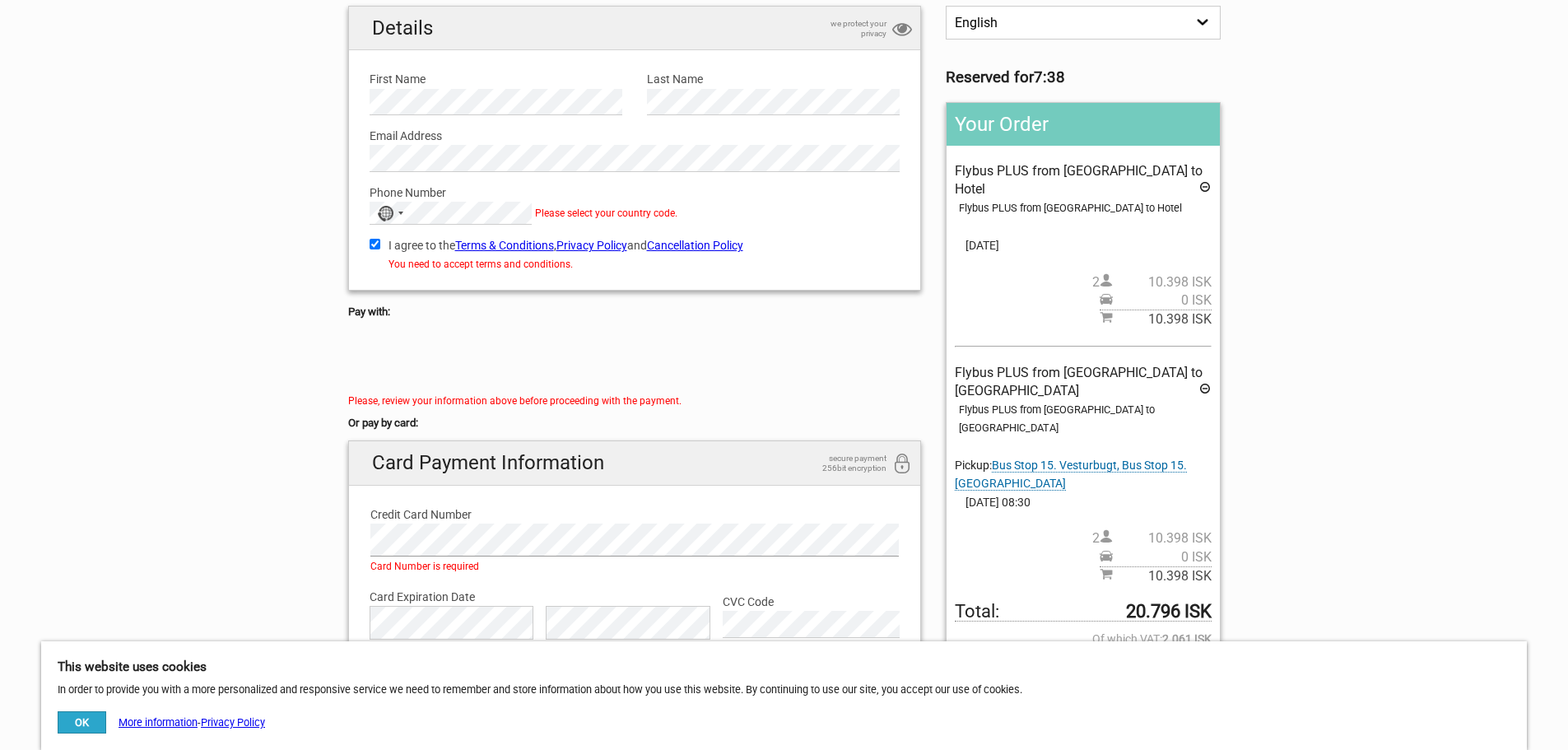
scroll to position [112, 0]
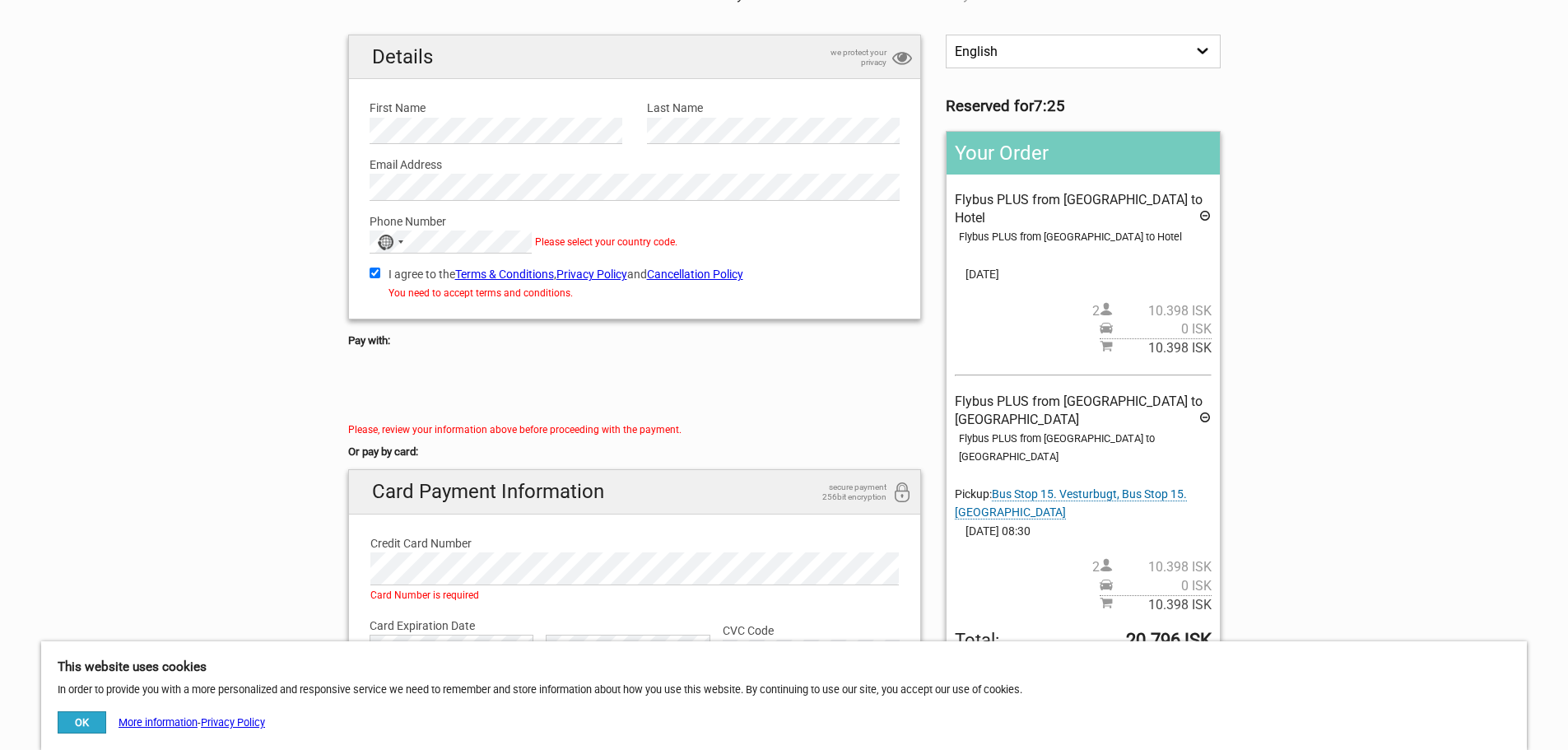
click at [675, 301] on div "You need to accept terms and conditions." at bounding box center [635, 293] width 531 height 18
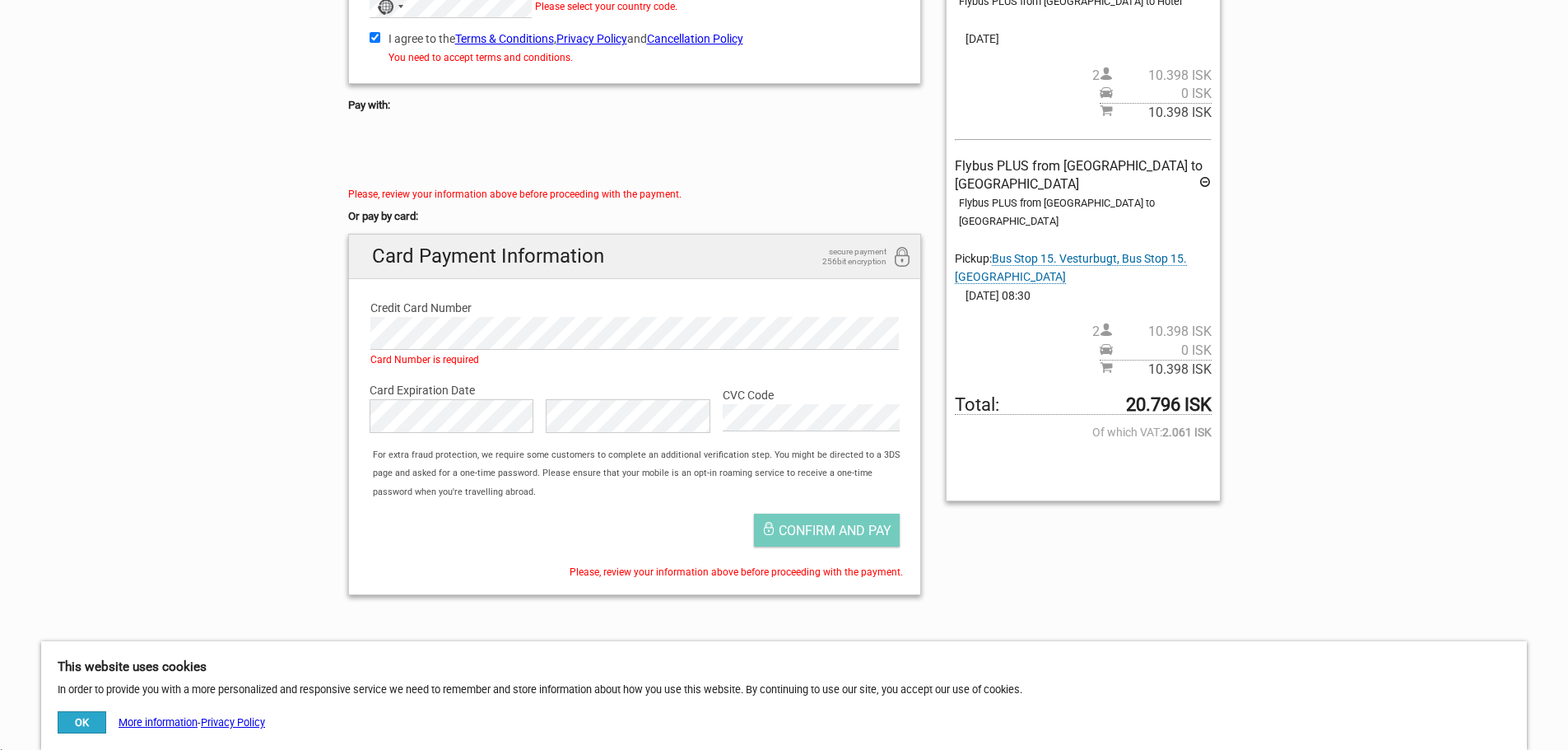
scroll to position [358, 0]
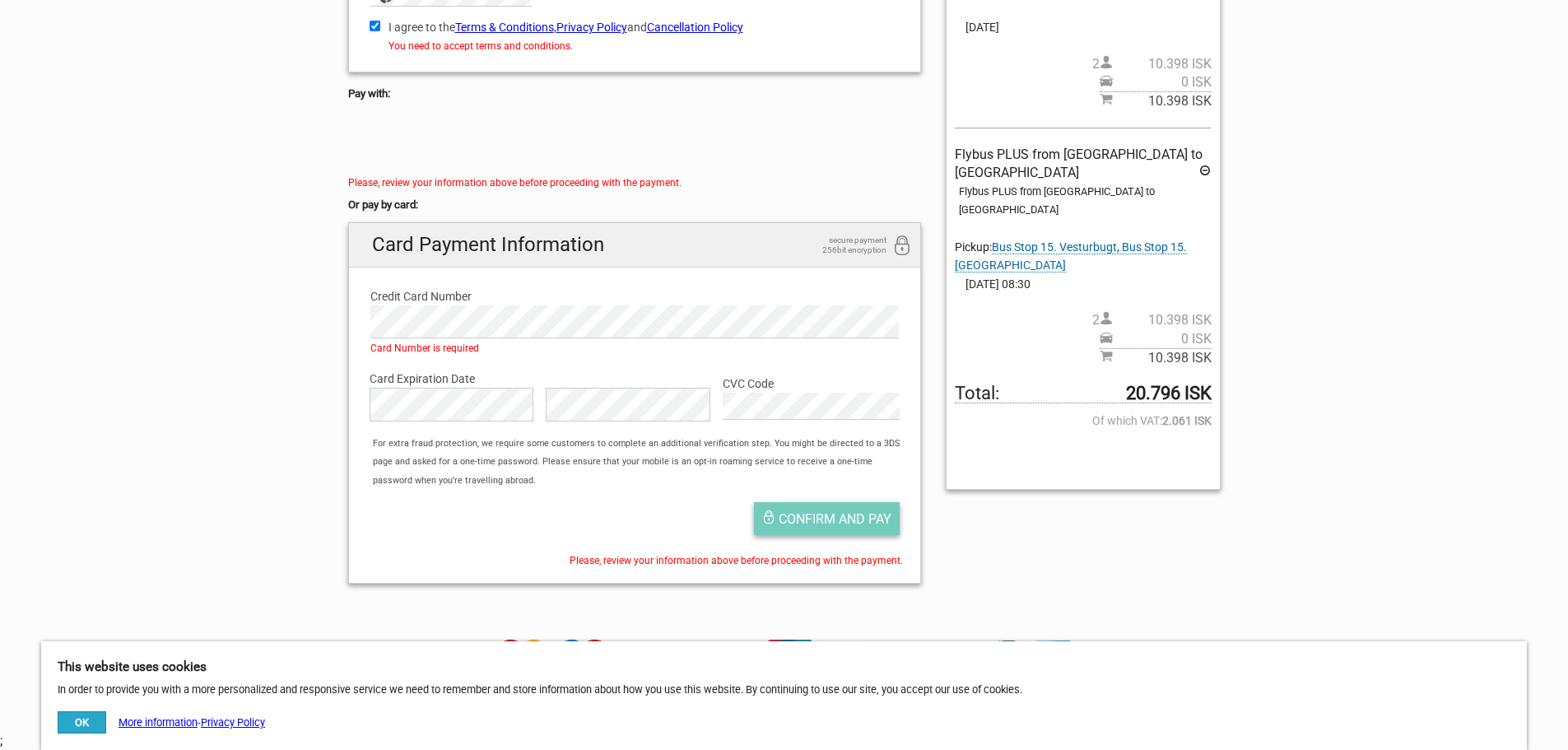
click at [869, 525] on span "Confirm and pay" at bounding box center [835, 518] width 113 height 16
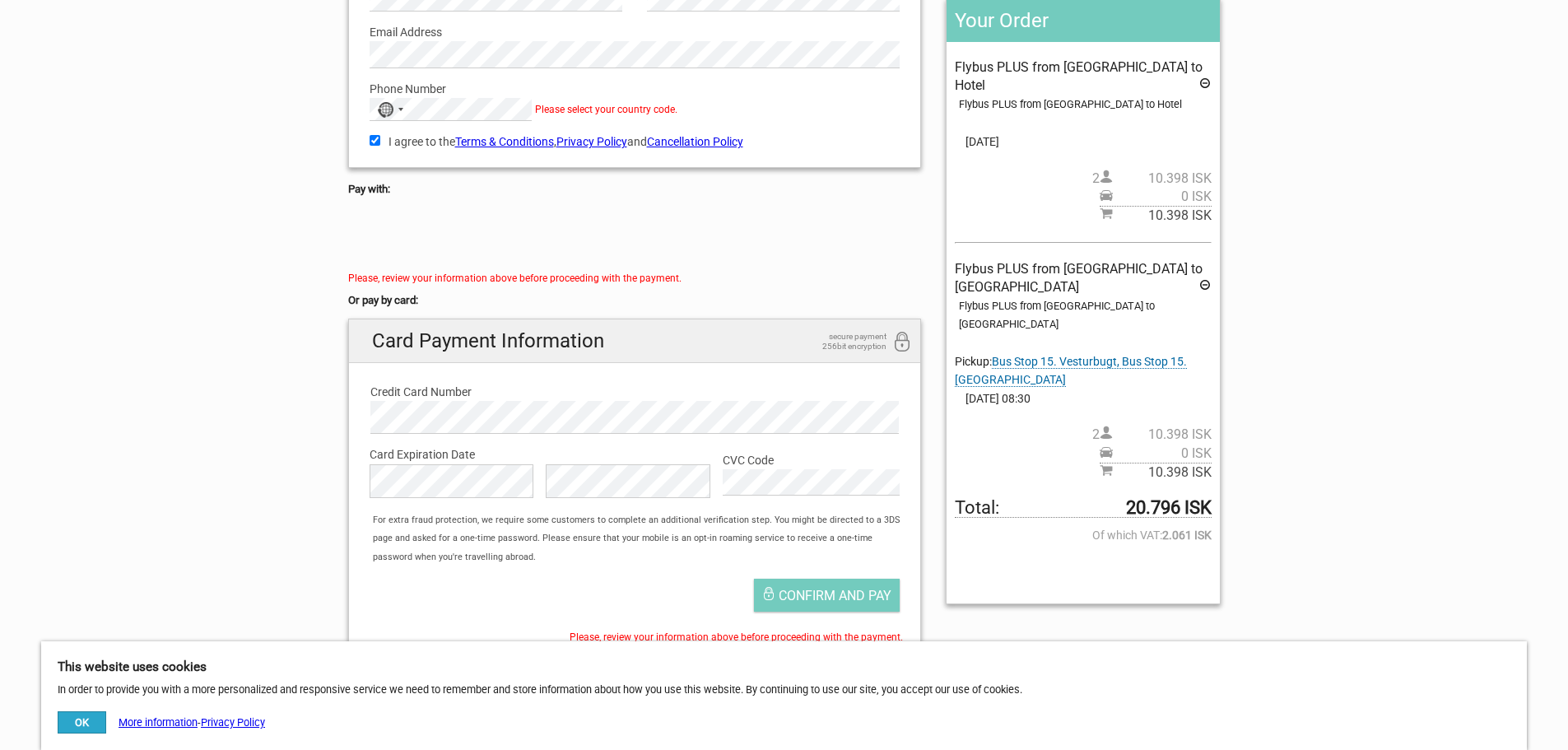
scroll to position [247, 0]
type input "+"
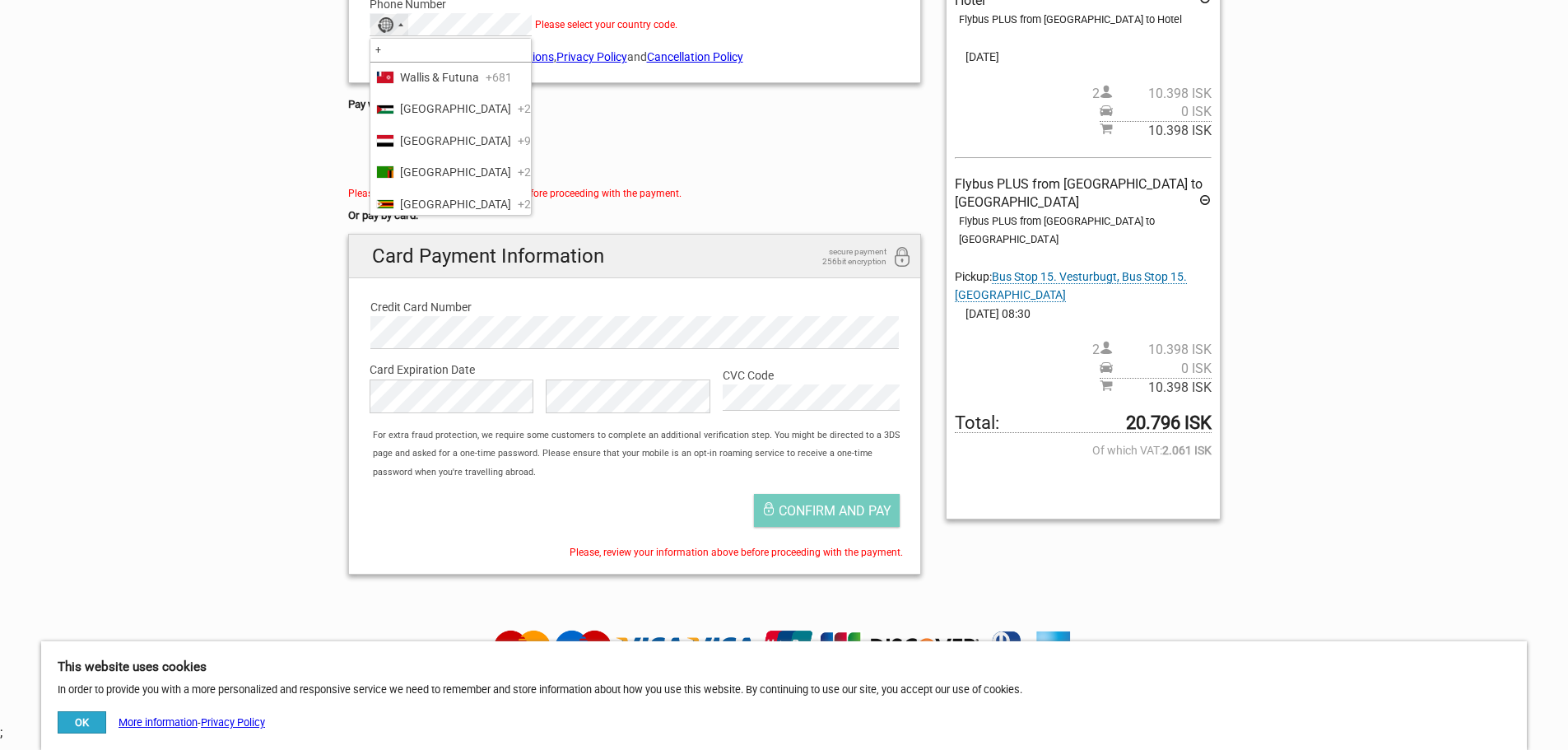
scroll to position [7817, 0]
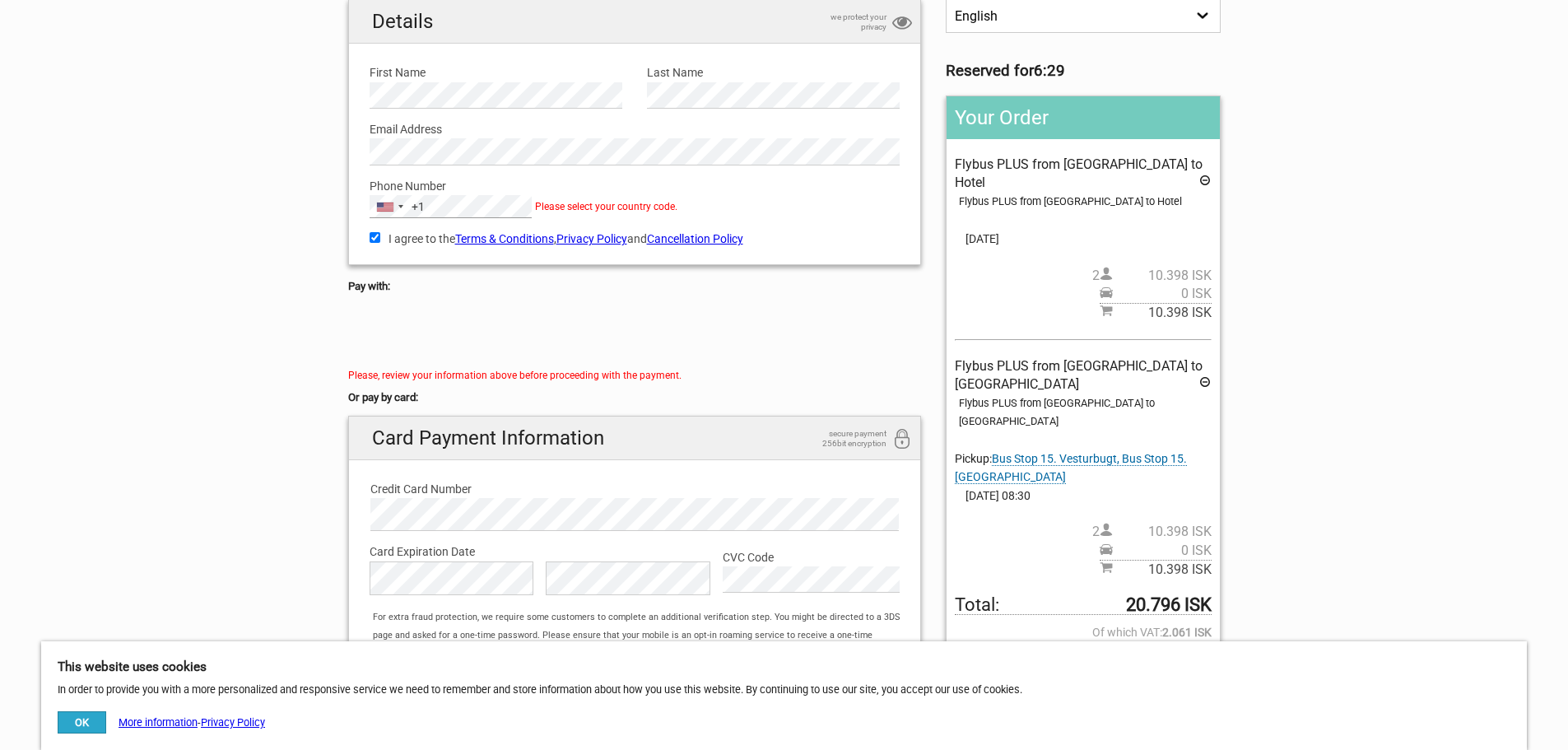
scroll to position [164, 0]
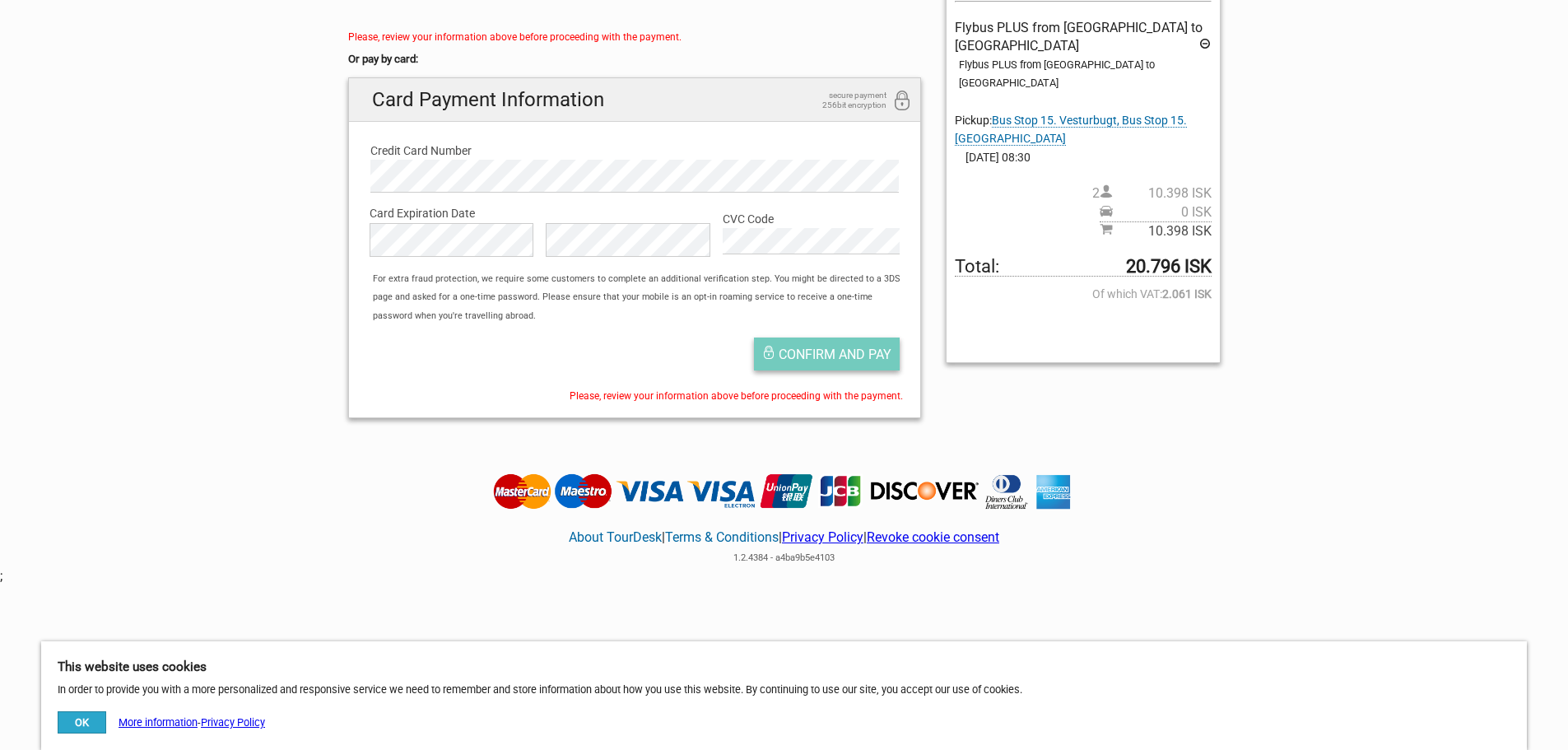
click at [796, 351] on span "Confirm and pay" at bounding box center [835, 354] width 113 height 16
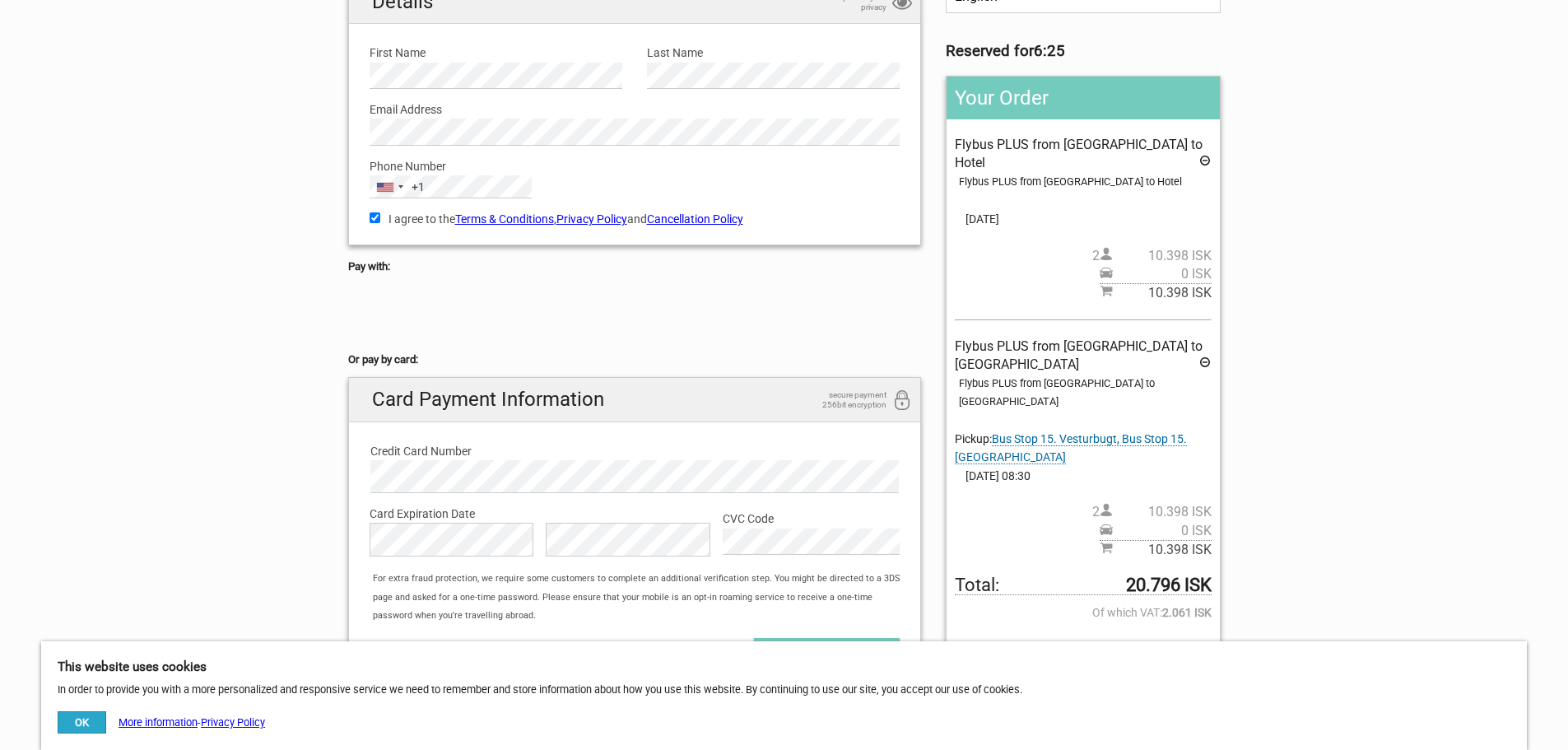
scroll to position [115, 0]
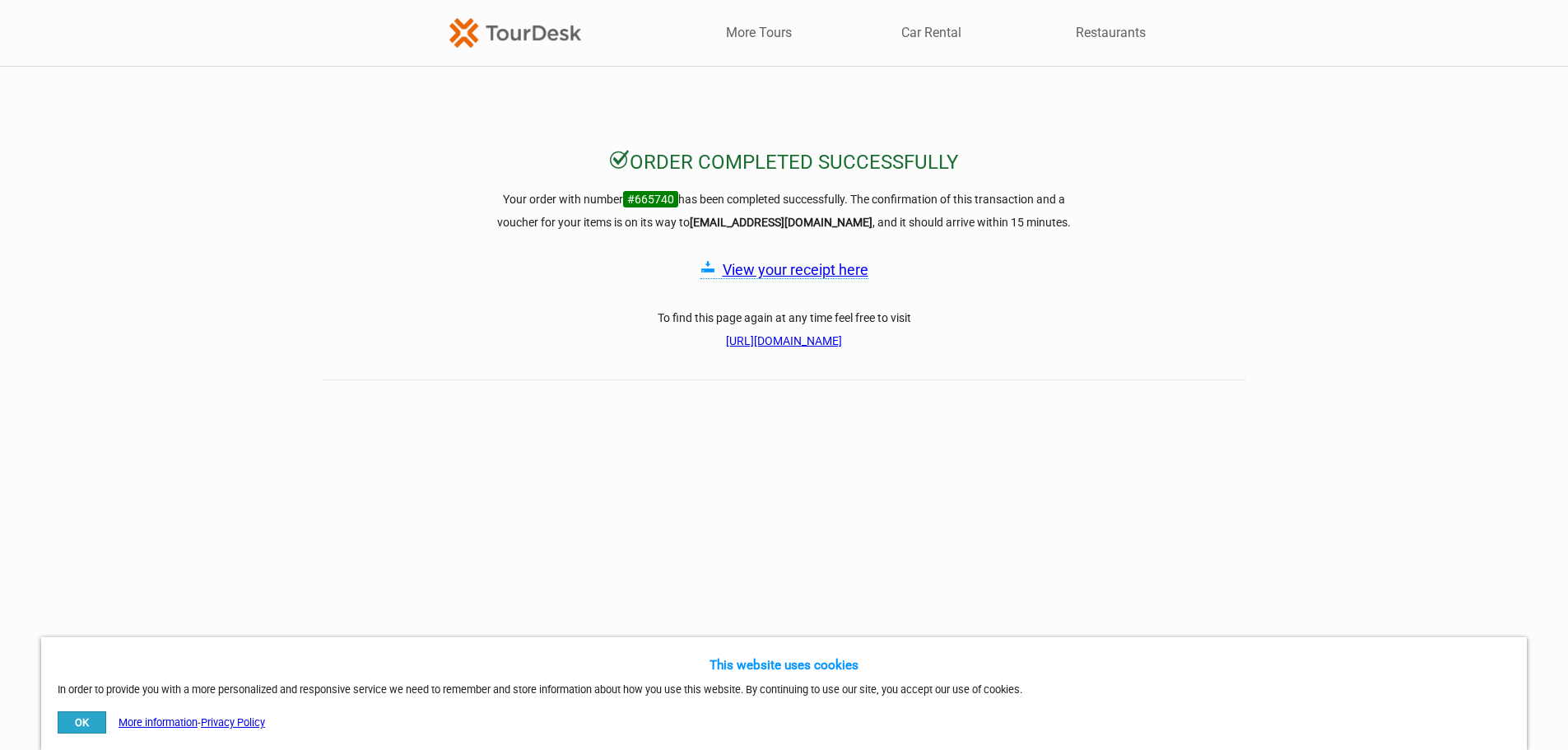
click at [845, 272] on link "View your receipt here" at bounding box center [796, 269] width 146 height 18
